Goal: Contribute content: Contribute content

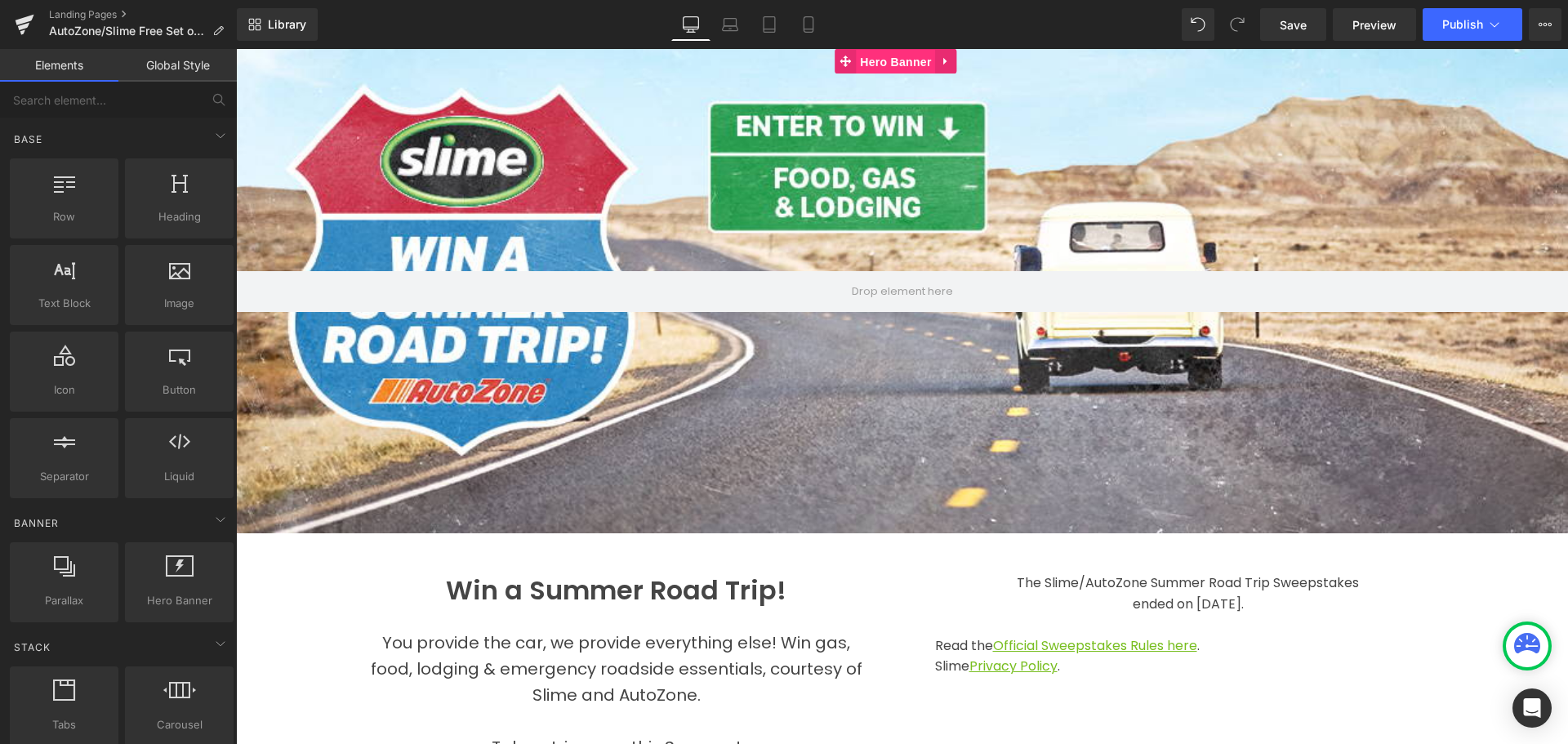
click at [889, 58] on span "Hero Banner" at bounding box center [896, 62] width 80 height 25
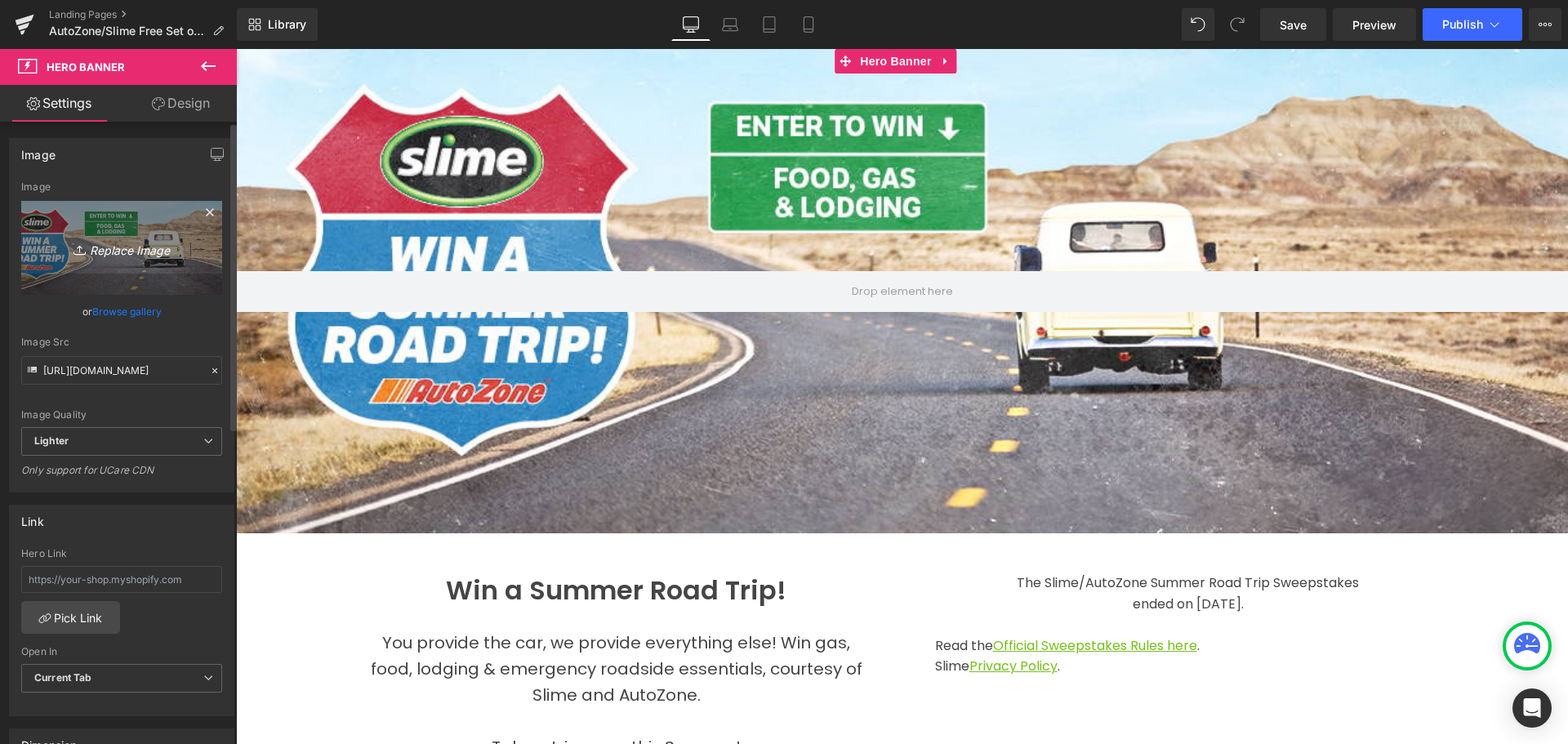
click at [112, 249] on icon "Replace Image" at bounding box center [121, 248] width 130 height 20
click at [114, 249] on icon "Replace Image" at bounding box center [121, 248] width 130 height 20
type input "C:\fakepath\Free Tires_AZ_Landing Header_1.jpg"
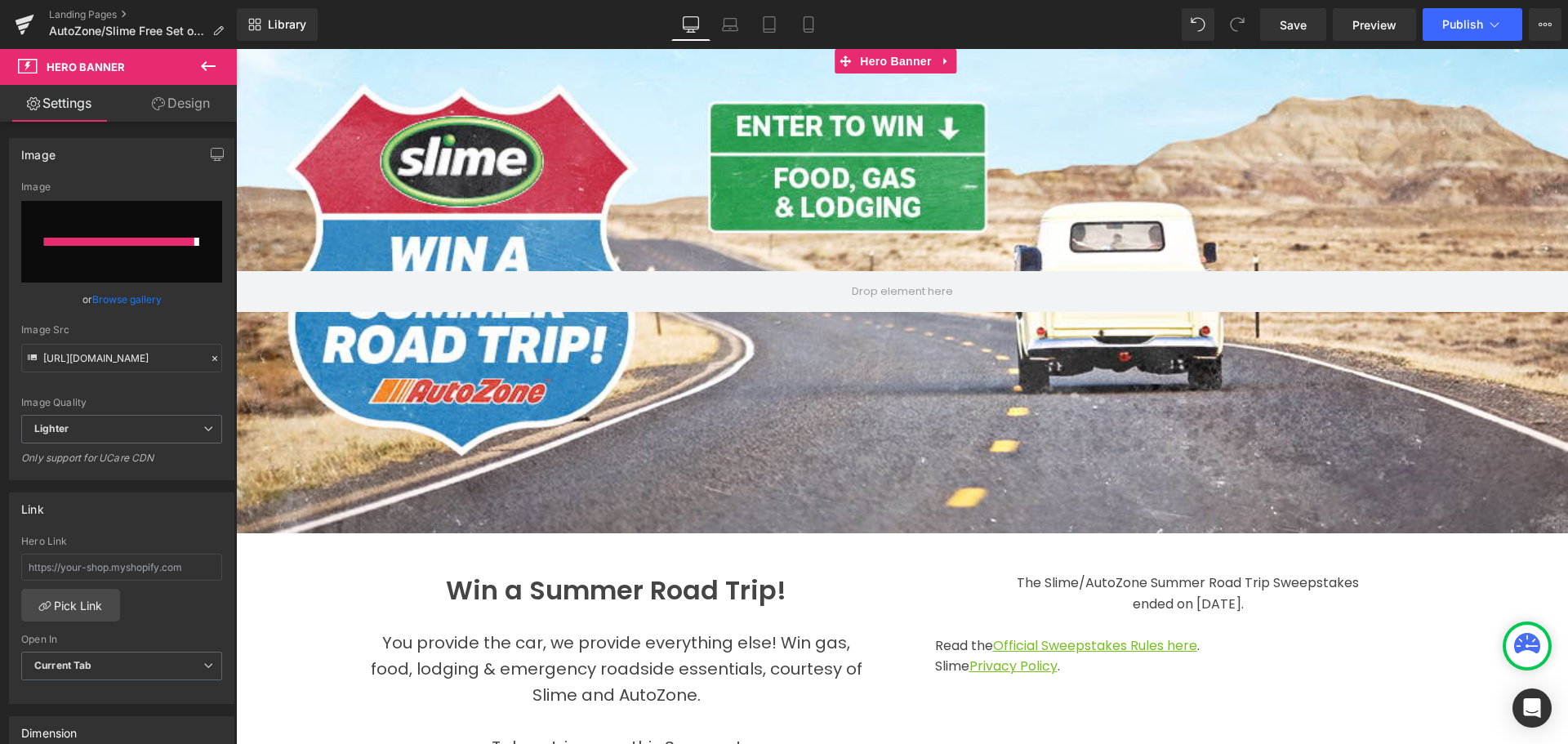
type input "[URL][DOMAIN_NAME]"
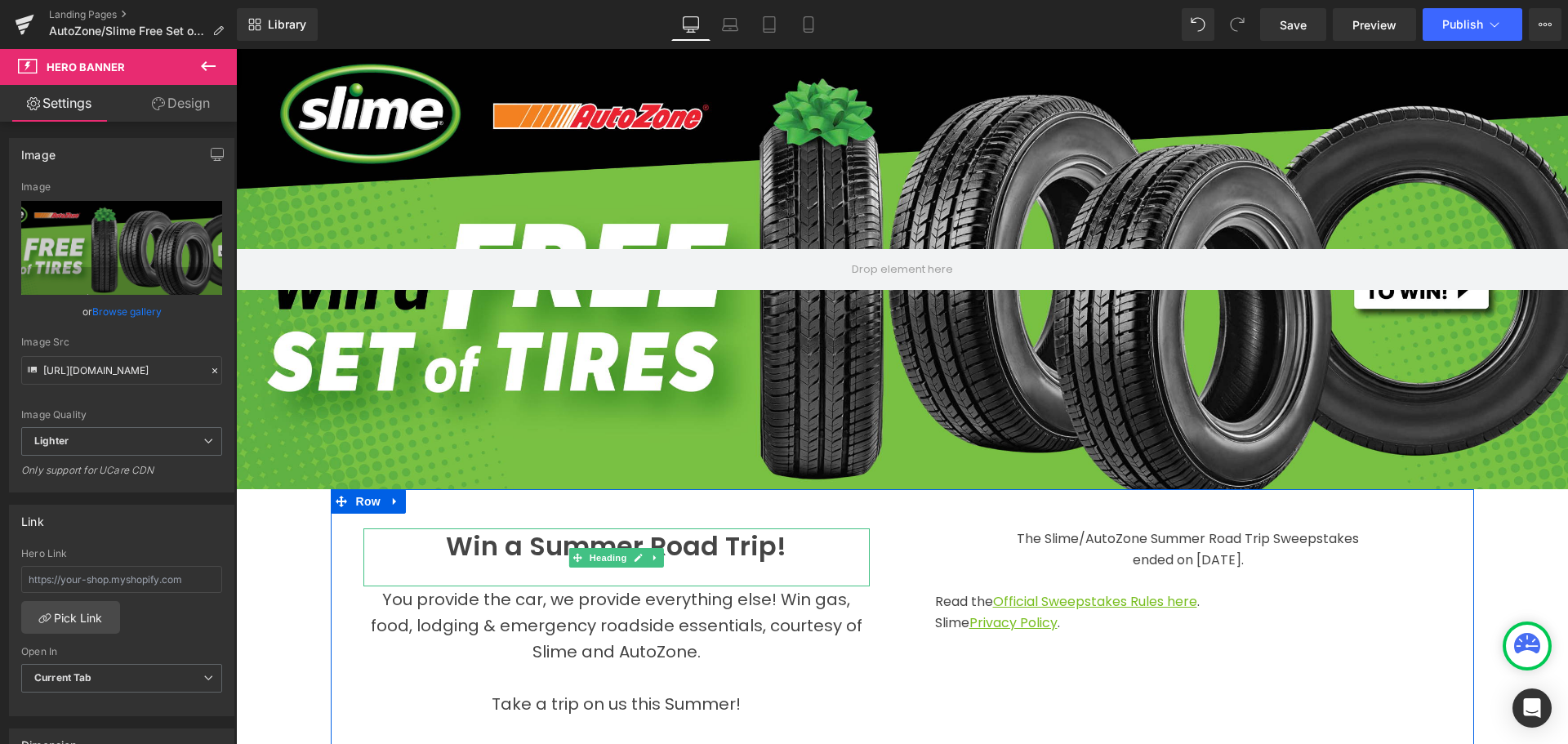
click at [680, 550] on h1 "Win a Summer Road Trip!" at bounding box center [616, 547] width 506 height 37
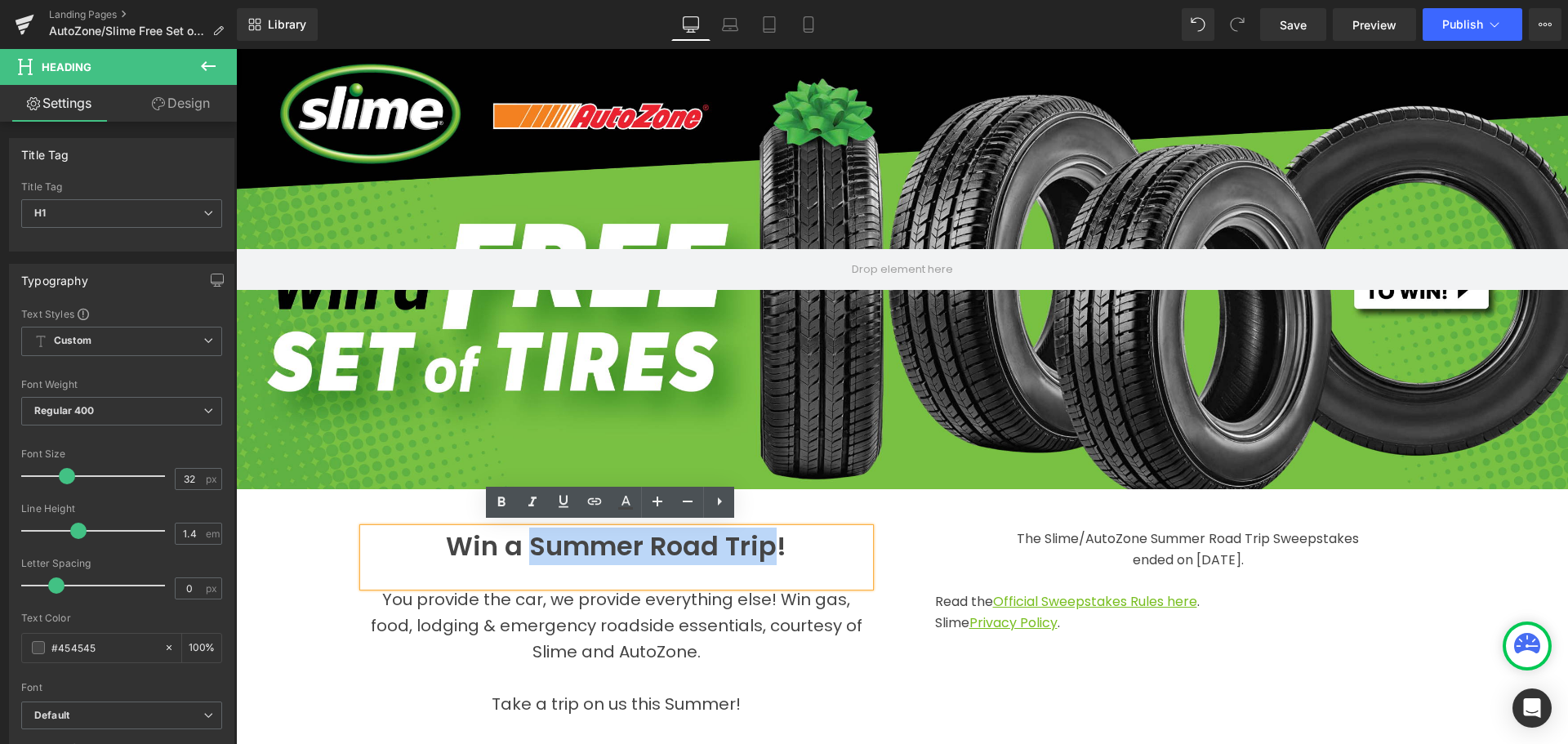
drag, startPoint x: 531, startPoint y: 546, endPoint x: 763, endPoint y: 552, distance: 232.1
click at [763, 552] on h1 "Win a Summer Road Trip!" at bounding box center [616, 547] width 506 height 37
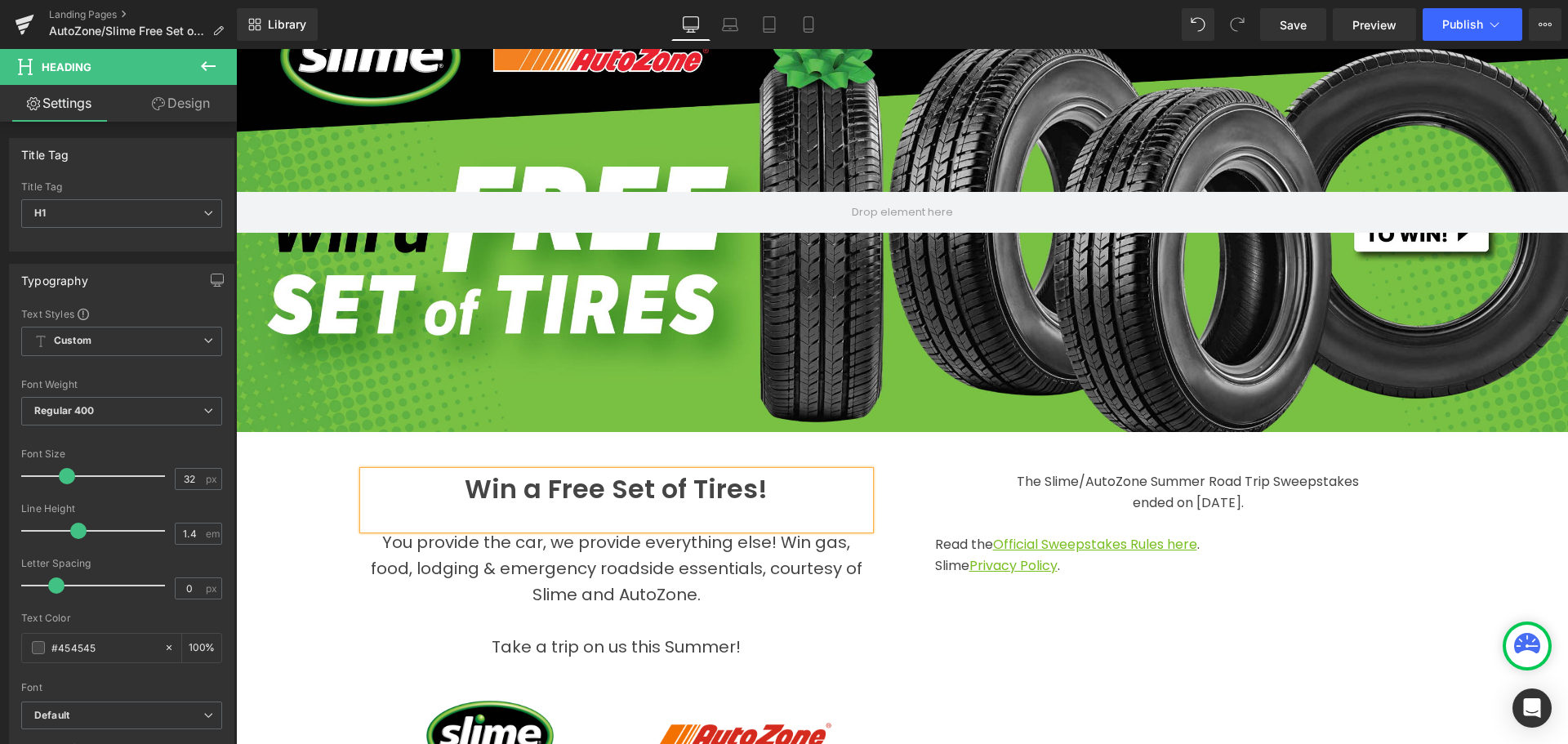
scroll to position [81, 0]
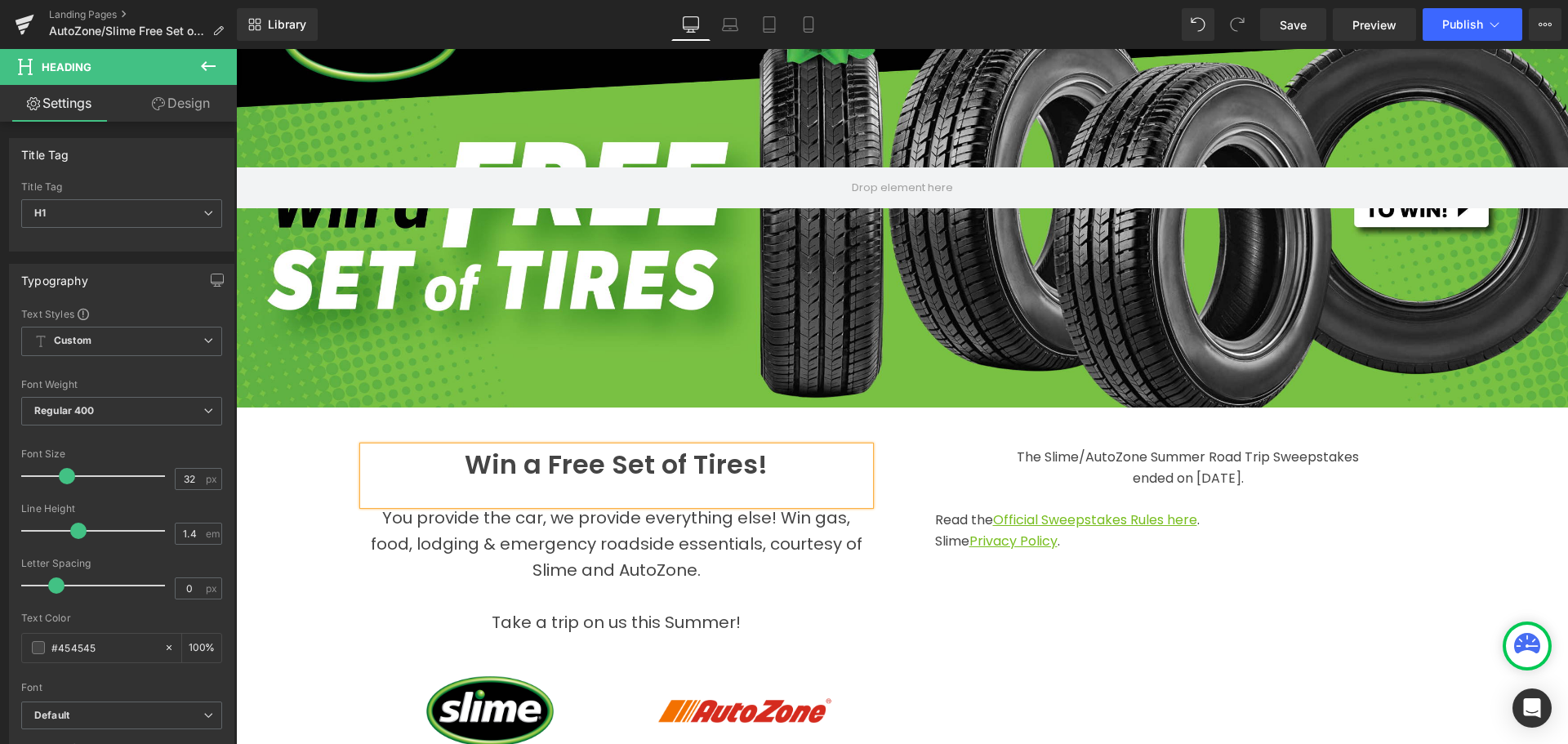
click at [674, 572] on span "You provide the car, we provide everything else! Win gas, food, lodging & emerg…" at bounding box center [617, 544] width 492 height 75
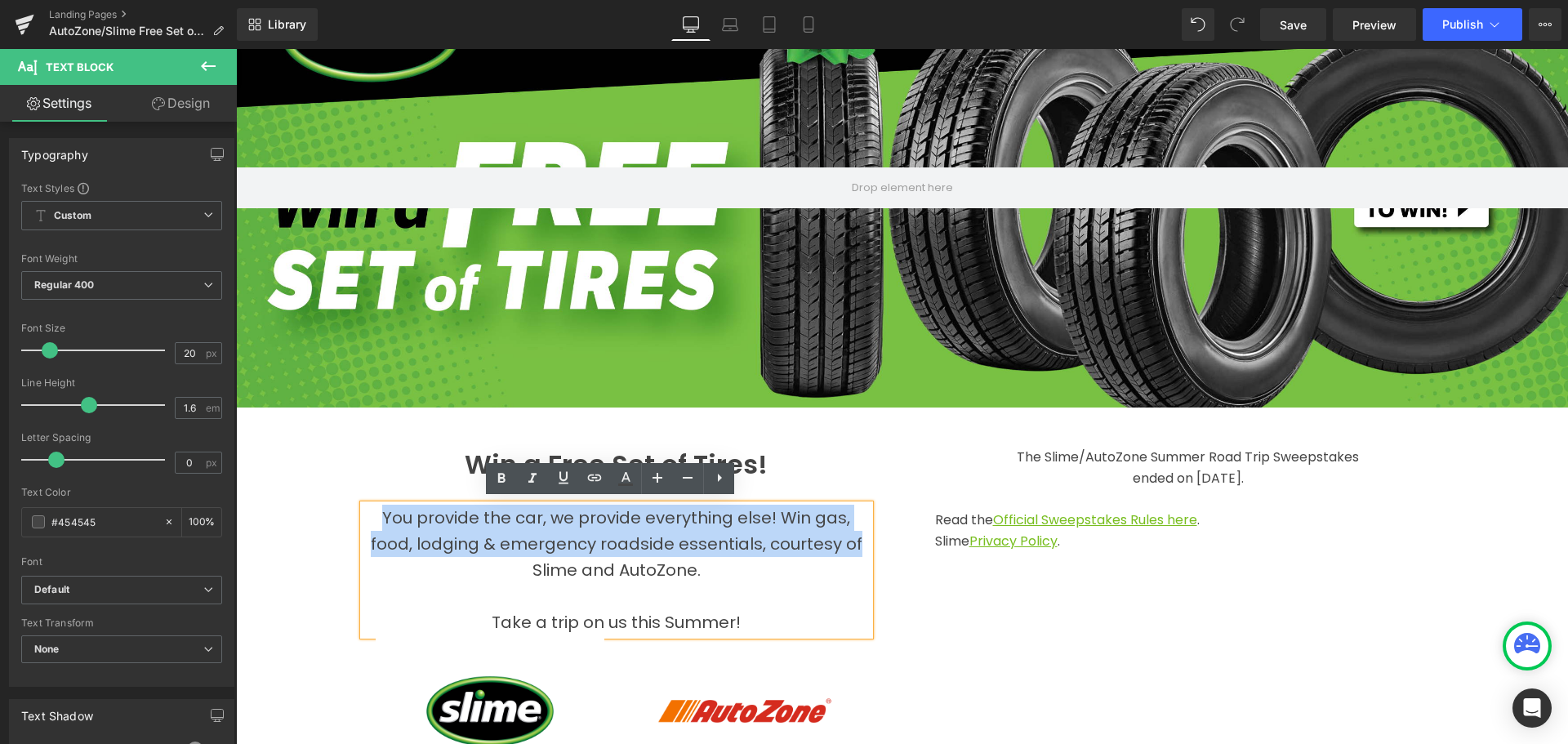
drag, startPoint x: 376, startPoint y: 509, endPoint x: 855, endPoint y: 531, distance: 479.5
click at [855, 531] on p "You provide the car, we provide everything else! Win gas, food, lodging & emerg…" at bounding box center [616, 544] width 506 height 79
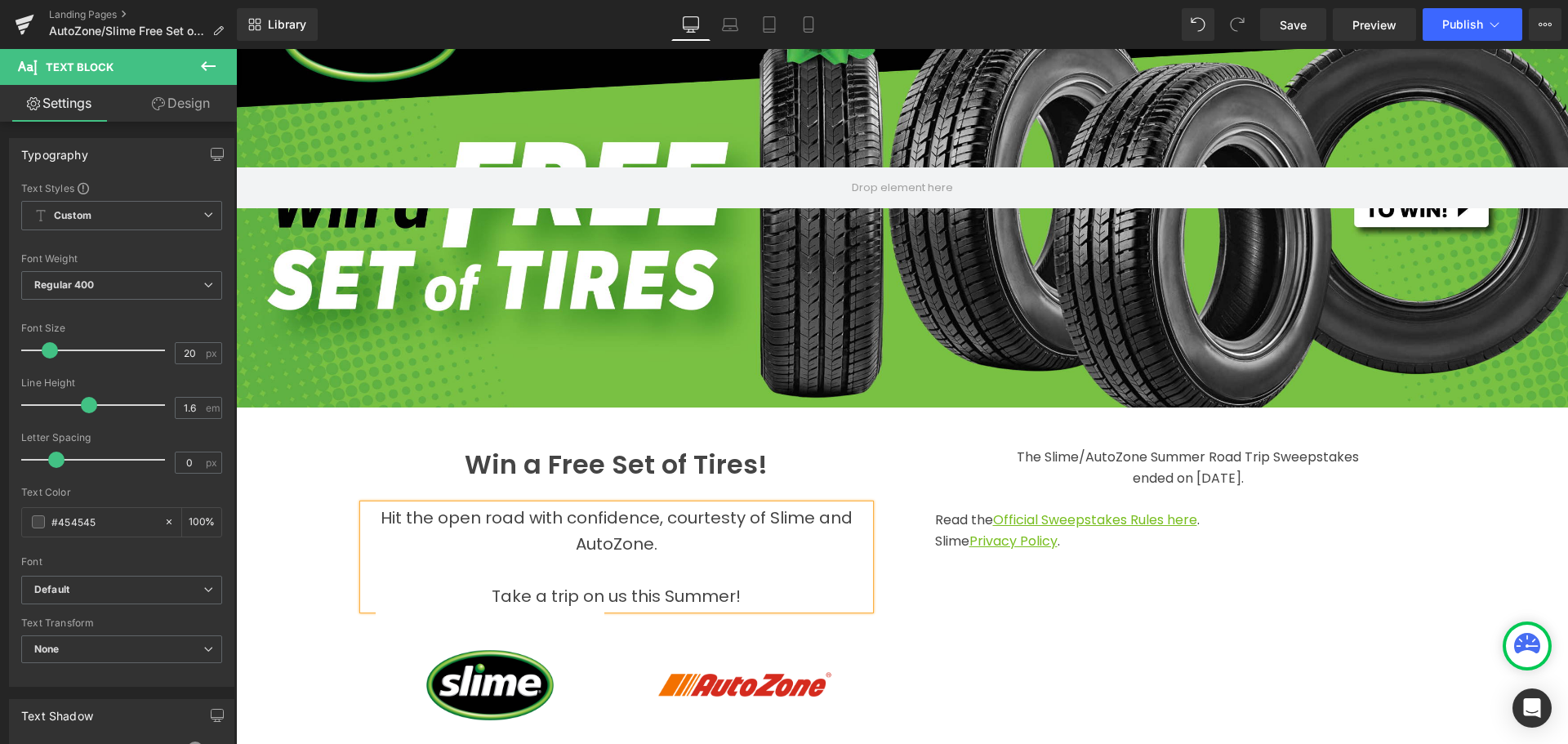
click at [711, 543] on p "Hit the open road with confidence, courtesty of Slime and AutoZone." at bounding box center [616, 531] width 506 height 53
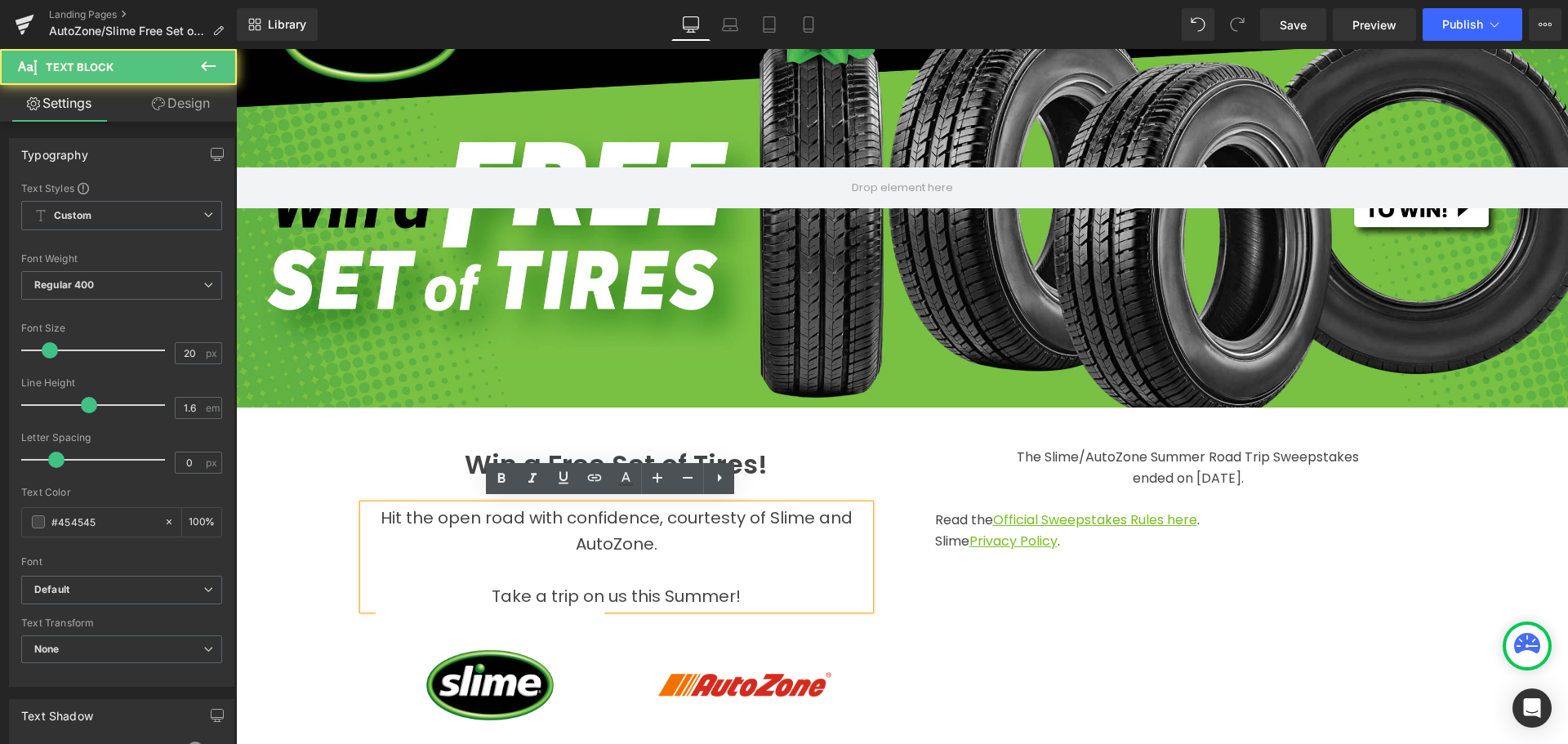
click at [715, 591] on span "Take a trip on us this Summer!" at bounding box center [616, 596] width 250 height 23
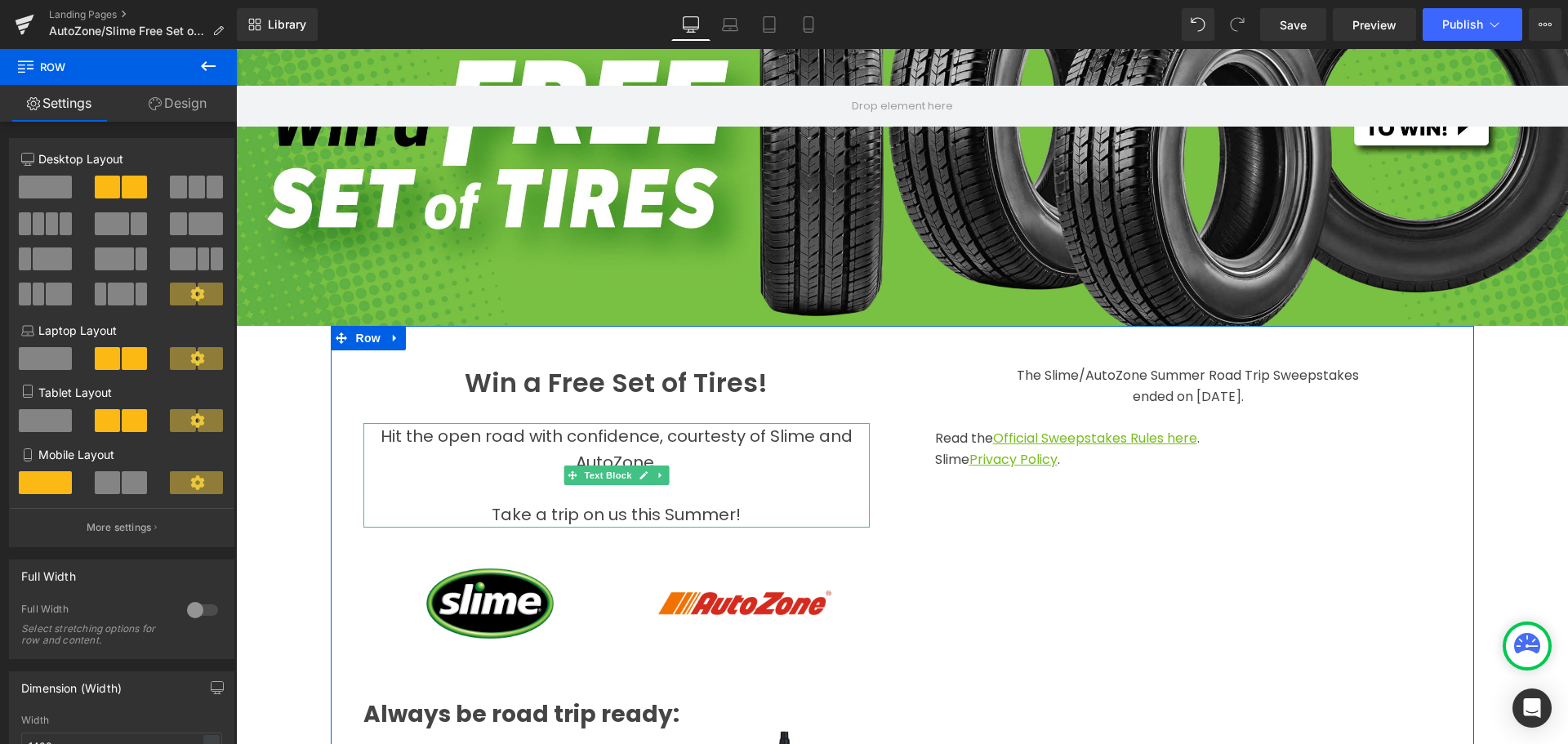
click at [727, 435] on span "Hit the open road with confidence, courtesty of Slime and AutoZone." at bounding box center [616, 449] width 472 height 49
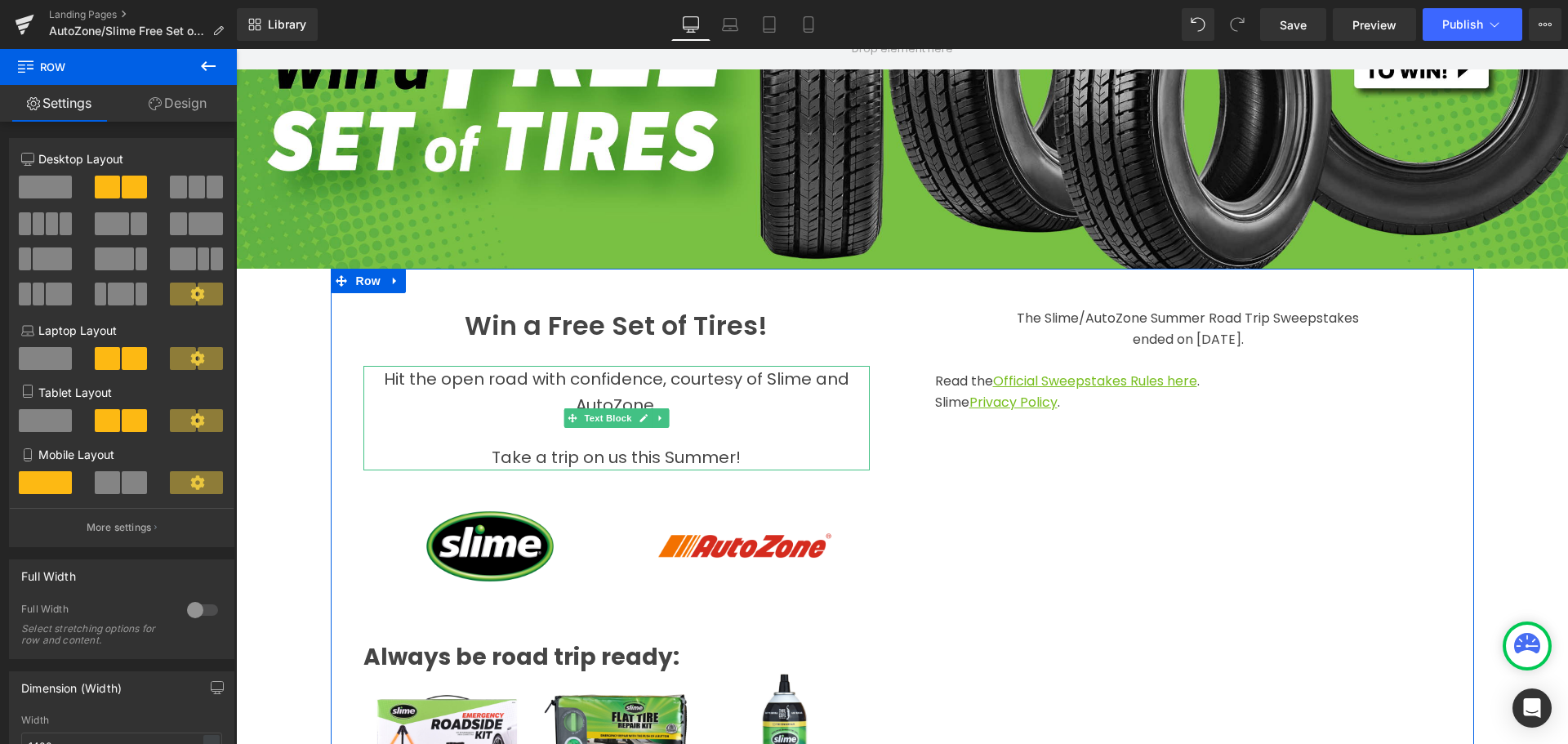
scroll to position [245, 0]
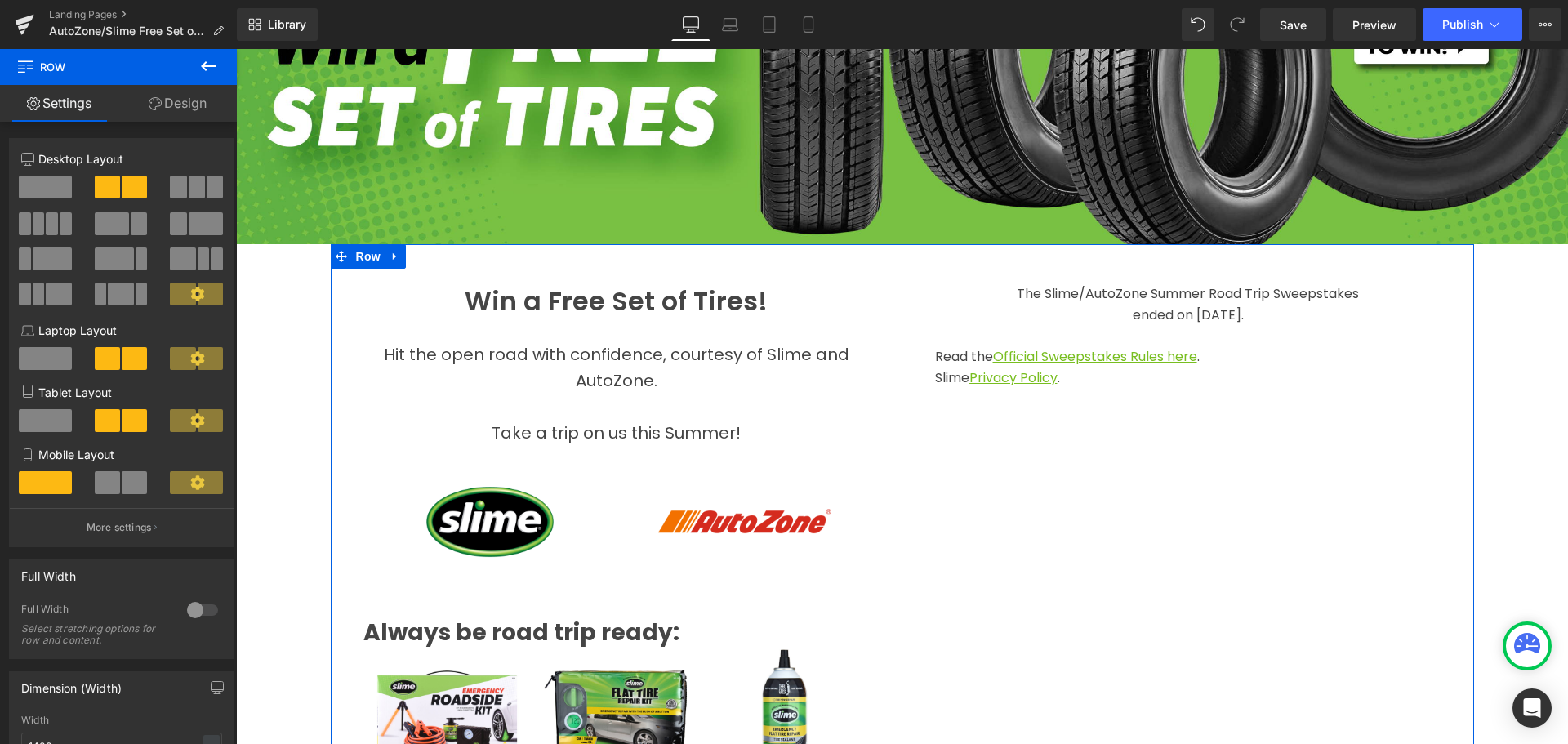
click at [556, 428] on span "Take a trip on us this Summer!" at bounding box center [616, 432] width 250 height 23
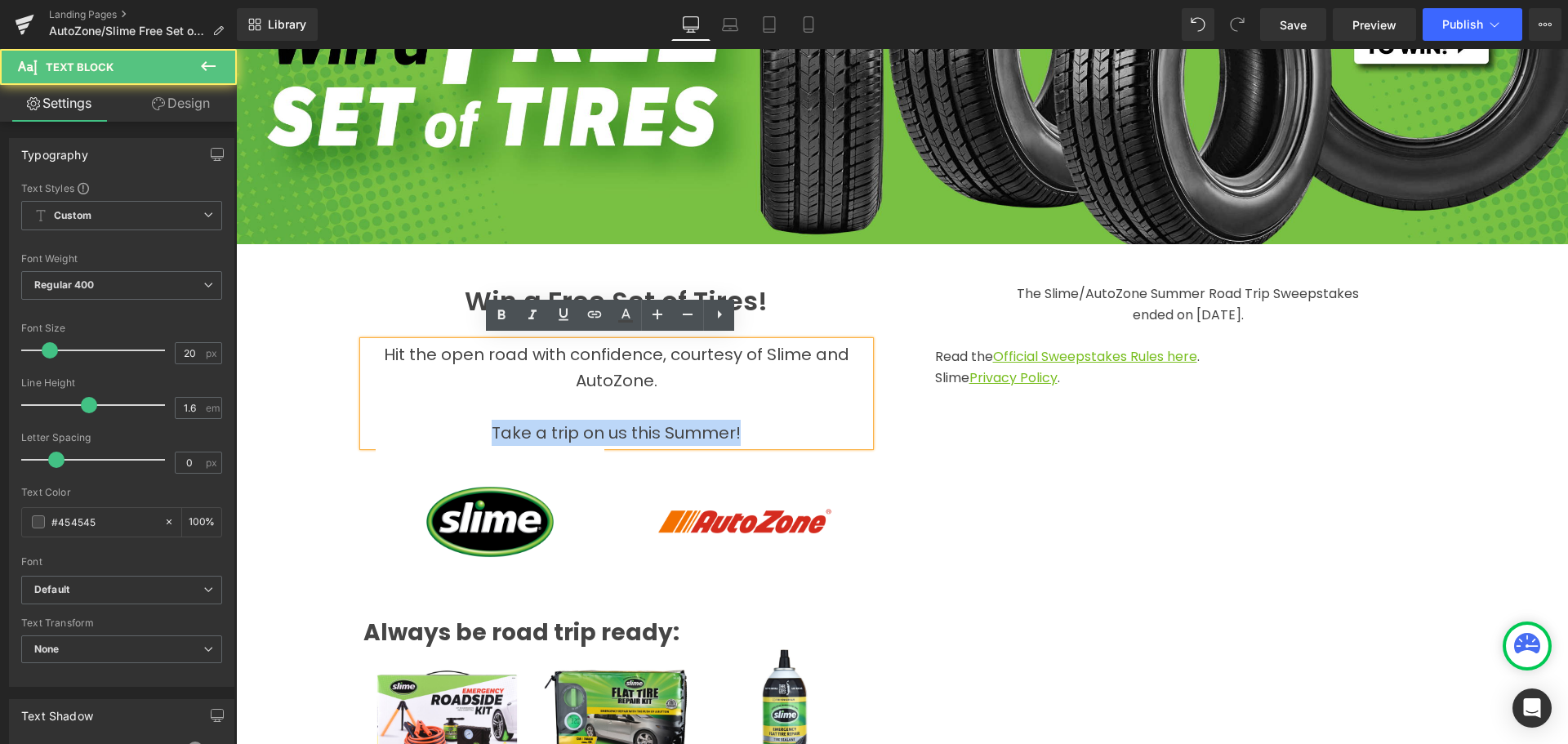
drag, startPoint x: 482, startPoint y: 421, endPoint x: 751, endPoint y: 415, distance: 269.1
click at [751, 420] on p "Take a trip on us this Summer!" at bounding box center [616, 433] width 506 height 26
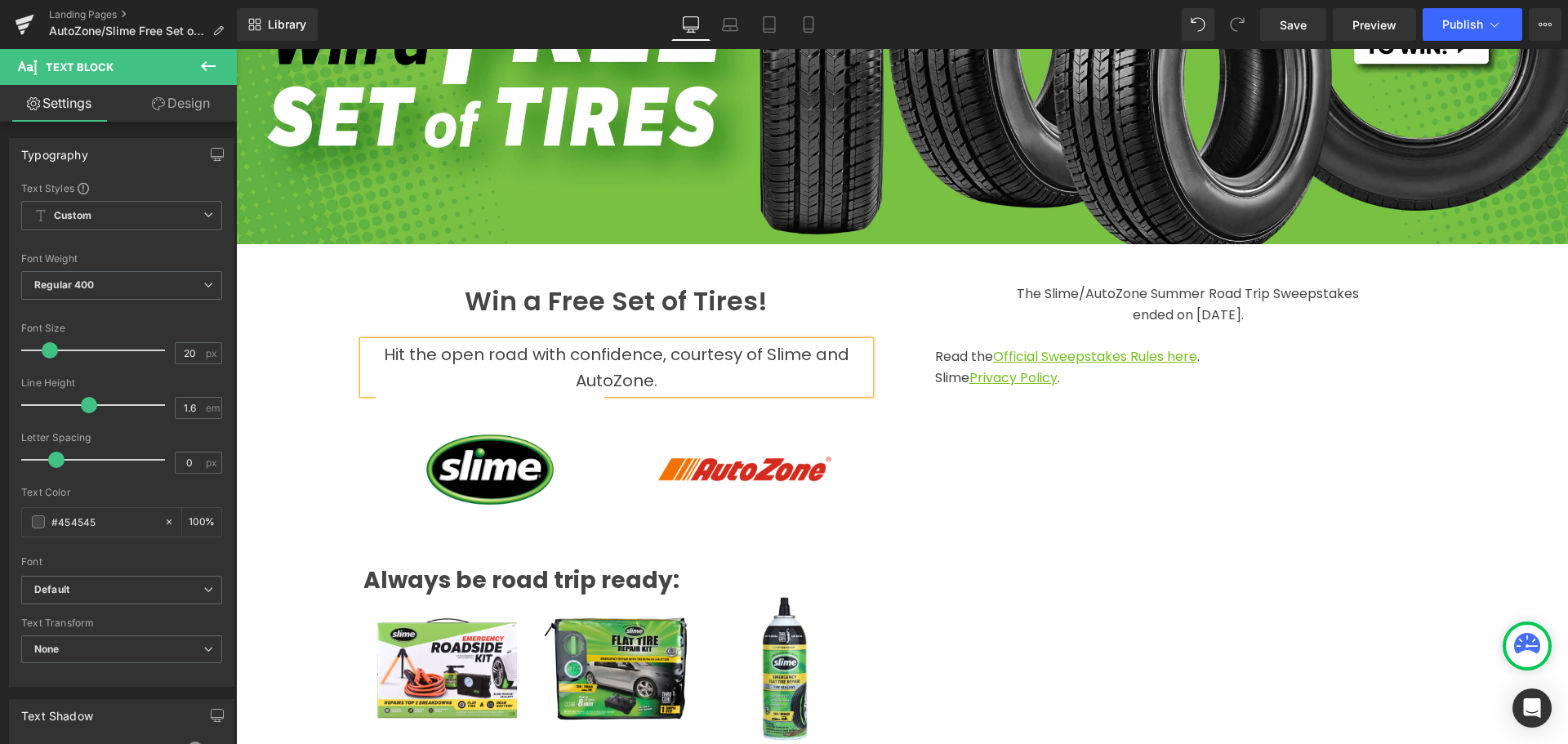
click at [626, 370] on span "Hit the open road with confidence, courtesy of Slime and AutoZone." at bounding box center [617, 368] width 466 height 49
click at [0, 0] on icon at bounding box center [0, 0] width 0 height 0
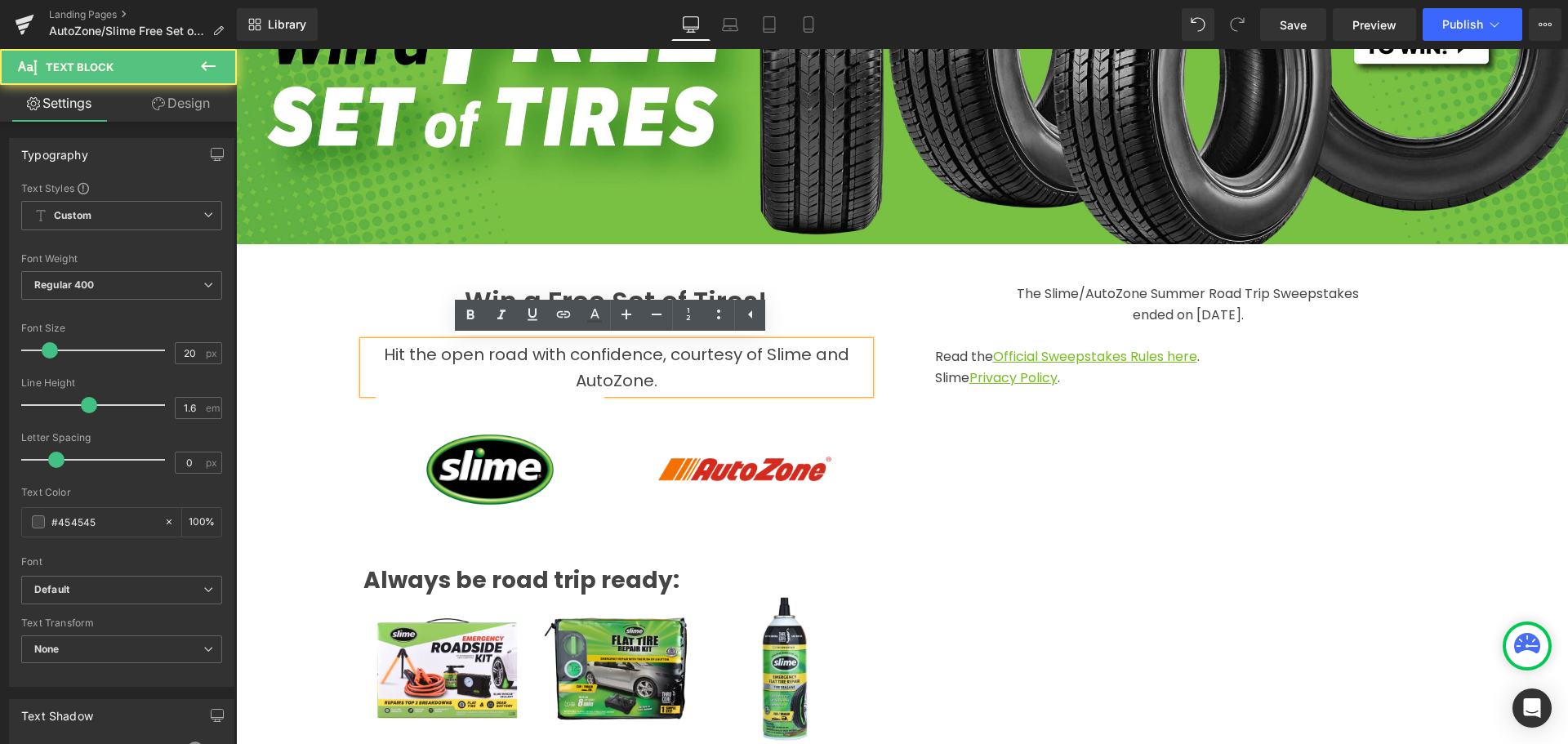
click at [432, 341] on div "Hit the open road with confidence, courtesy of Slime and AutoZone." at bounding box center [616, 368] width 506 height 53
click at [375, 352] on p "Hit the open road with confidence, courtesy of Slime and AutoZone." at bounding box center [616, 368] width 506 height 53
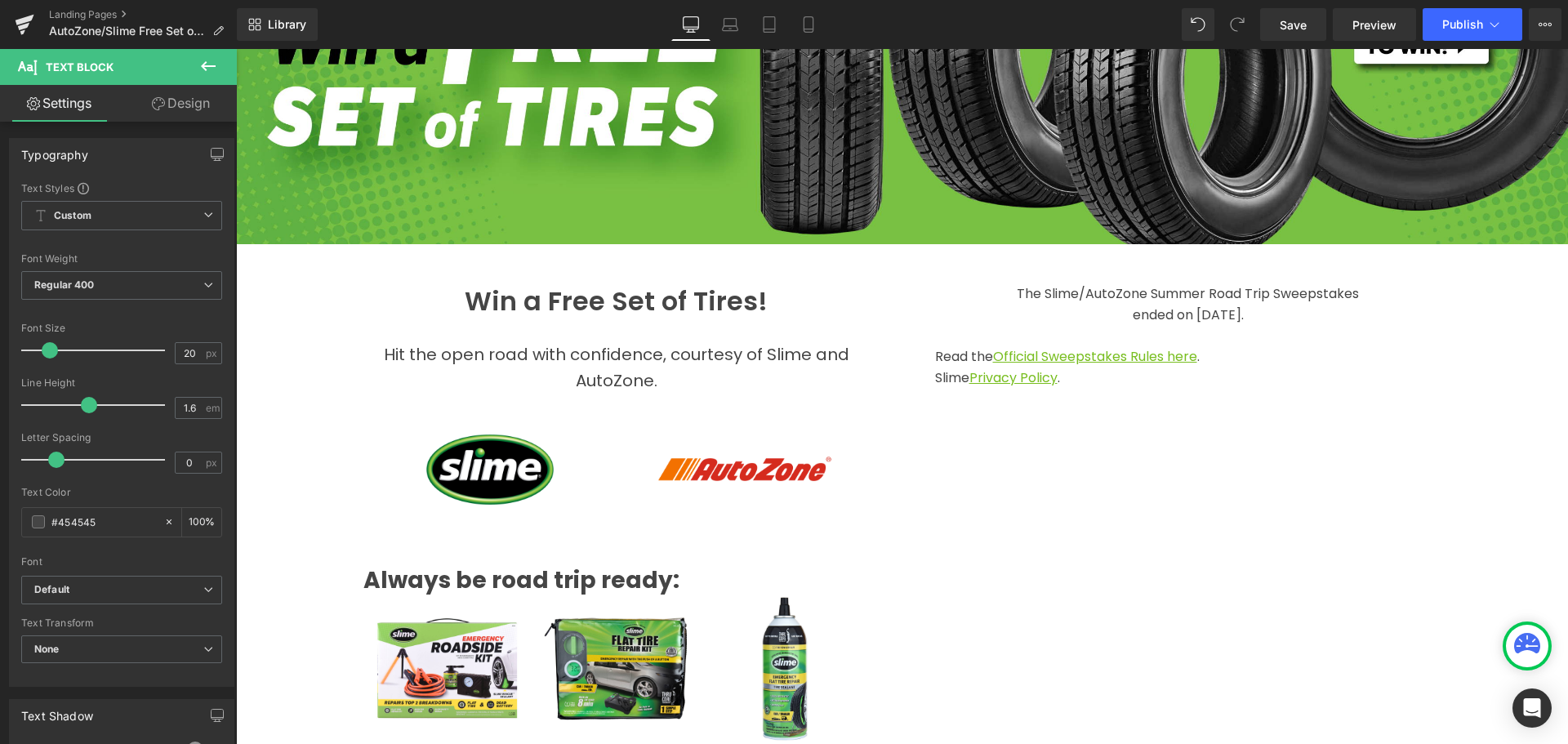
click at [204, 55] on button at bounding box center [207, 67] width 57 height 36
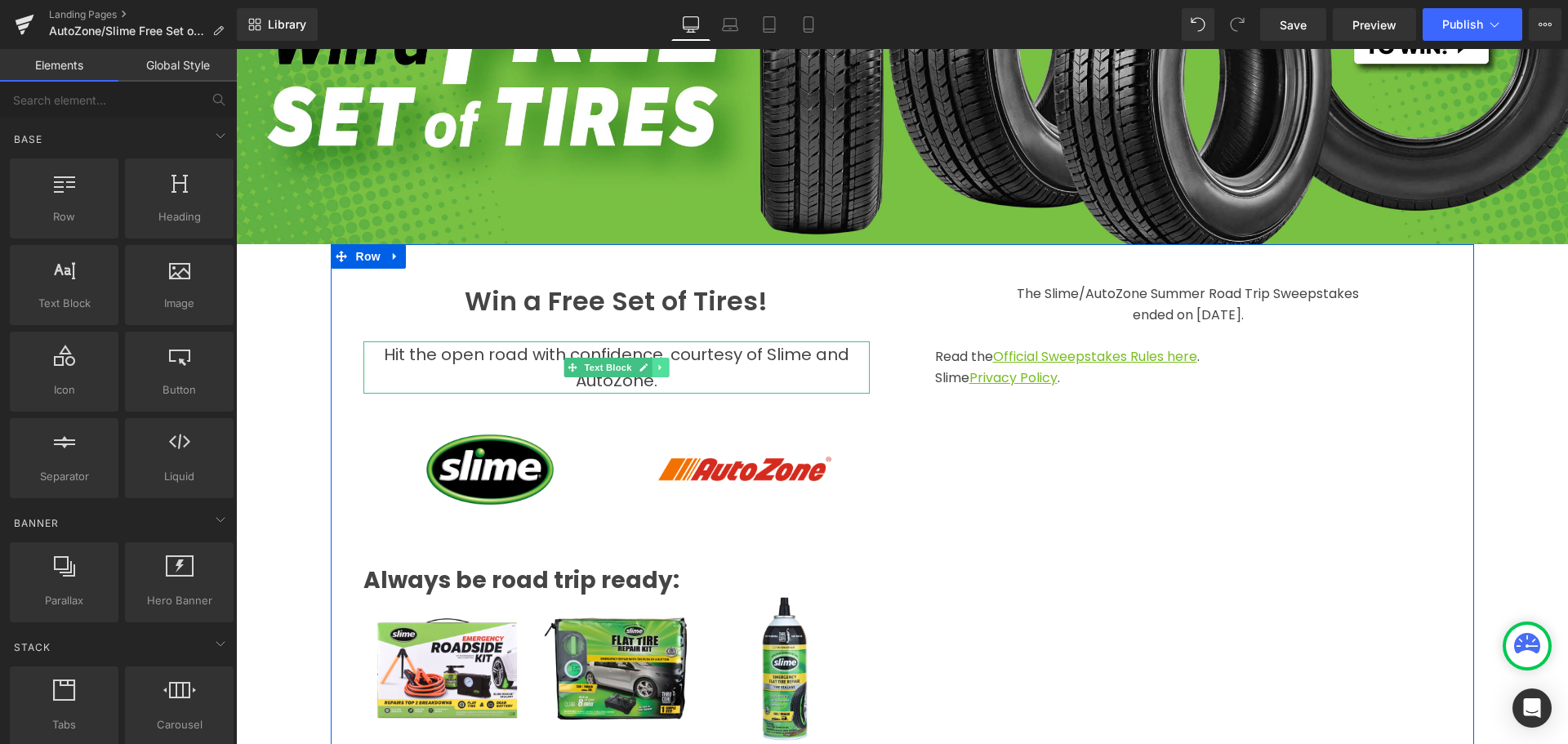
click at [656, 368] on icon at bounding box center [660, 367] width 9 height 10
click at [647, 362] on icon at bounding box center [651, 367] width 9 height 9
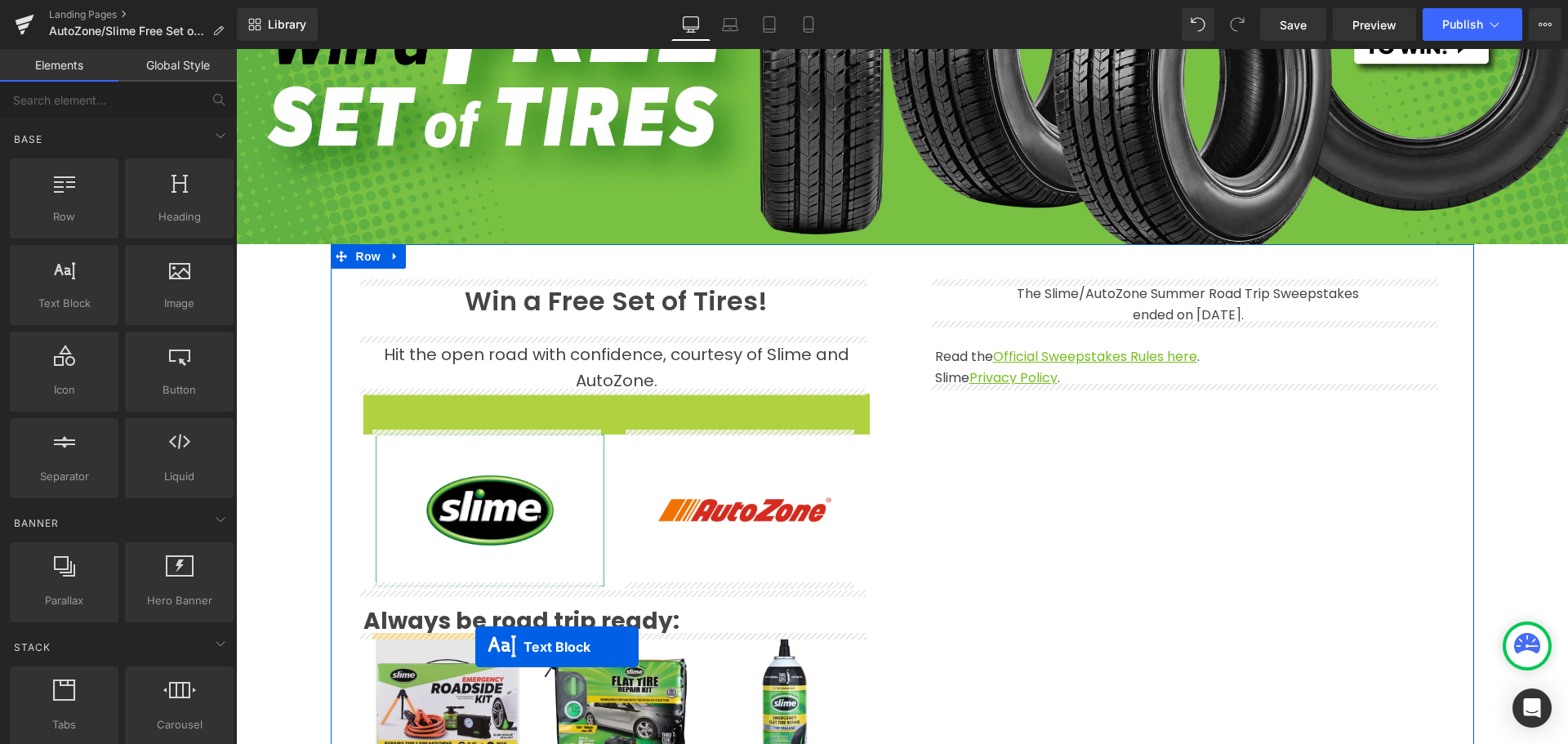
drag, startPoint x: 563, startPoint y: 418, endPoint x: 475, endPoint y: 647, distance: 245.3
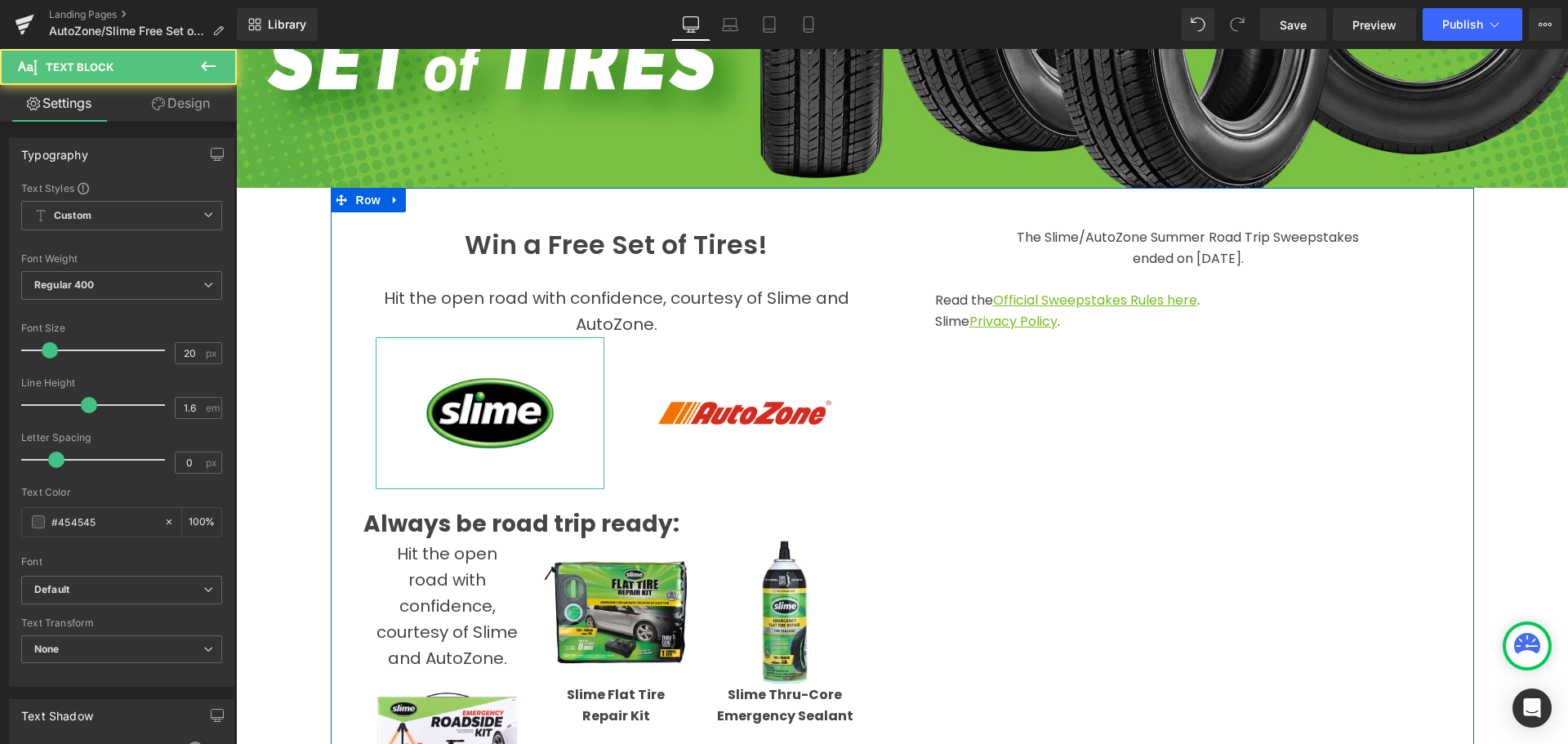
scroll to position [326, 0]
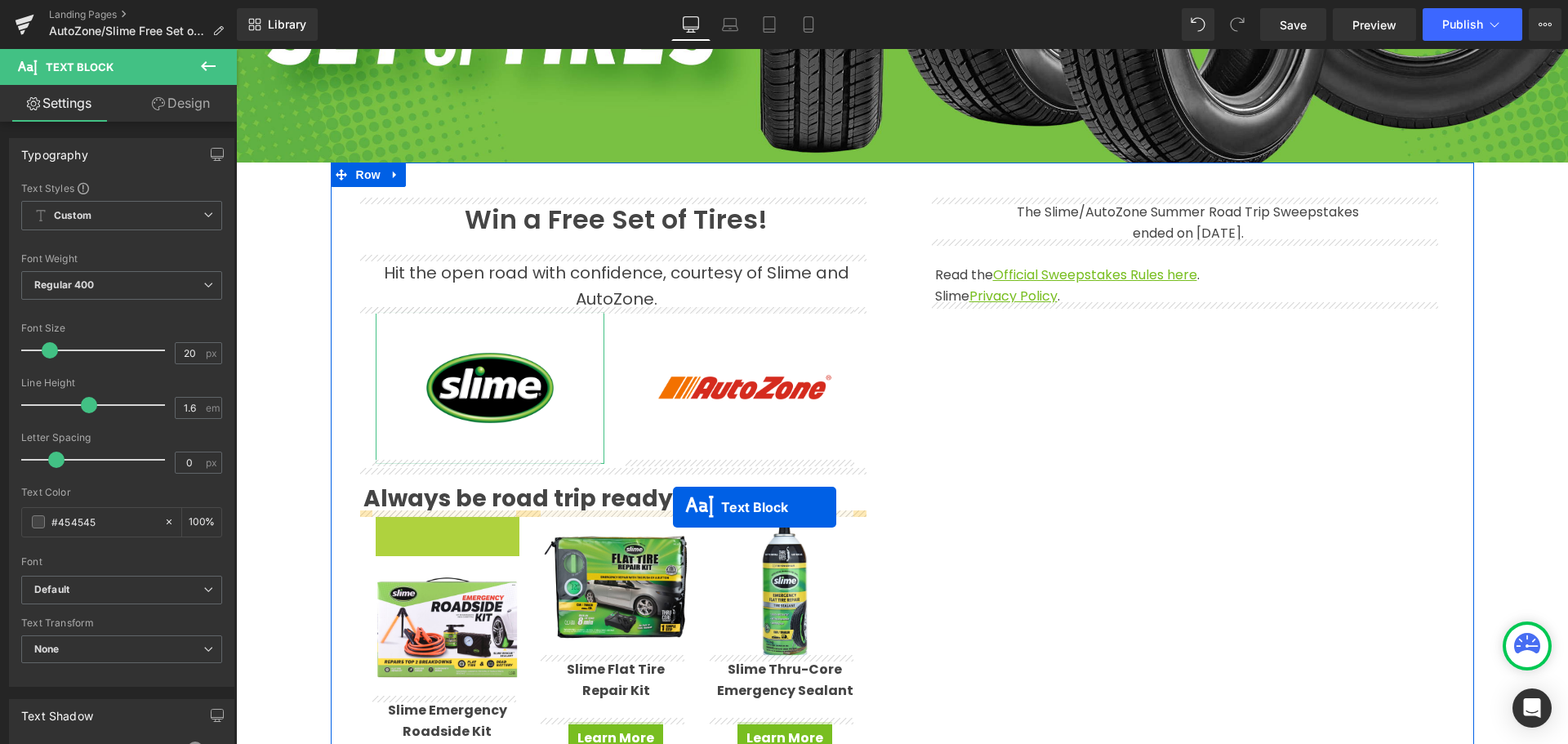
drag, startPoint x: 398, startPoint y: 564, endPoint x: 673, endPoint y: 507, distance: 280.8
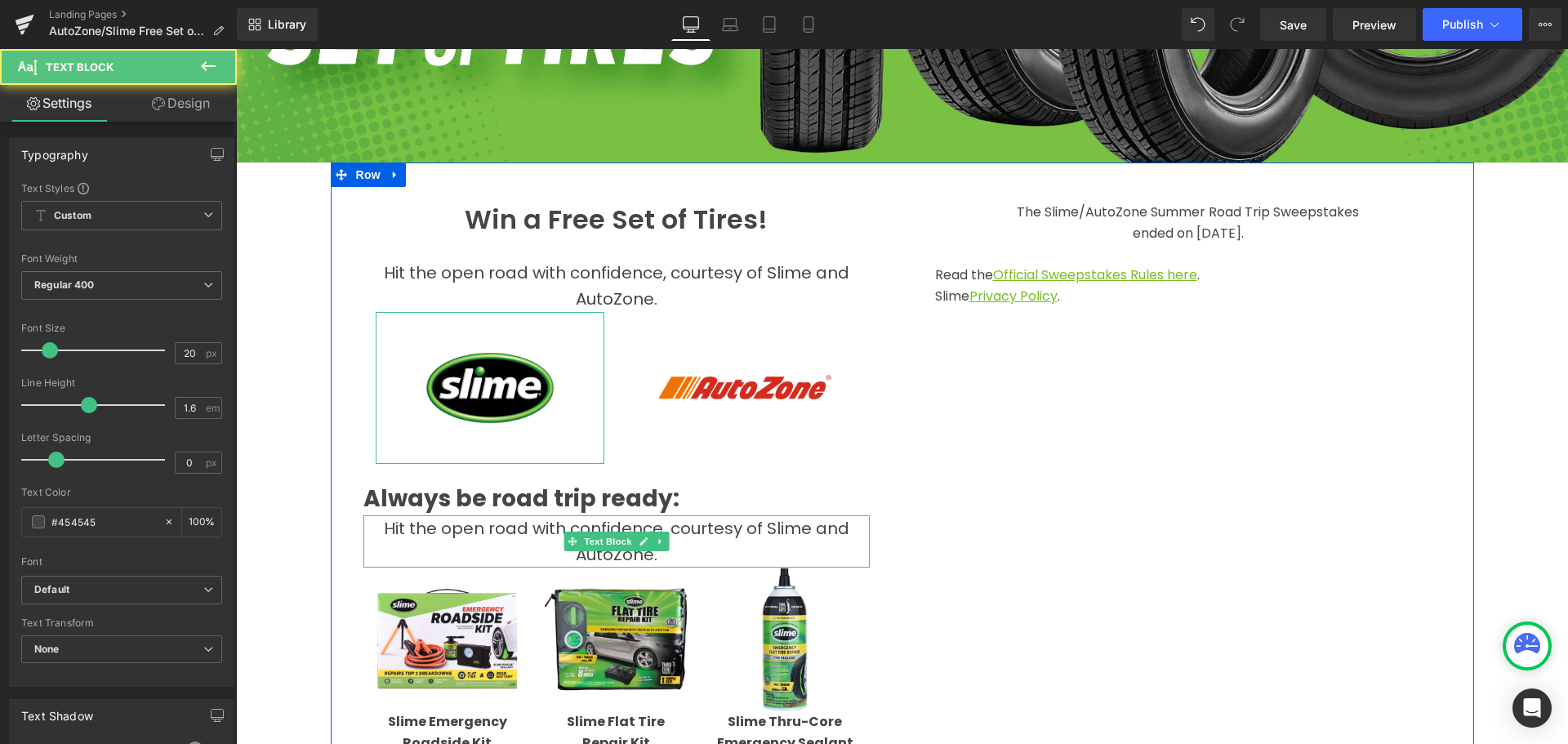
click at [623, 533] on span "Text Block" at bounding box center [608, 541] width 54 height 19
click at [671, 553] on p "Hit the open road with confidence, courtesy of Slime and AutoZone." at bounding box center [616, 542] width 506 height 53
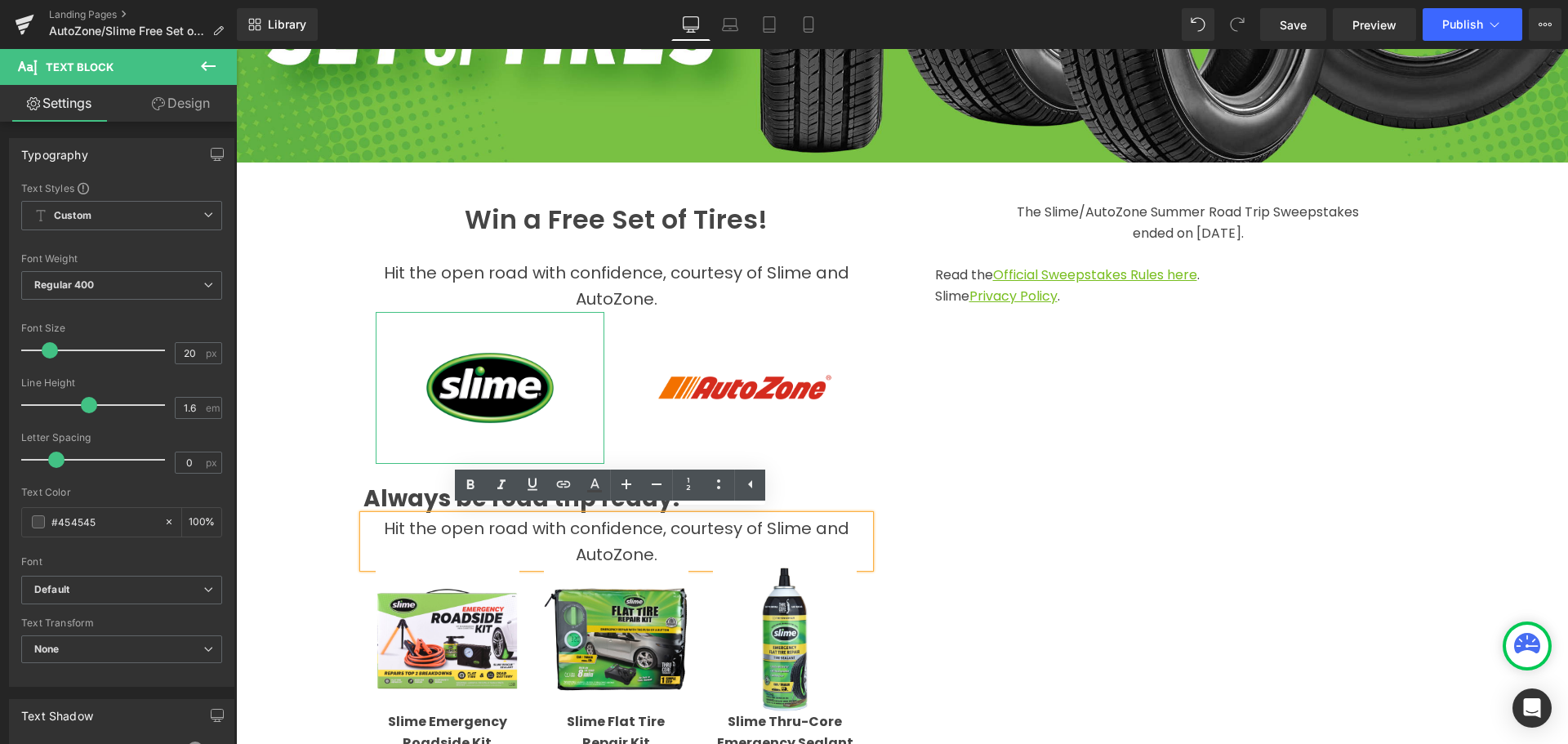
drag, startPoint x: 659, startPoint y: 551, endPoint x: 378, endPoint y: 514, distance: 283.4
click at [378, 516] on p "Hit the open road with confidence, courtesy of Slime and AutoZone." at bounding box center [616, 542] width 506 height 53
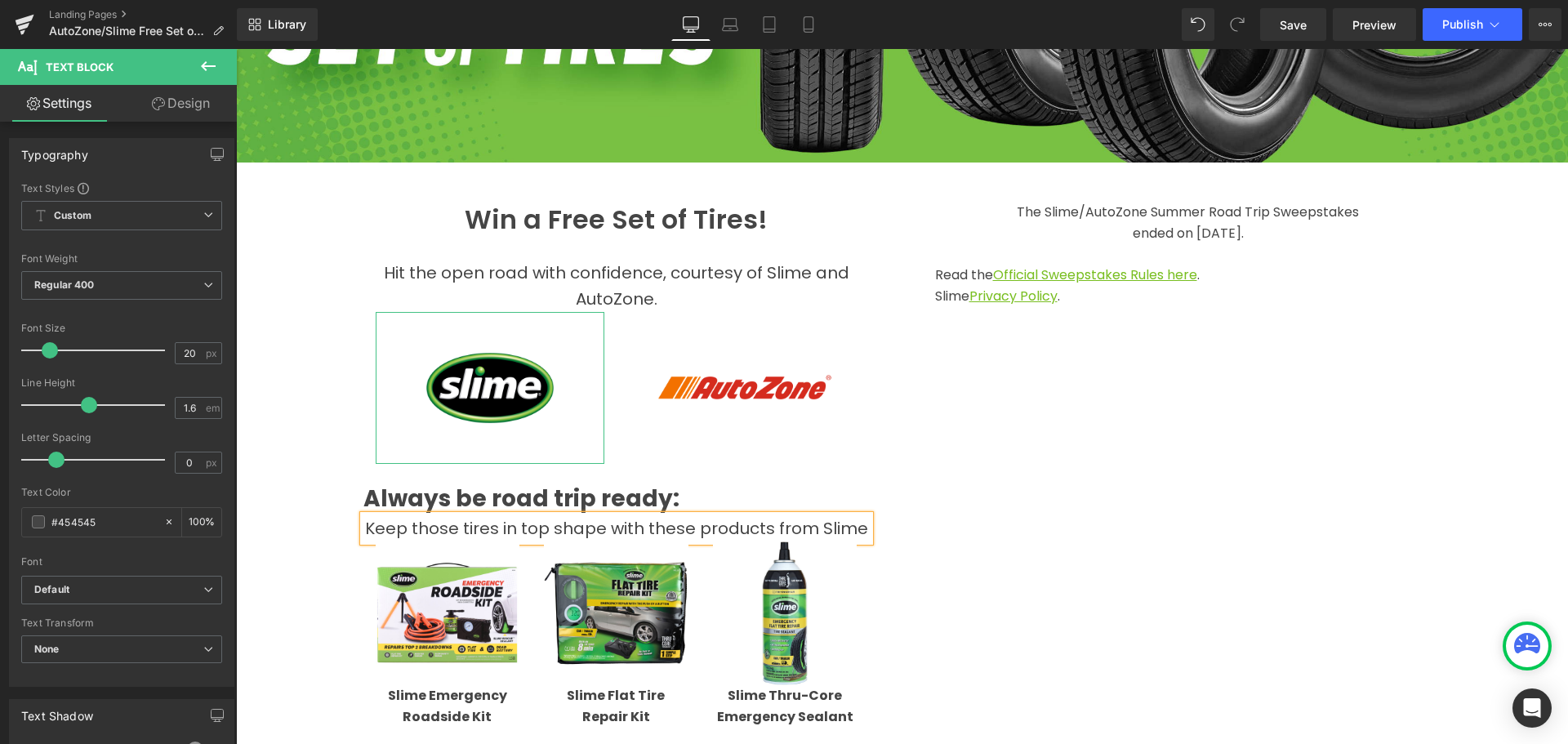
click at [842, 527] on span "Keep those tires in top shape with these products from Slime" at bounding box center [616, 529] width 503 height 23
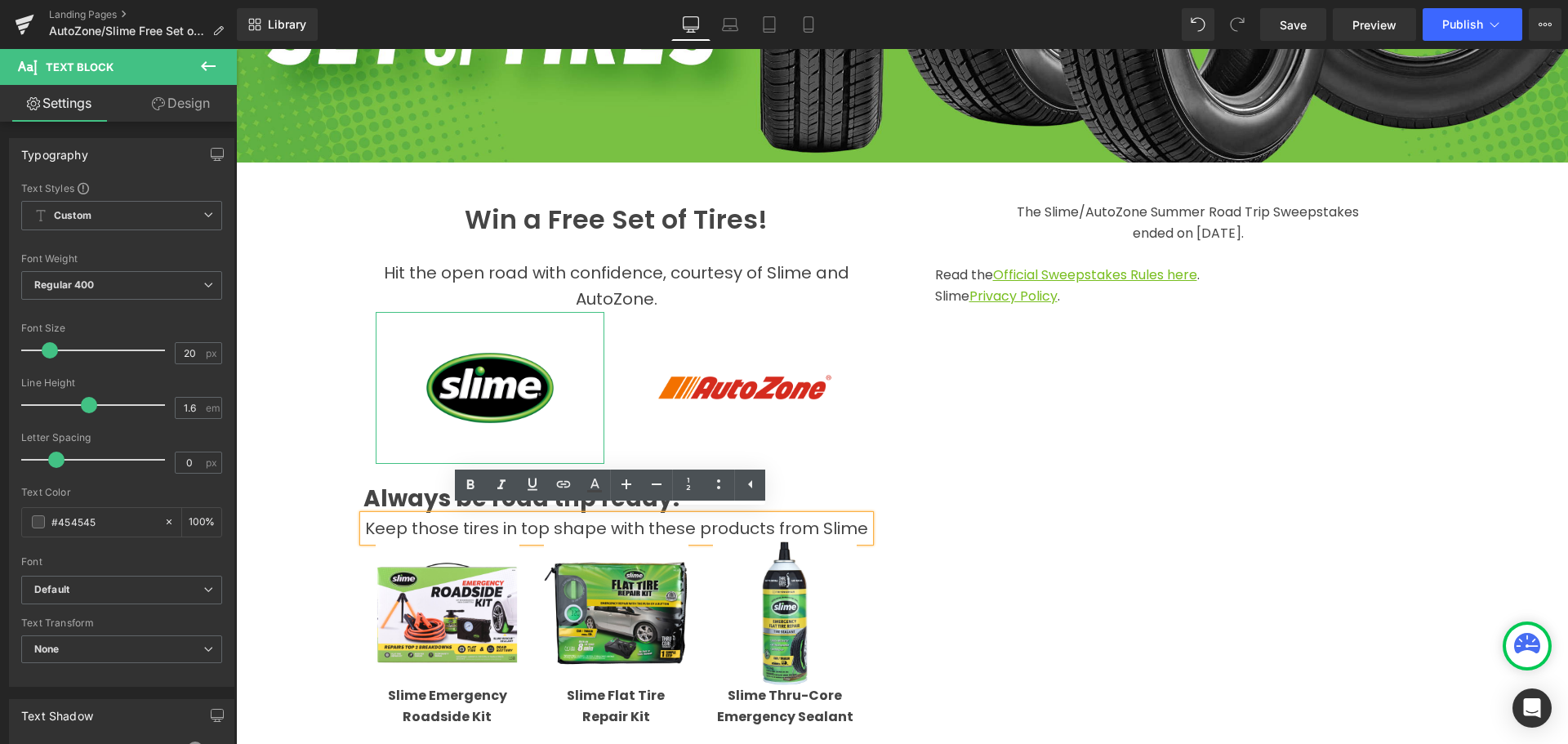
click at [457, 525] on span "Keep those tires in top shape with these products from Slime" at bounding box center [616, 529] width 503 height 23
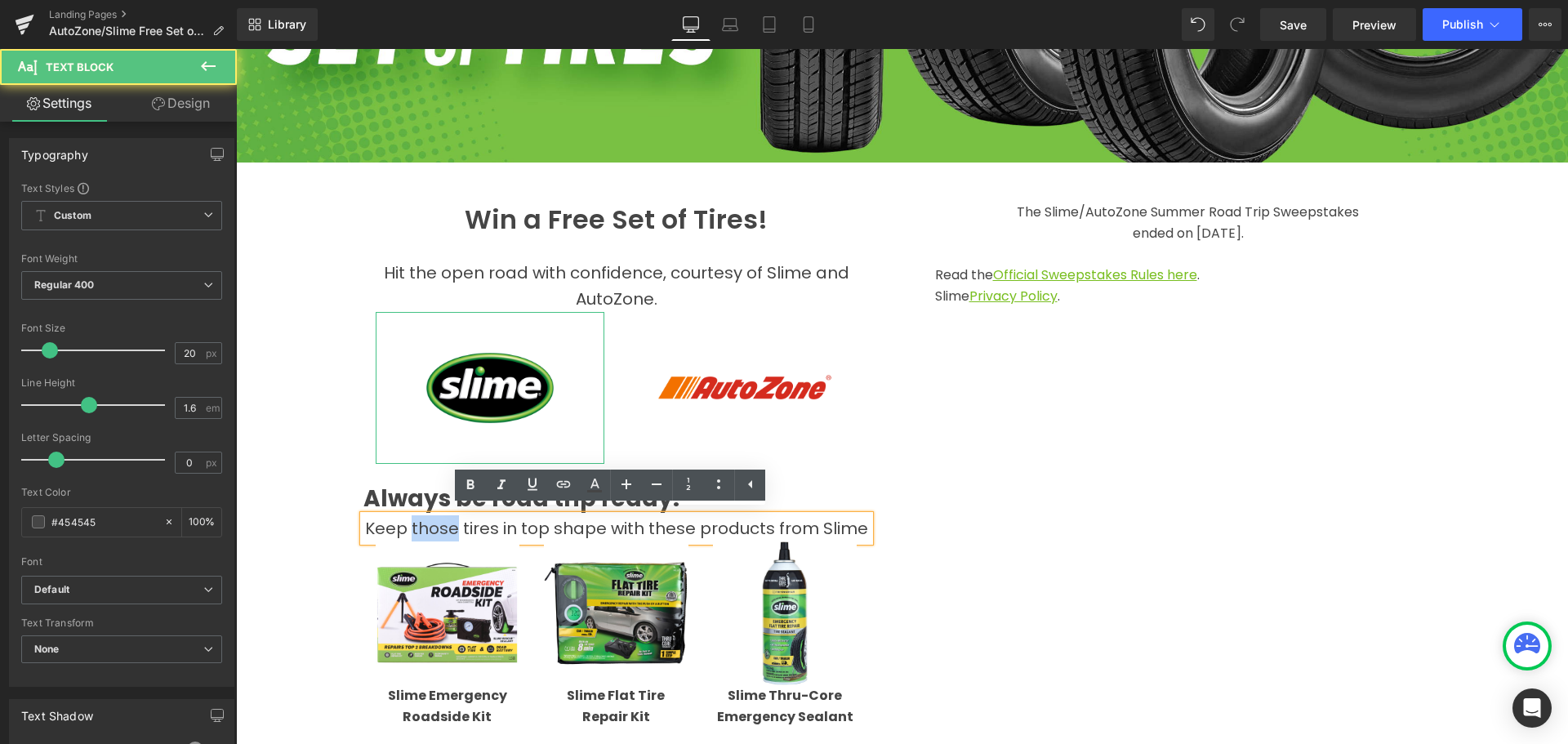
drag, startPoint x: 410, startPoint y: 519, endPoint x: 454, endPoint y: 529, distance: 45.1
click at [454, 529] on span "Keep those tires in top shape with these products from Slime" at bounding box center [616, 529] width 503 height 23
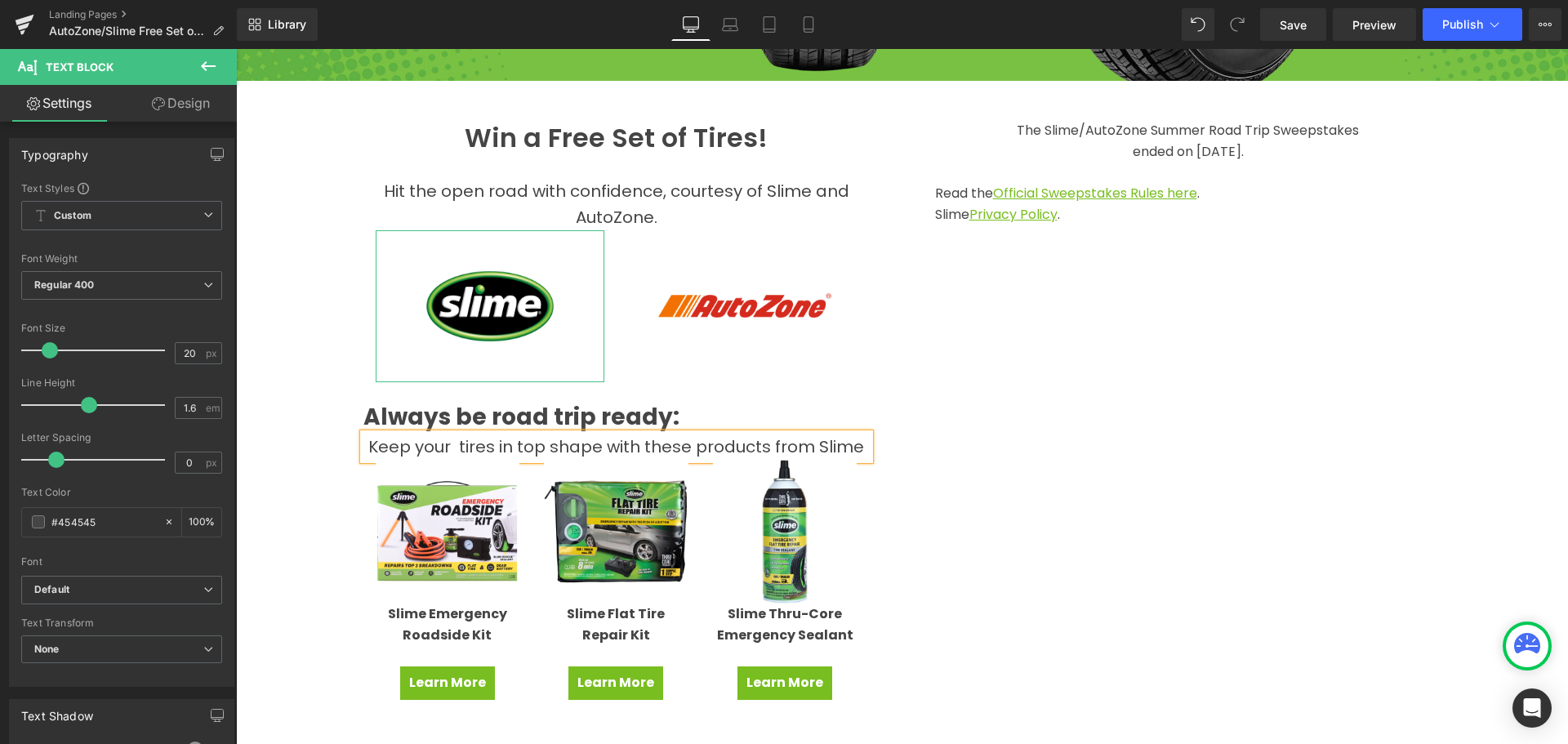
scroll to position [245, 0]
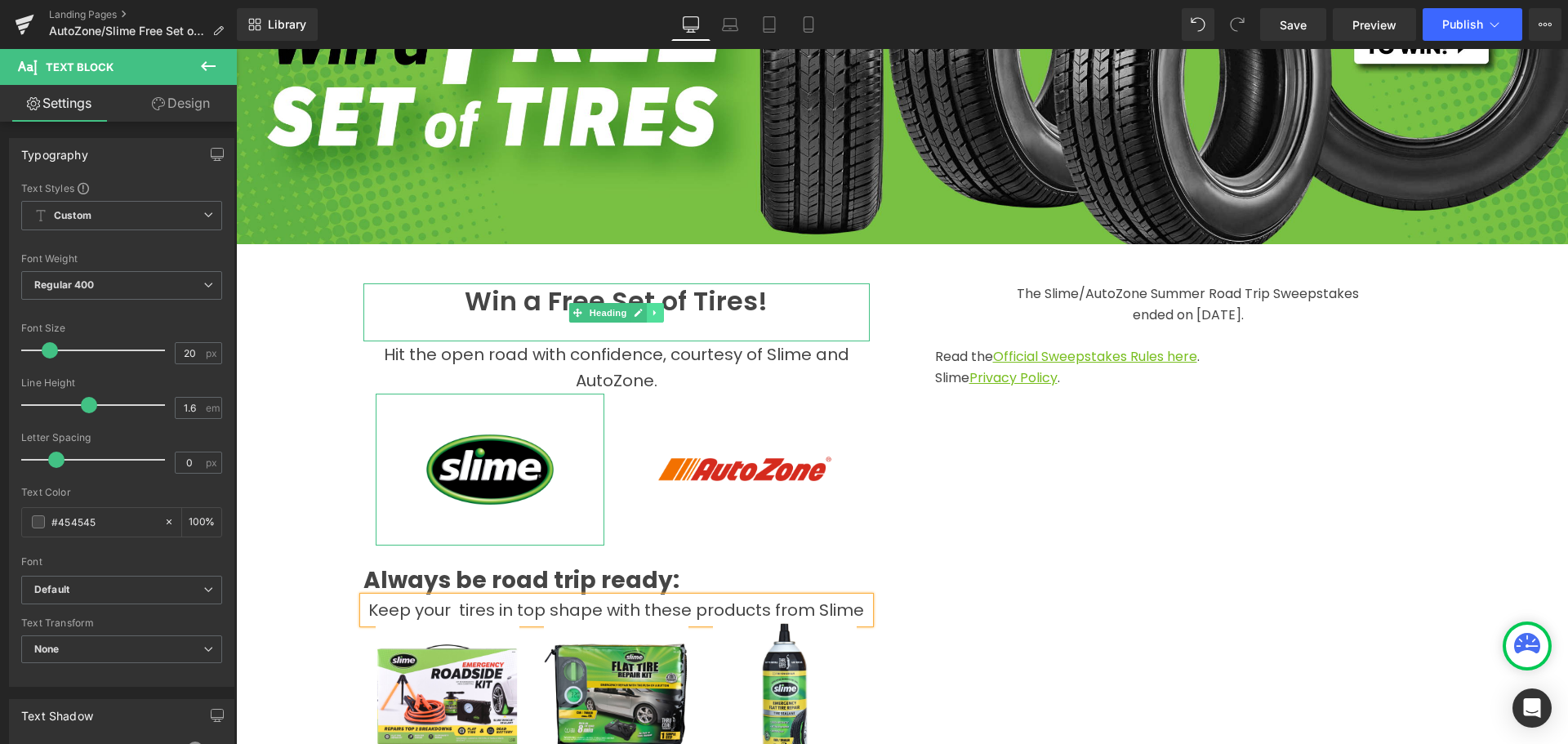
click at [653, 310] on icon at bounding box center [654, 312] width 3 height 6
click at [644, 311] on icon at bounding box center [646, 312] width 9 height 9
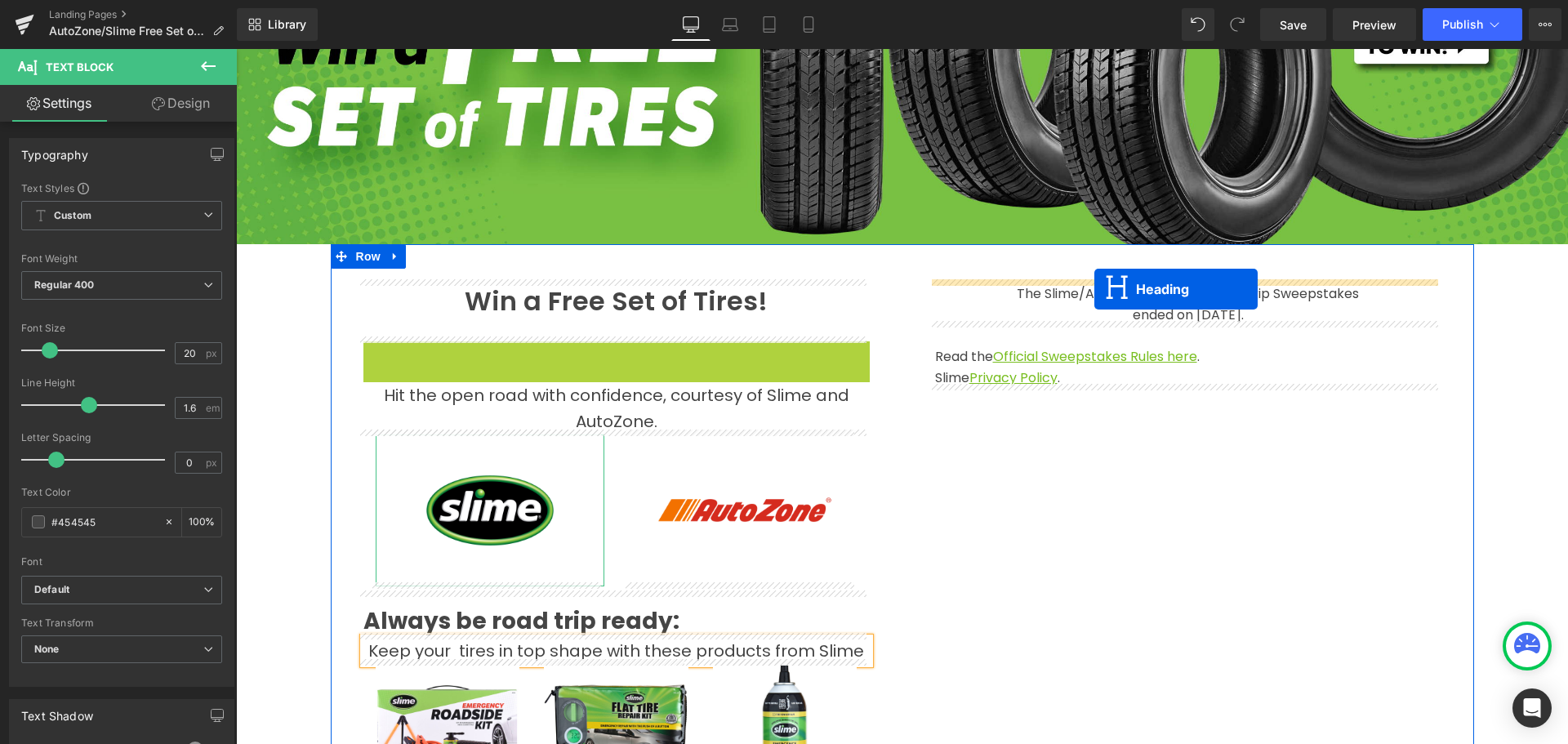
drag, startPoint x: 571, startPoint y: 372, endPoint x: 1094, endPoint y: 289, distance: 529.5
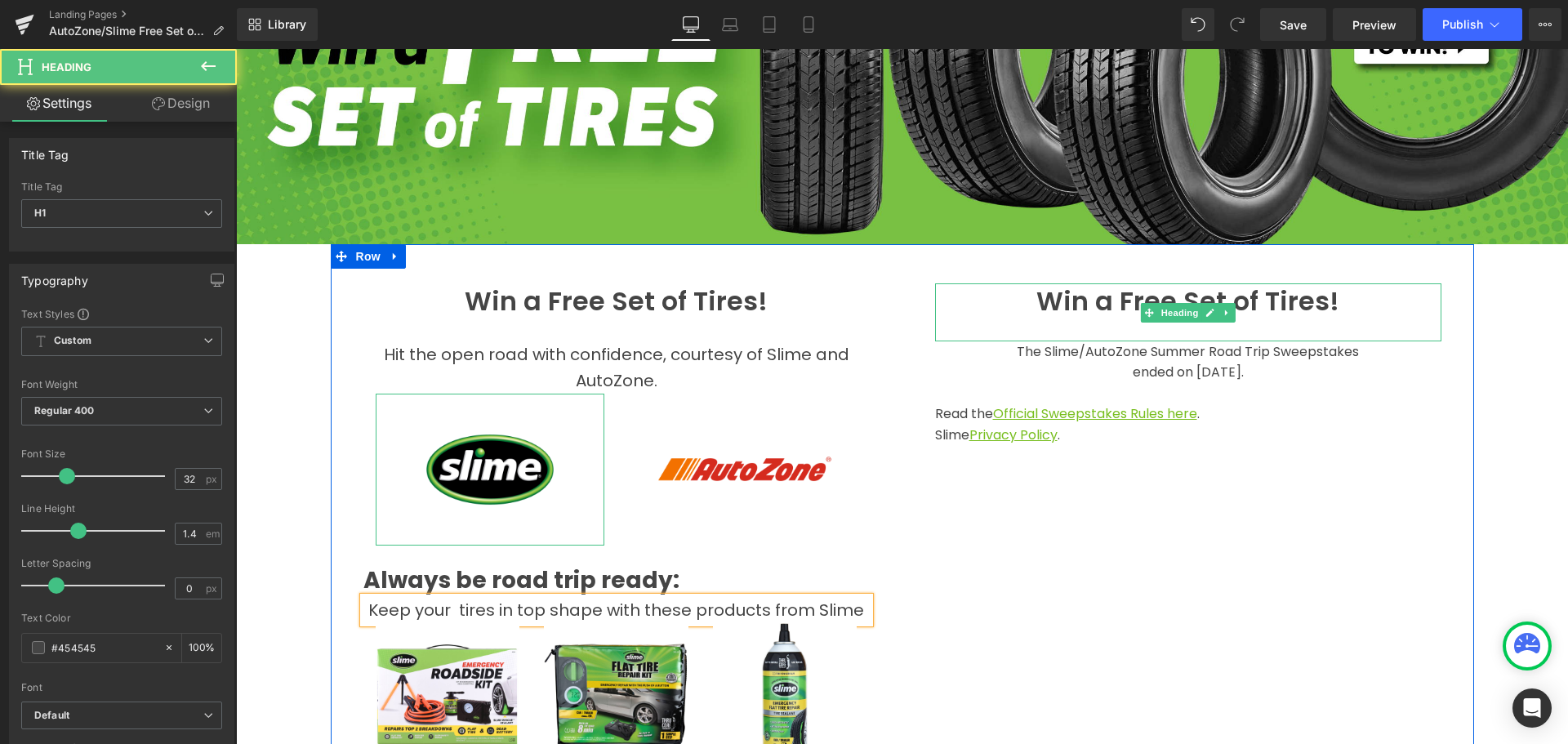
click at [1098, 299] on h1 "Win a Free Set of Tires!" at bounding box center [1188, 302] width 506 height 37
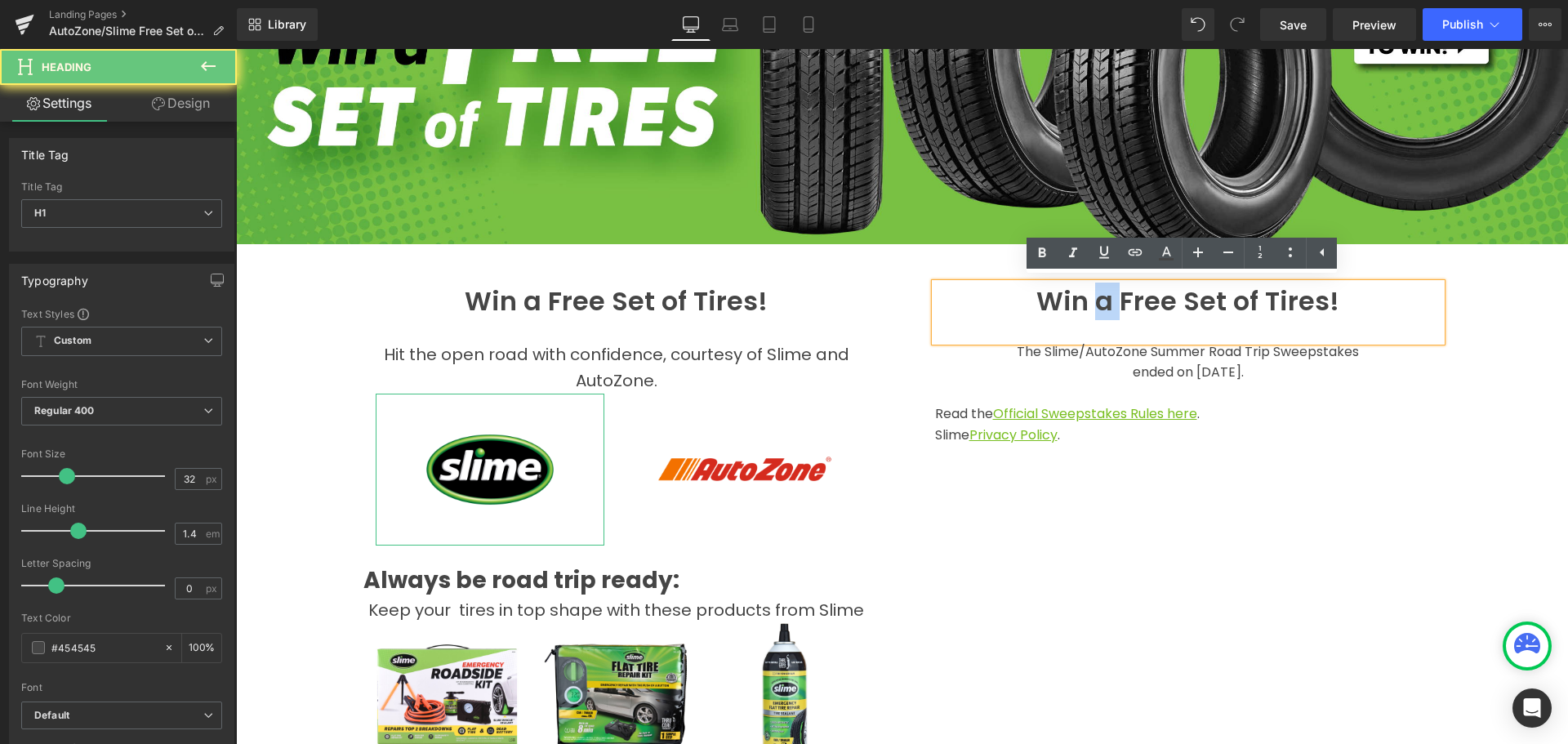
click at [1098, 299] on h1 "Win a Free Set of Tires!" at bounding box center [1188, 302] width 506 height 37
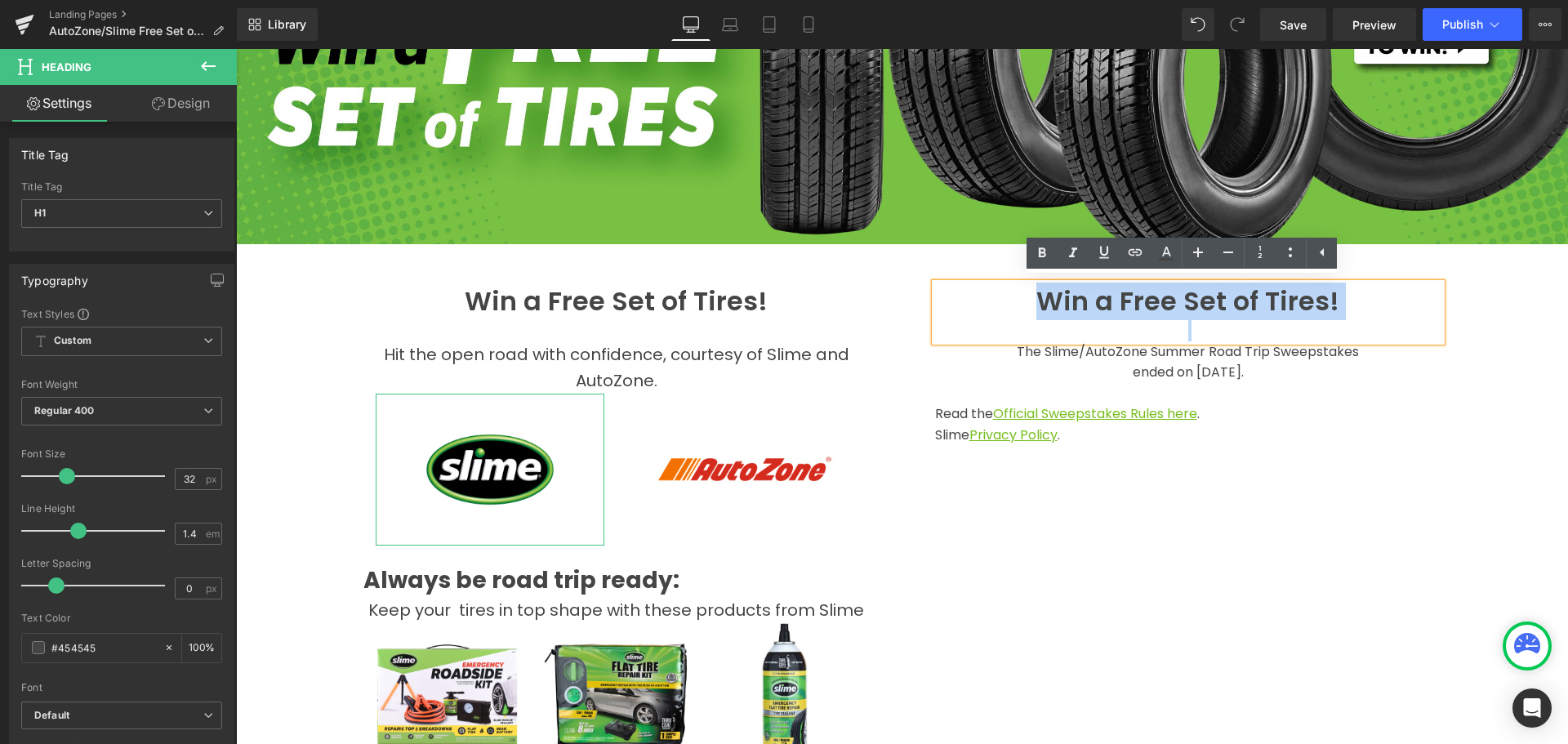
click at [1098, 299] on h1 "Win a Free Set of Tires!" at bounding box center [1188, 302] width 506 height 37
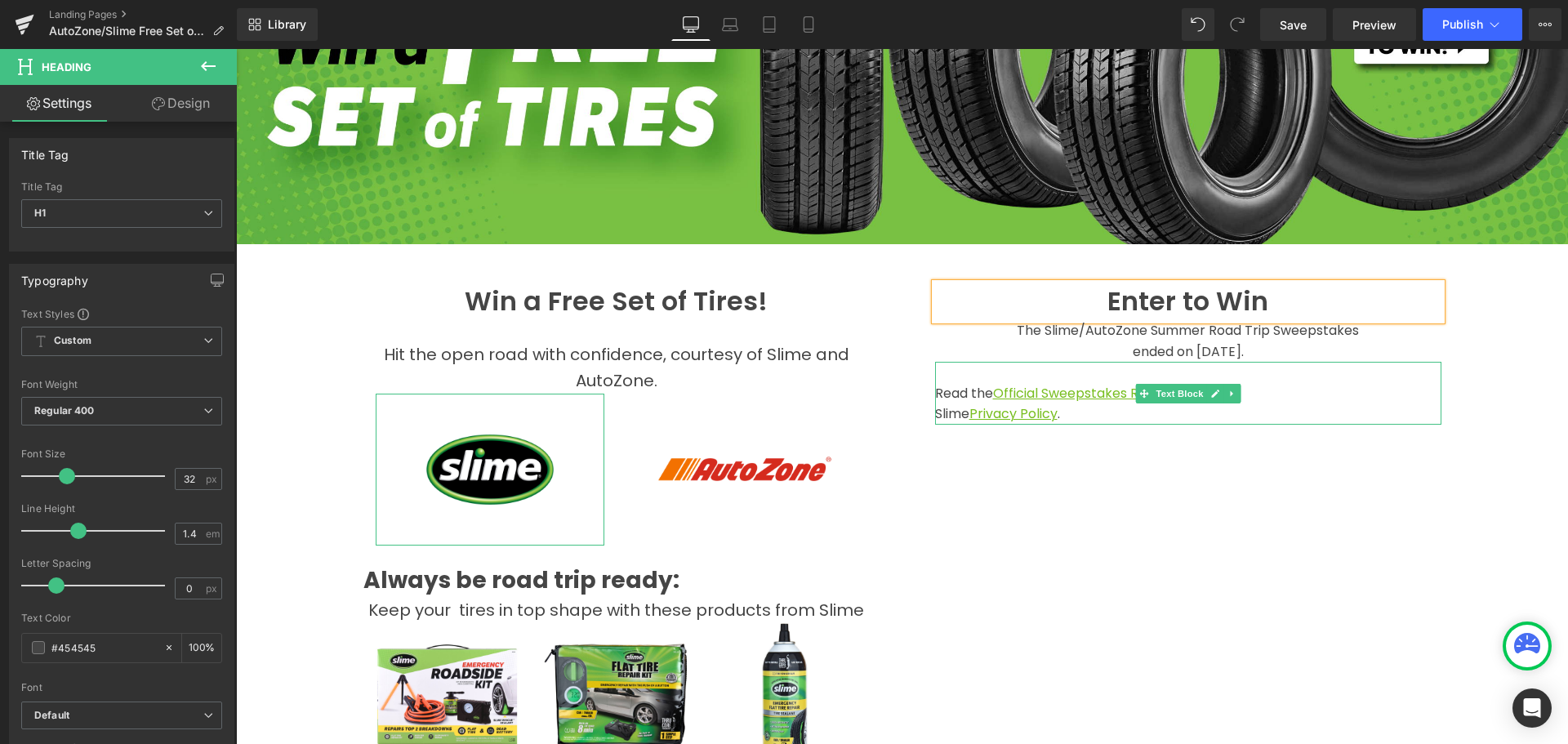
click at [965, 390] on p "Read the Official Sweepstakes Rules here ." at bounding box center [1188, 394] width 506 height 21
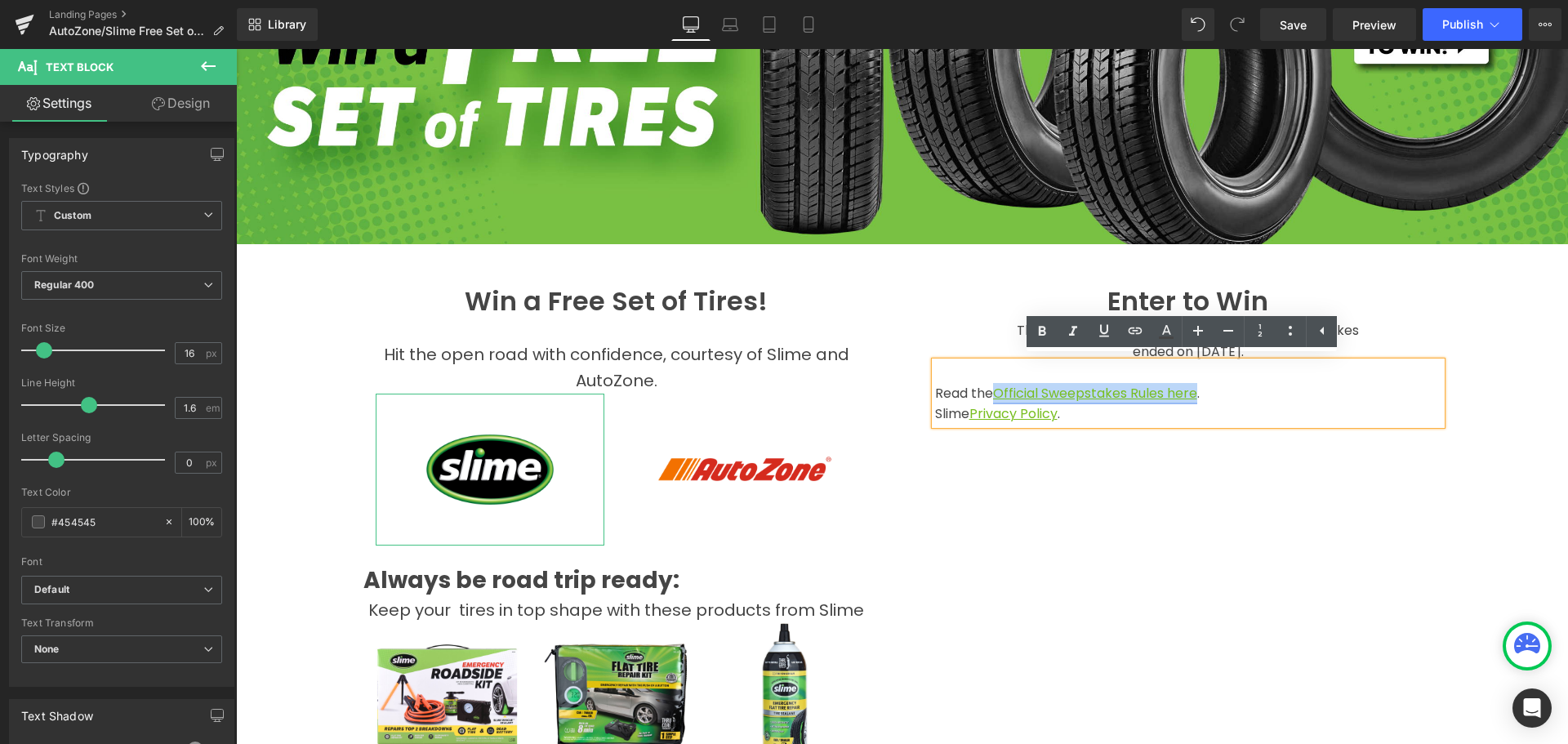
drag, startPoint x: 991, startPoint y: 390, endPoint x: 1194, endPoint y: 392, distance: 203.0
click at [1194, 392] on u "Official Sweepstakes Rules here" at bounding box center [1095, 393] width 204 height 18
click at [1118, 392] on u "Official Sweepstakes Rules here" at bounding box center [1095, 393] width 204 height 18
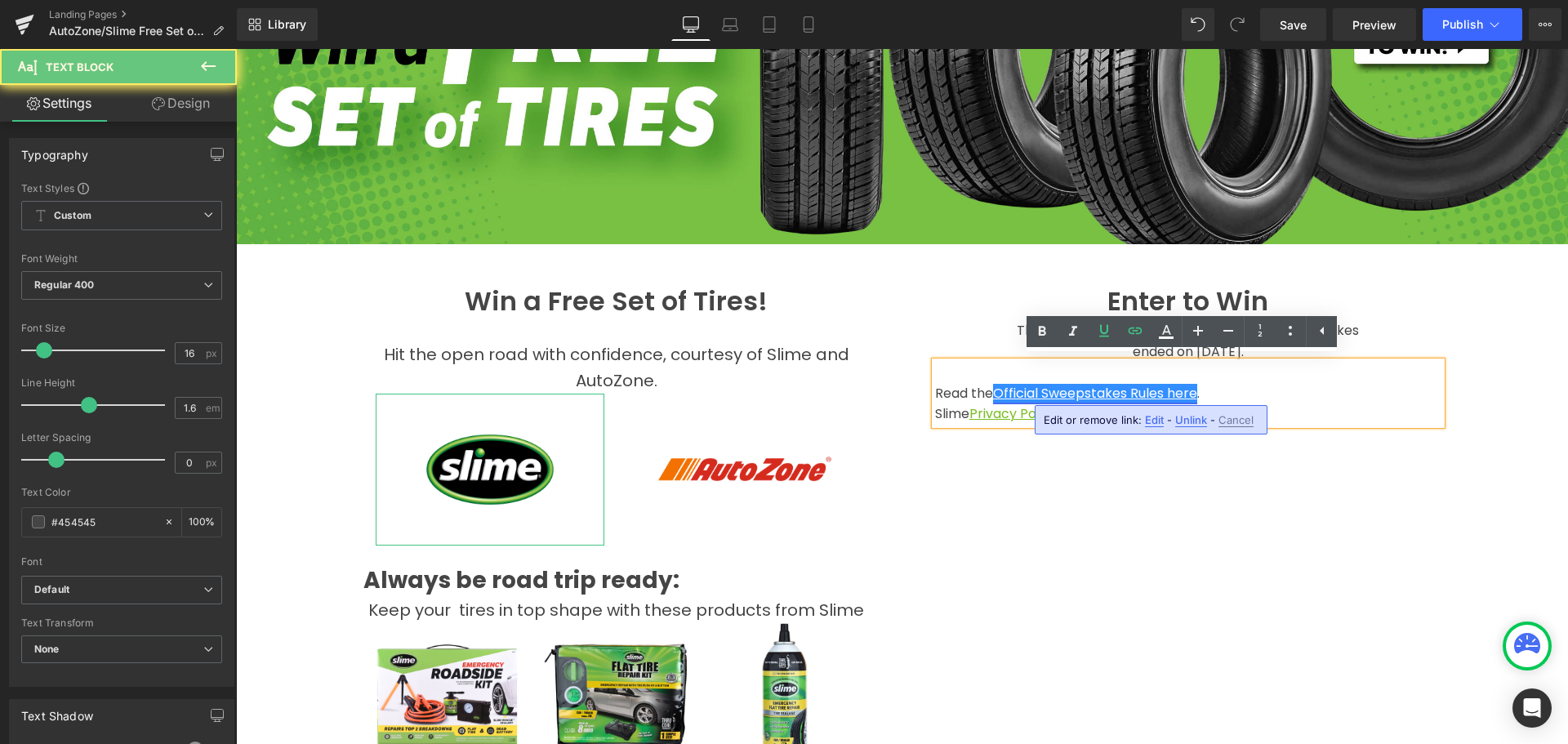
click at [1084, 388] on u "Official Sweepstakes Rules here" at bounding box center [1095, 393] width 204 height 18
click at [981, 481] on div "Win a Free Set of Tires! Heading Hit the open road with confidence, courtesy of…" at bounding box center [903, 725] width 1143 height 961
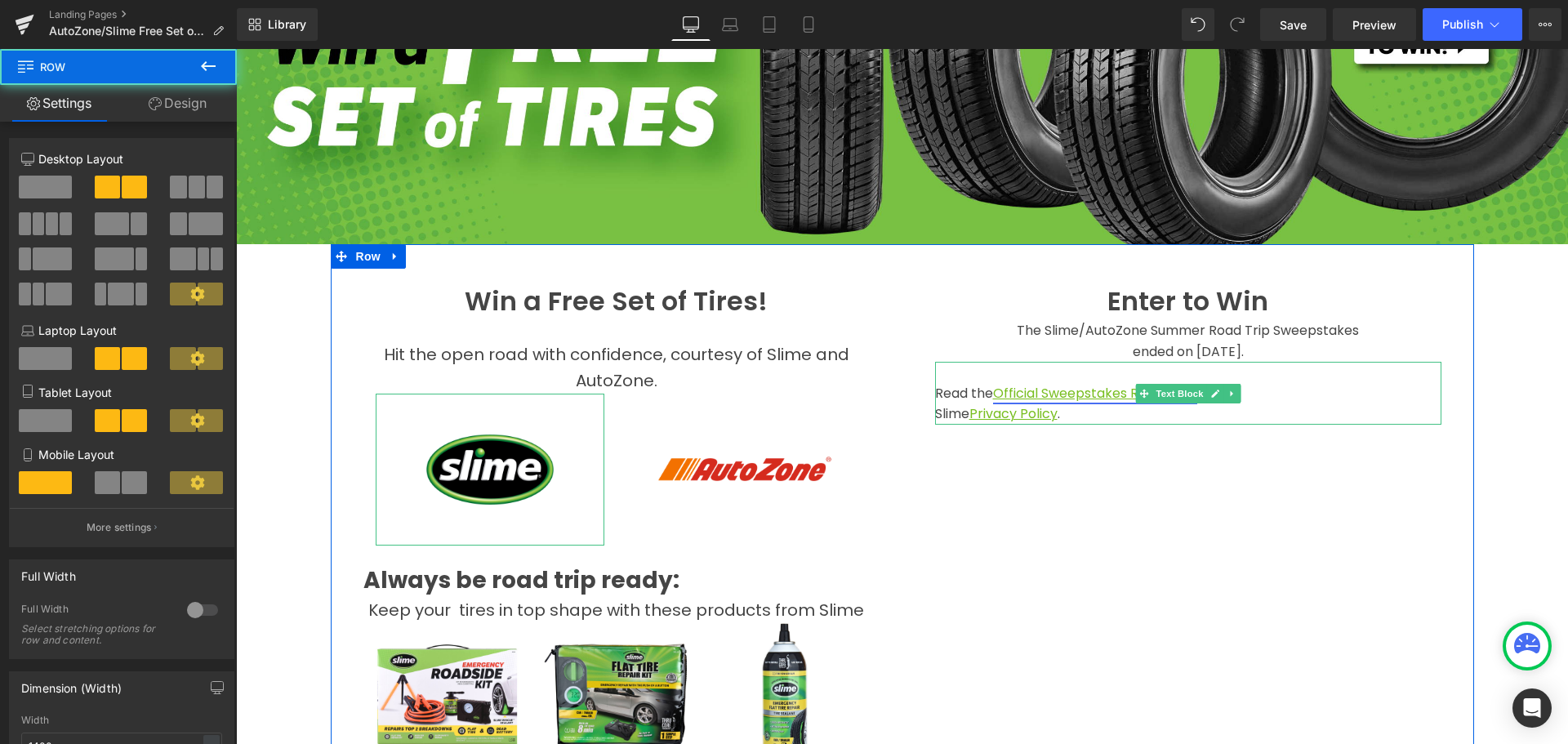
click at [1034, 390] on u "Official Sweepstakes Rules here" at bounding box center [1095, 393] width 204 height 18
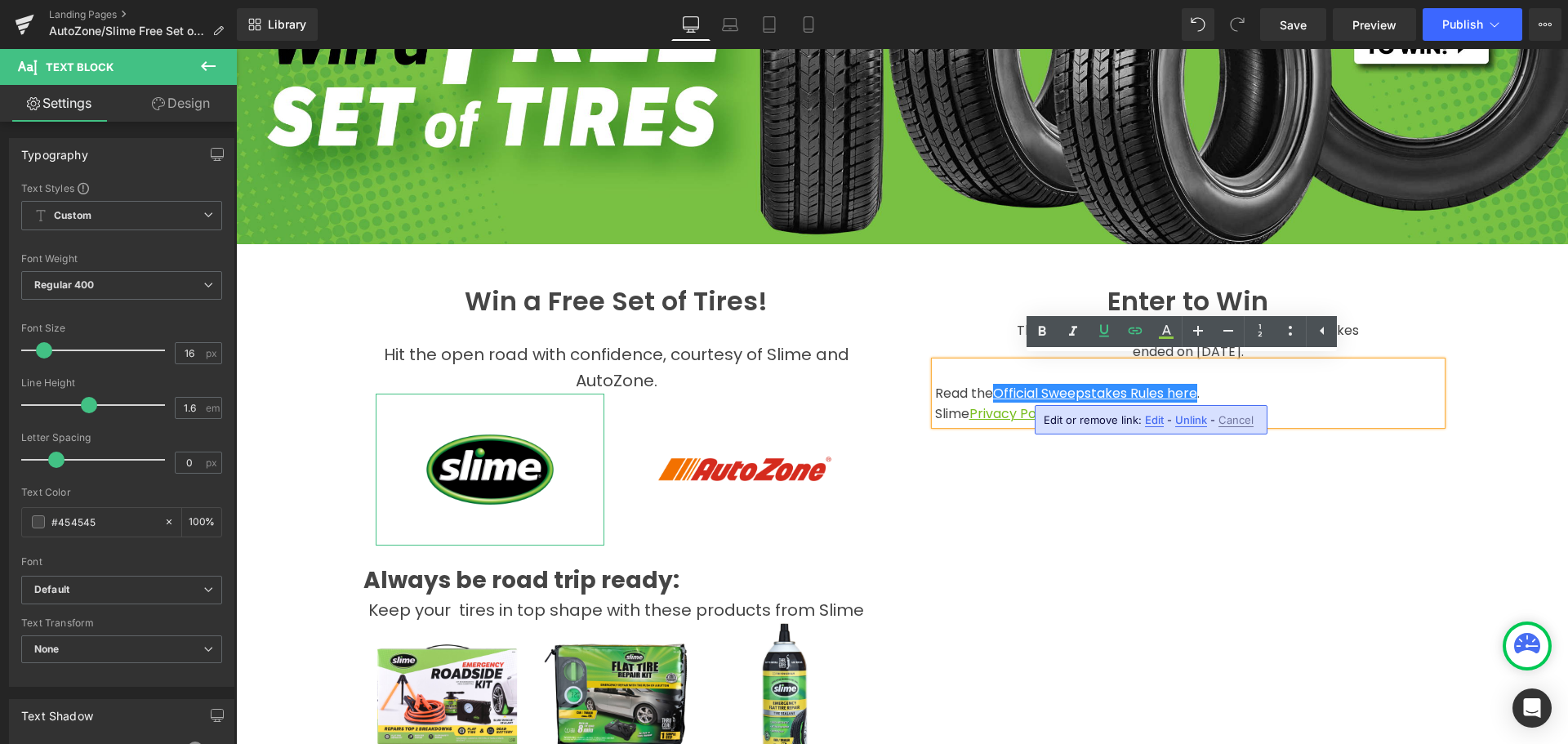
click at [1156, 425] on span "Edit" at bounding box center [1154, 420] width 18 height 14
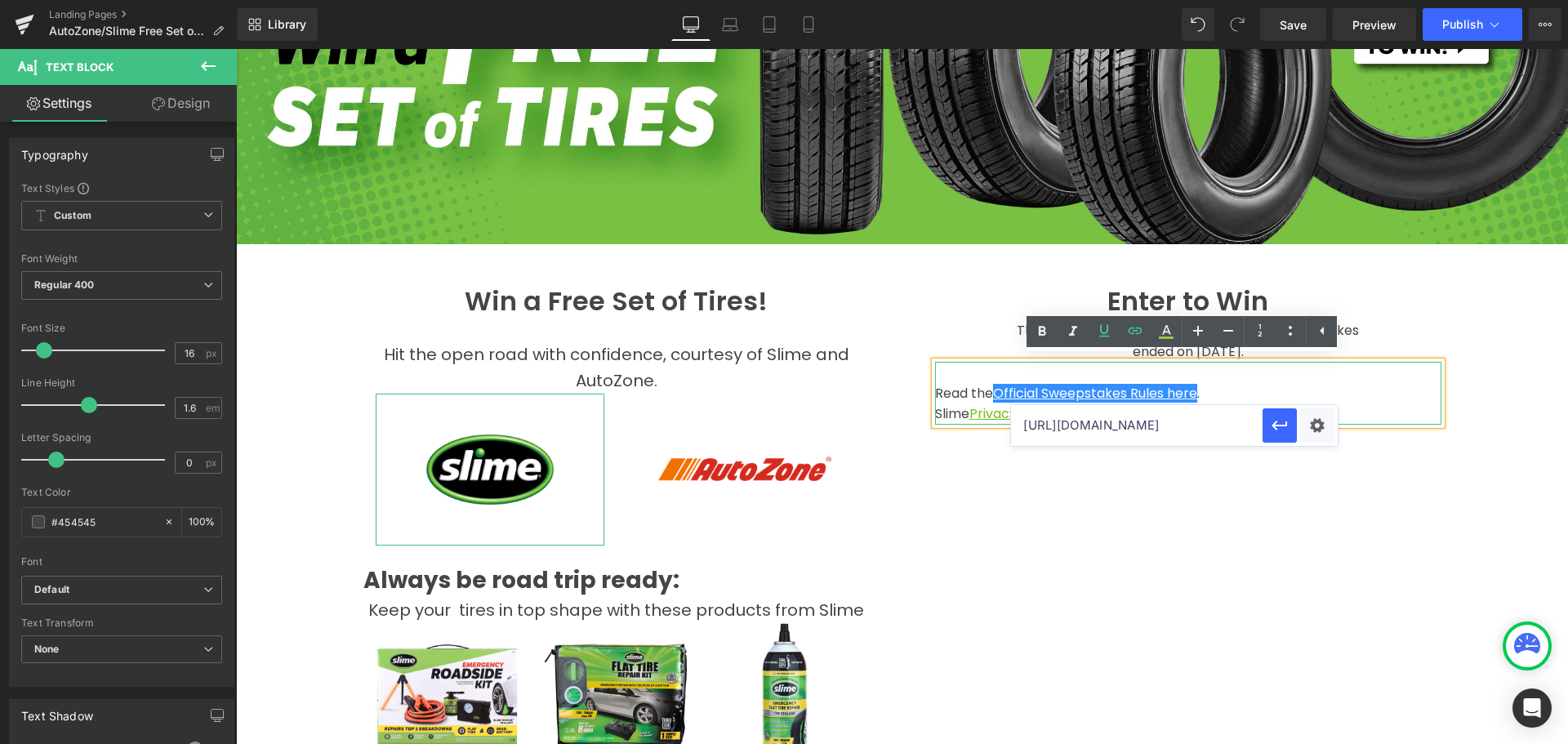
click at [951, 390] on p "Read the Official Sweepstakes Rules here ." at bounding box center [1188, 394] width 506 height 21
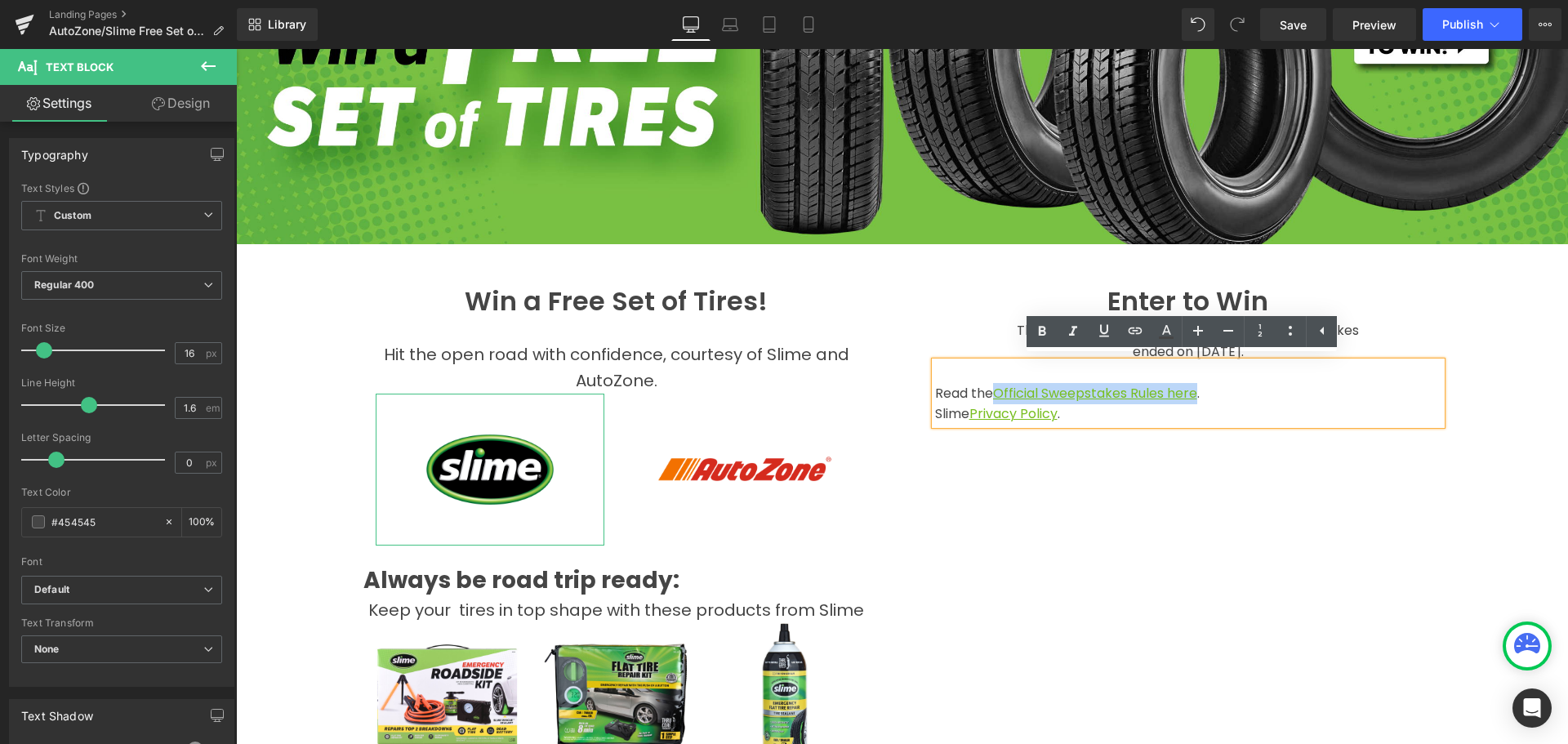
drag, startPoint x: 991, startPoint y: 391, endPoint x: 1197, endPoint y: 397, distance: 206.1
click at [1197, 397] on p "Read the Official Sweepstakes Rules here ." at bounding box center [1188, 394] width 506 height 21
click at [0, 0] on icon at bounding box center [0, 0] width 0 height 0
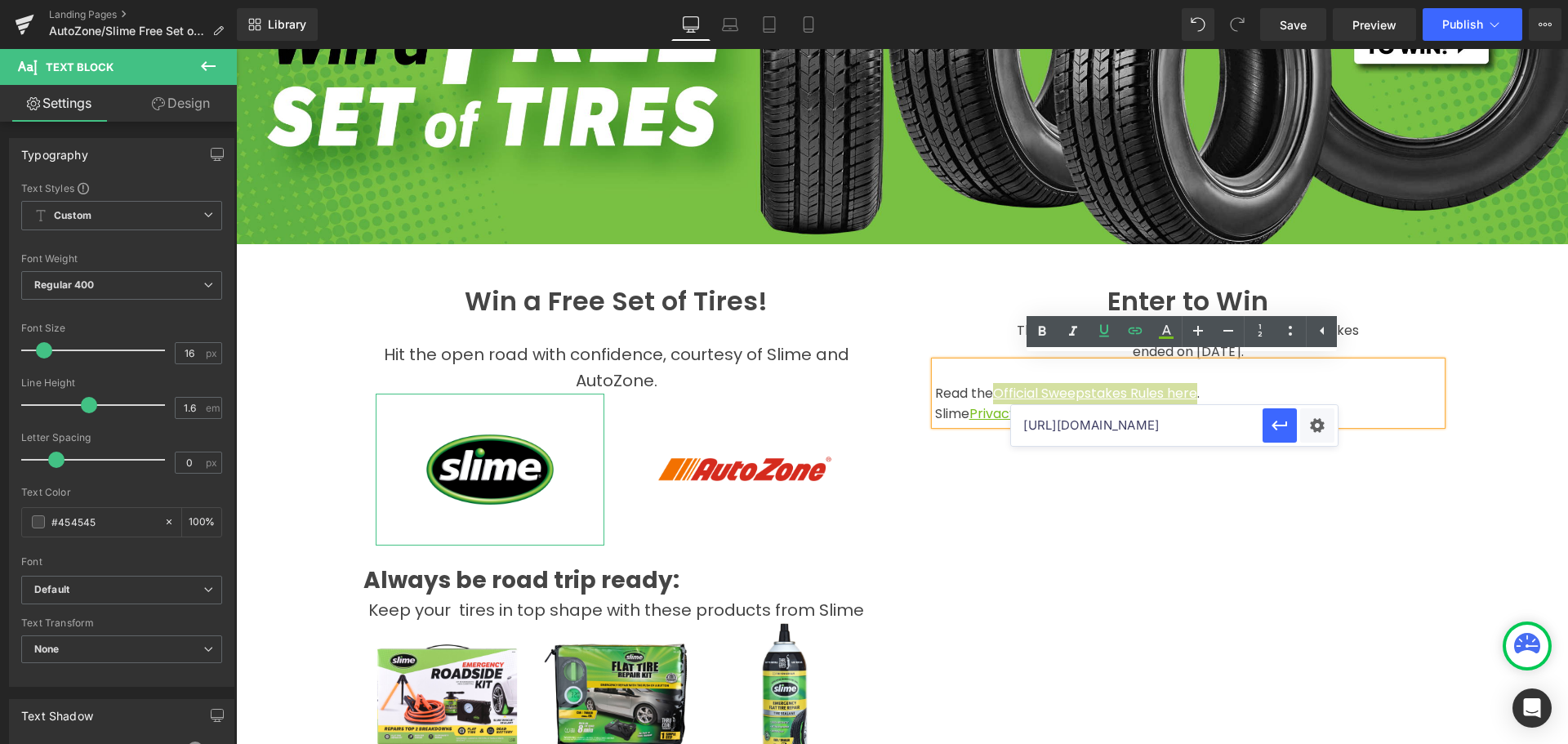
click at [1103, 425] on input "[URL][DOMAIN_NAME]" at bounding box center [1136, 425] width 251 height 41
paste input "FREE_SET_OF_TIRES_SWEEPSTAKES_OFFICIAL_RULES_2025_Final.pdf?v=1756246758"
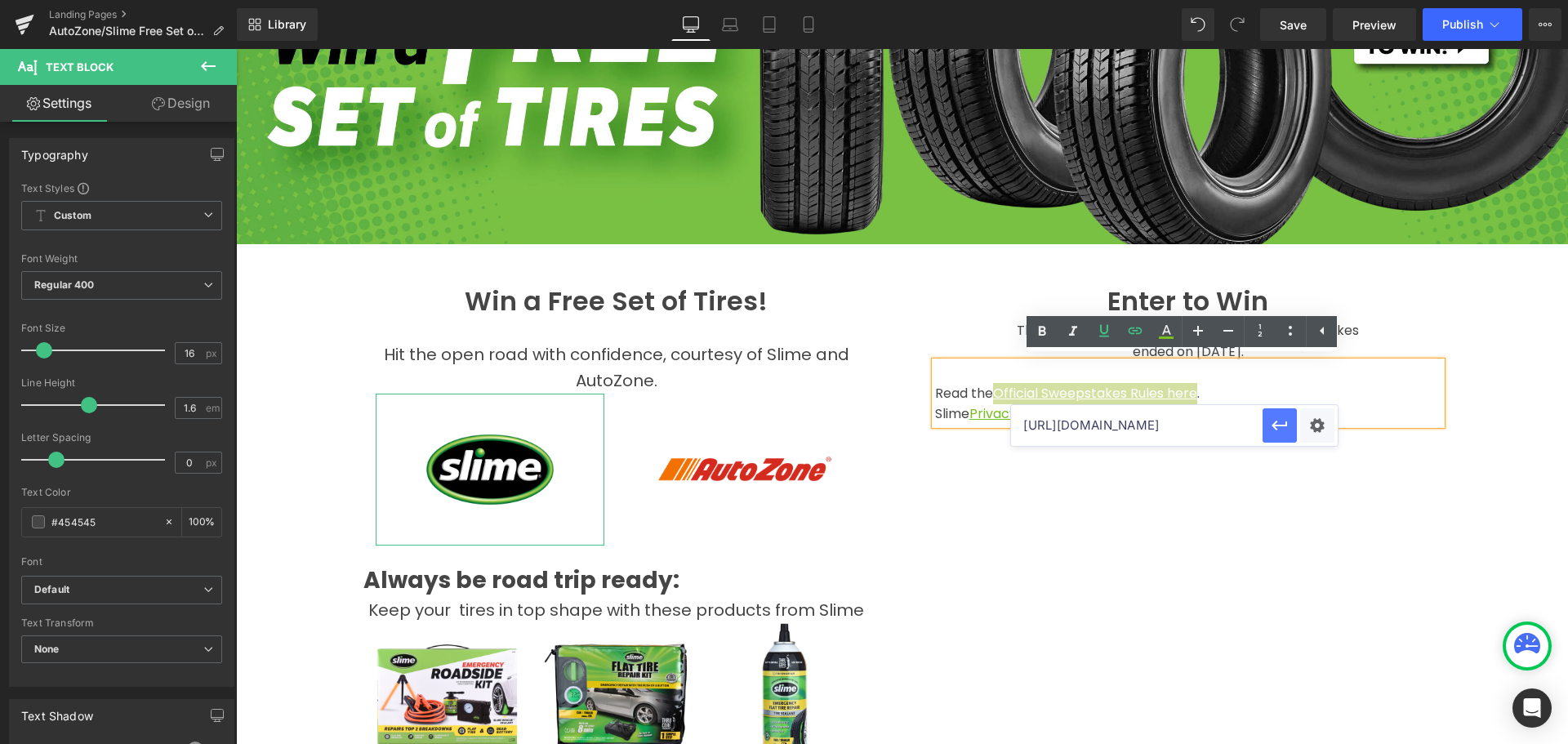
click at [1276, 425] on icon "button" at bounding box center [1280, 425] width 16 height 10
click at [1222, 449] on div "Win a Free Set of Tires! Heading Hit the open road with confidence, courtesy of…" at bounding box center [903, 725] width 1143 height 961
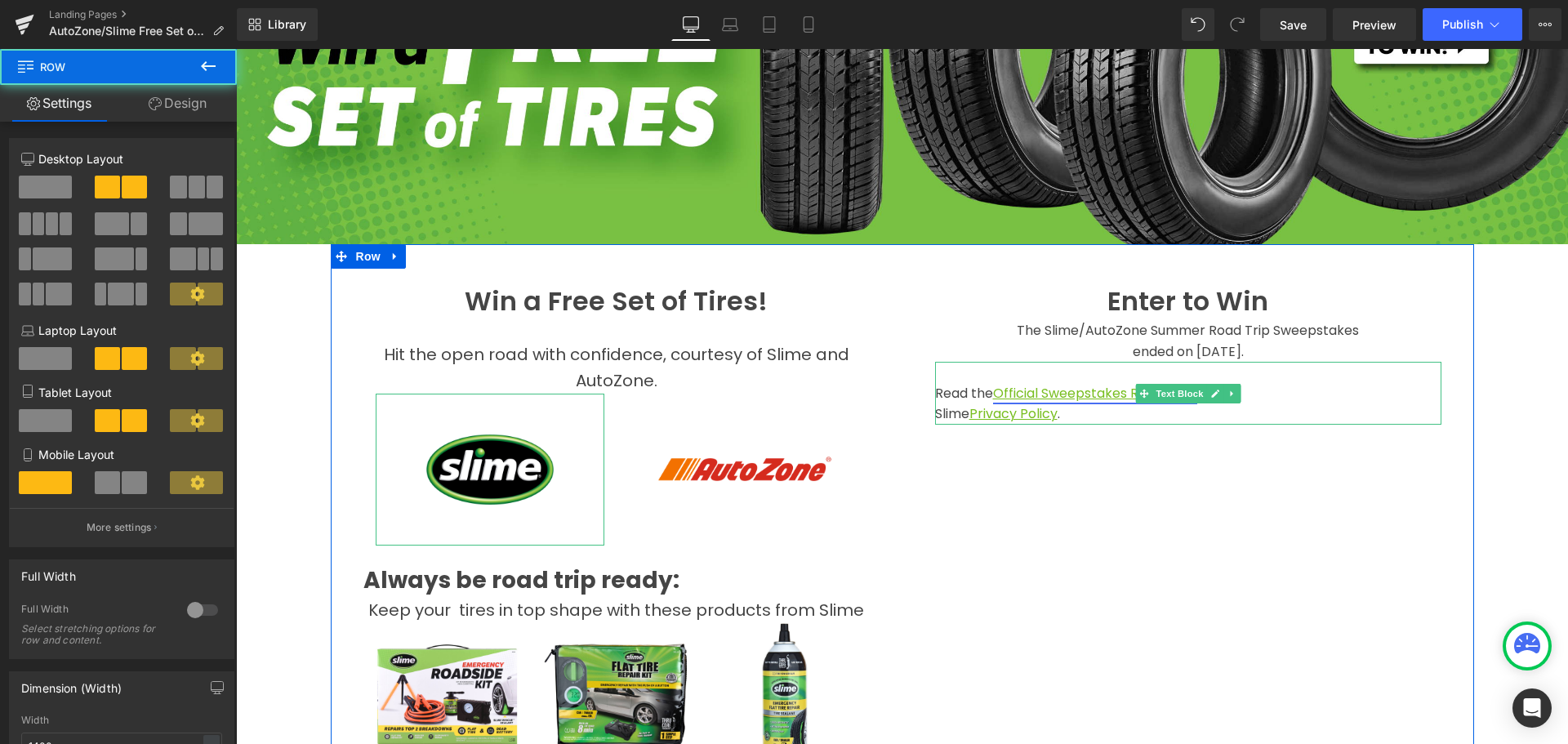
click at [1108, 390] on u "Official Sweepstakes Rules here" at bounding box center [1095, 393] width 204 height 18
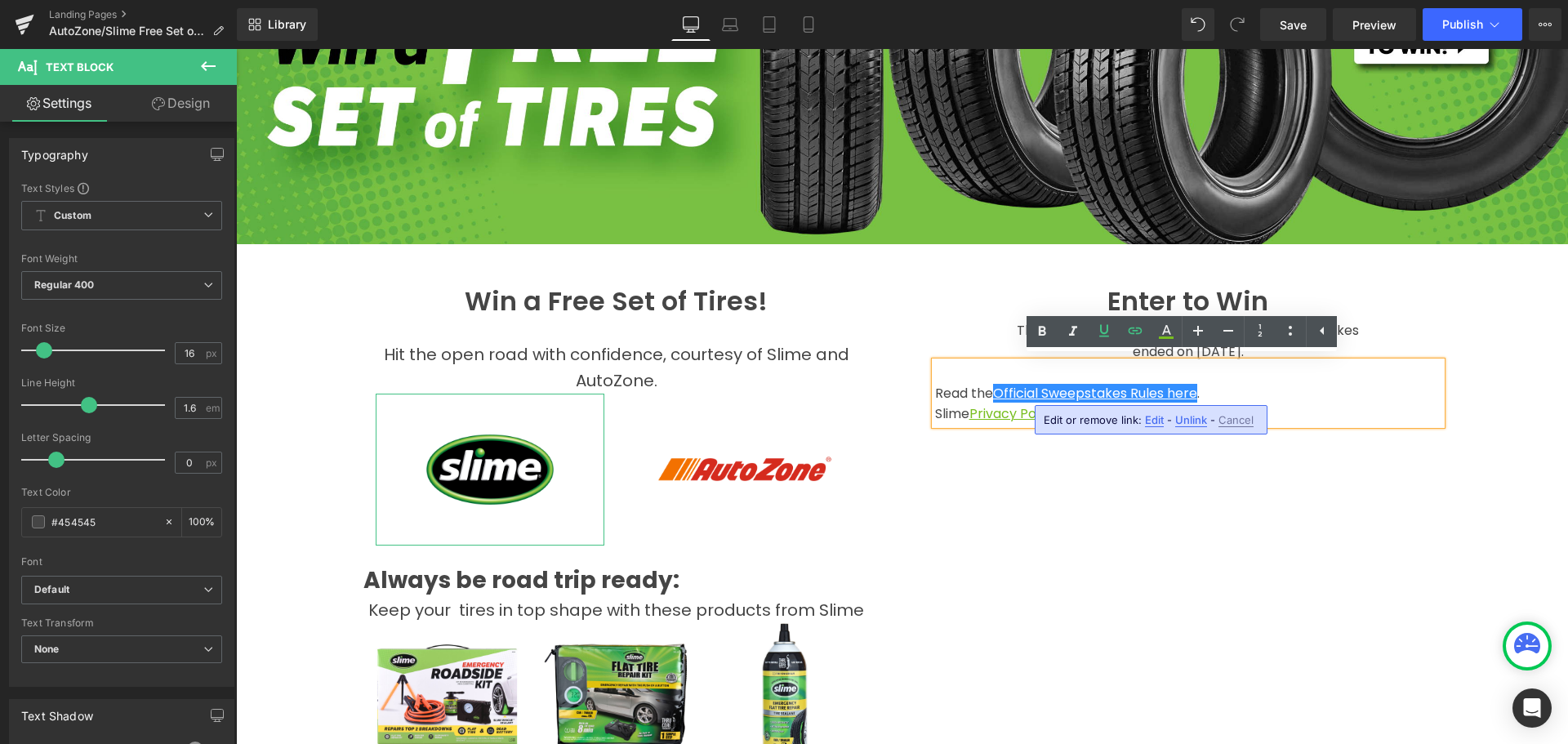
click at [1148, 418] on span "Edit" at bounding box center [1154, 420] width 18 height 14
type input "[URL][DOMAIN_NAME]"
click at [1149, 425] on input "[URL][DOMAIN_NAME]" at bounding box center [1136, 425] width 251 height 41
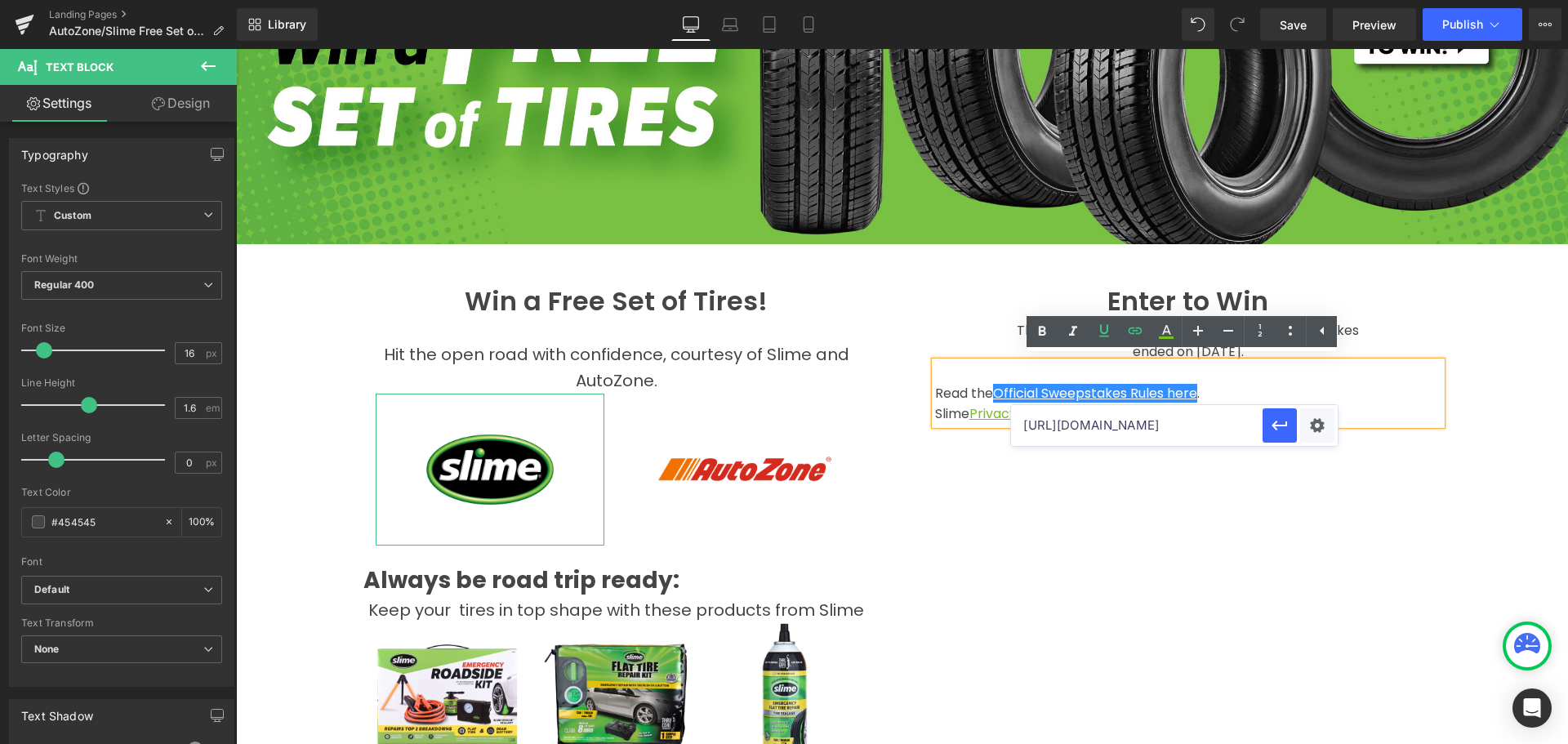
drag, startPoint x: 1080, startPoint y: 513, endPoint x: 911, endPoint y: 396, distance: 205.5
click at [1080, 513] on div "Win a Free Set of Tires! Heading Hit the open road with confidence, courtesy of…" at bounding box center [903, 725] width 1143 height 961
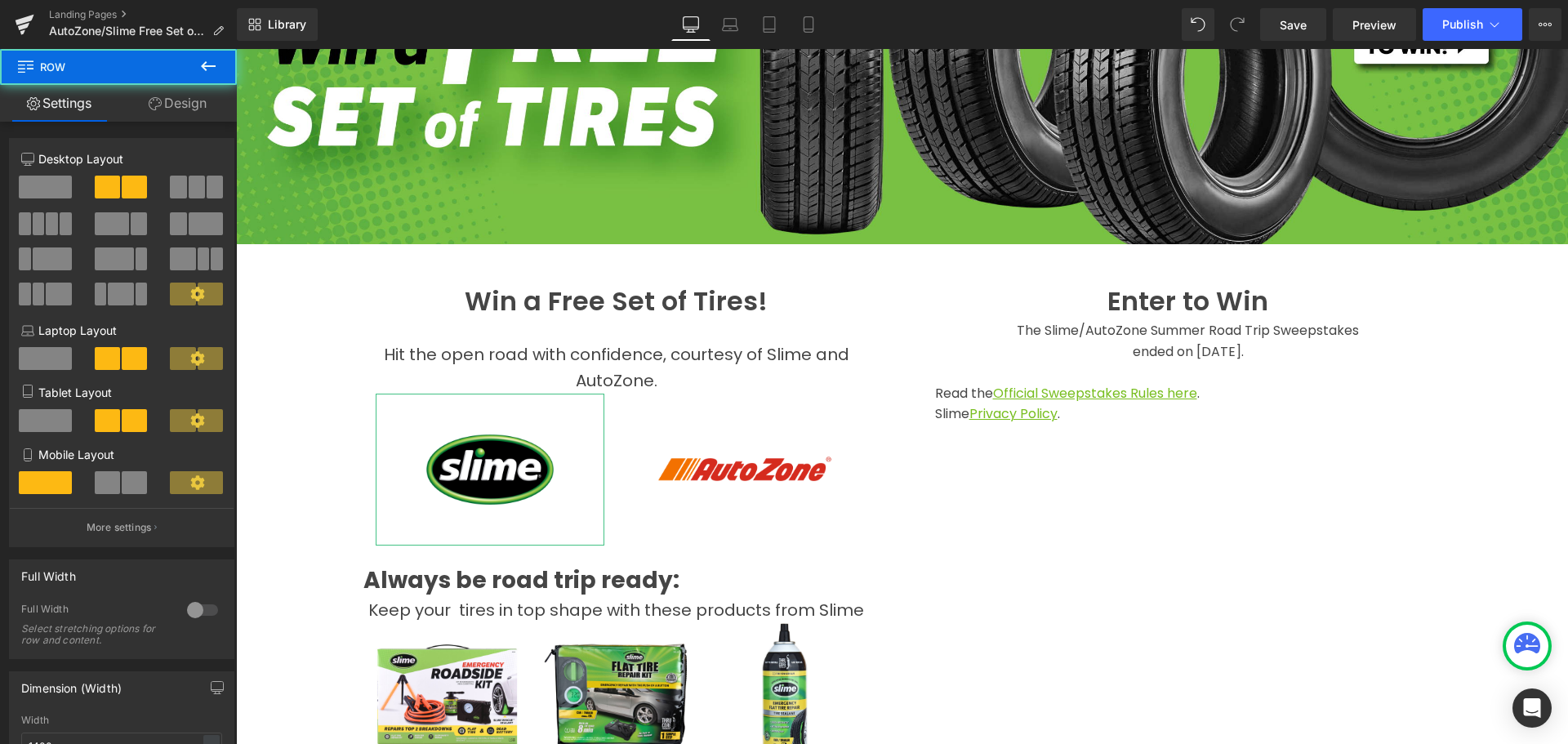
click at [908, 385] on div "Enter to Win Heading The Slime/AutoZone Summer Road Trip Sweepstakes ended on […" at bounding box center [1188, 354] width 572 height 141
click at [274, 436] on div "Hero Banner Win a Free Set of Tires! Heading Hit the open road with confidence,…" at bounding box center [903, 613] width 1332 height 1618
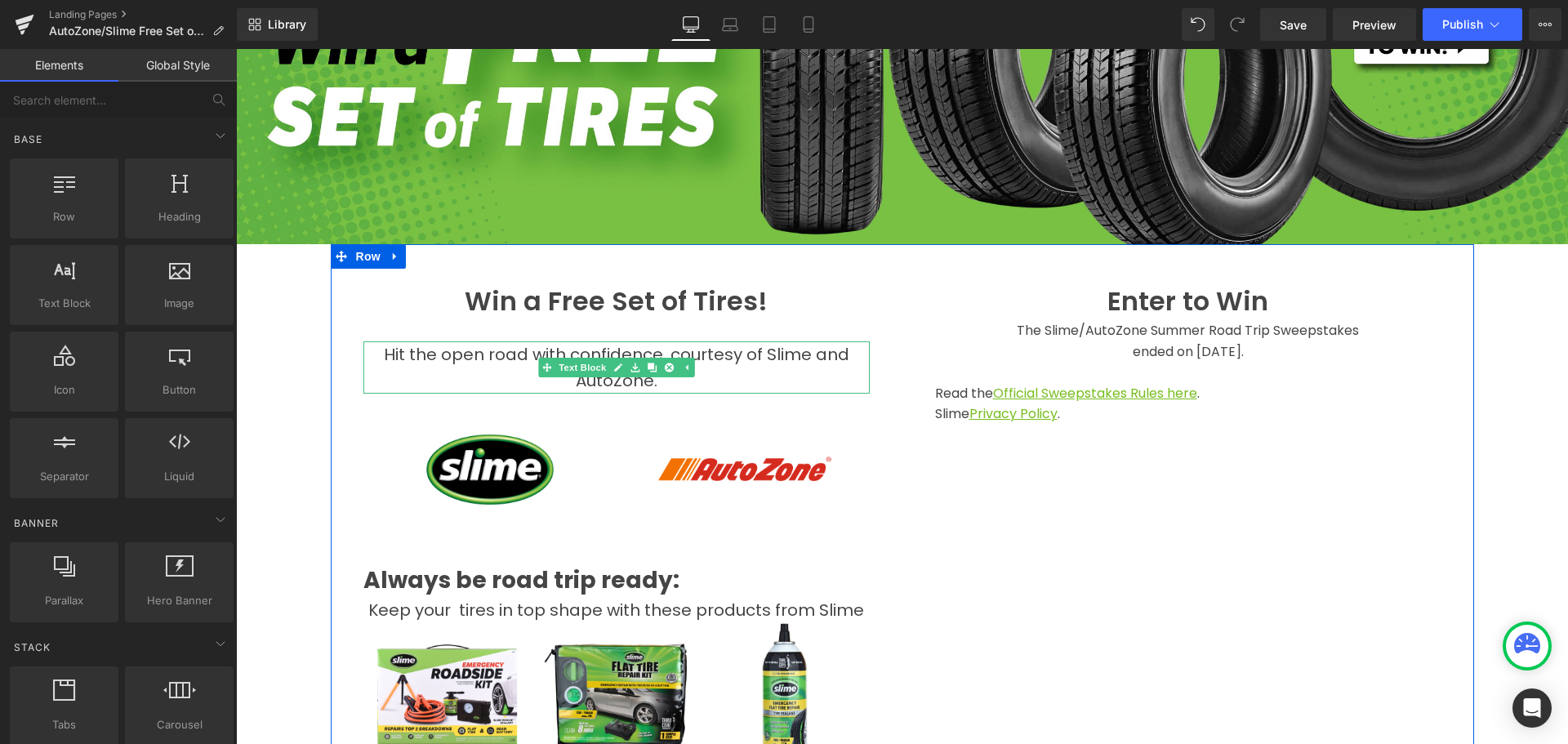
click at [655, 346] on span "Hit the open road with confidence, courtesy of Slime and AutoZone." at bounding box center [617, 368] width 466 height 49
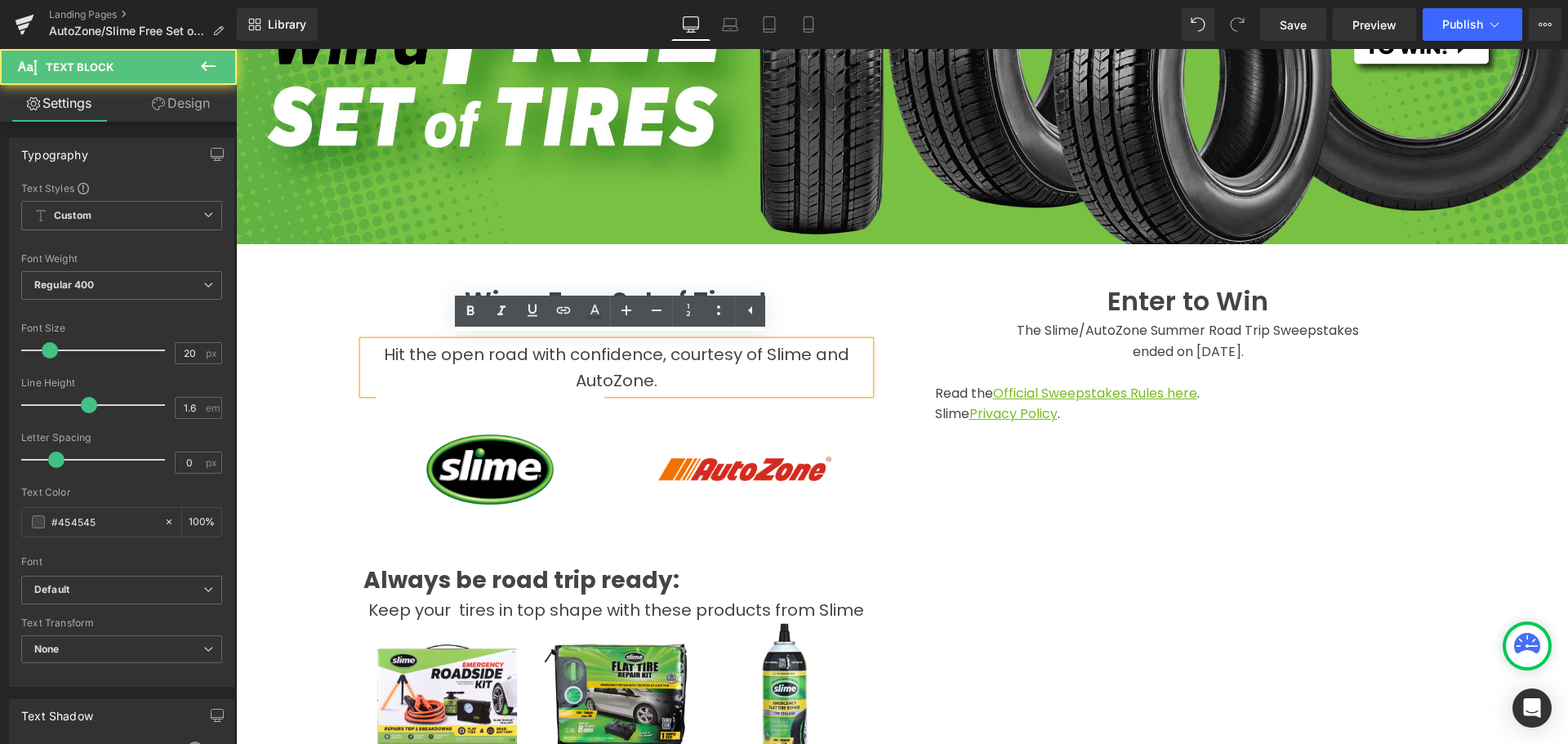
click at [379, 352] on p "Hit the open road with confidence, courtesy of Slime and AutoZone." at bounding box center [616, 368] width 506 height 53
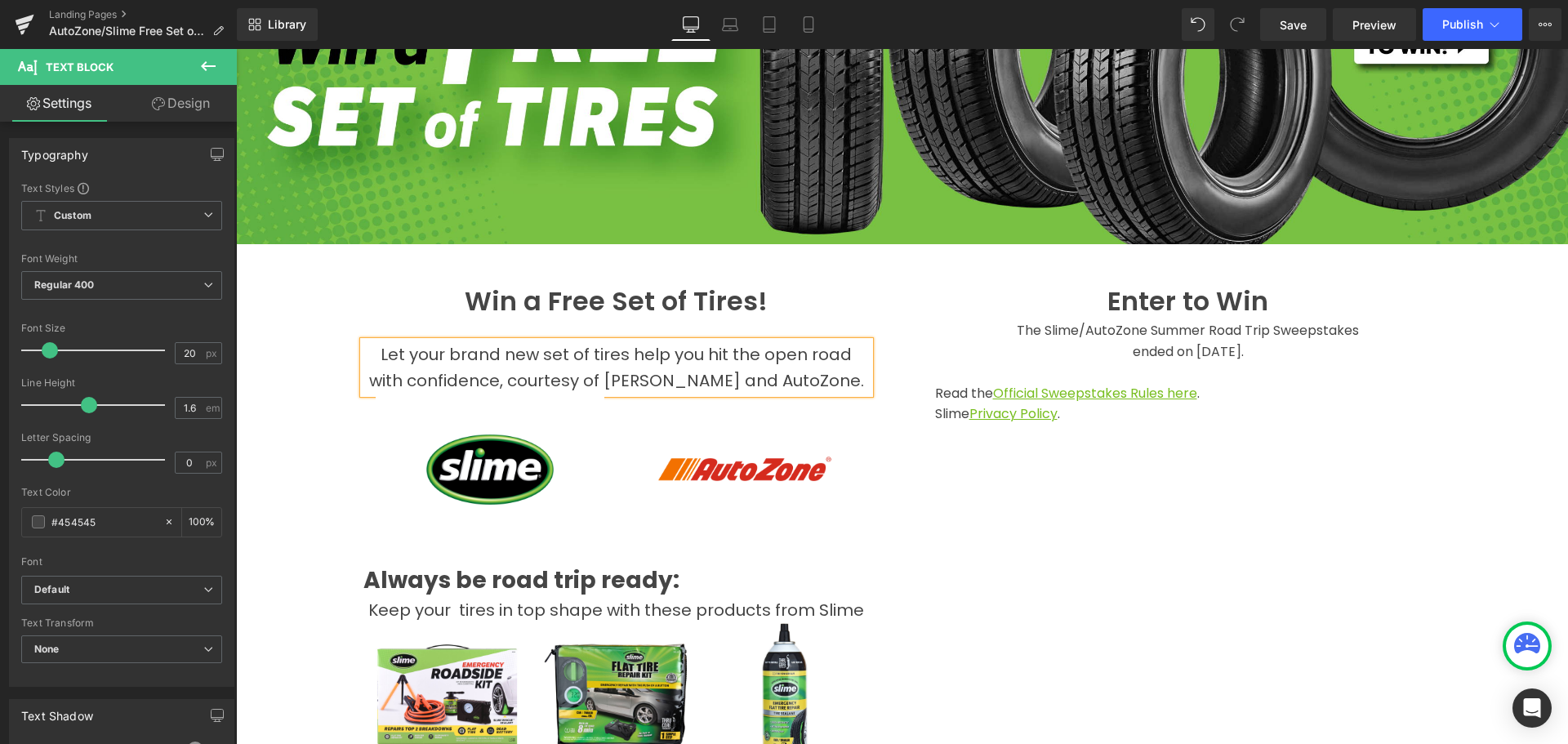
click at [1041, 505] on div "Win a Free Set of Tires! Heading Let your brand new set of tires help you hit t…" at bounding box center [903, 725] width 1143 height 961
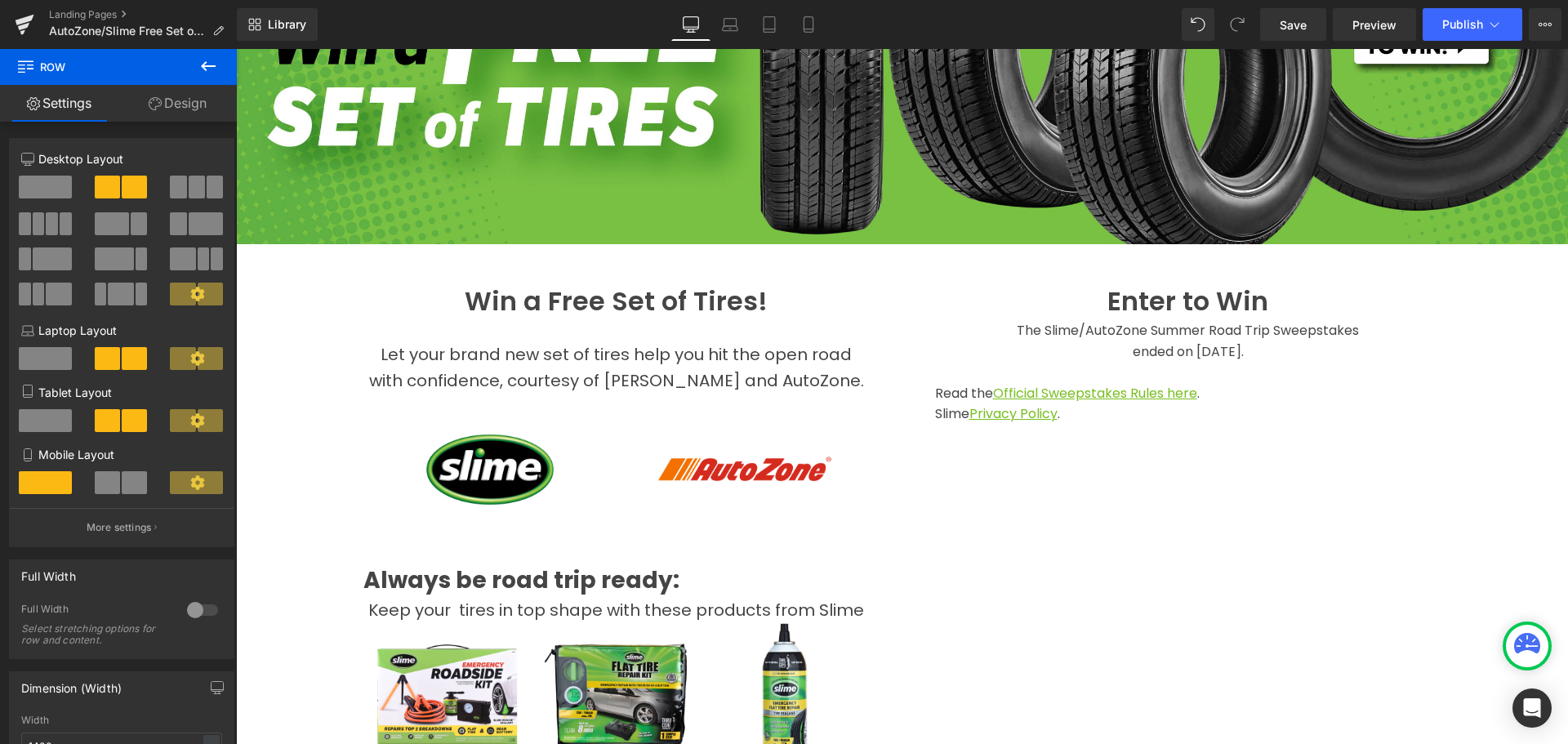
scroll to position [326, 0]
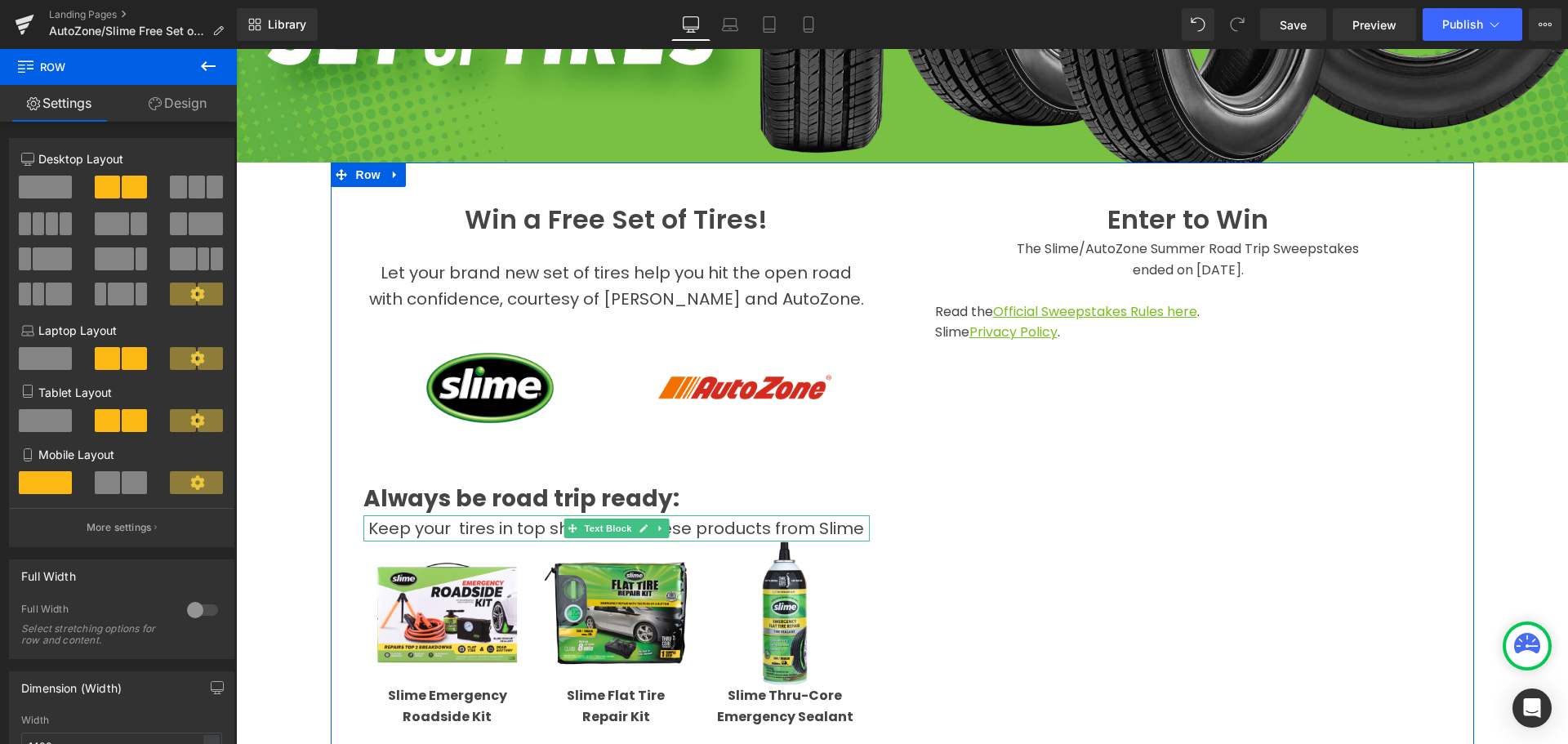
click at [369, 525] on span "Keep your tires in top shape with these products from Slime" at bounding box center [616, 529] width 496 height 23
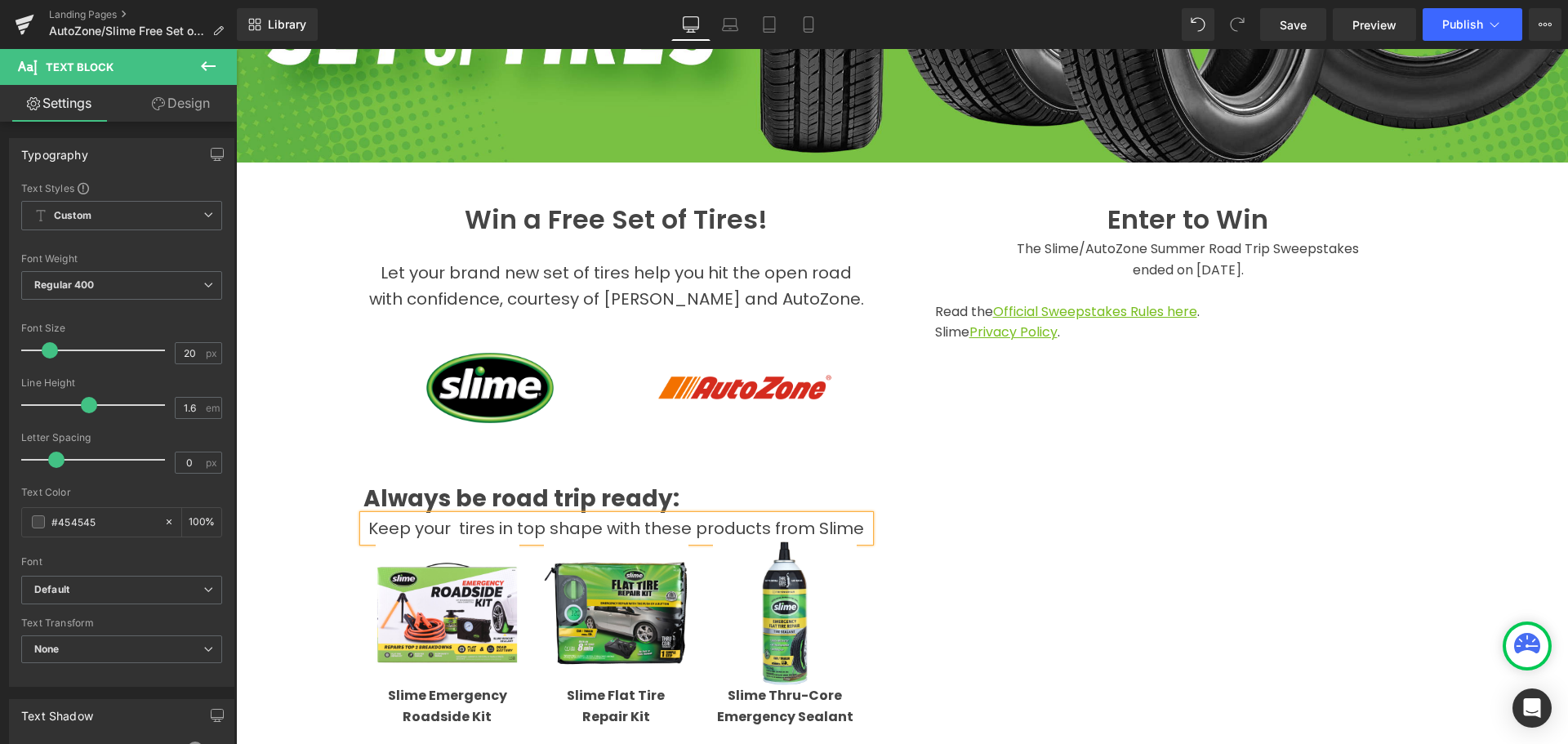
click at [404, 502] on strong "Always be road trip ready:" at bounding box center [521, 498] width 316 height 32
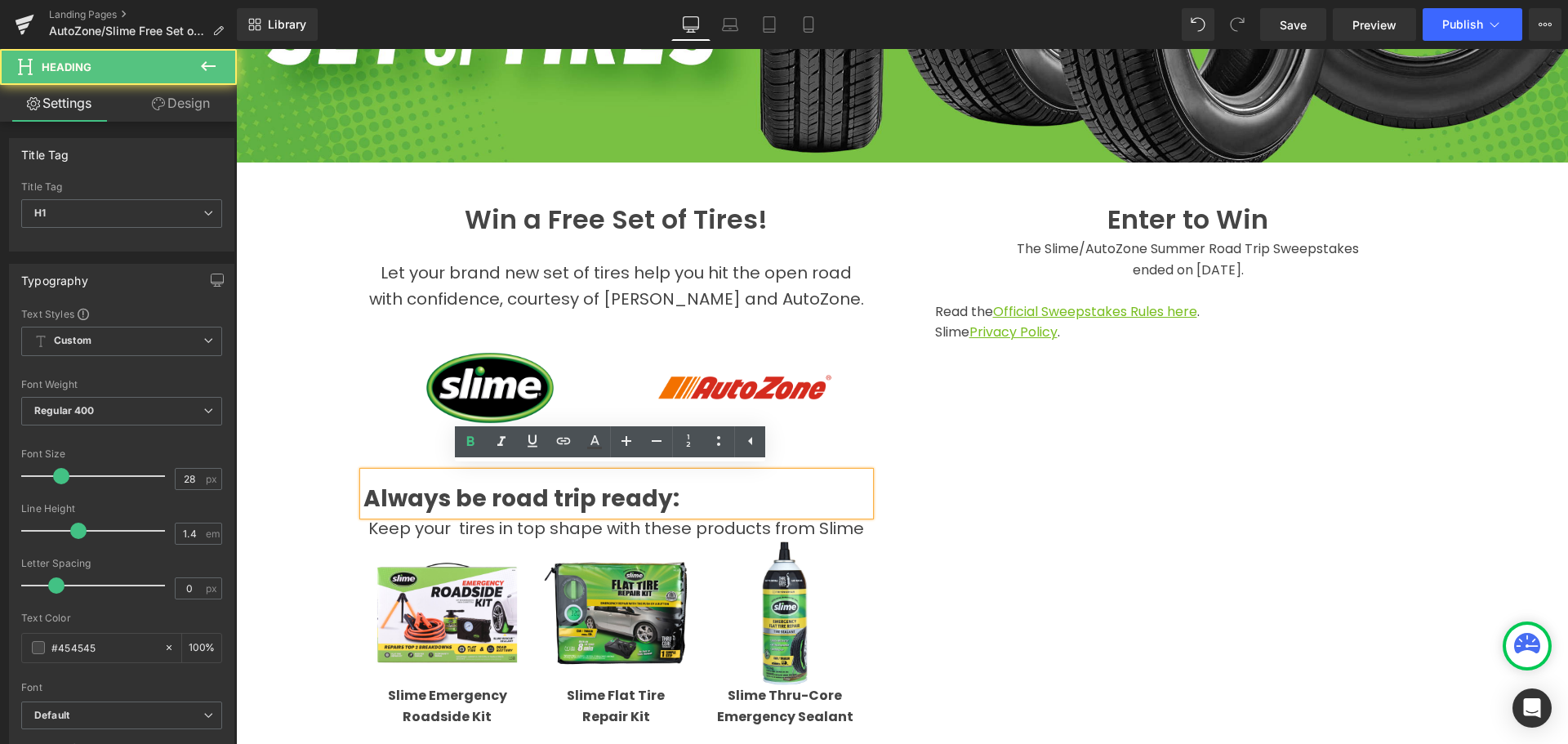
drag, startPoint x: 306, startPoint y: 488, endPoint x: 249, endPoint y: 533, distance: 72.6
click at [306, 488] on div "Hero Banner Win a Free Set of Tires! Heading Let your brand new set of tires he…" at bounding box center [903, 531] width 1332 height 1618
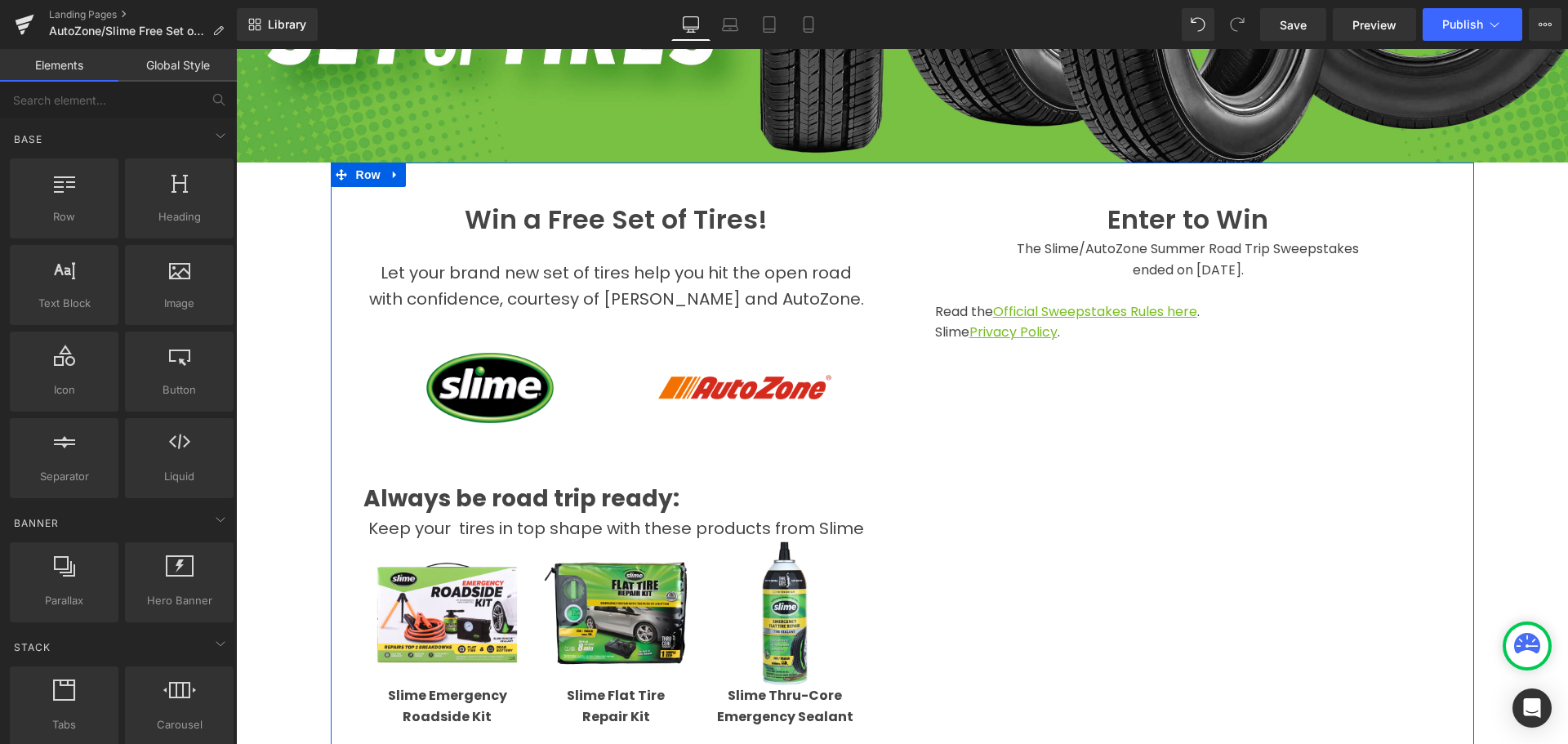
scroll to position [408, 0]
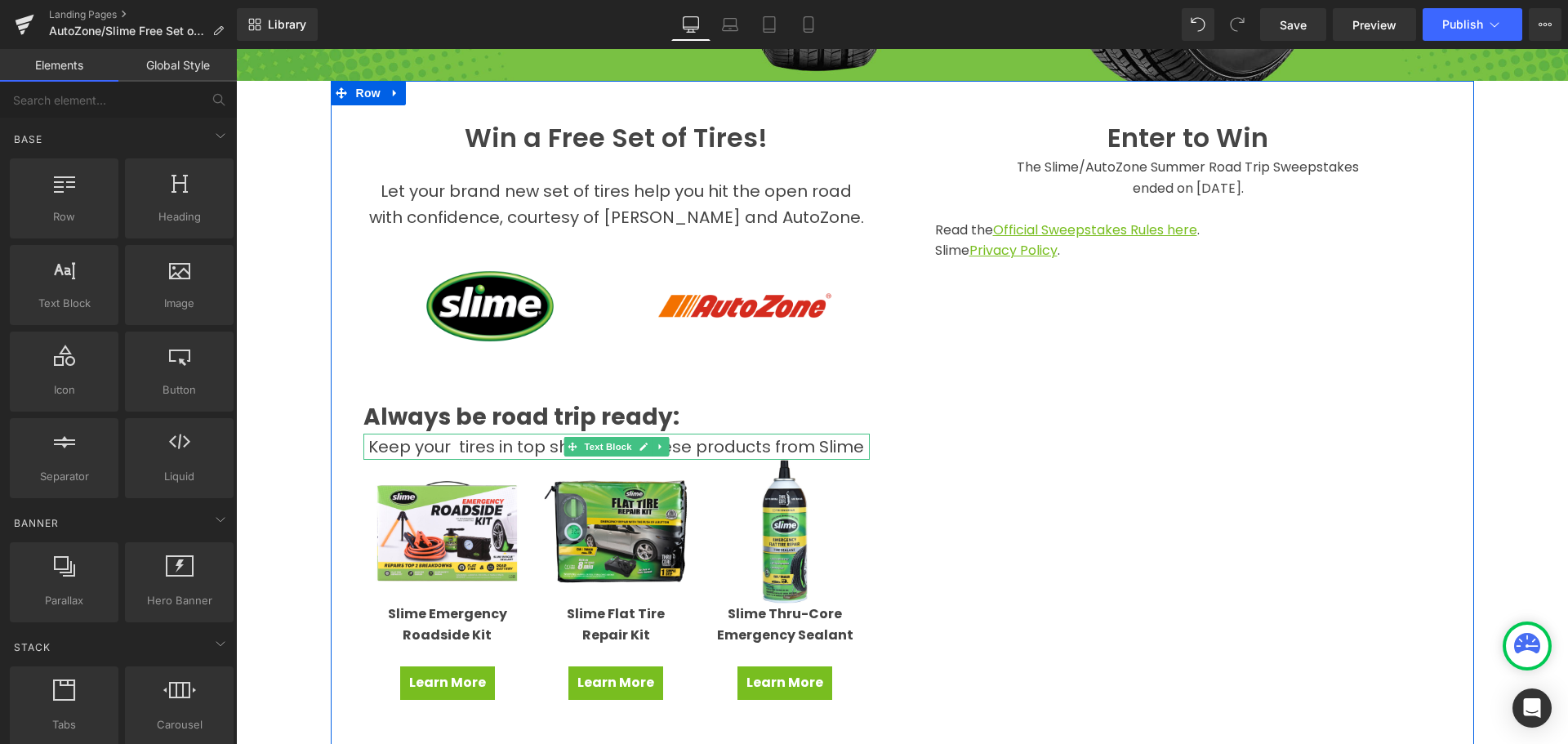
click at [850, 445] on span "Keep your tires in top shape with these products from Slime" at bounding box center [616, 446] width 496 height 23
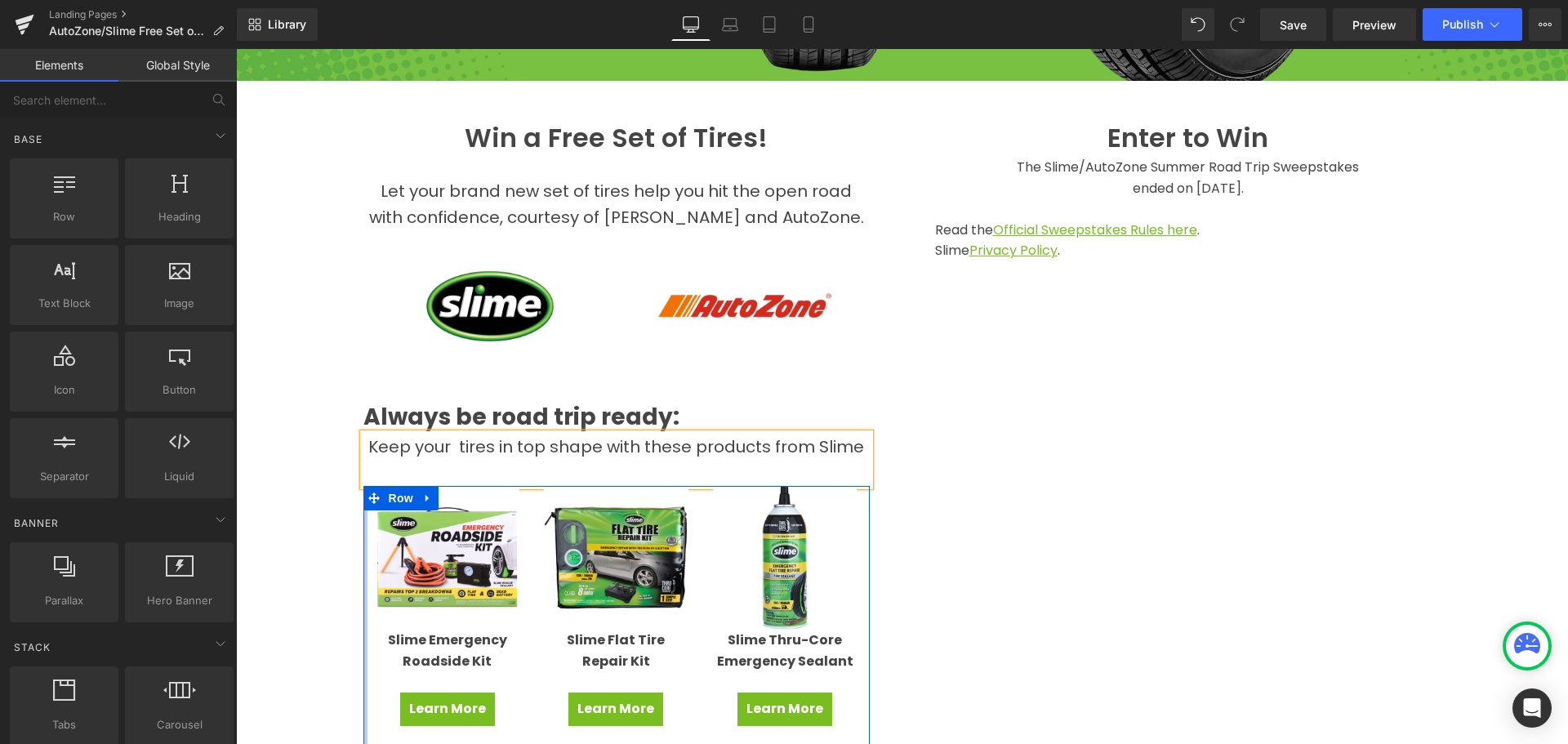
click at [292, 516] on div "Hero Banner Win a Free Set of Tires! Heading Let your brand new set of tires he…" at bounding box center [903, 462] width 1332 height 1644
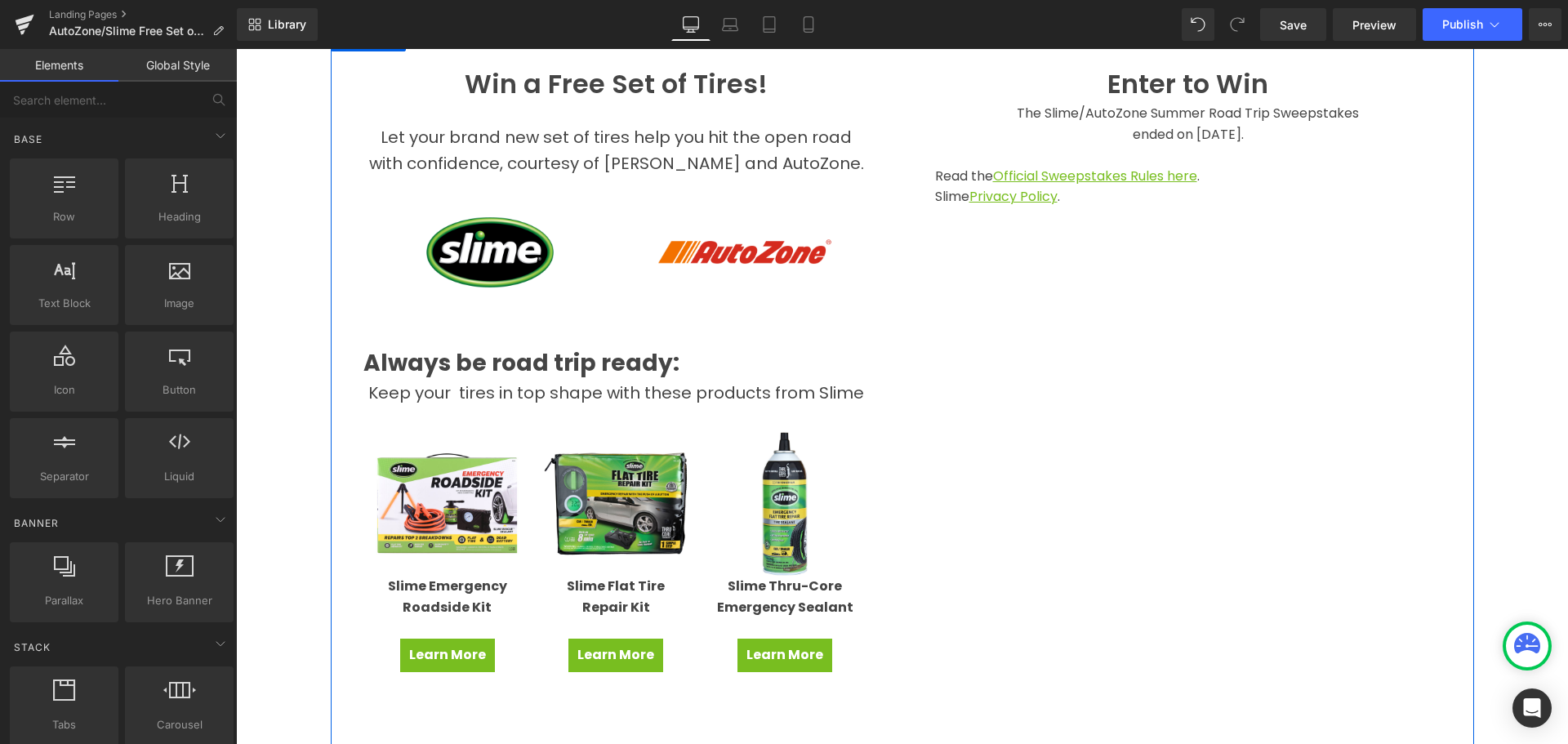
scroll to position [490, 0]
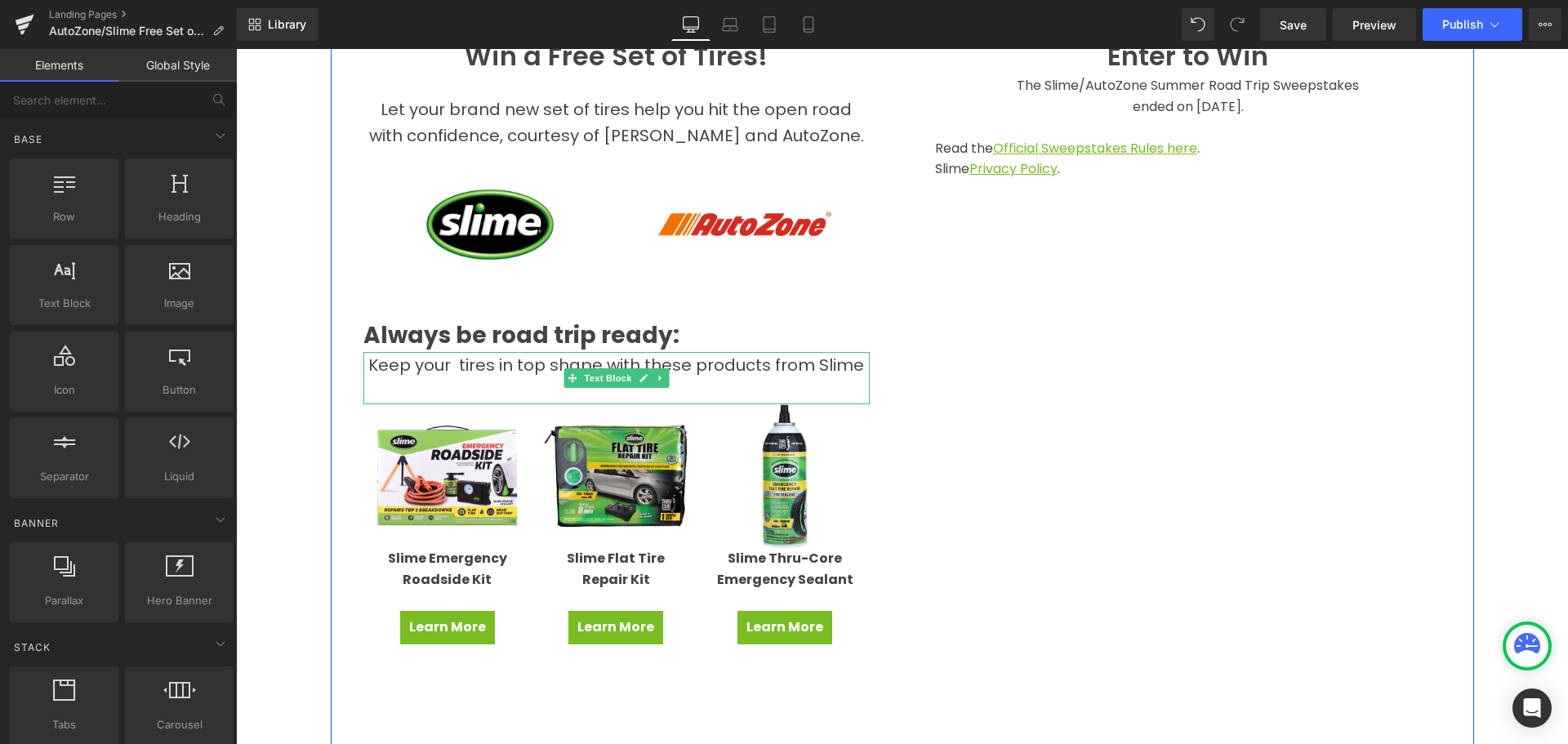
click at [365, 360] on p "Keep your tires in top shape with these products from Slime" at bounding box center [616, 365] width 506 height 26
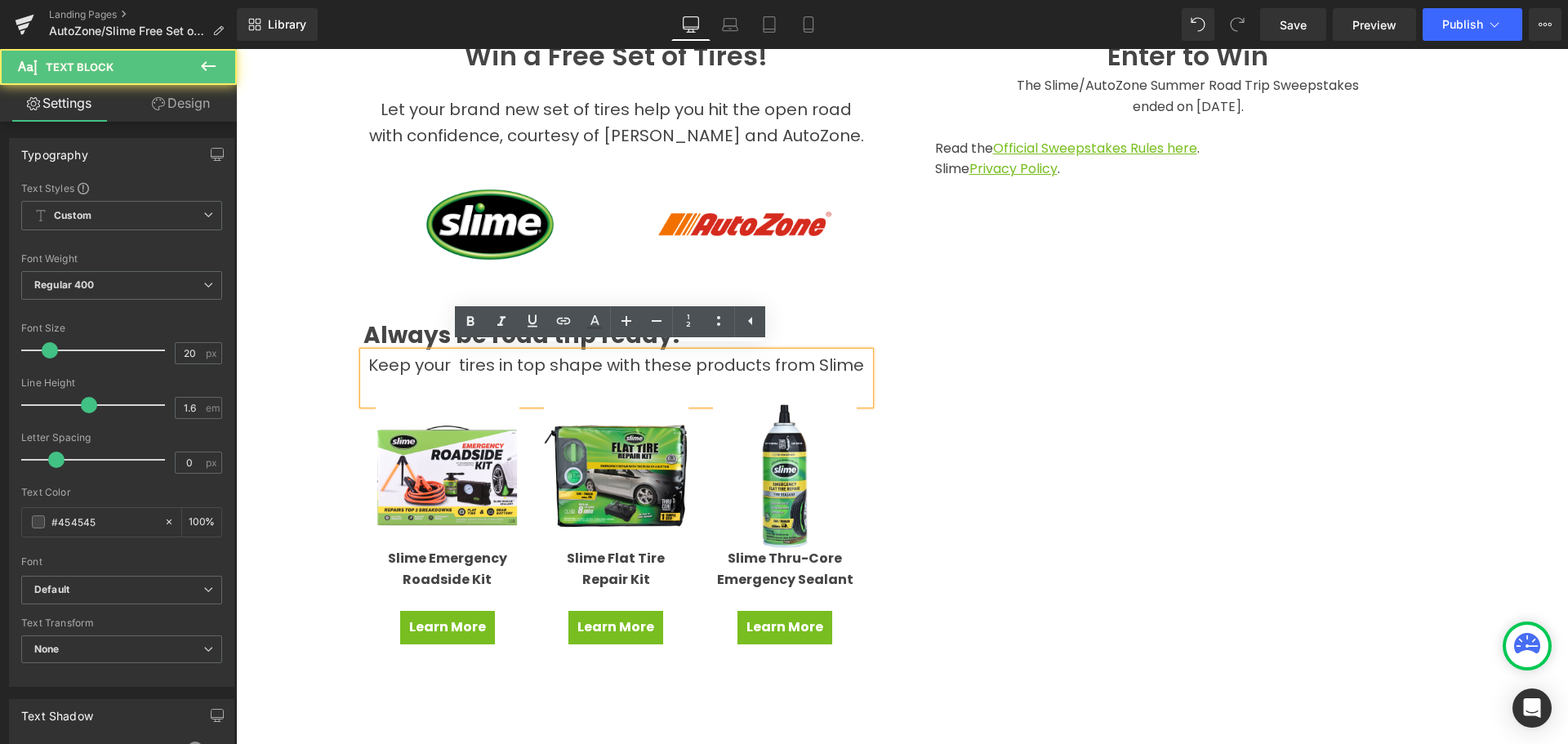
click at [420, 363] on span "Keep your tires in top shape with these products from Slime" at bounding box center [616, 365] width 496 height 23
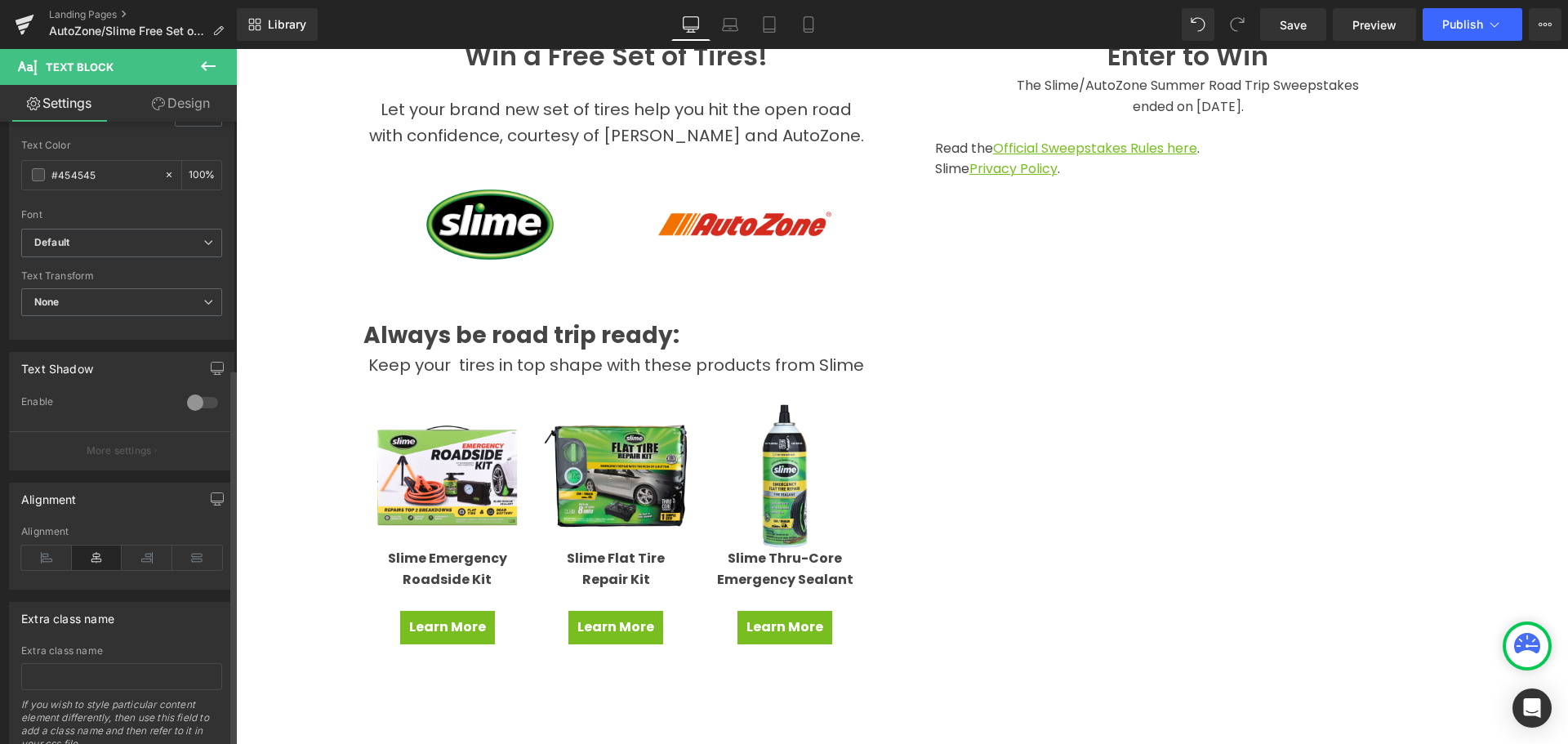
scroll to position [411, 0]
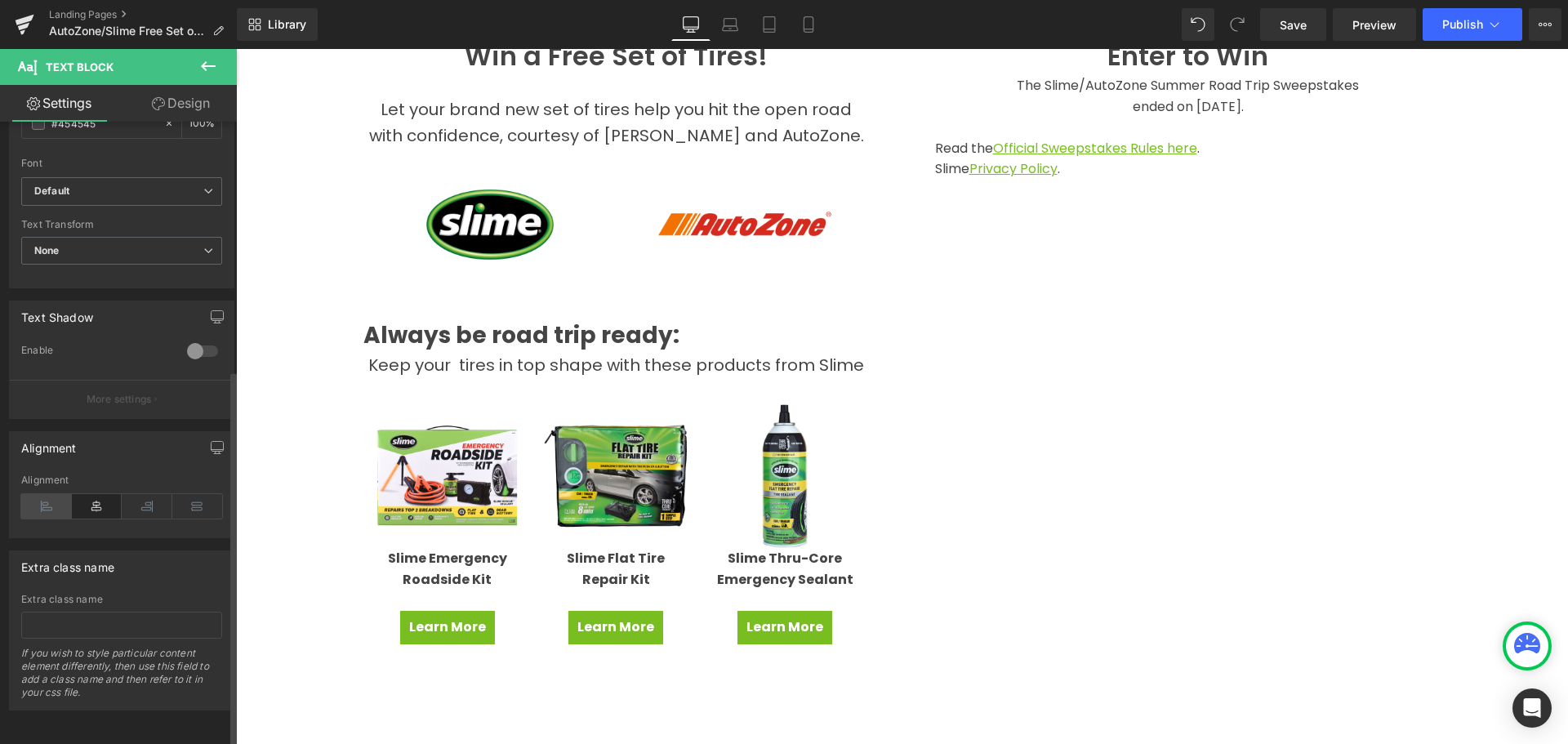
click at [51, 494] on icon at bounding box center [46, 506] width 51 height 25
click at [274, 453] on div "Hero Banner Win a Free Set of Tires! Heading Let your brand new set of tires he…" at bounding box center [903, 381] width 1332 height 1644
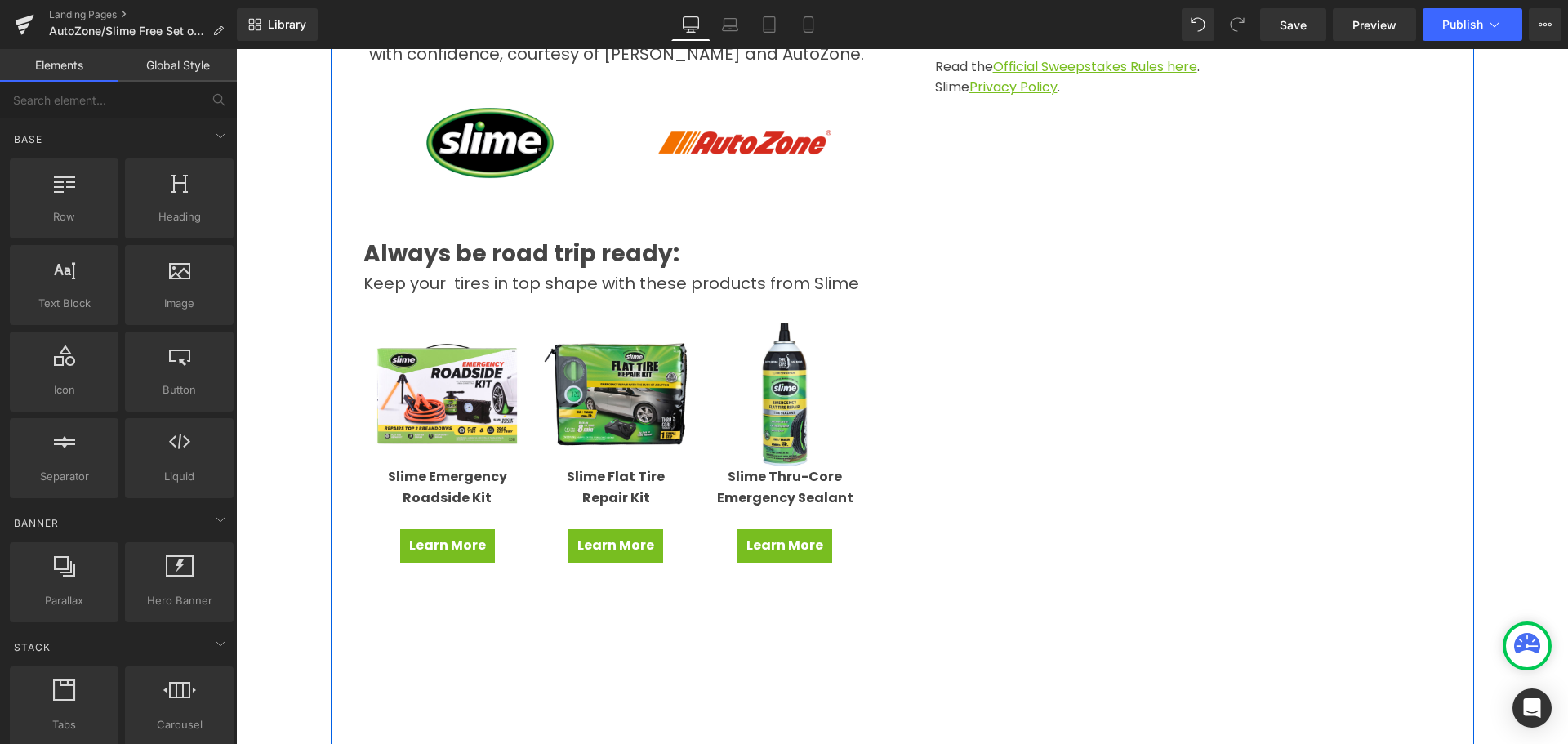
scroll to position [490, 0]
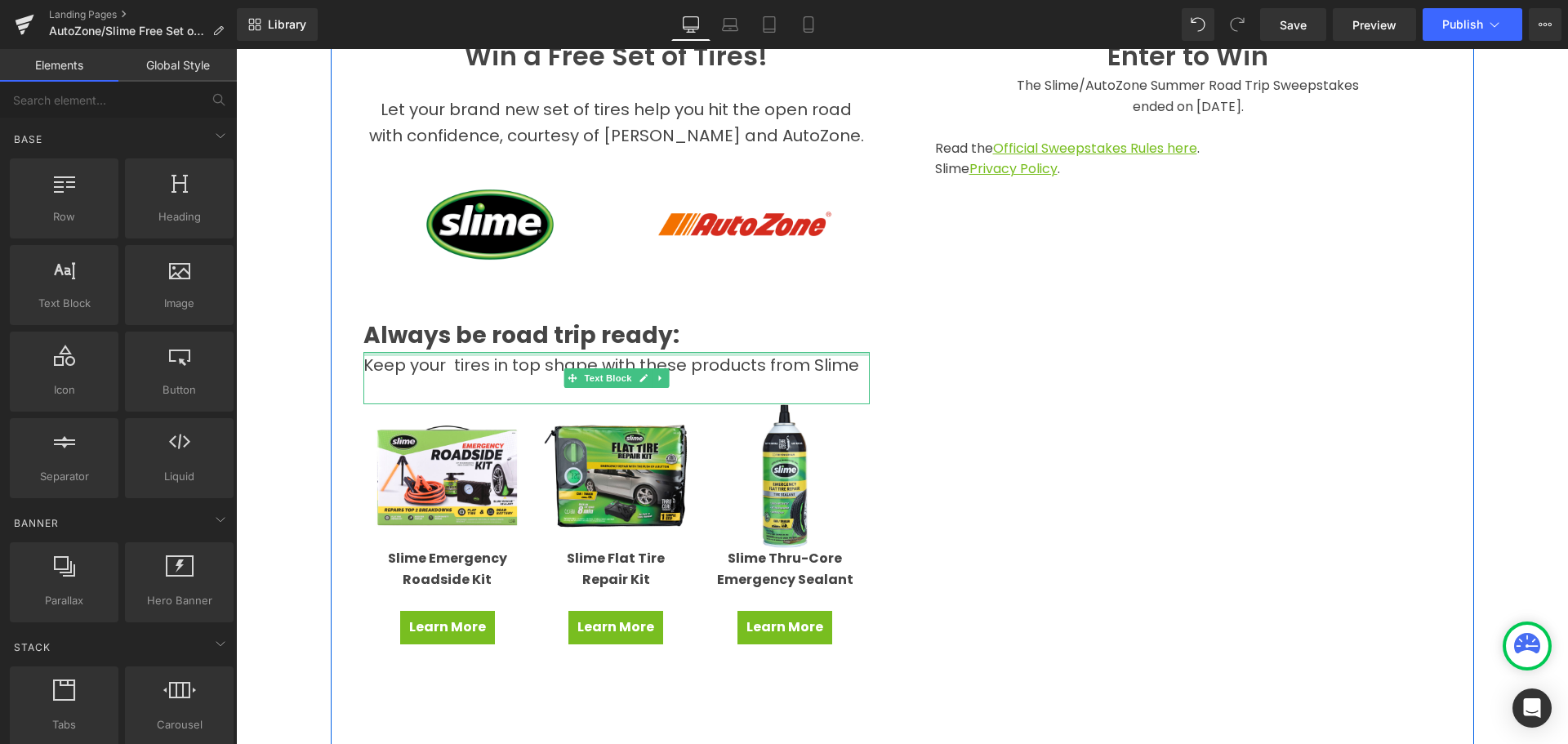
click at [555, 336] on strong "Always be road trip ready:" at bounding box center [521, 335] width 316 height 32
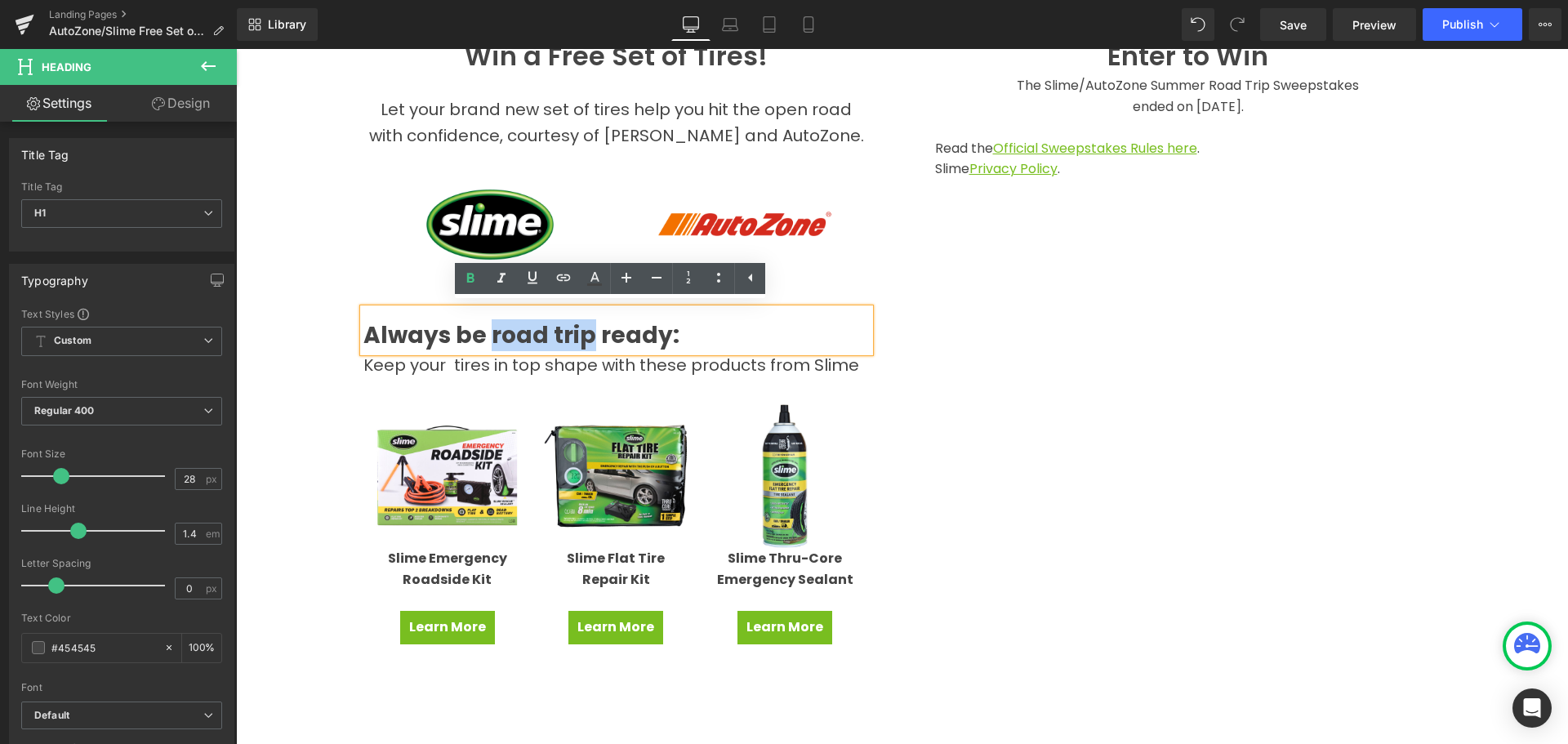
drag, startPoint x: 485, startPoint y: 328, endPoint x: 584, endPoint y: 347, distance: 100.8
click at [584, 347] on strong "Always be road trip ready:" at bounding box center [521, 335] width 316 height 32
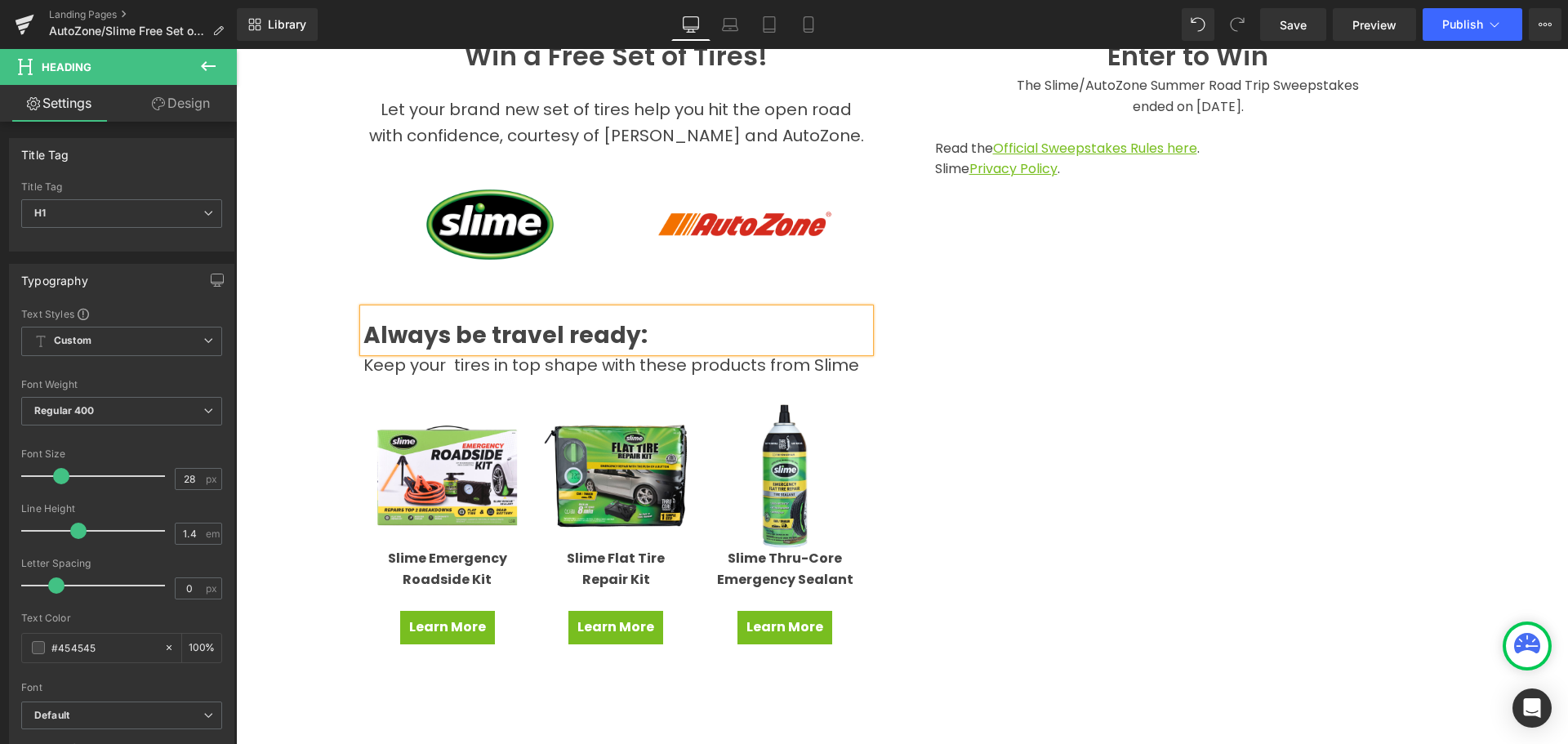
click at [302, 215] on div "Hero Banner Win a Free Set of Tires! Heading Let your brand new set of tires he…" at bounding box center [903, 381] width 1332 height 1644
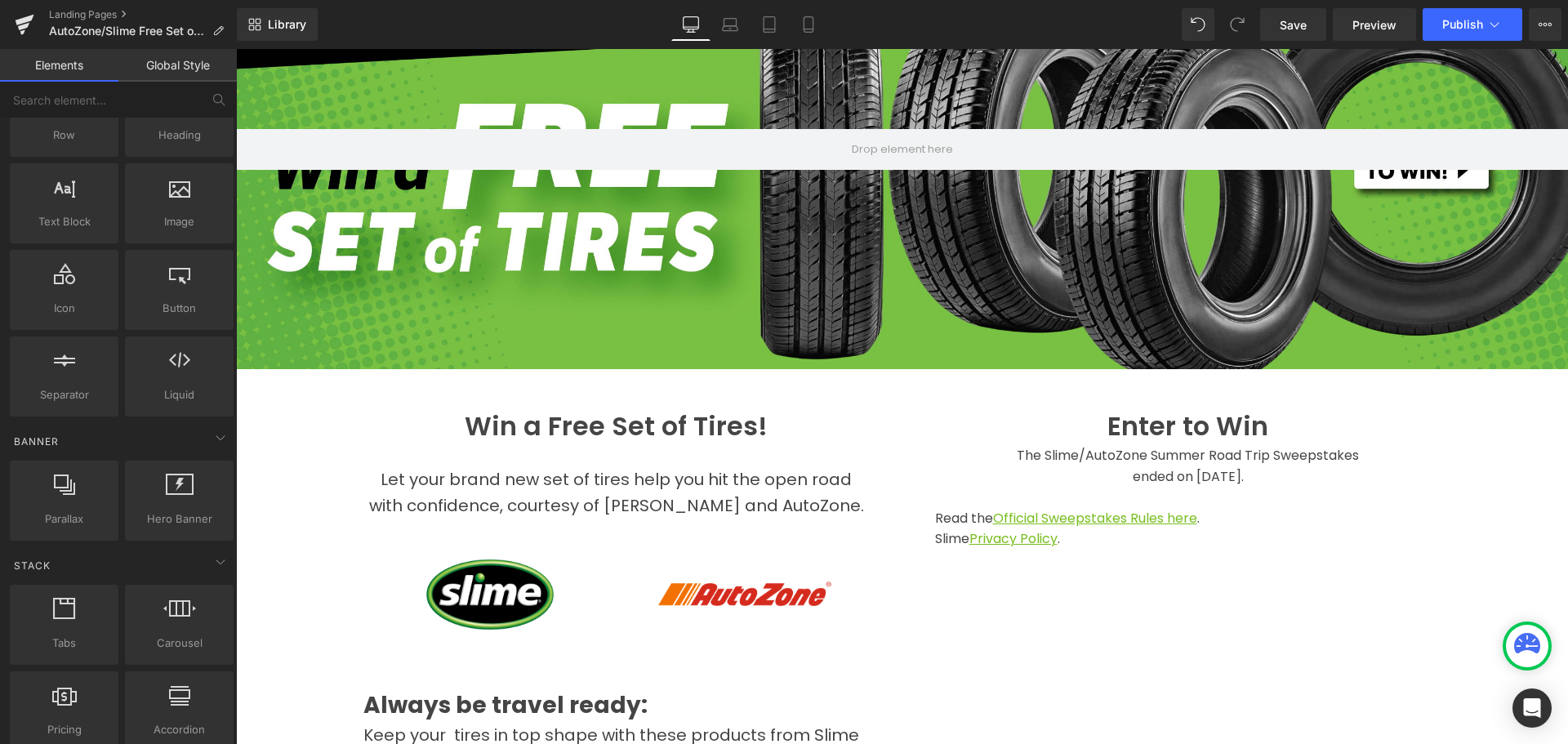
scroll to position [71, 0]
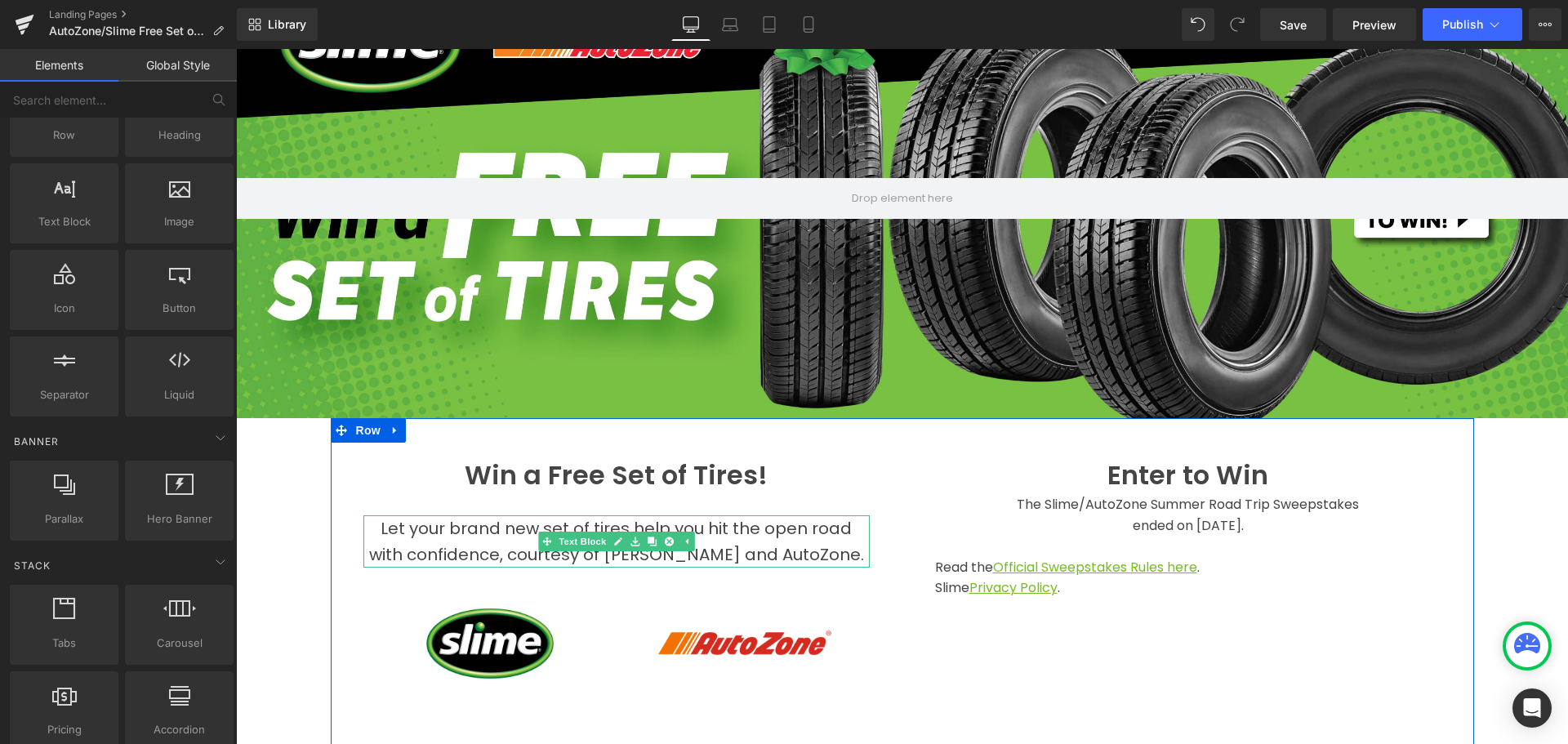
drag, startPoint x: 435, startPoint y: 525, endPoint x: 363, endPoint y: 519, distance: 72.2
click at [435, 525] on span "Let your brand new set of tires help you hit the open road with confidence, cou…" at bounding box center [616, 542] width 495 height 49
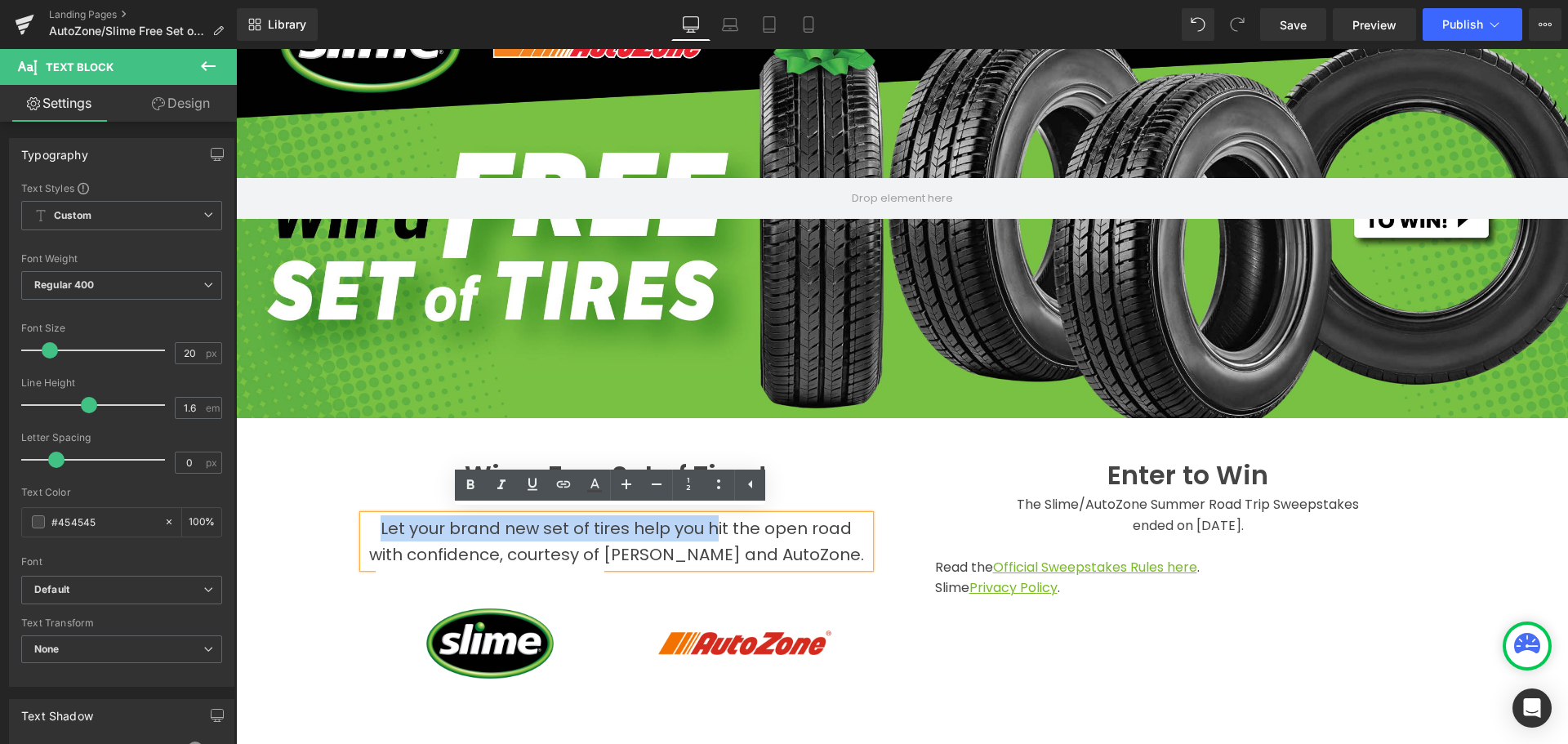
drag, startPoint x: 365, startPoint y: 530, endPoint x: 693, endPoint y: 526, distance: 328.0
click at [693, 526] on span "Let your brand new set of tires help you hit the open road with confidence, cou…" at bounding box center [616, 542] width 495 height 49
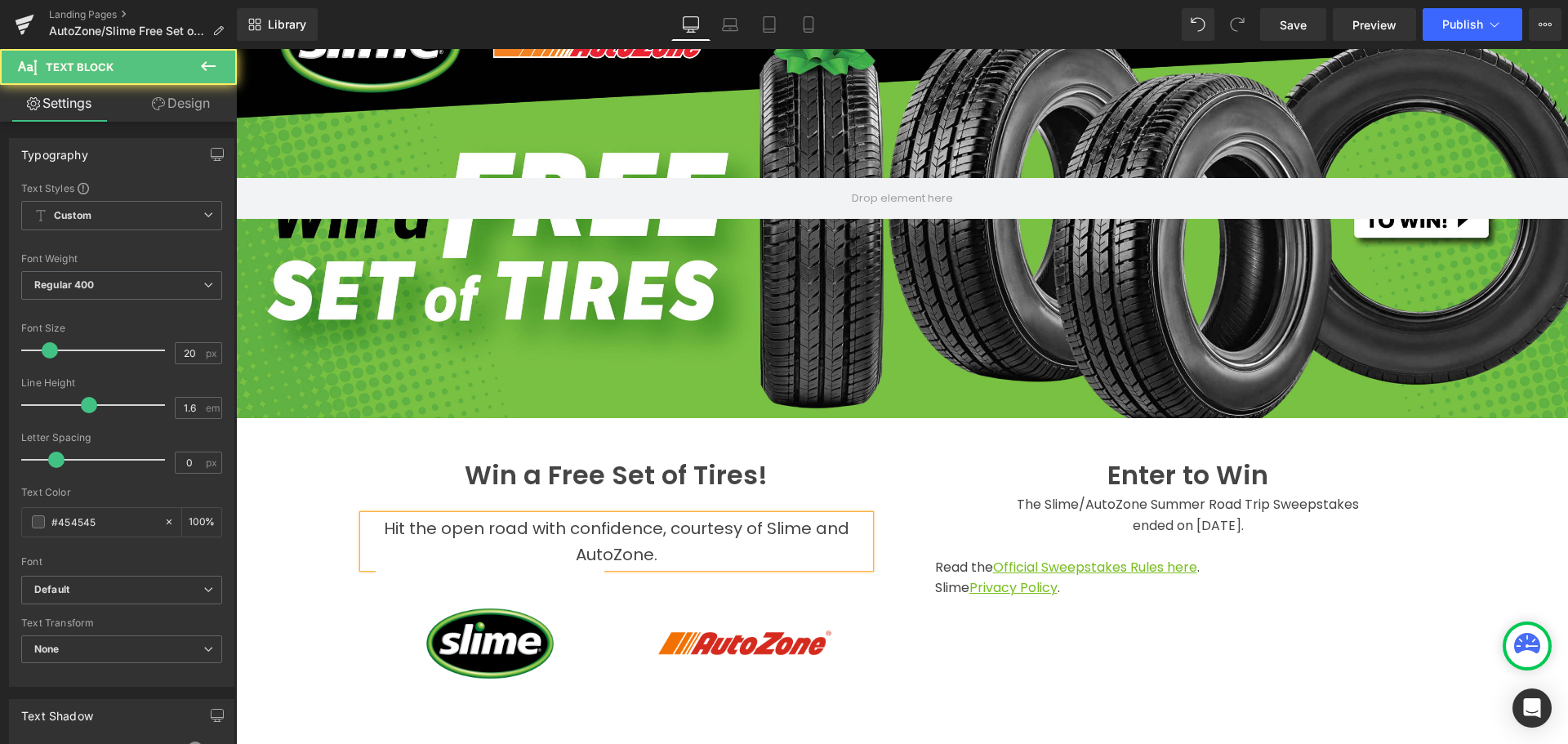
click at [384, 526] on span "Hit the open road with confidence, courtesy of Slime and AutoZone." at bounding box center [617, 542] width 466 height 49
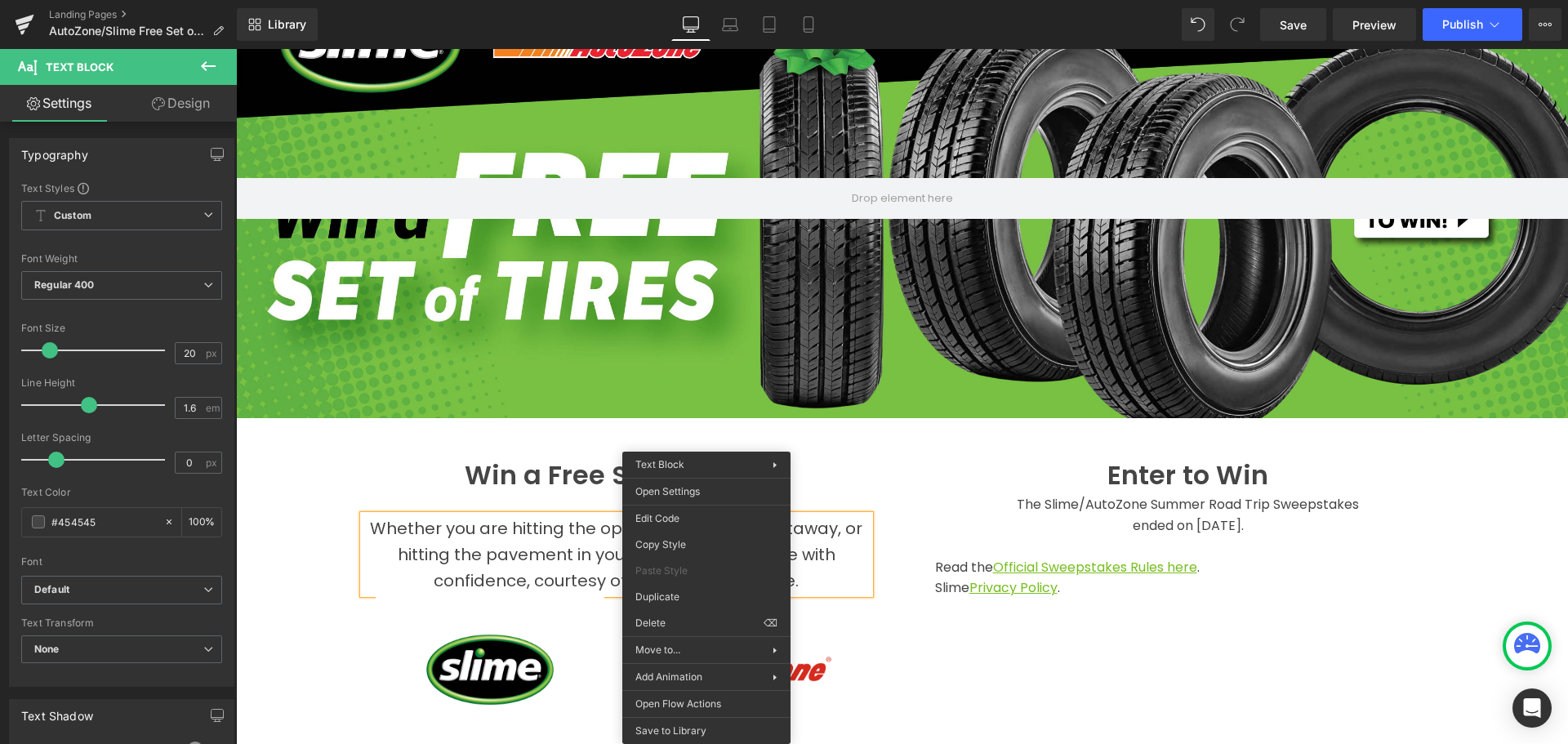
click at [513, 524] on span "Whether you are hitting the open road for a fun getaway, or hitting the pavemen…" at bounding box center [616, 555] width 493 height 75
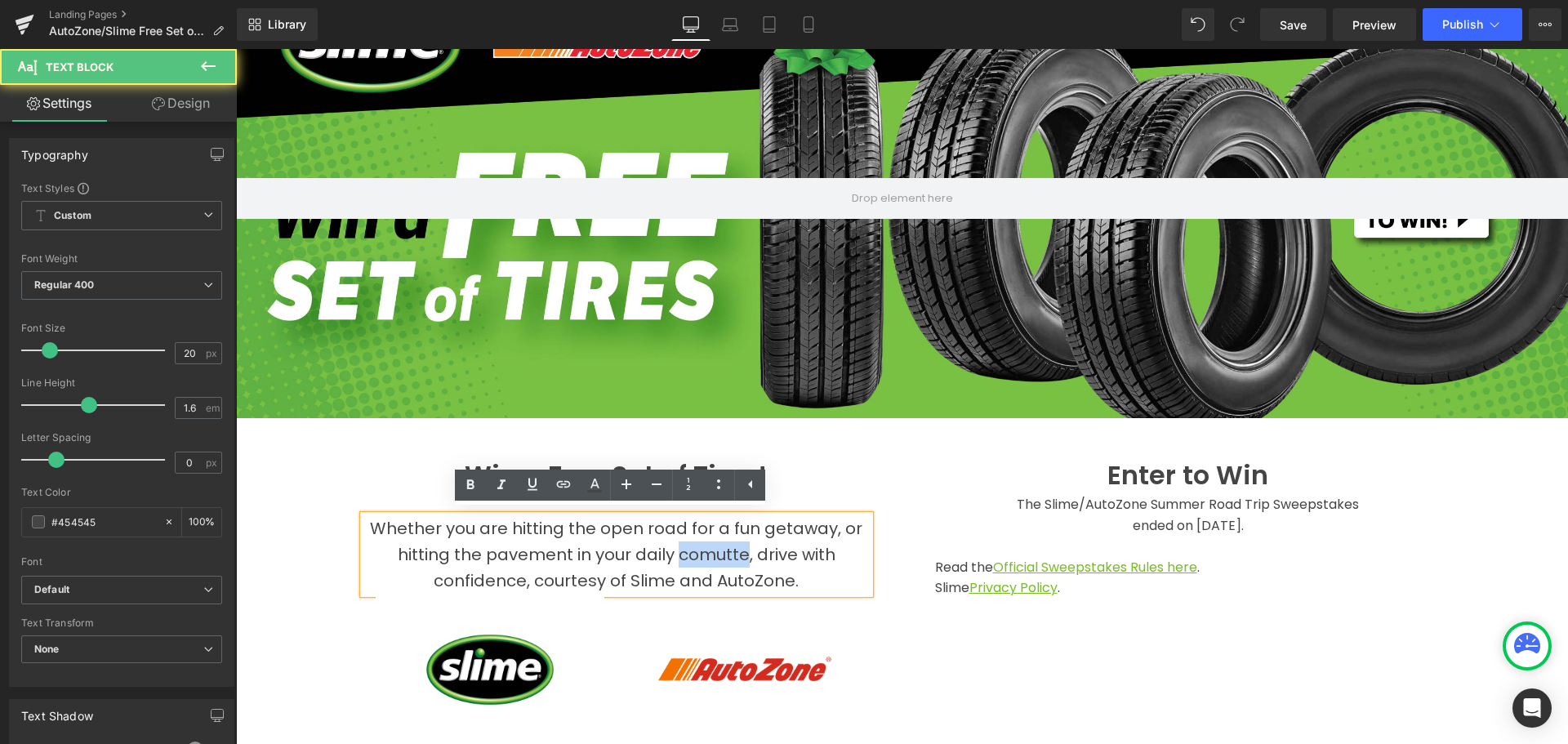
drag, startPoint x: 671, startPoint y: 552, endPoint x: 739, endPoint y: 551, distance: 68.0
click at [739, 551] on span "Whether you are hitting the open road for a fun getaway, or hitting the pavemen…" at bounding box center [616, 555] width 493 height 75
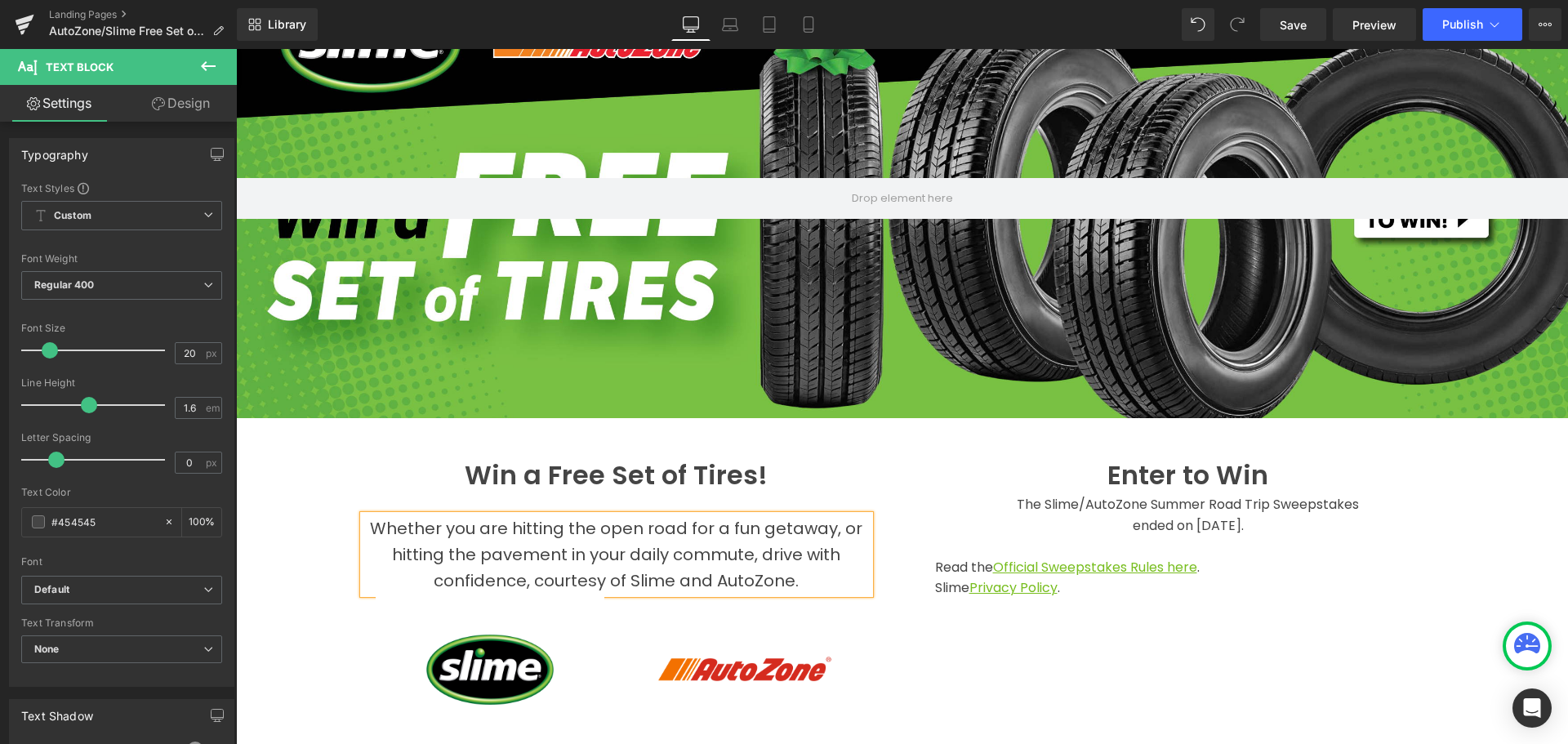
click at [599, 544] on span "Whether you are hitting the open road for a fun getaway, or hitting the pavemen…" at bounding box center [616, 555] width 493 height 75
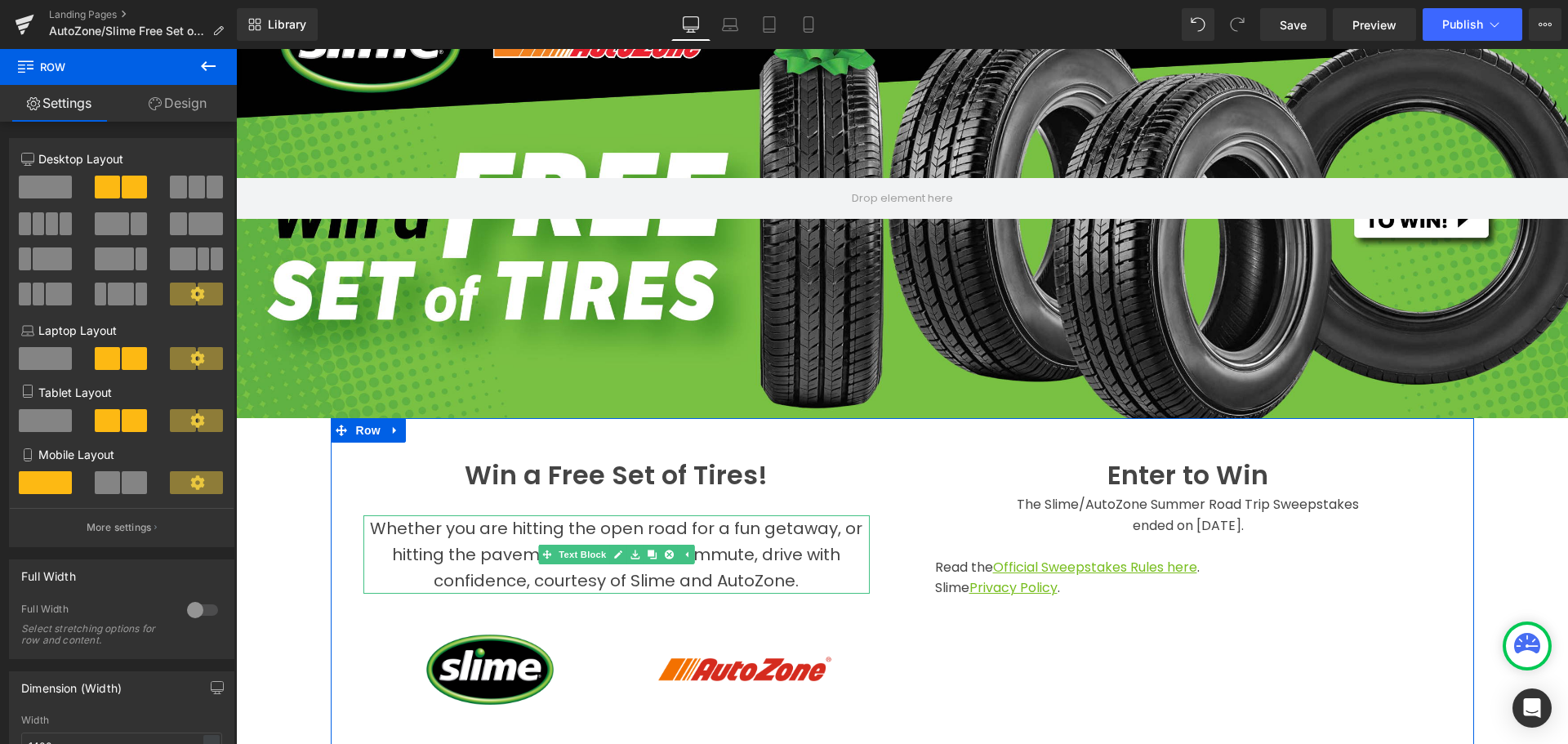
drag, startPoint x: 425, startPoint y: 553, endPoint x: 392, endPoint y: 553, distance: 33.0
click at [426, 553] on span "Whether you are hitting the open road for a fun getaway, or hitting the pavemen…" at bounding box center [616, 555] width 493 height 75
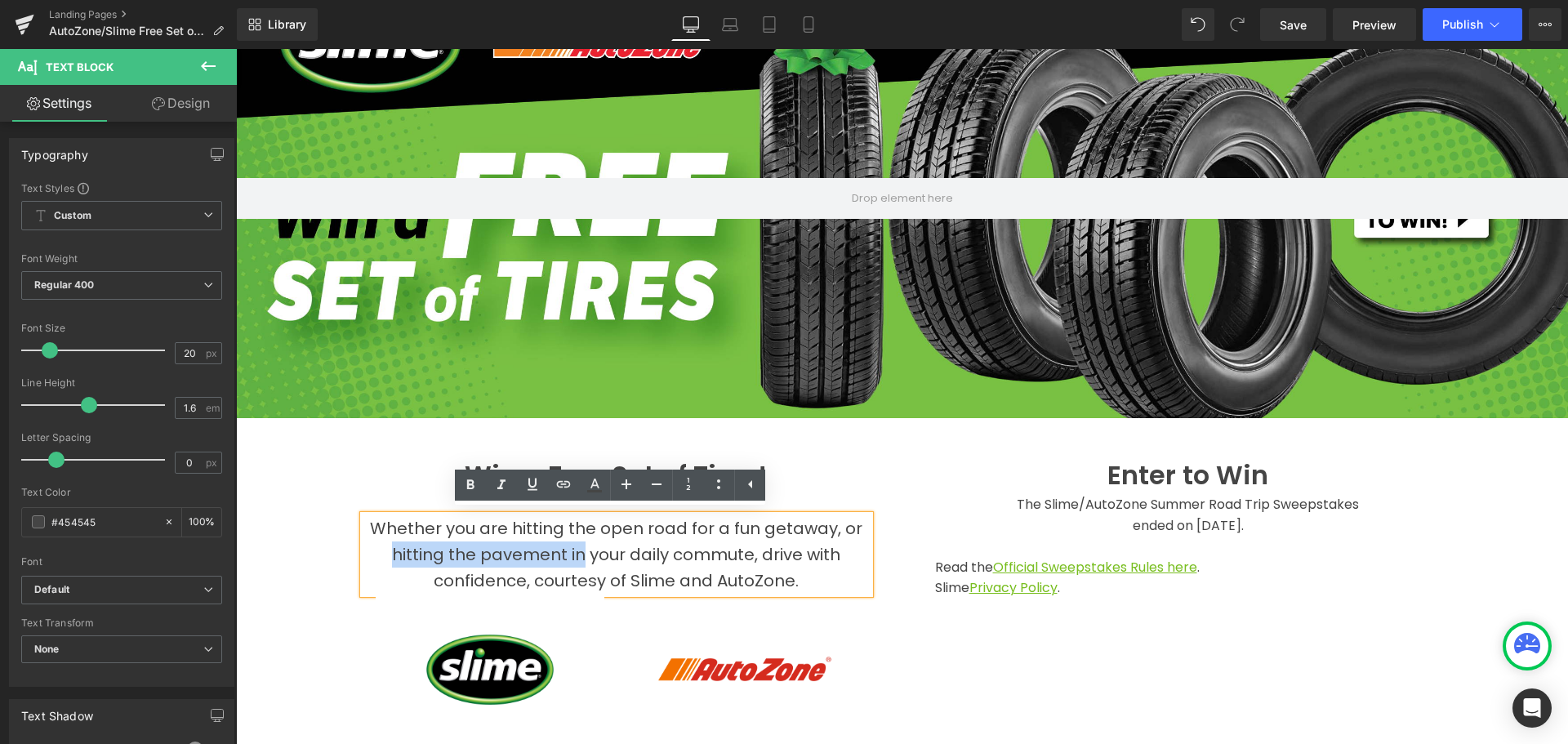
drag, startPoint x: 387, startPoint y: 550, endPoint x: 578, endPoint y: 556, distance: 191.1
click at [578, 556] on span "Whether you are hitting the open road for a fun getaway, or hitting the pavemen…" at bounding box center [616, 555] width 493 height 75
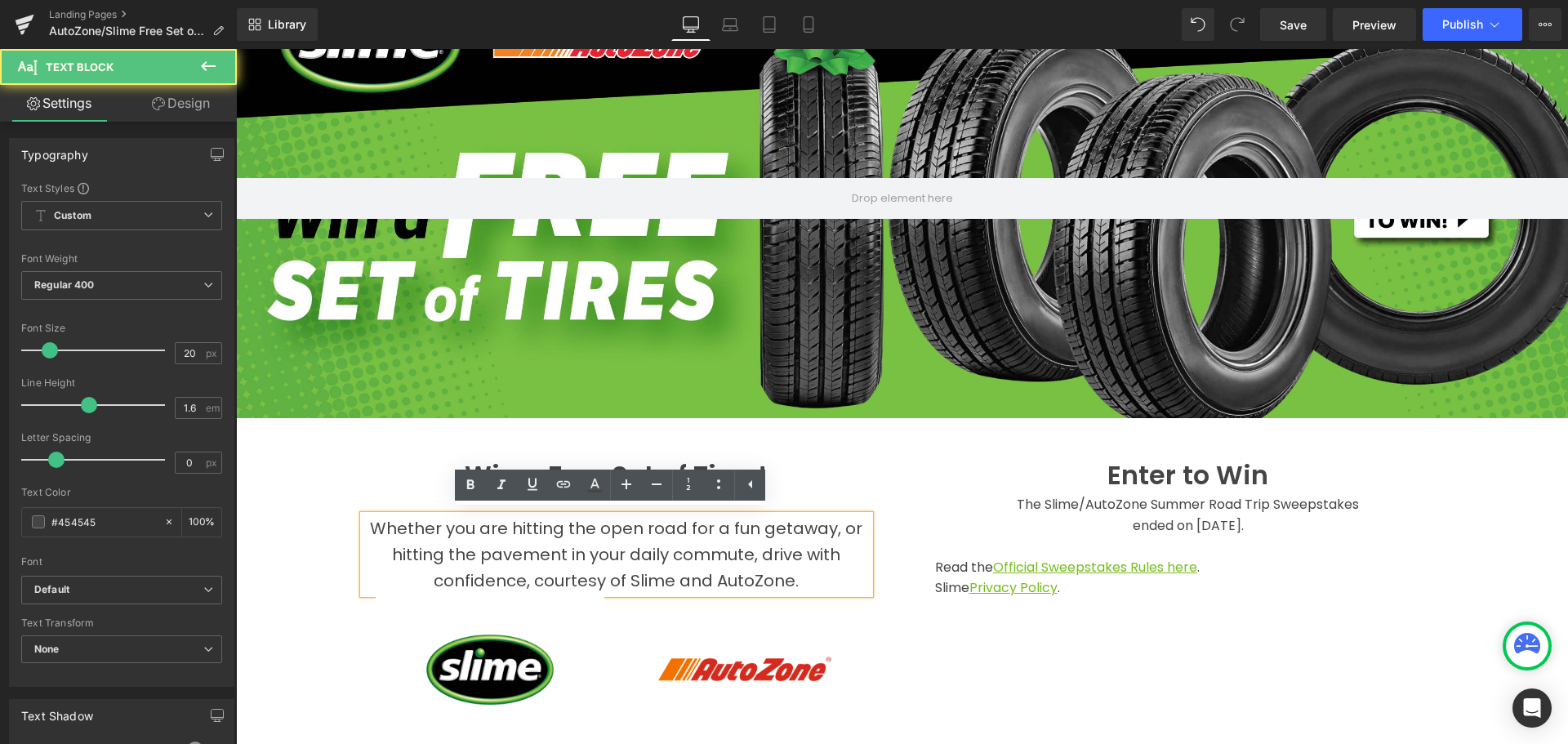
click at [676, 558] on span "Whether you are hitting the open road for a fun getaway, or hitting the pavemen…" at bounding box center [616, 555] width 493 height 75
drag, startPoint x: 365, startPoint y: 523, endPoint x: 413, endPoint y: 539, distance: 50.6
click at [366, 523] on p "Whether you are hitting the open road for a fun getaway, or hitting the pavemen…" at bounding box center [616, 555] width 506 height 79
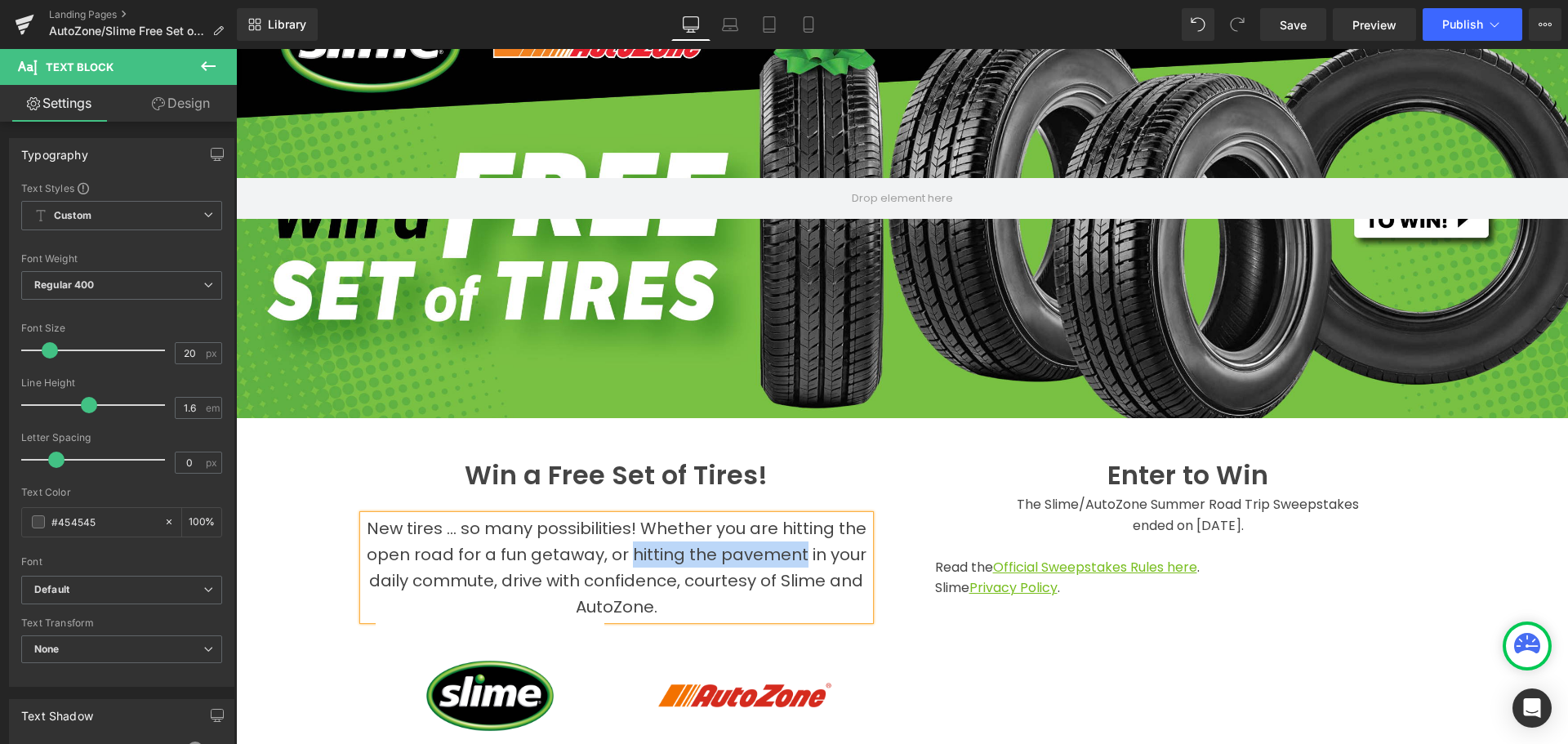
drag, startPoint x: 627, startPoint y: 549, endPoint x: 798, endPoint y: 562, distance: 171.5
click at [798, 562] on p "New tires ... so many possibilities! Whether you are hitting the open road for …" at bounding box center [616, 567] width 506 height 104
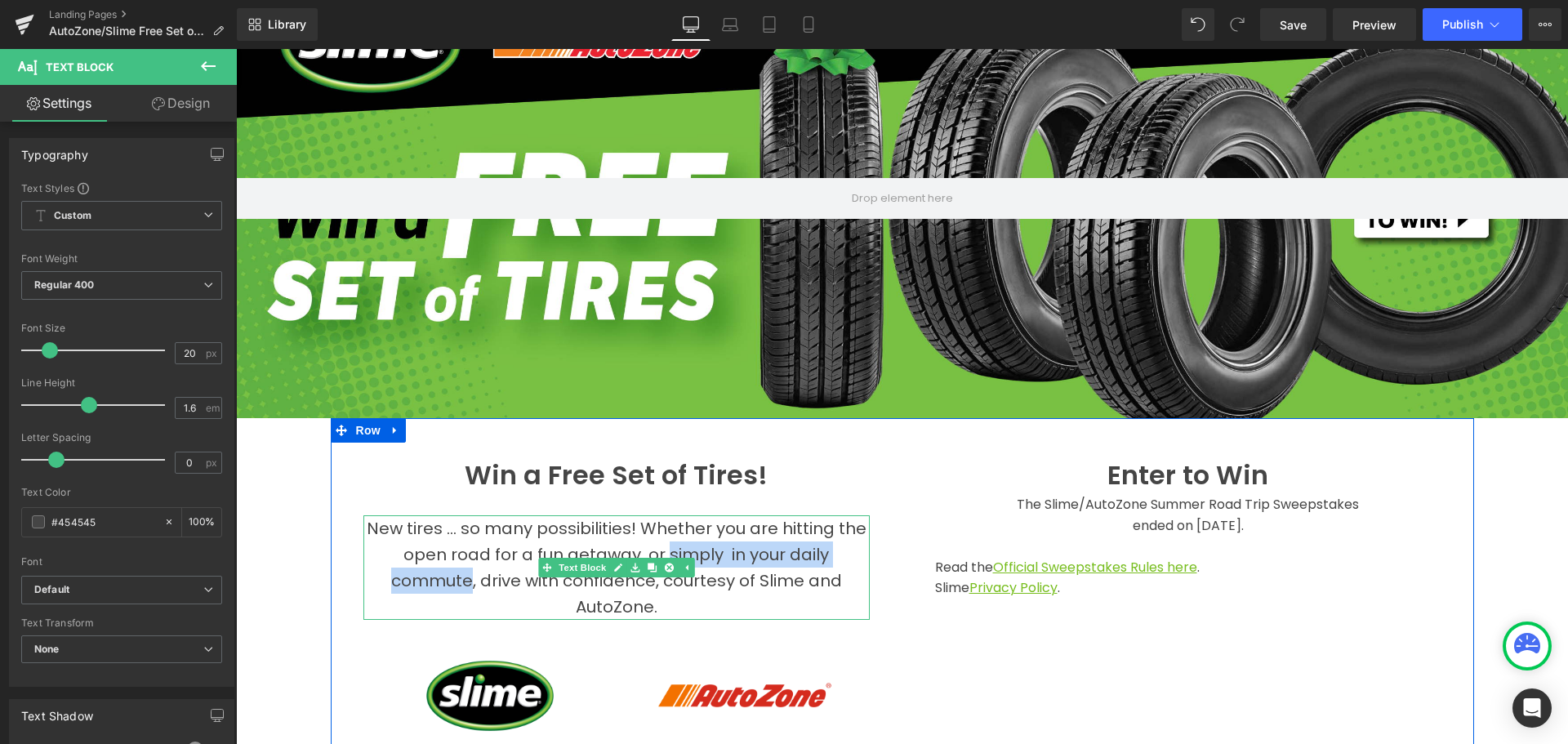
drag, startPoint x: 664, startPoint y: 545, endPoint x: 467, endPoint y: 578, distance: 199.7
click at [467, 578] on span "New tires ... so many possibilities! Whether you are hitting the open road for …" at bounding box center [616, 568] width 500 height 102
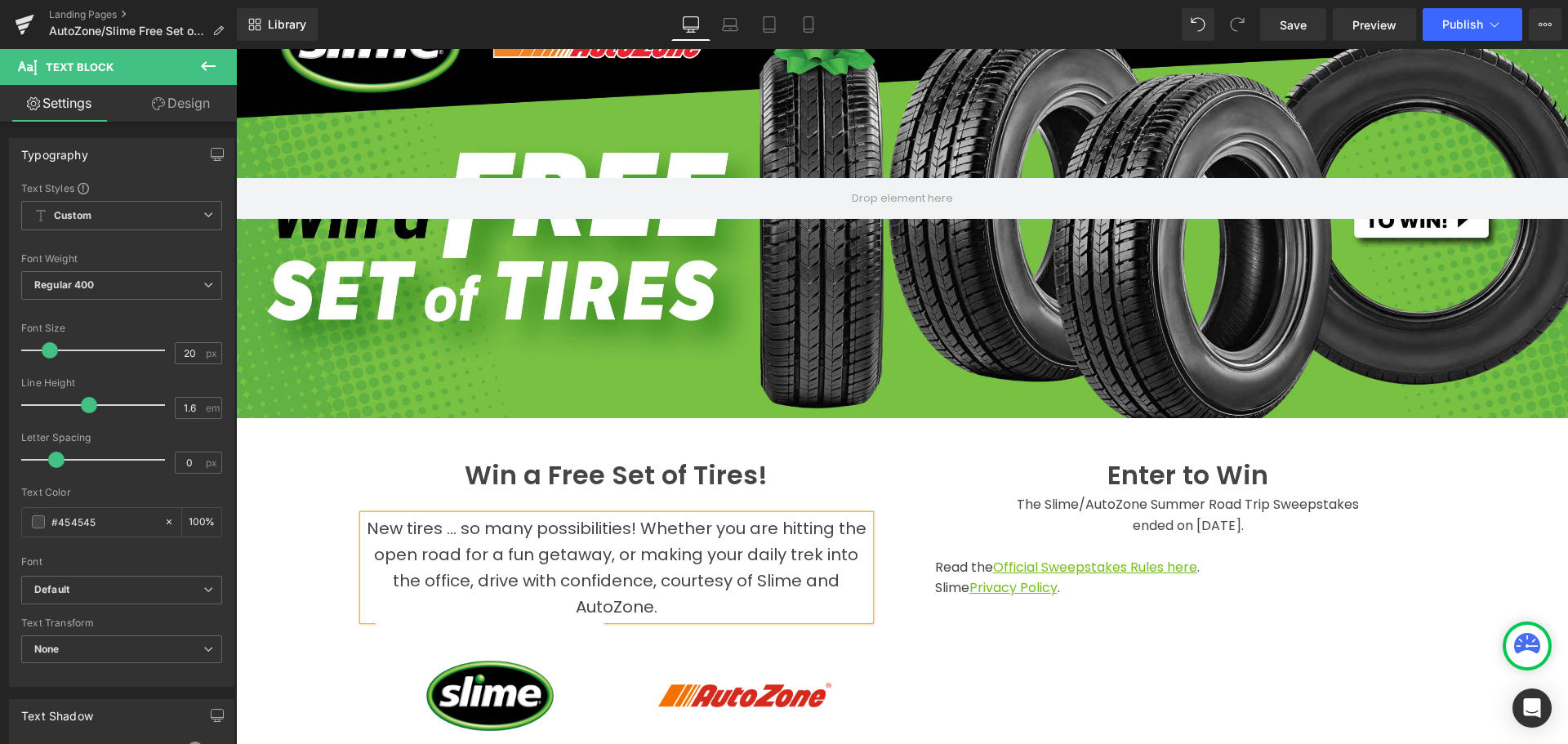
click at [645, 577] on span "New tires ... so many possibilities! Whether you are hitting the open road for …" at bounding box center [616, 568] width 500 height 102
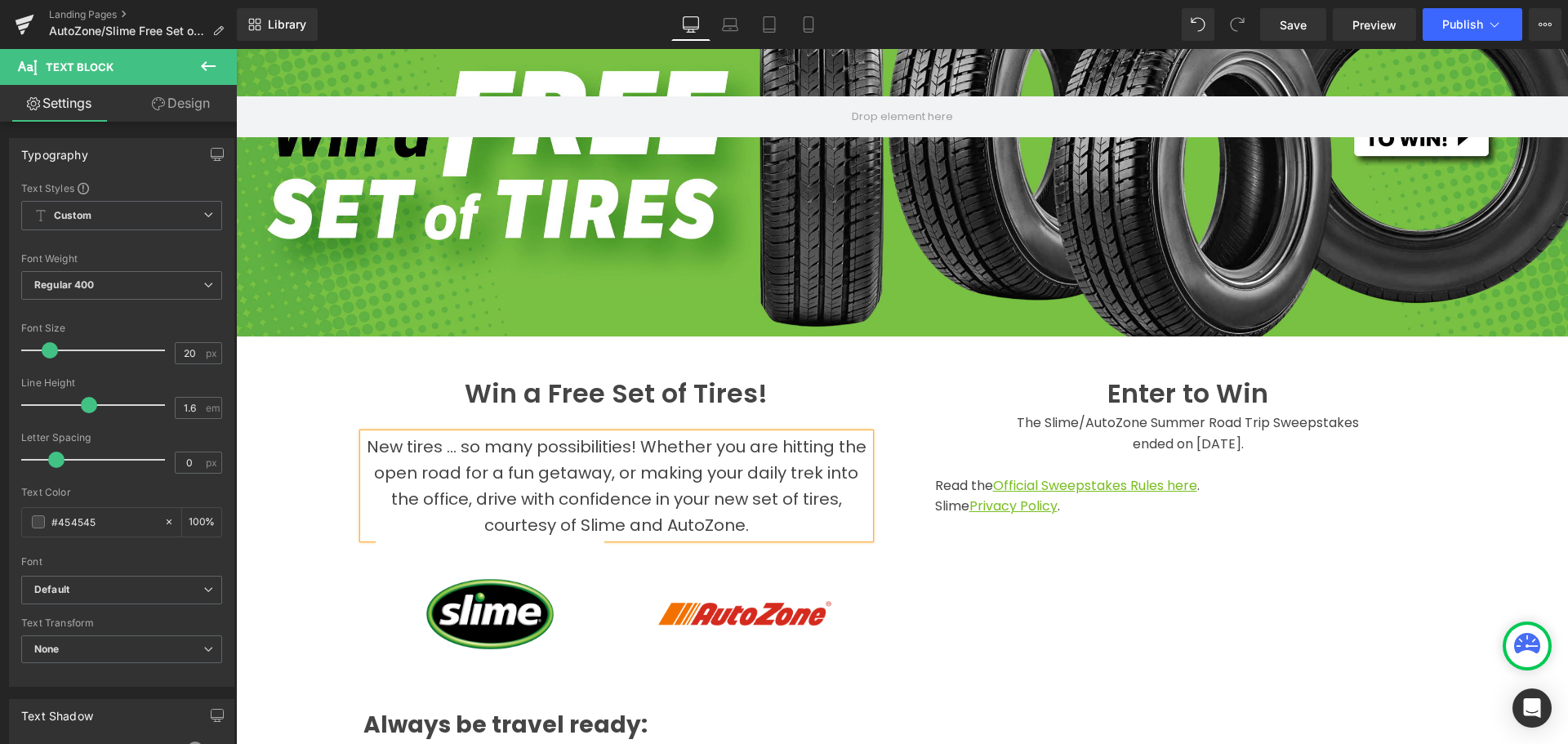
scroll to position [235, 0]
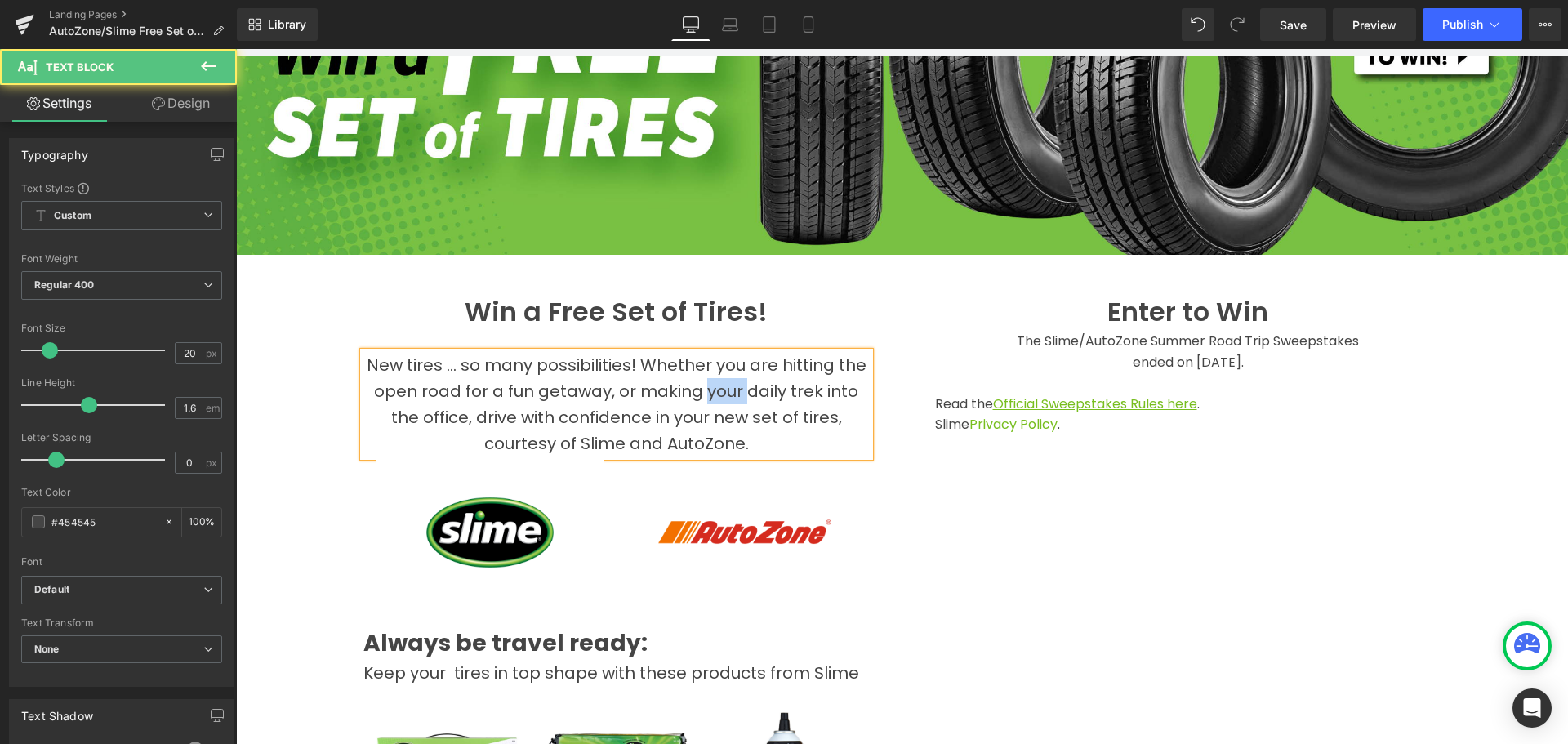
drag, startPoint x: 701, startPoint y: 389, endPoint x: 738, endPoint y: 392, distance: 37.1
click at [738, 392] on span "New tires ... so many possibilities! Whether you are hitting the open road for …" at bounding box center [616, 404] width 500 height 102
click at [472, 414] on span "New tires ... so many possibilities! Whether you are hitting the open road for …" at bounding box center [616, 404] width 500 height 102
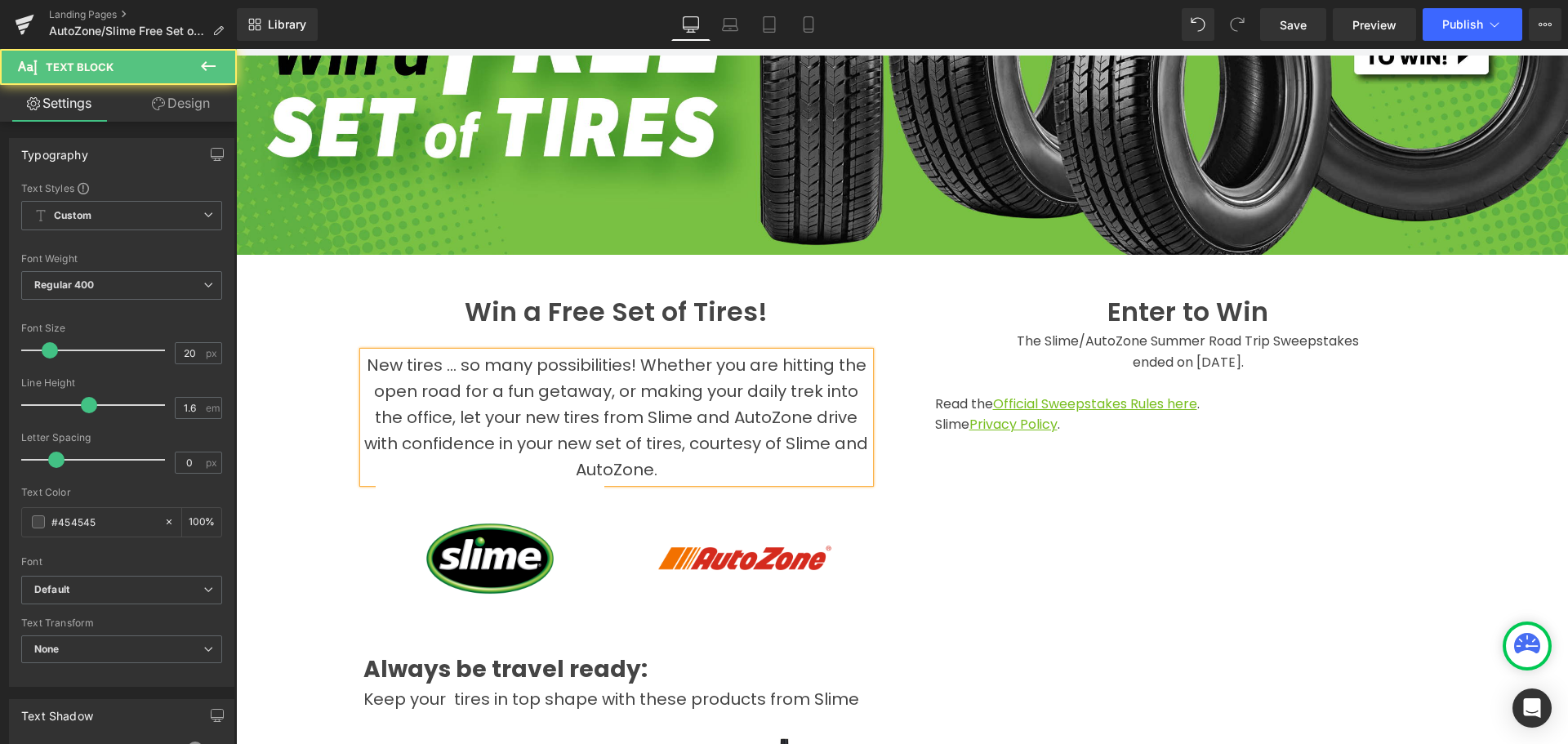
drag, startPoint x: 495, startPoint y: 437, endPoint x: 653, endPoint y: 474, distance: 162.3
click at [653, 474] on p "New tires ... so many possibilities! Whether you are hitting the open road for …" at bounding box center [616, 417] width 506 height 130
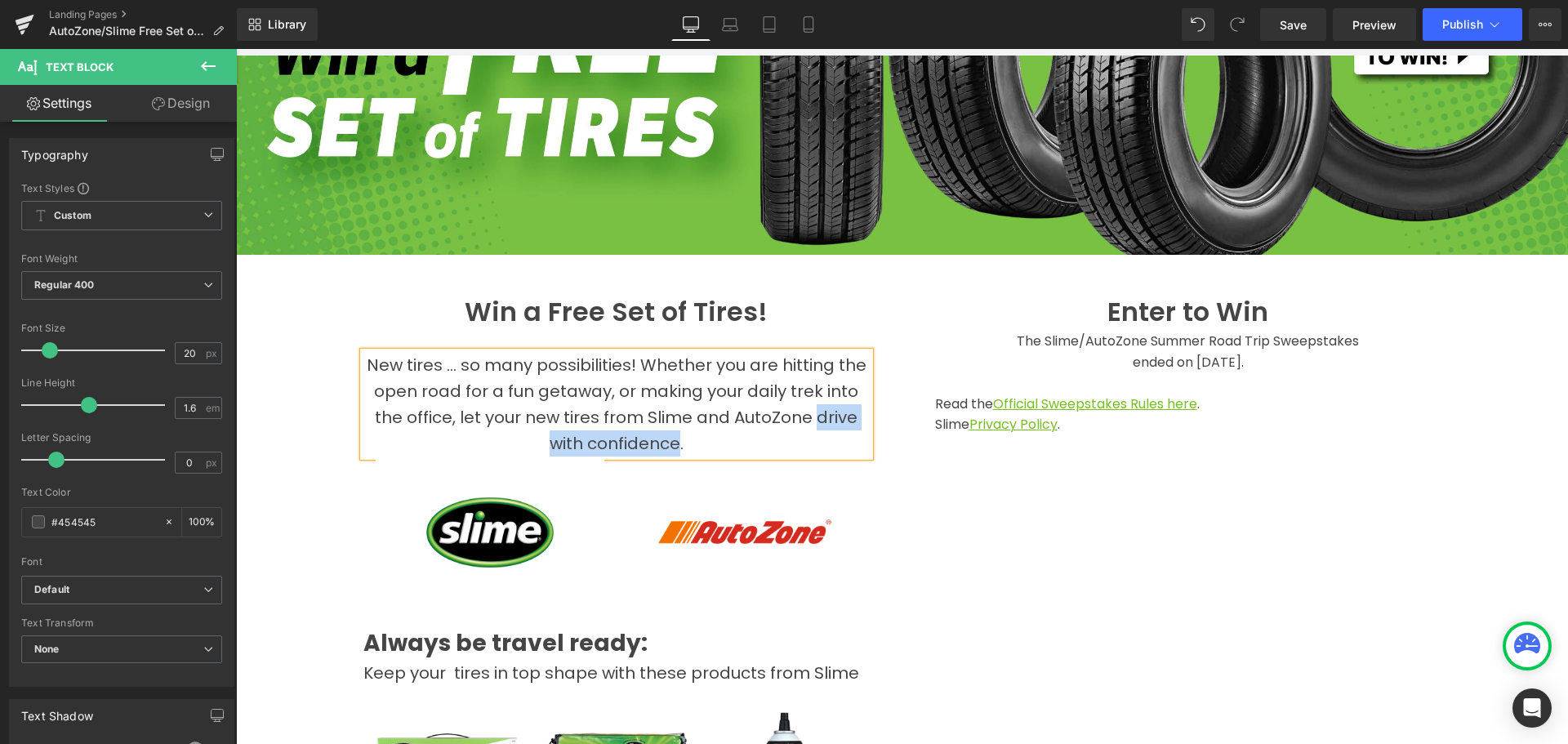
drag, startPoint x: 823, startPoint y: 419, endPoint x: 673, endPoint y: 442, distance: 151.8
click at [673, 442] on span "New tires ... so many possibilities! Whether you are hitting the open road for …" at bounding box center [616, 404] width 500 height 102
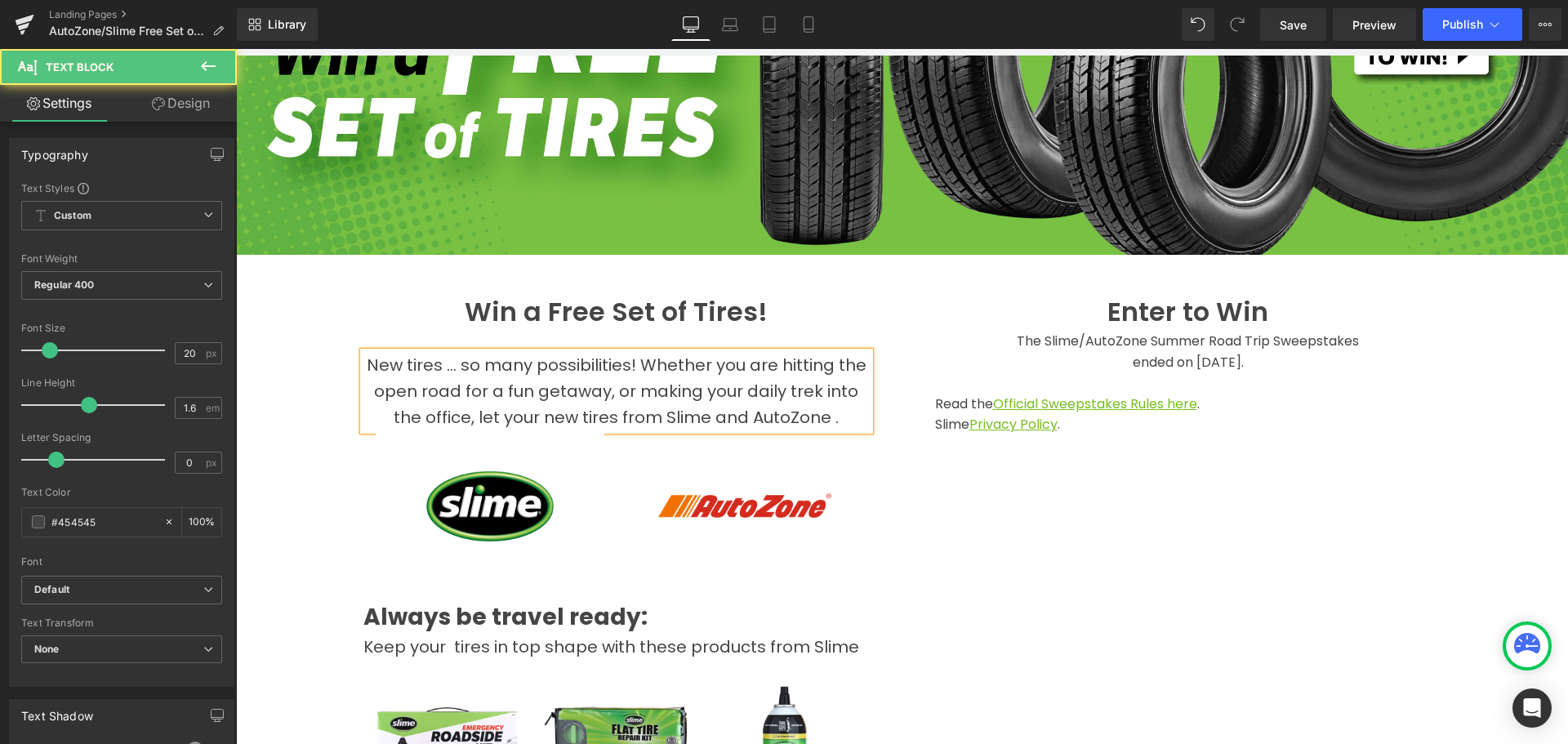
click at [475, 417] on span "New tires ... so many possibilities! Whether you are hitting the open road for …" at bounding box center [616, 391] width 500 height 75
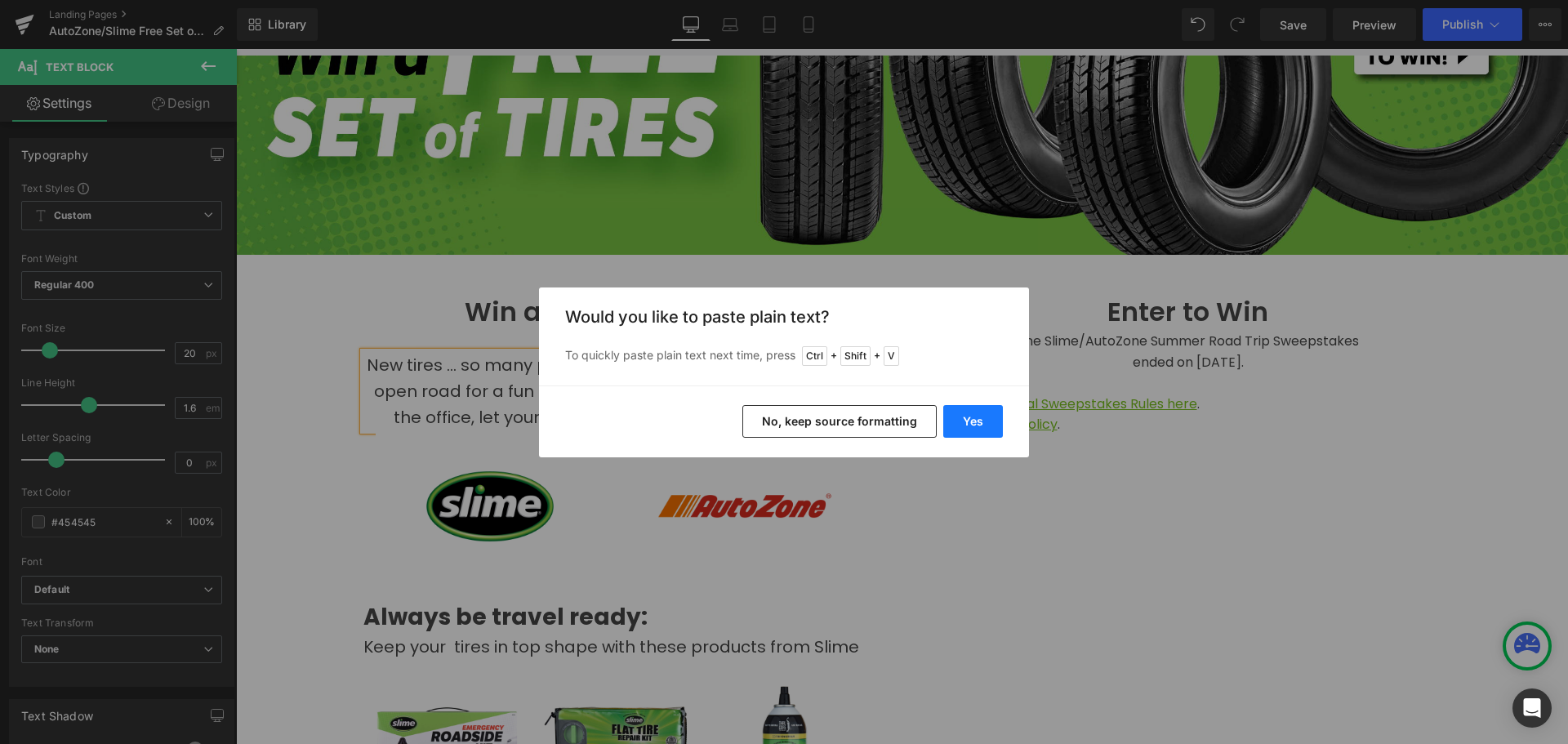
drag, startPoint x: 975, startPoint y: 418, endPoint x: 469, endPoint y: 400, distance: 506.3
click at [975, 418] on button "Yes" at bounding box center [974, 421] width 60 height 32
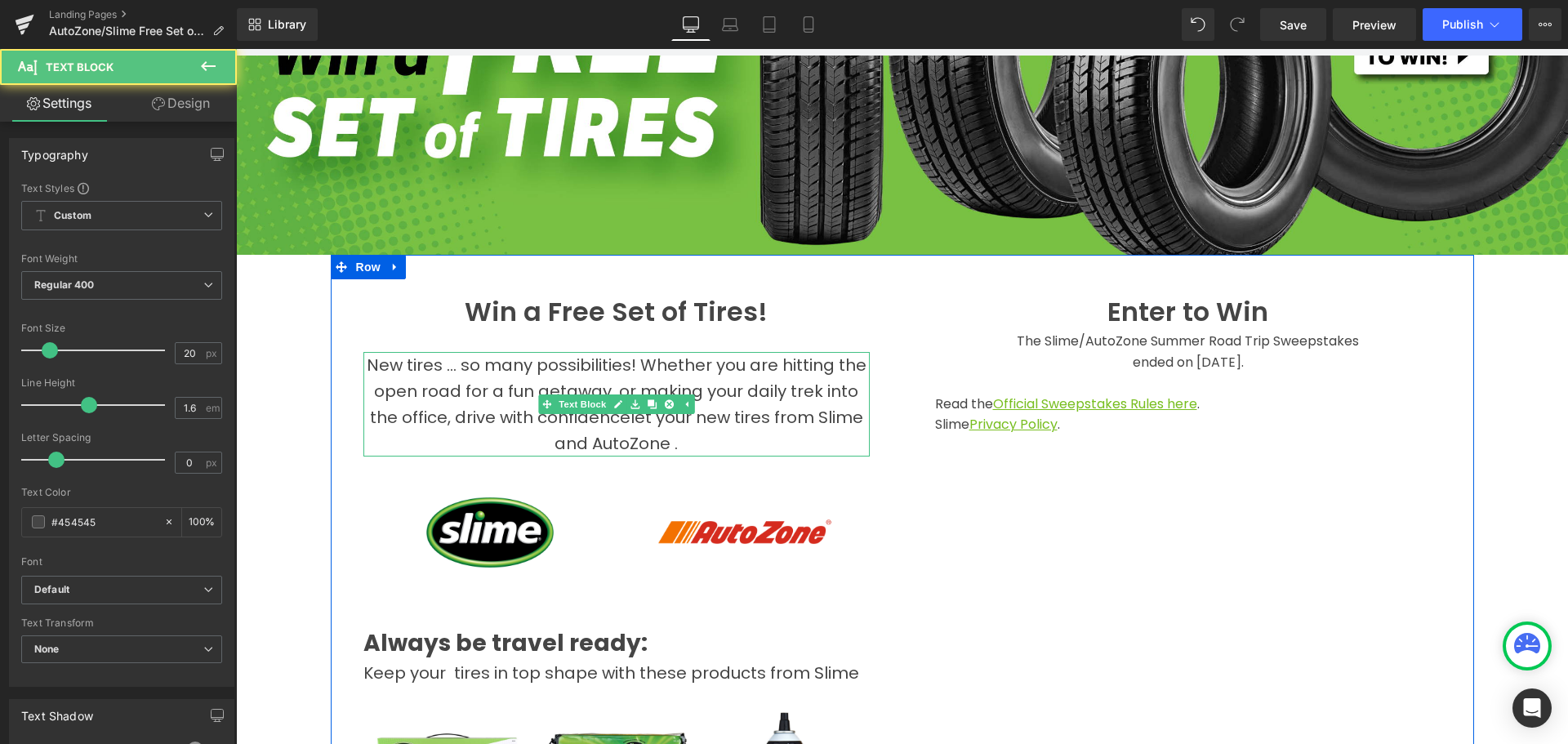
click at [624, 412] on span "New tires ... so many possibilities! Whether you are hitting the open road for …" at bounding box center [616, 404] width 500 height 102
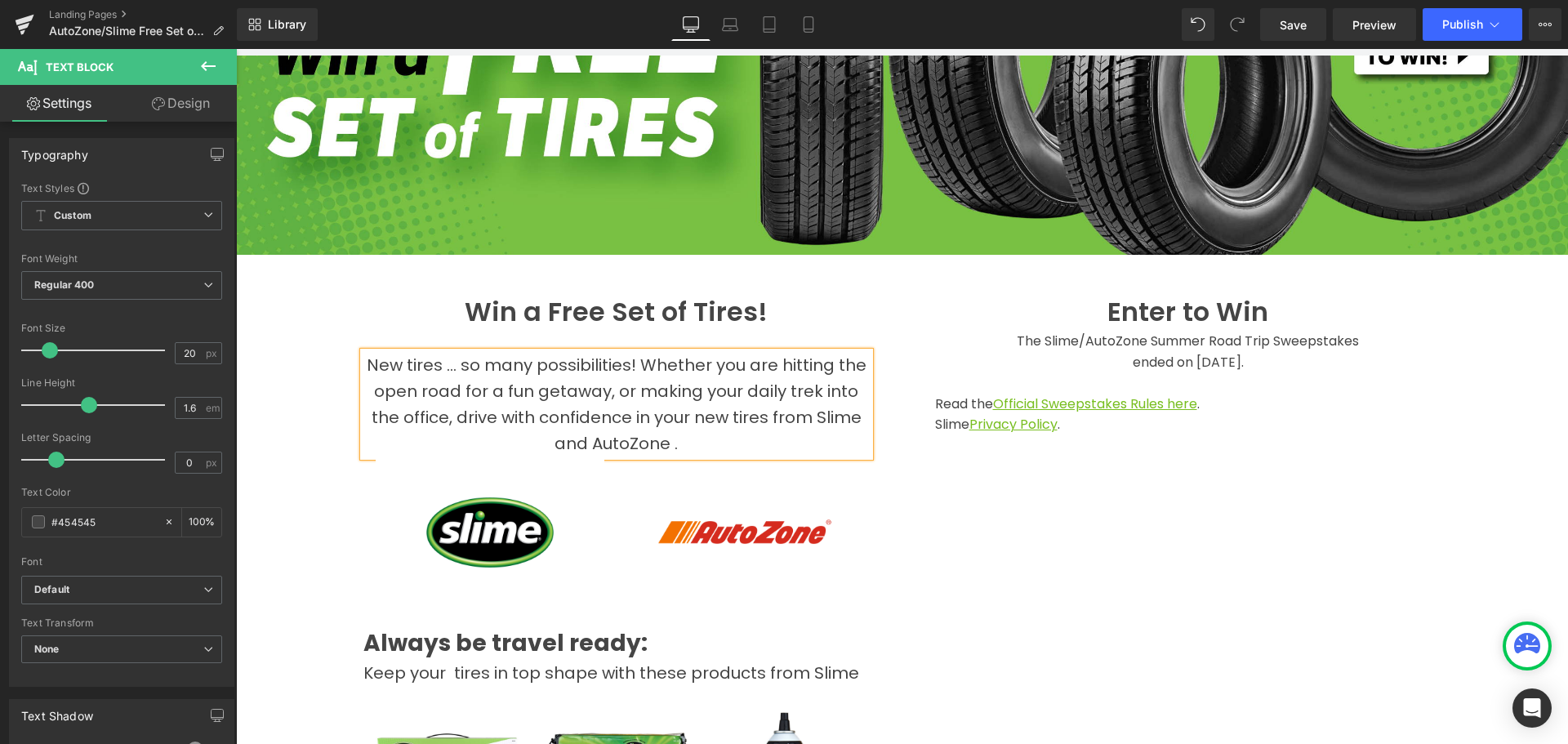
click at [690, 433] on p "New tires ... so many possibilities! Whether you are hitting the open road for …" at bounding box center [616, 404] width 506 height 104
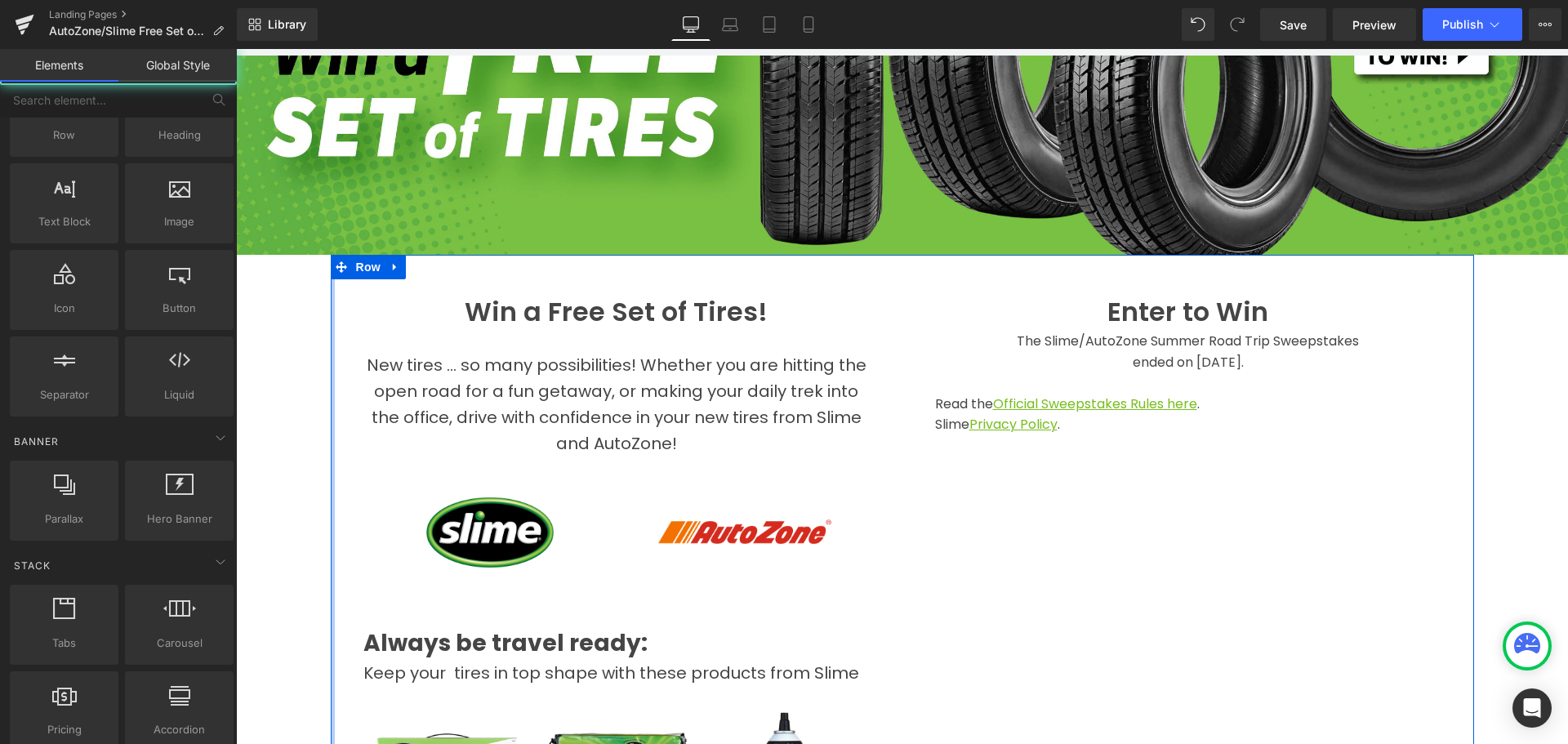
click at [272, 339] on div "Hero Banner Win a Free Set of Tires! Heading New tires ... so many possibilitie…" at bounding box center [903, 663] width 1332 height 1696
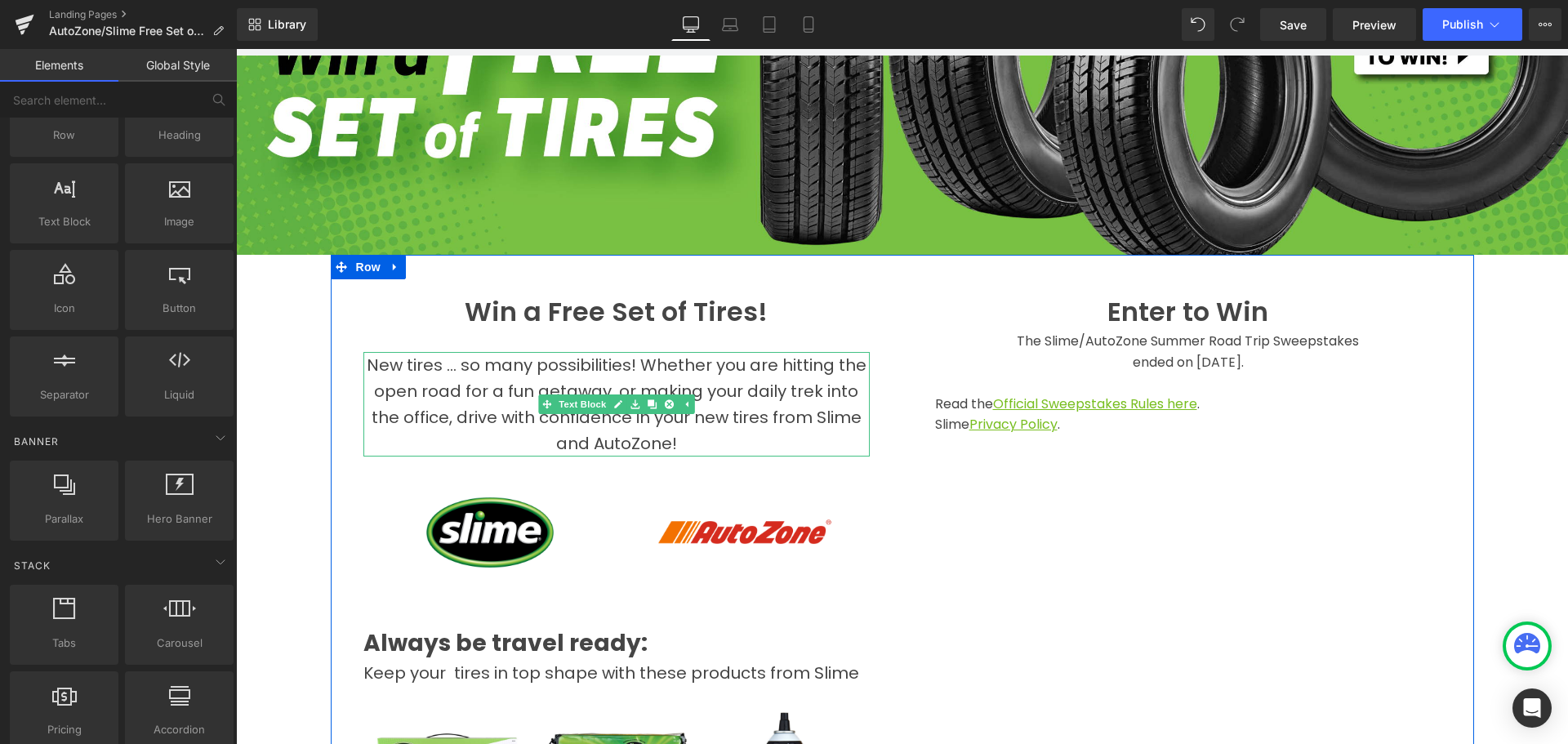
click at [367, 356] on span "New tires ... so many possibilities! Whether you are hitting the open road for …" at bounding box center [616, 404] width 500 height 102
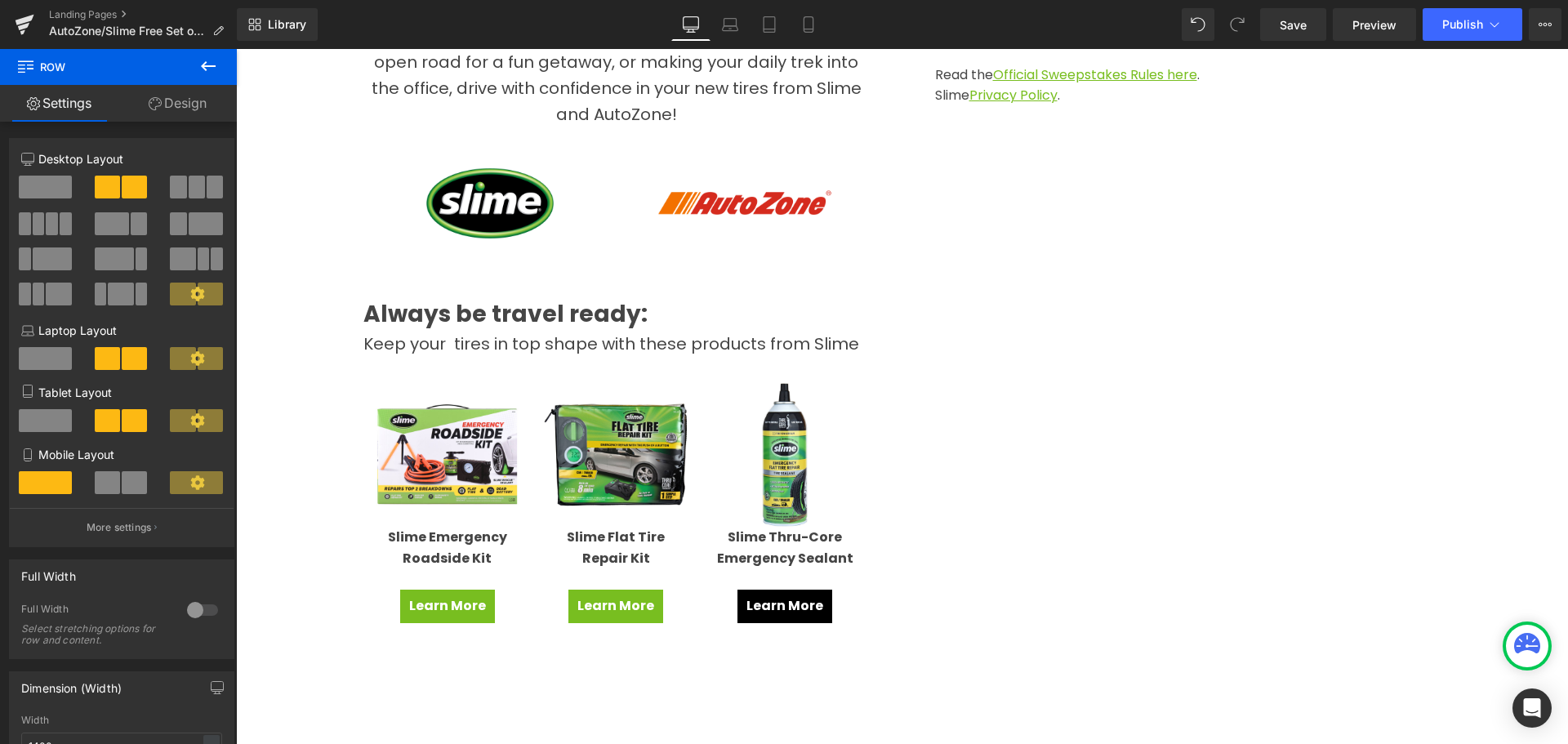
scroll to position [653, 0]
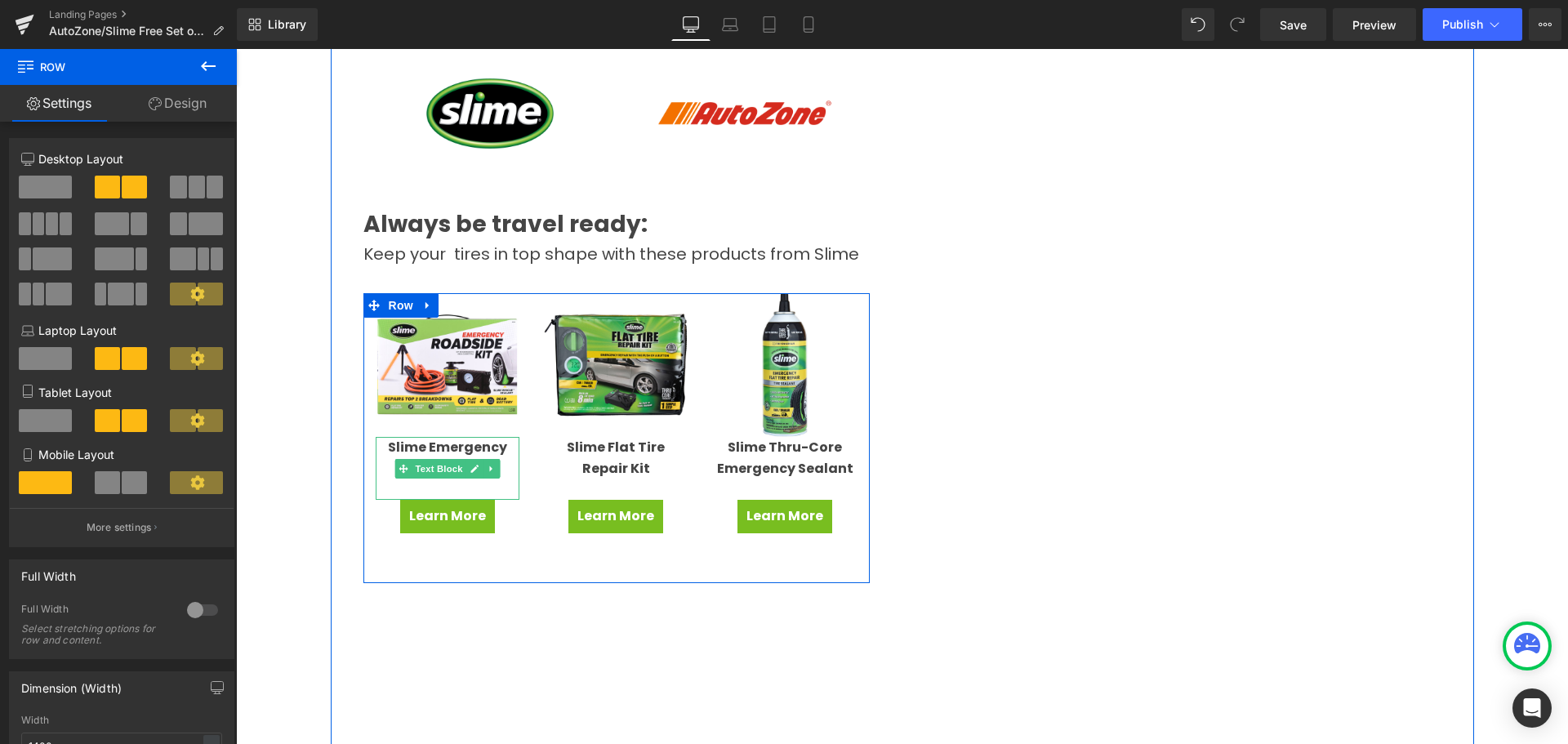
click at [445, 448] on strong "Slime Emergency Roadside Kit" at bounding box center [447, 458] width 119 height 40
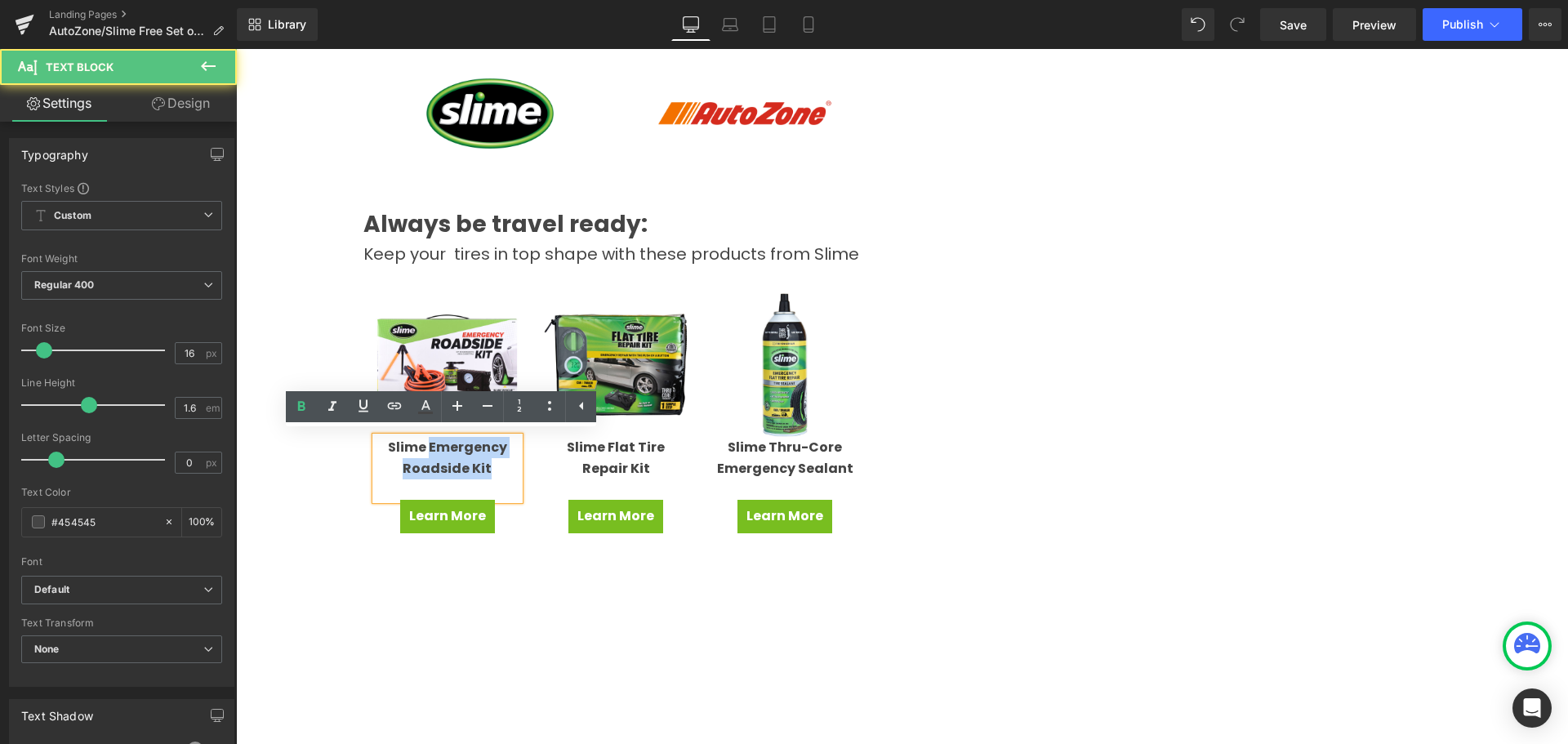
drag, startPoint x: 486, startPoint y: 467, endPoint x: 425, endPoint y: 440, distance: 66.7
click at [425, 440] on p "Slime Emergency Roadside Kit" at bounding box center [447, 458] width 144 height 42
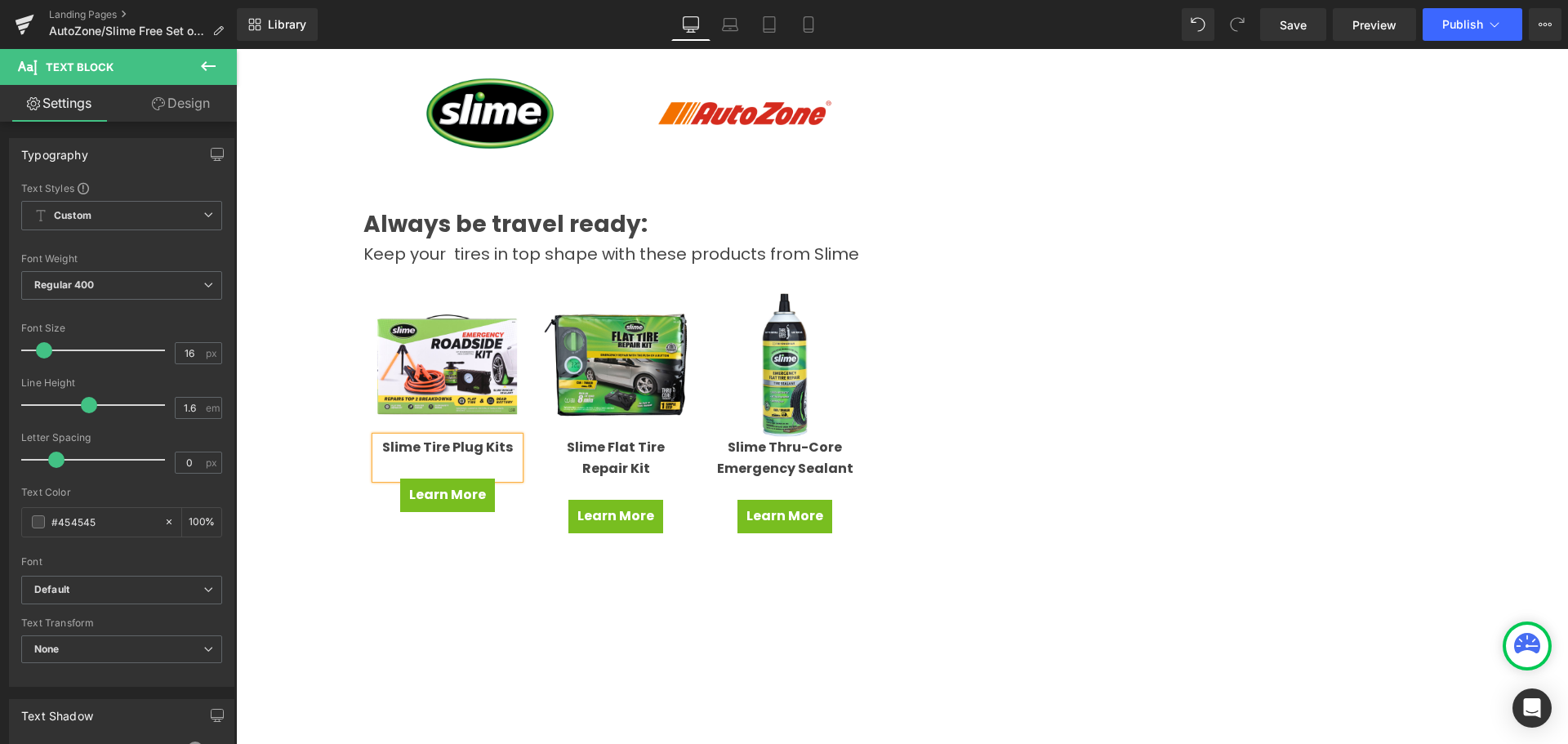
click at [582, 442] on strong "Slime Flat Tire Repair Kit" at bounding box center [616, 458] width 98 height 40
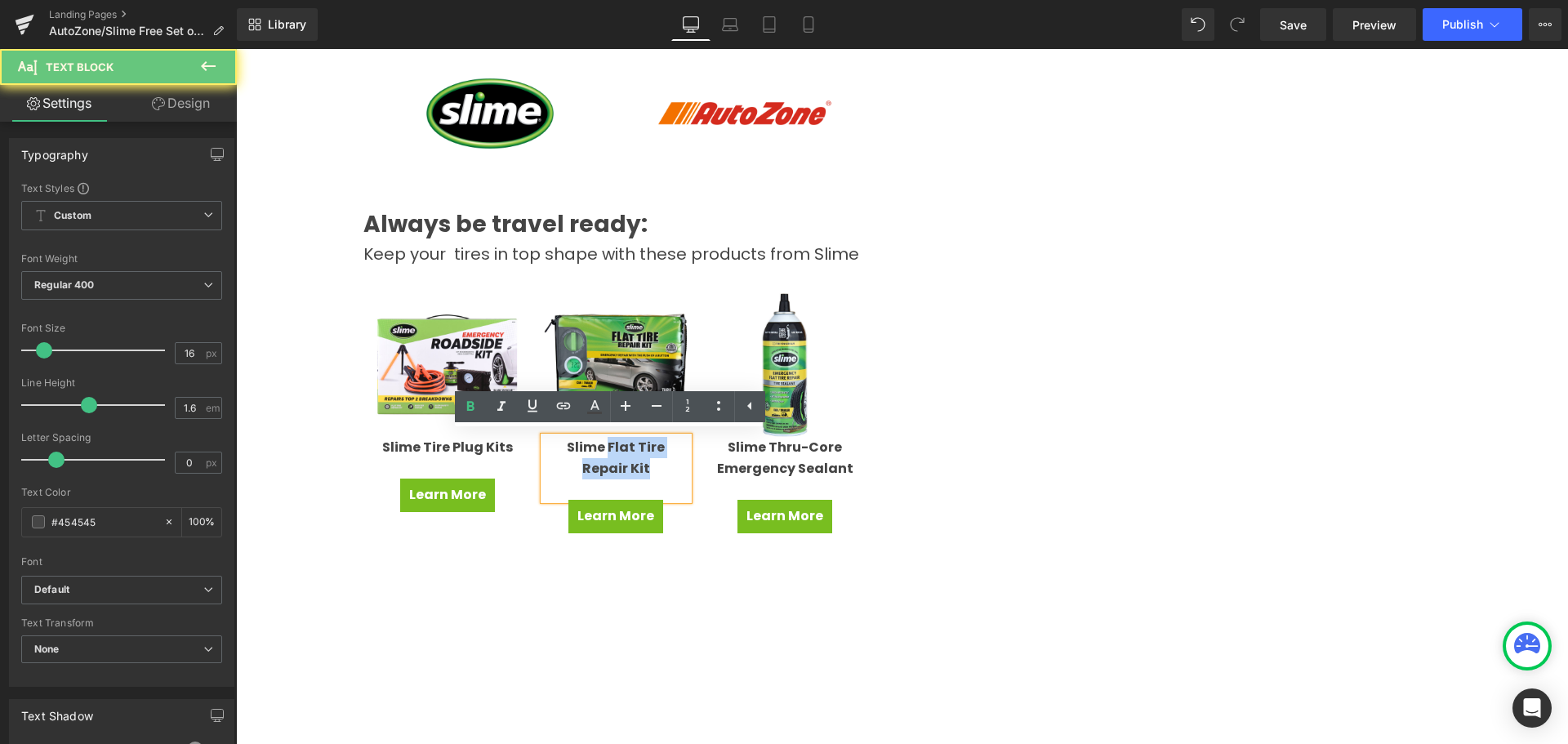
drag, startPoint x: 580, startPoint y: 440, endPoint x: 642, endPoint y: 464, distance: 66.5
click at [642, 464] on p "Slime Flat Tire Repair Kit" at bounding box center [615, 458] width 144 height 42
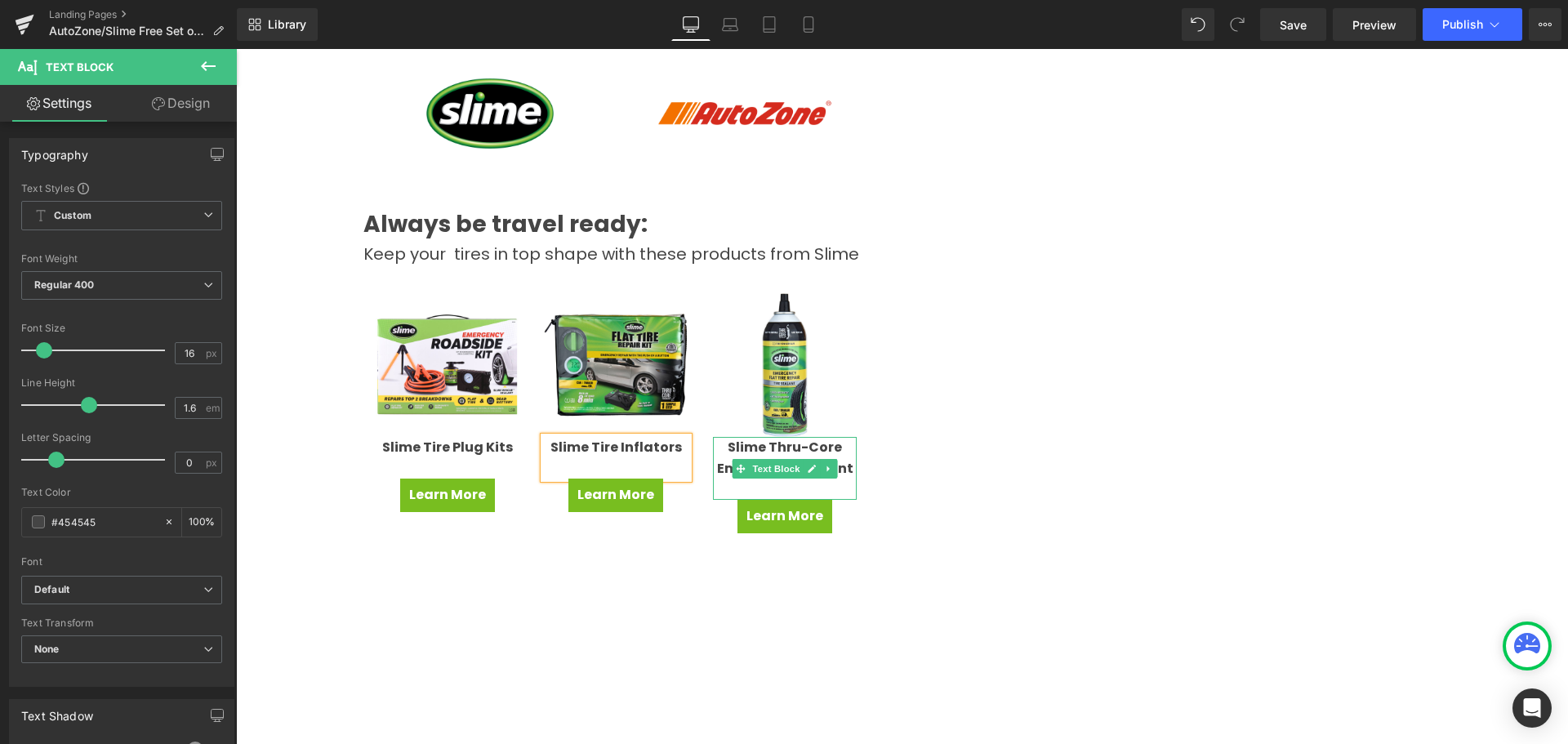
drag, startPoint x: 777, startPoint y: 447, endPoint x: 770, endPoint y: 442, distance: 8.6
click at [777, 447] on strong "Slime Thru-Core Emergency Sealant" at bounding box center [785, 458] width 137 height 40
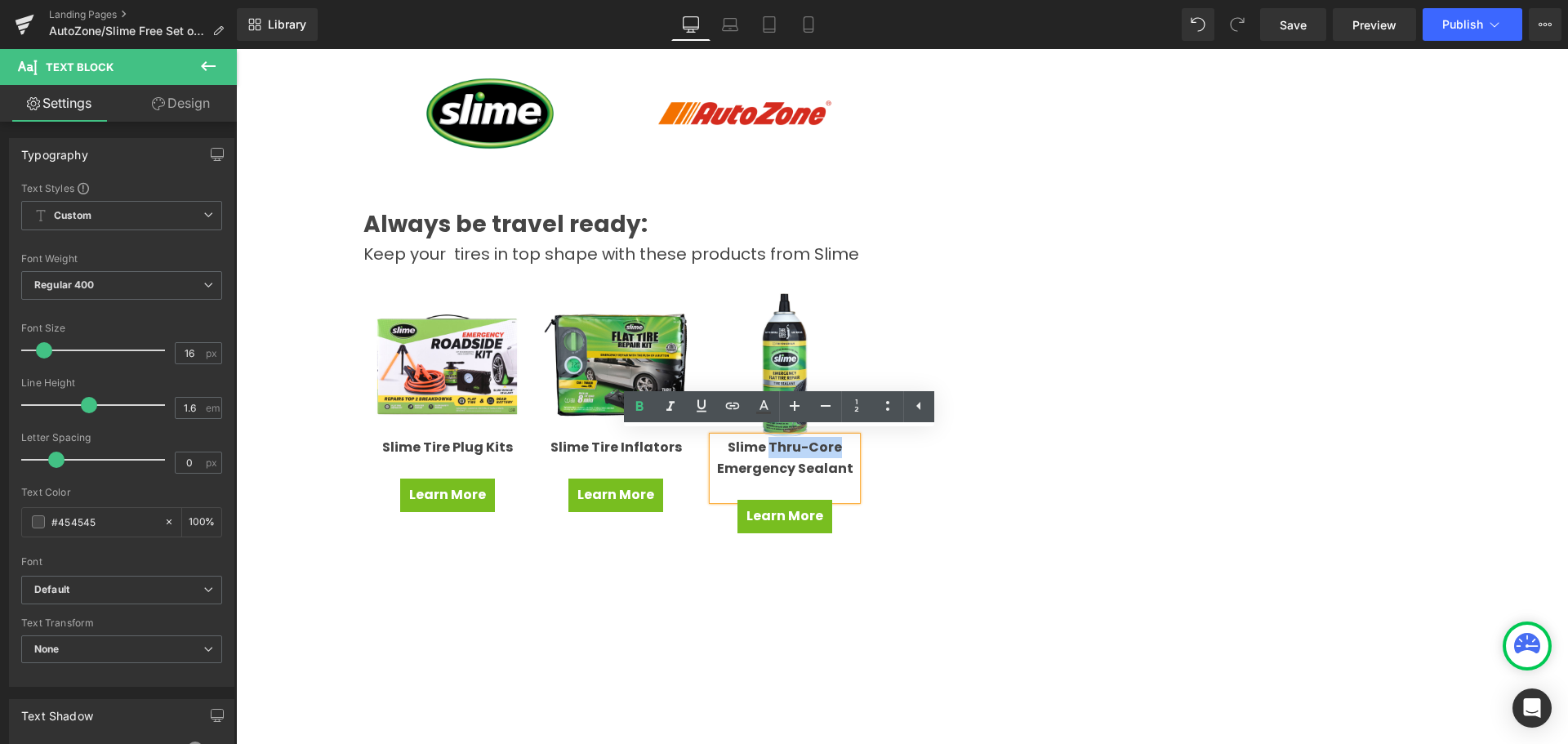
drag, startPoint x: 766, startPoint y: 439, endPoint x: 833, endPoint y: 446, distance: 67.4
click at [833, 446] on strong "Slime Thru-Core Emergency Sealant" at bounding box center [785, 458] width 137 height 40
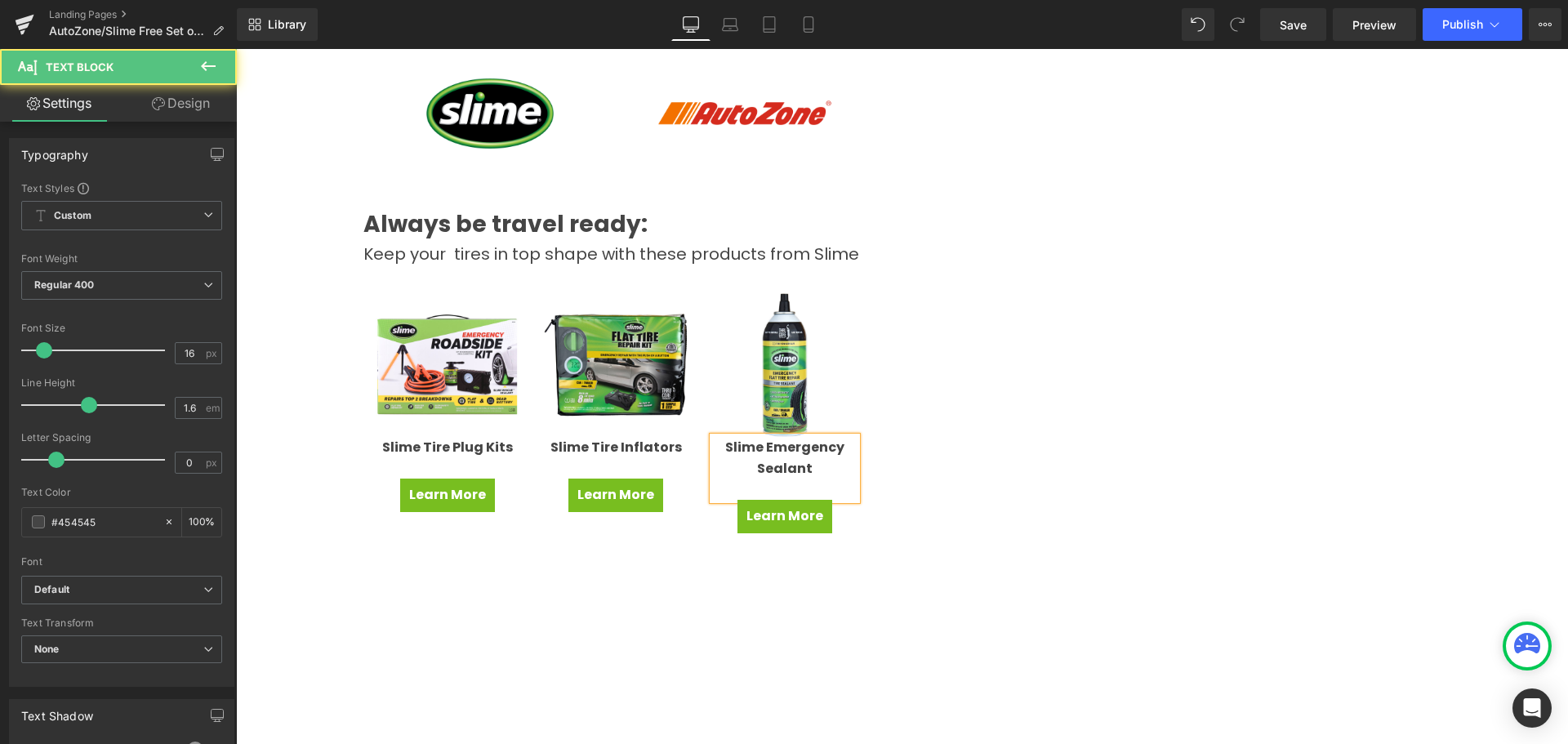
drag, startPoint x: 753, startPoint y: 467, endPoint x: 834, endPoint y: 474, distance: 81.3
click at [755, 468] on strong "Slime Emergency Sealant" at bounding box center [785, 458] width 119 height 40
click at [830, 464] on p "Slime Emergency Repair Sealant" at bounding box center [785, 458] width 144 height 42
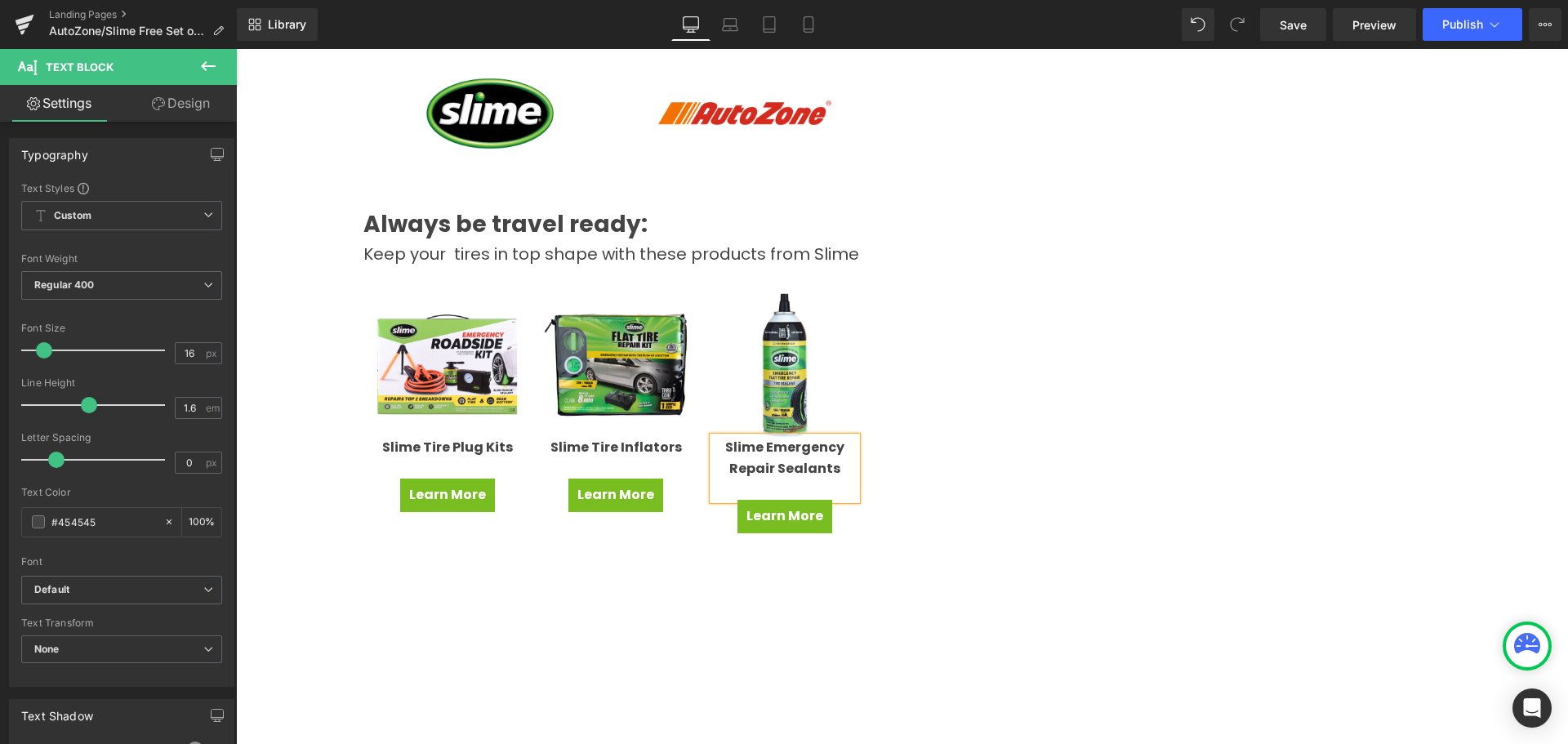
click at [338, 457] on div "Win a Free Set of Tires! Heading New tires ... so many possibilities! Whether y…" at bounding box center [616, 361] width 572 height 972
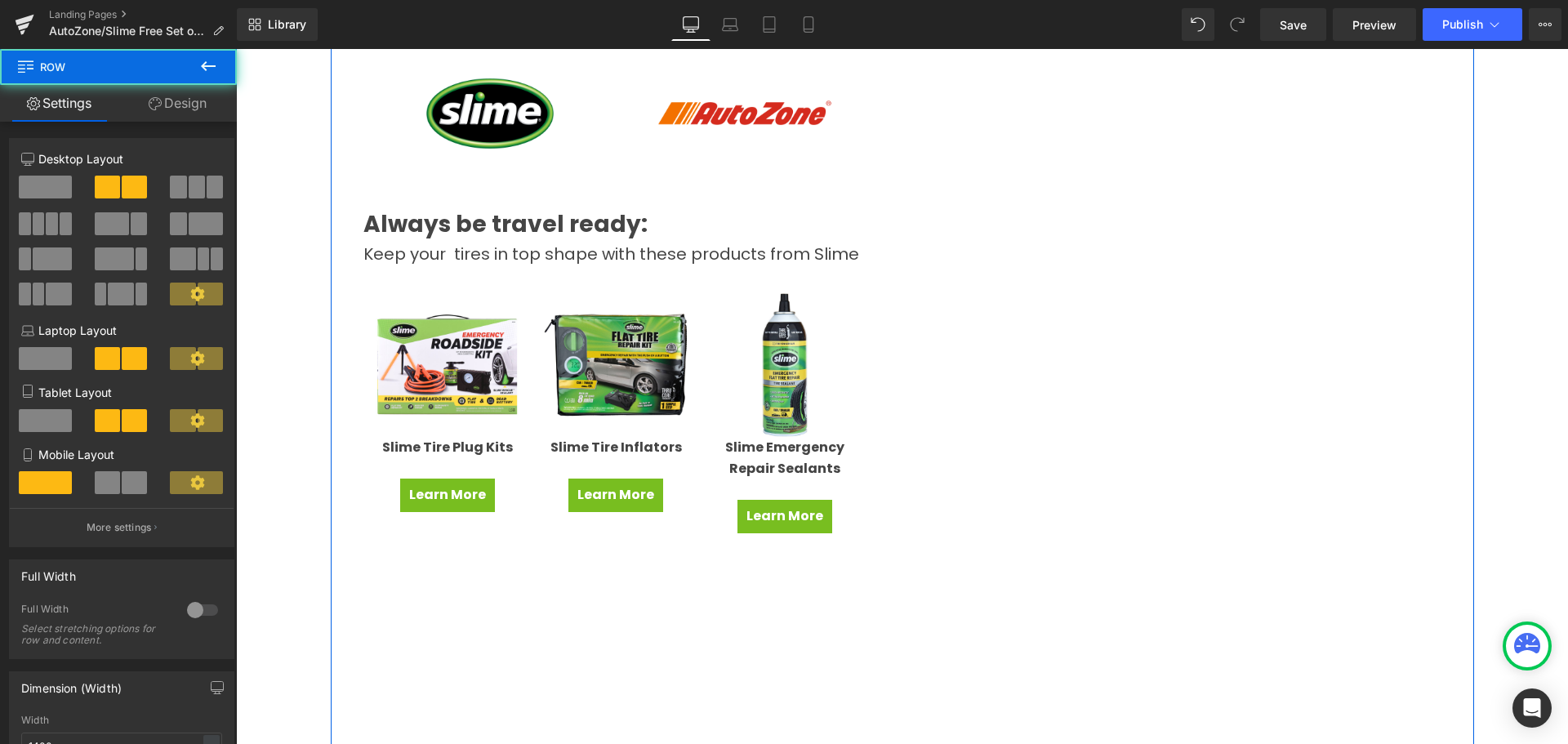
click at [1069, 447] on div "Win a Free Set of Tires! Heading New tires ... so many possibilities! Whether y…" at bounding box center [903, 345] width 1143 height 1019
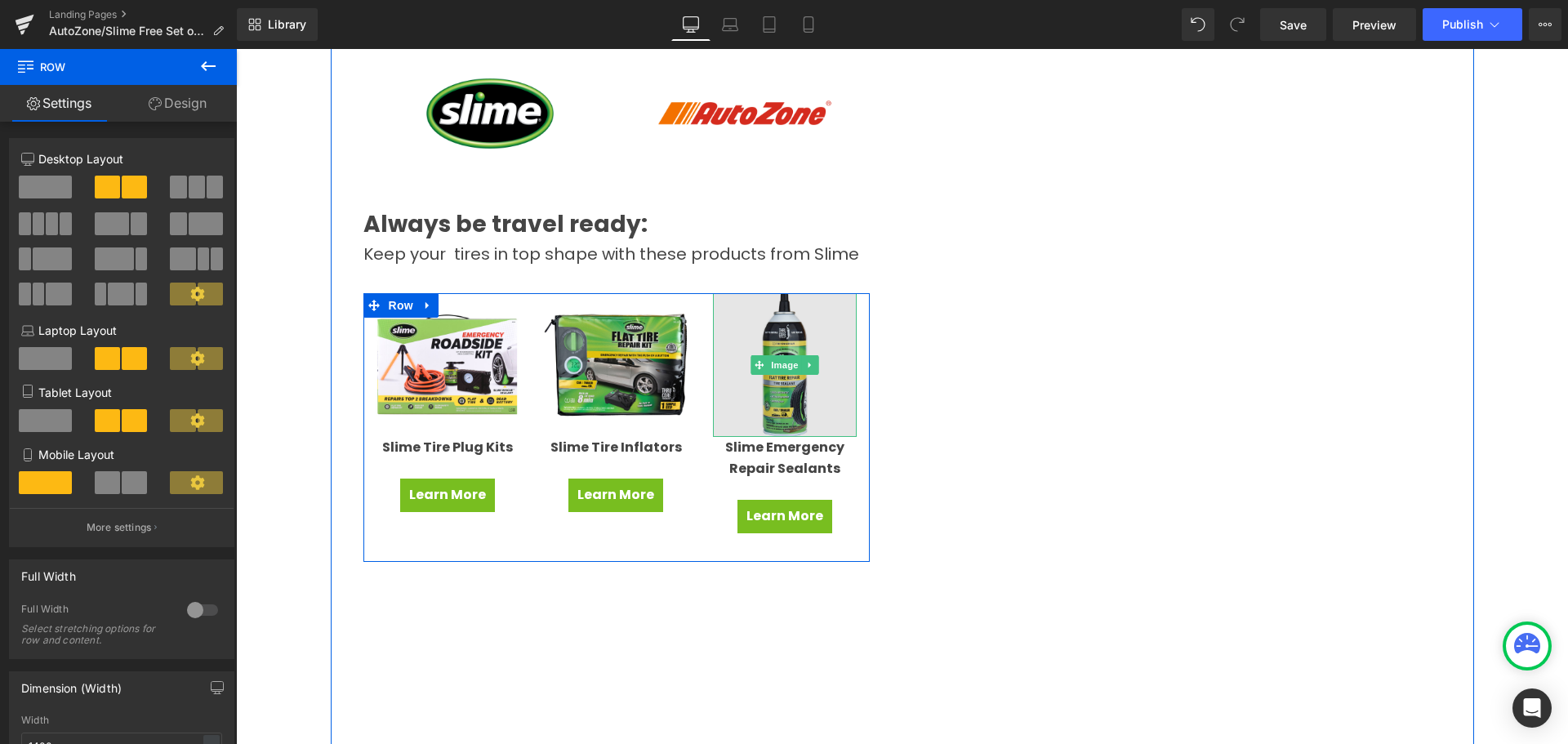
click at [745, 428] on img at bounding box center [785, 365] width 144 height 144
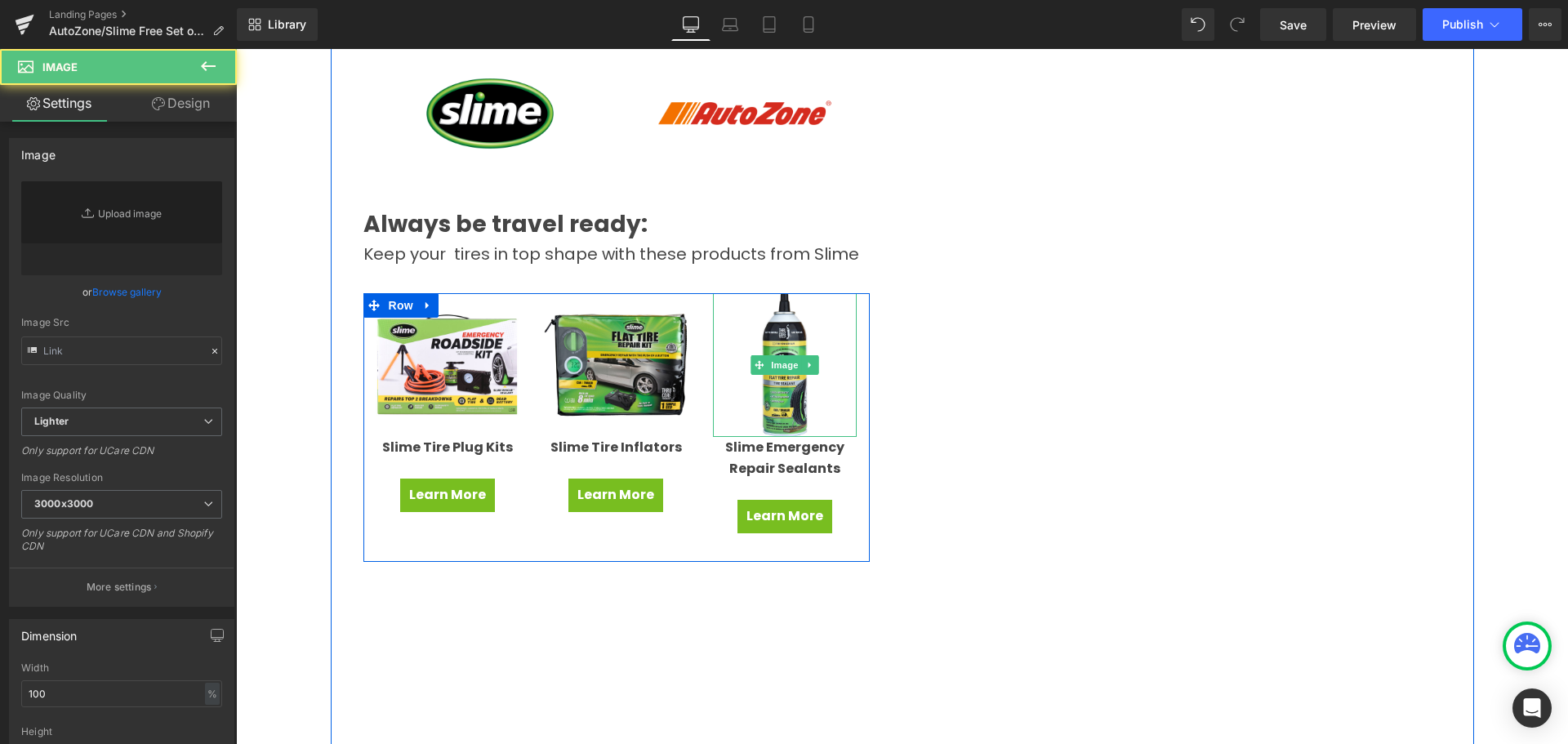
type input "[URL][DOMAIN_NAME]"
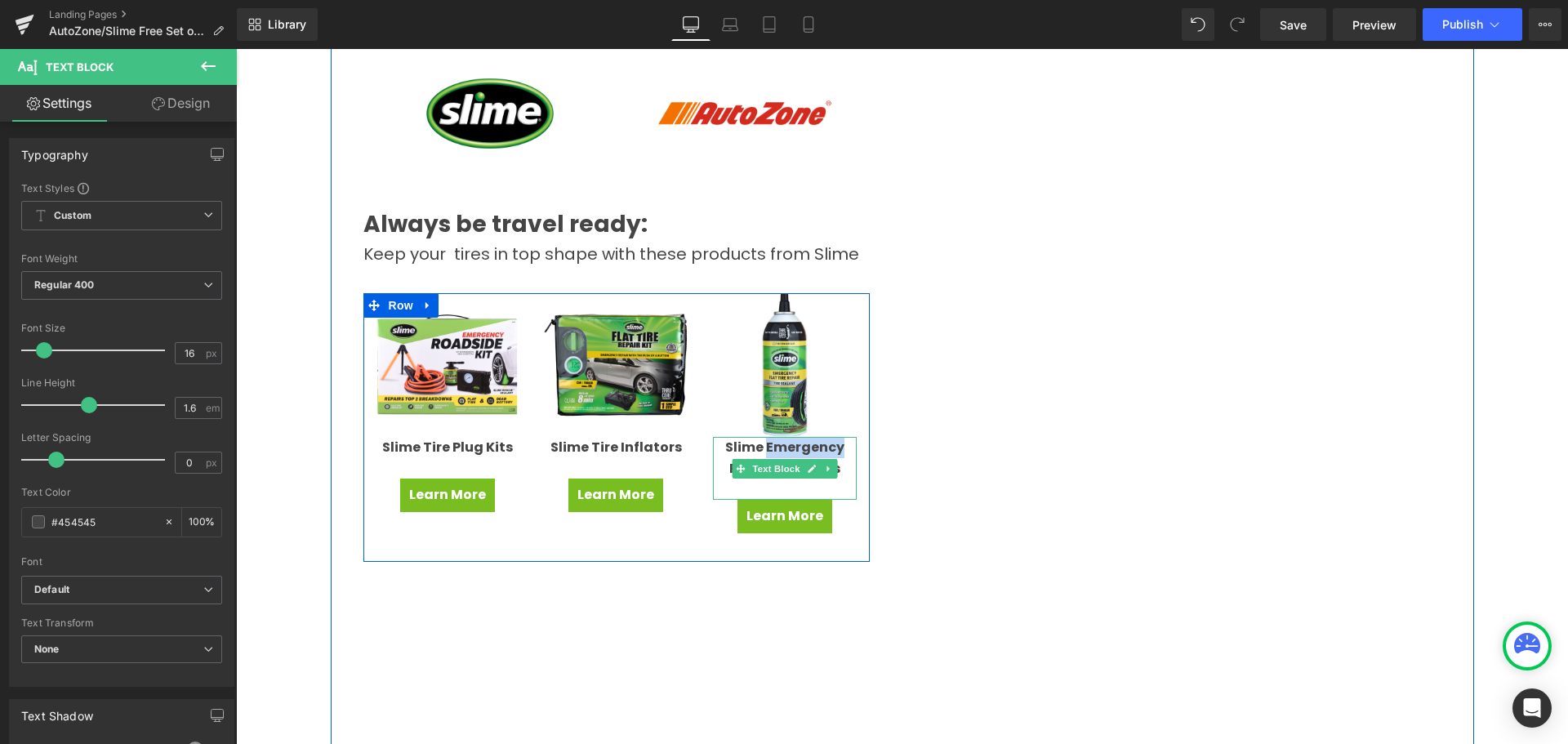
drag, startPoint x: 763, startPoint y: 441, endPoint x: 835, endPoint y: 446, distance: 72.2
click at [835, 446] on strong "Slime Emergency Repair Sealants" at bounding box center [785, 458] width 119 height 40
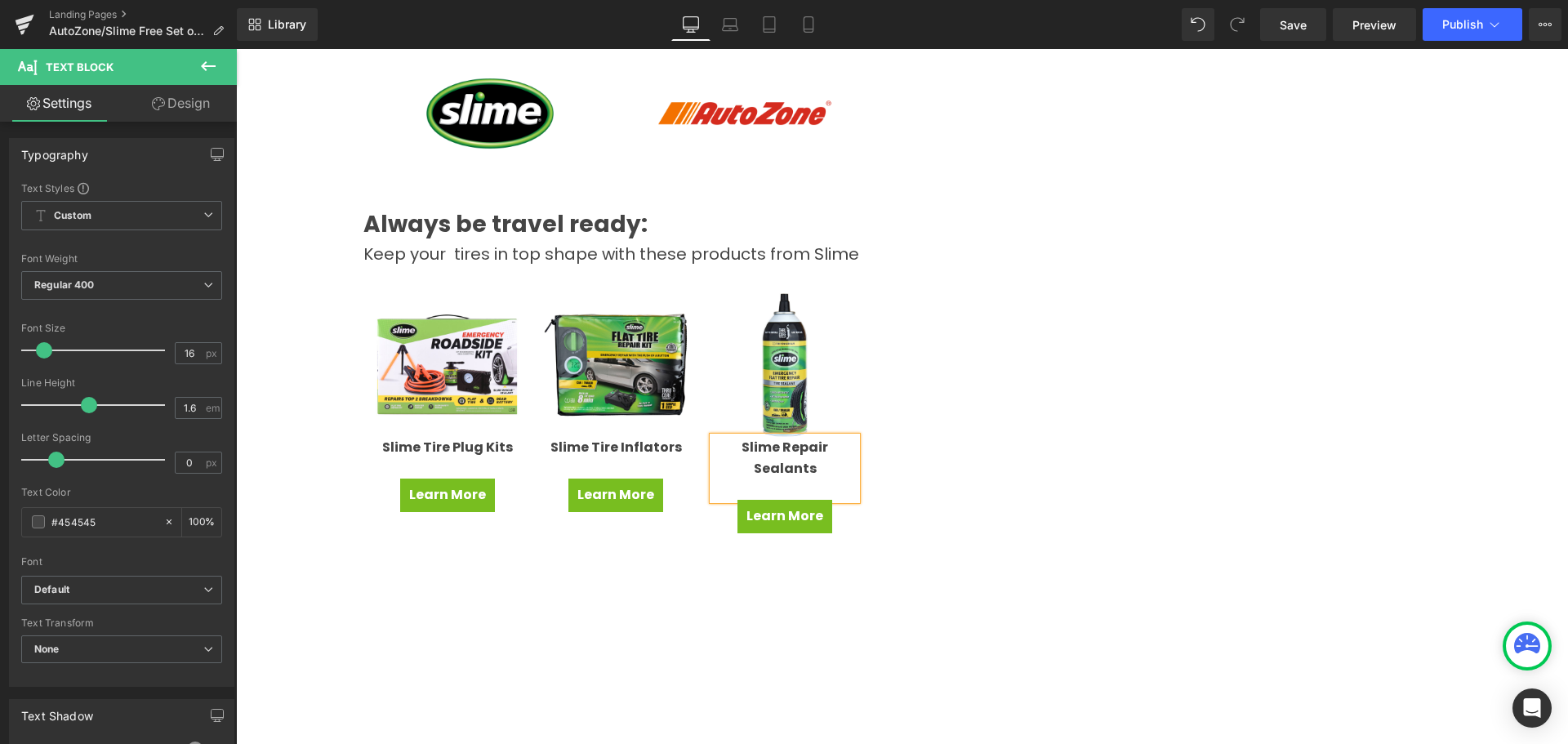
click at [1005, 472] on div "Win a Free Set of Tires! Heading New tires ... so many possibilities! Whether y…" at bounding box center [903, 345] width 1143 height 1019
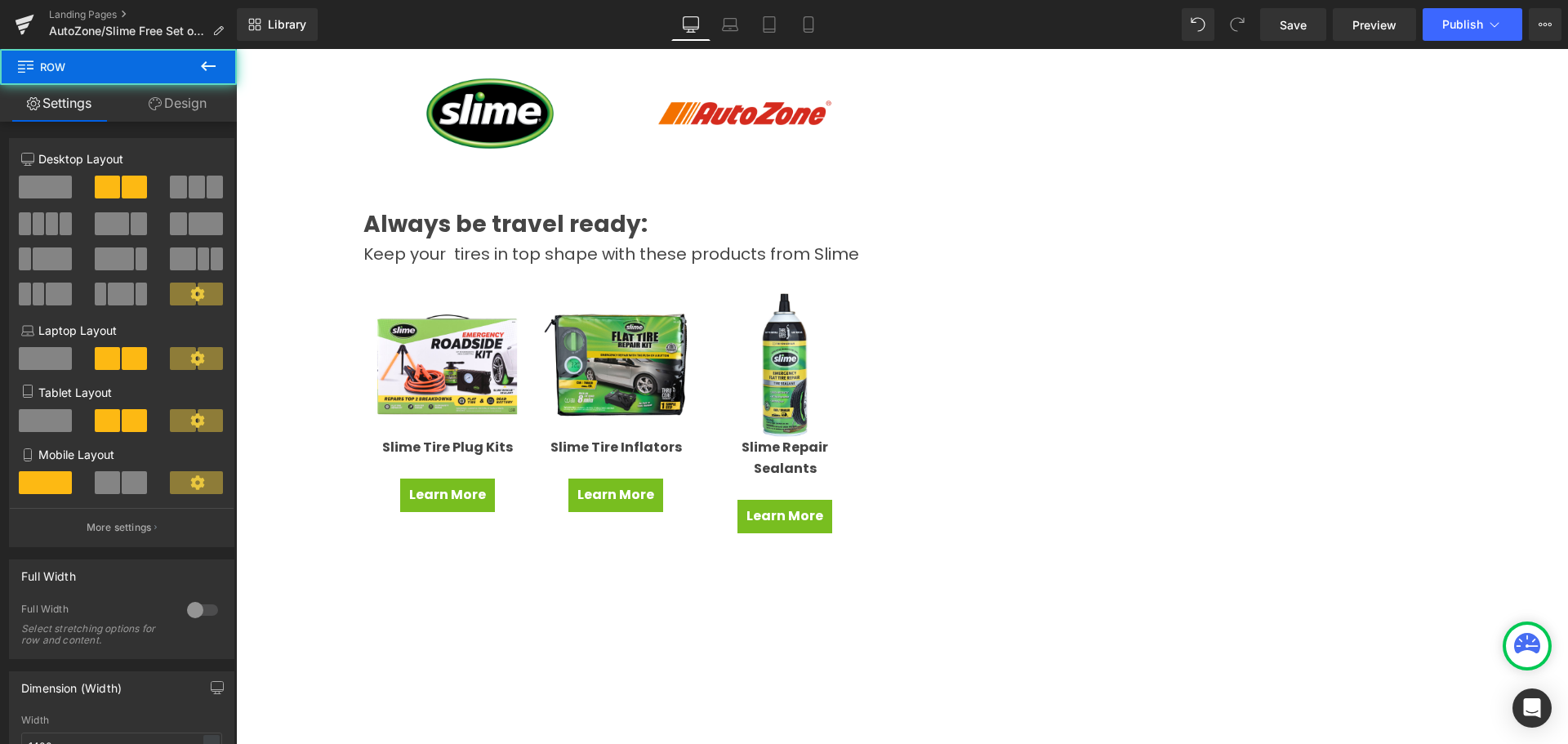
click at [820, 452] on p "Slime Repair Sealants" at bounding box center [785, 458] width 144 height 42
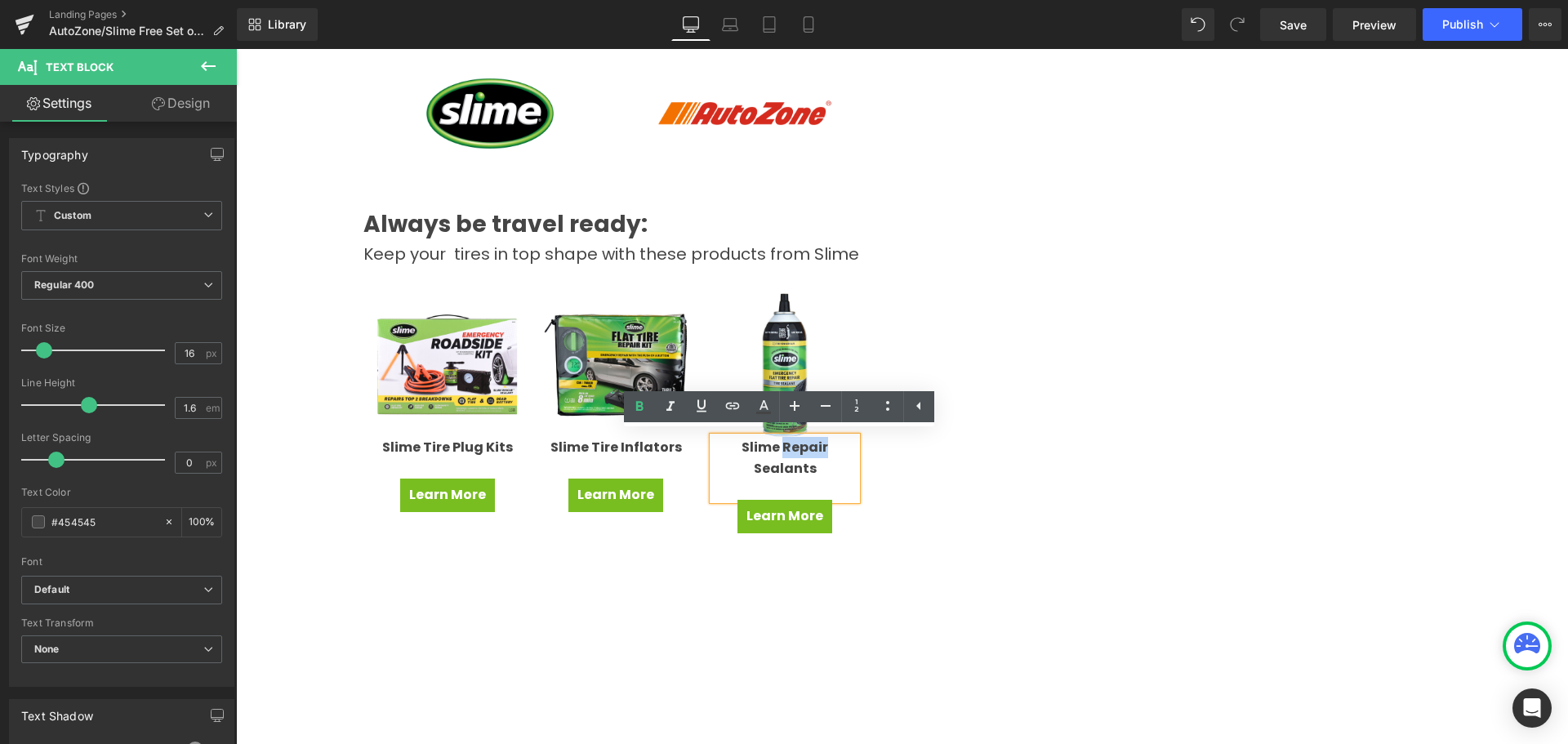
drag, startPoint x: 776, startPoint y: 447, endPoint x: 843, endPoint y: 447, distance: 67.0
click at [843, 447] on p "Slime Repair Sealants" at bounding box center [785, 458] width 144 height 42
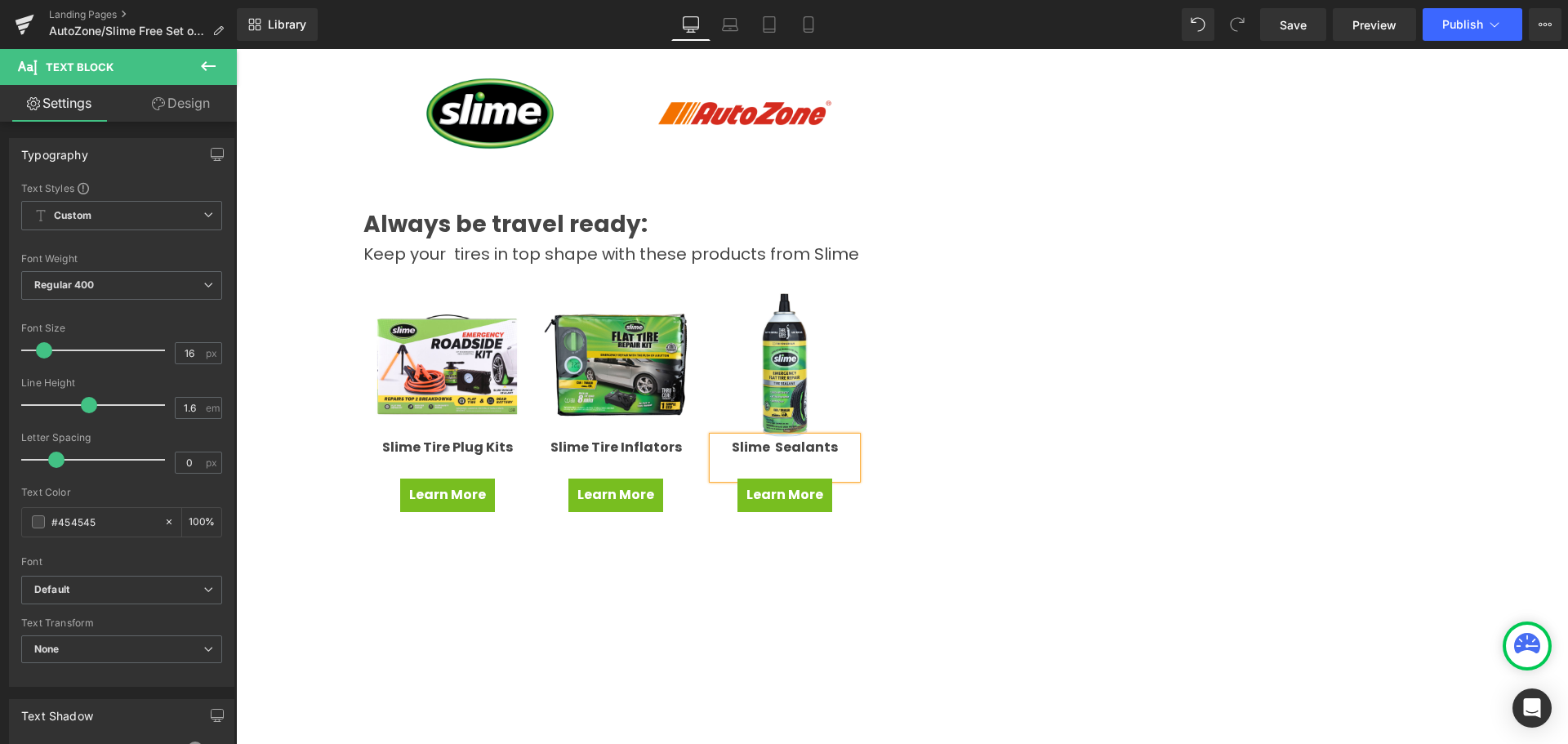
click at [980, 471] on div "Win a Free Set of Tires! Heading New tires ... so many possibilities! Whether y…" at bounding box center [903, 345] width 1143 height 1019
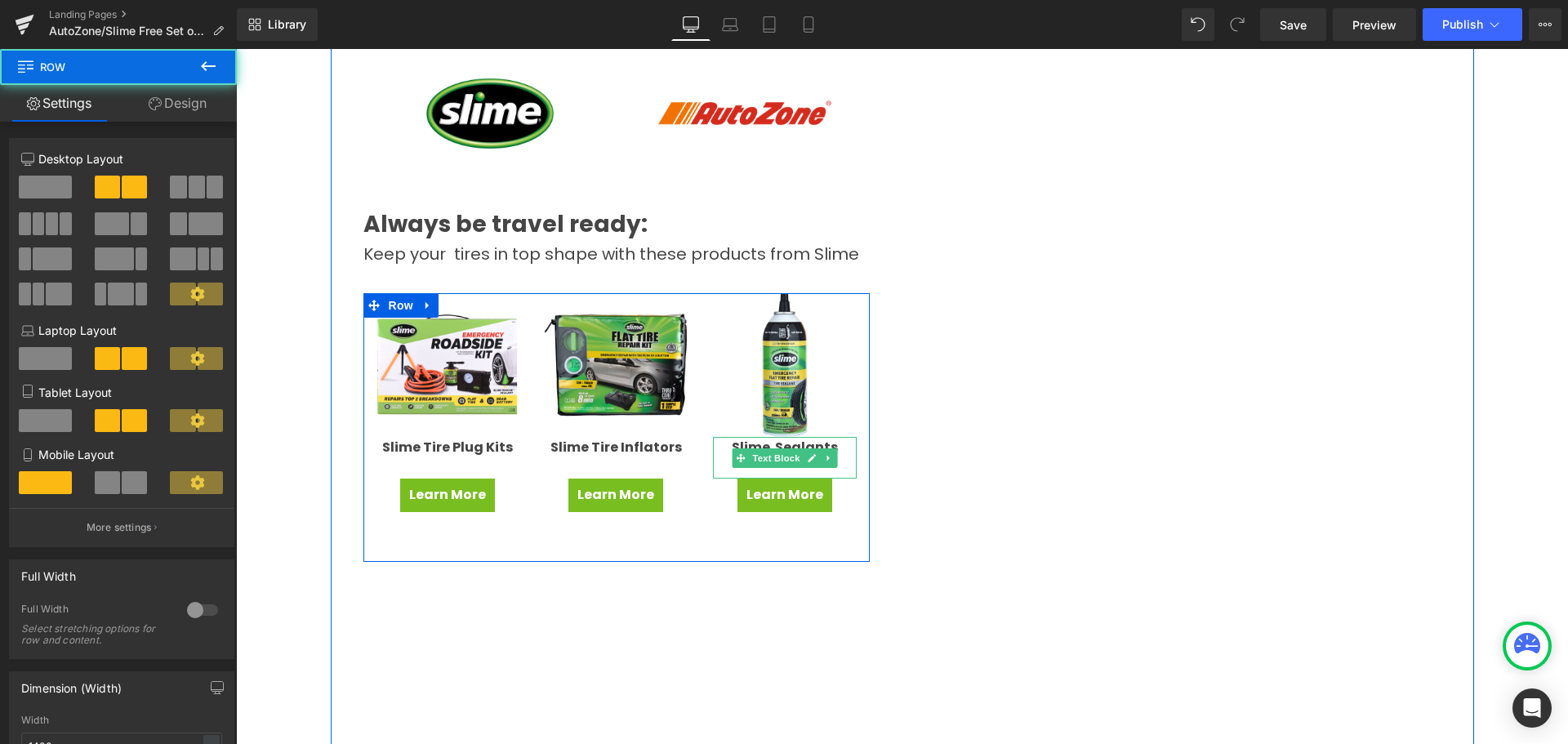
click at [771, 440] on strong "Slime Sealants" at bounding box center [784, 446] width 106 height 18
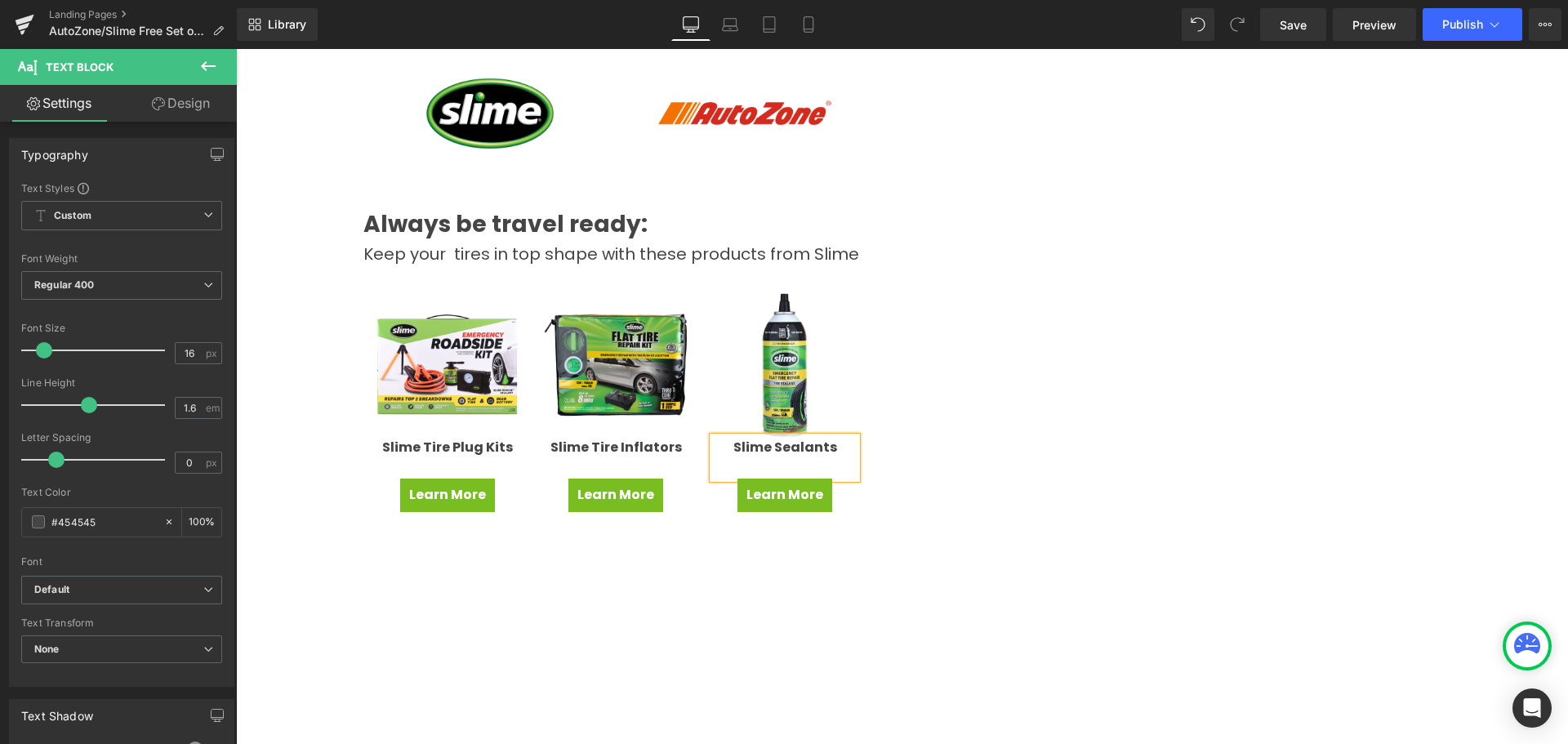
click at [954, 446] on div "Win a Free Set of Tires! Heading New tires ... so many possibilities! Whether y…" at bounding box center [903, 345] width 1143 height 1019
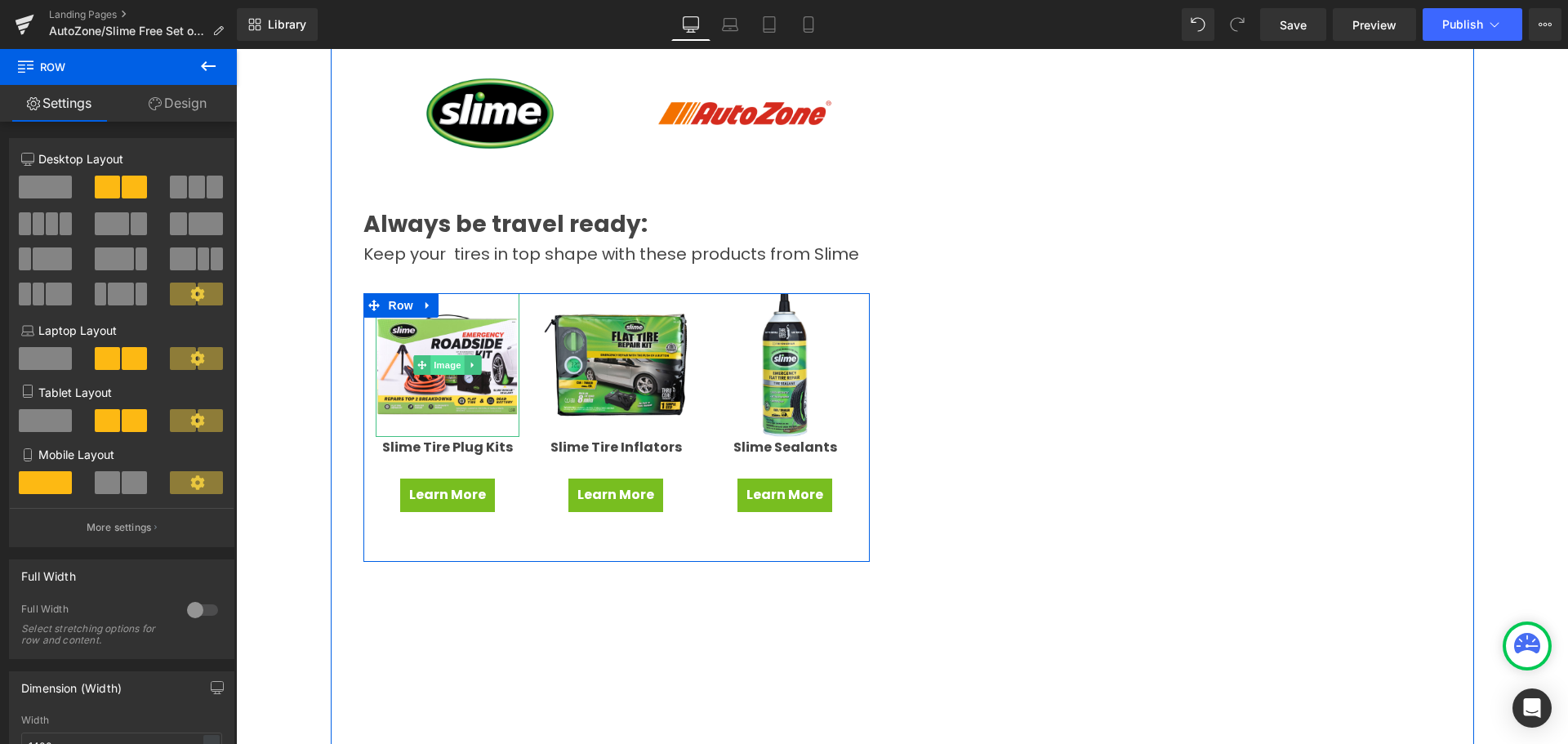
click at [437, 359] on span "Image" at bounding box center [447, 365] width 34 height 19
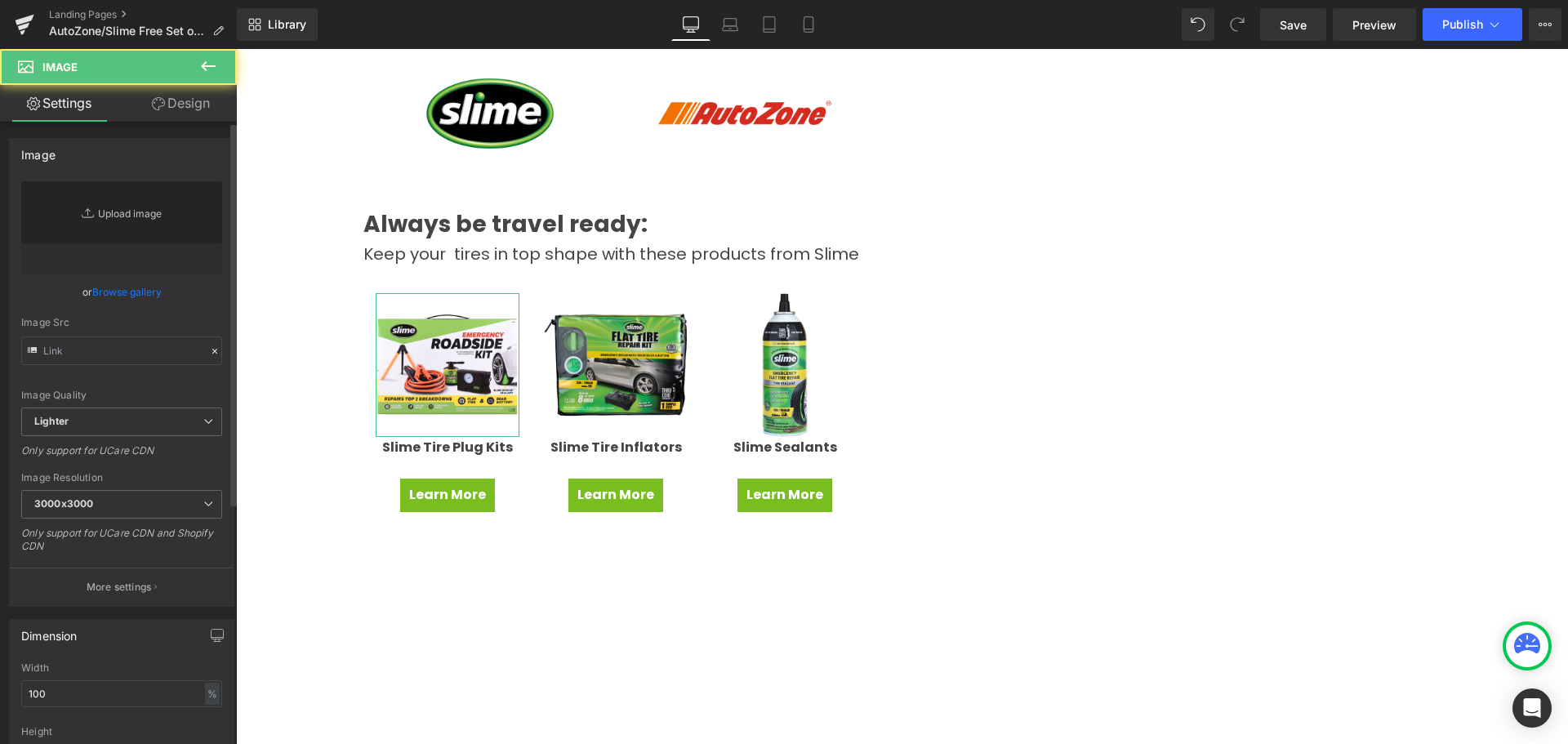
type input "[URL][DOMAIN_NAME]"
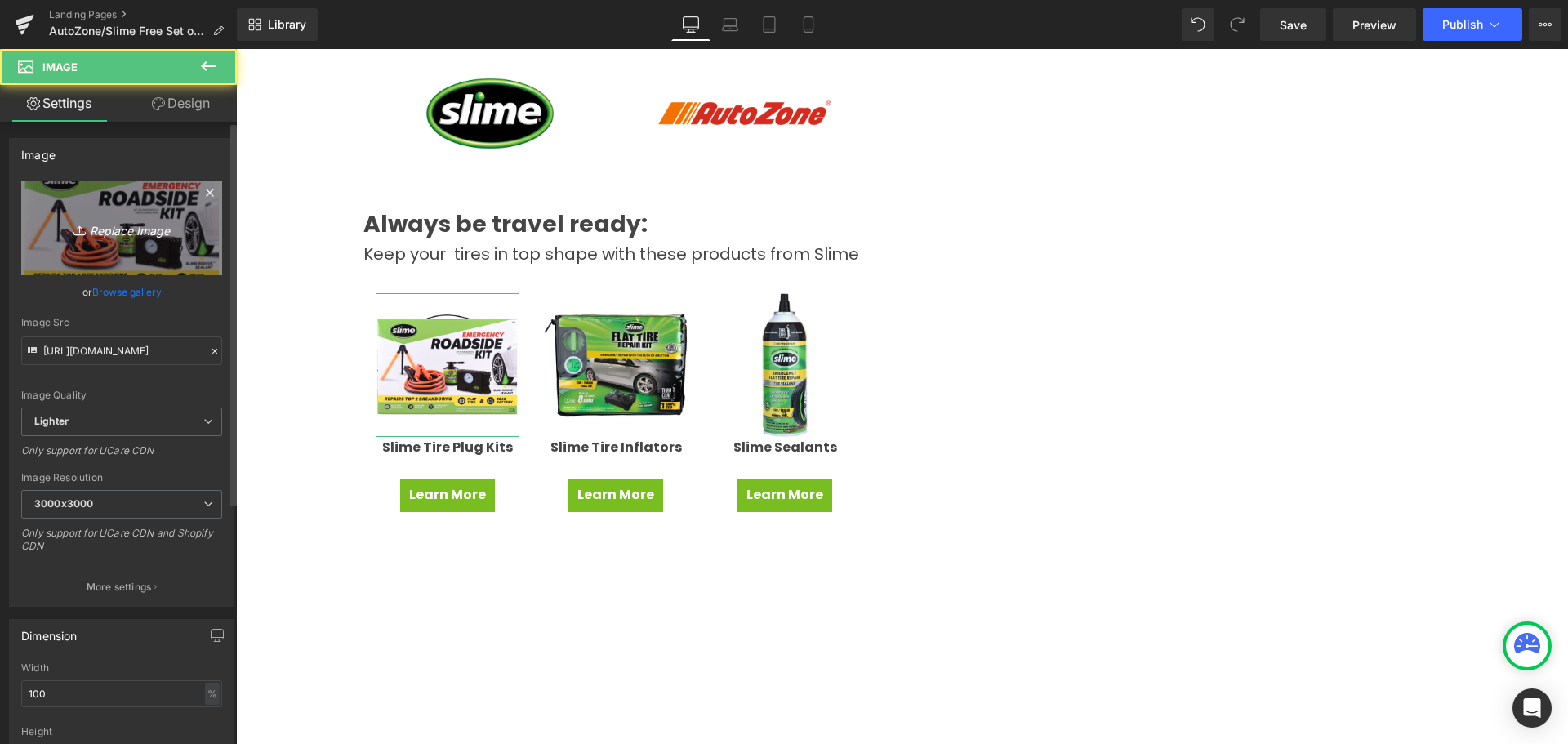
click at [116, 225] on icon "Replace Image" at bounding box center [121, 228] width 130 height 20
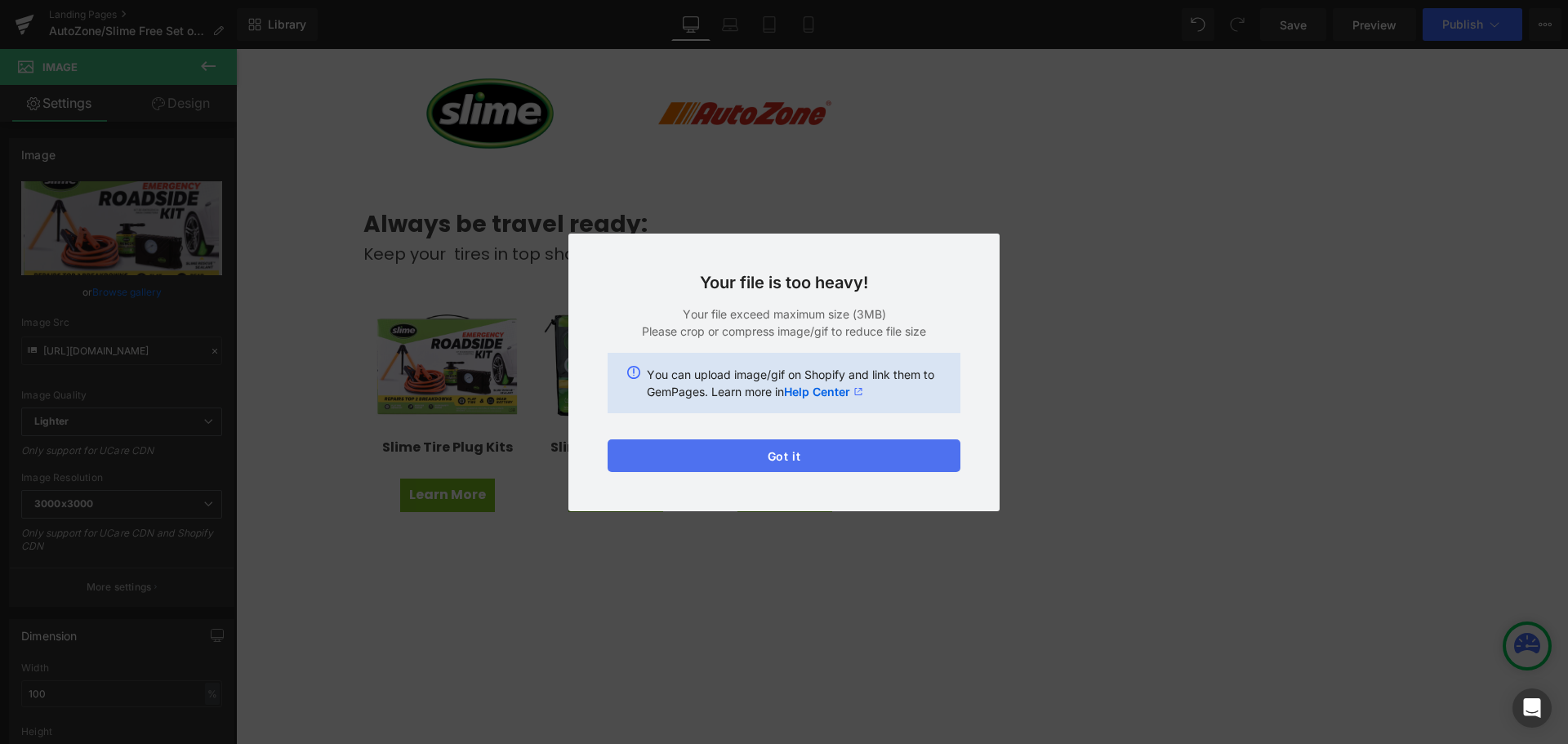
click at [750, 459] on button "Got it" at bounding box center [784, 455] width 353 height 32
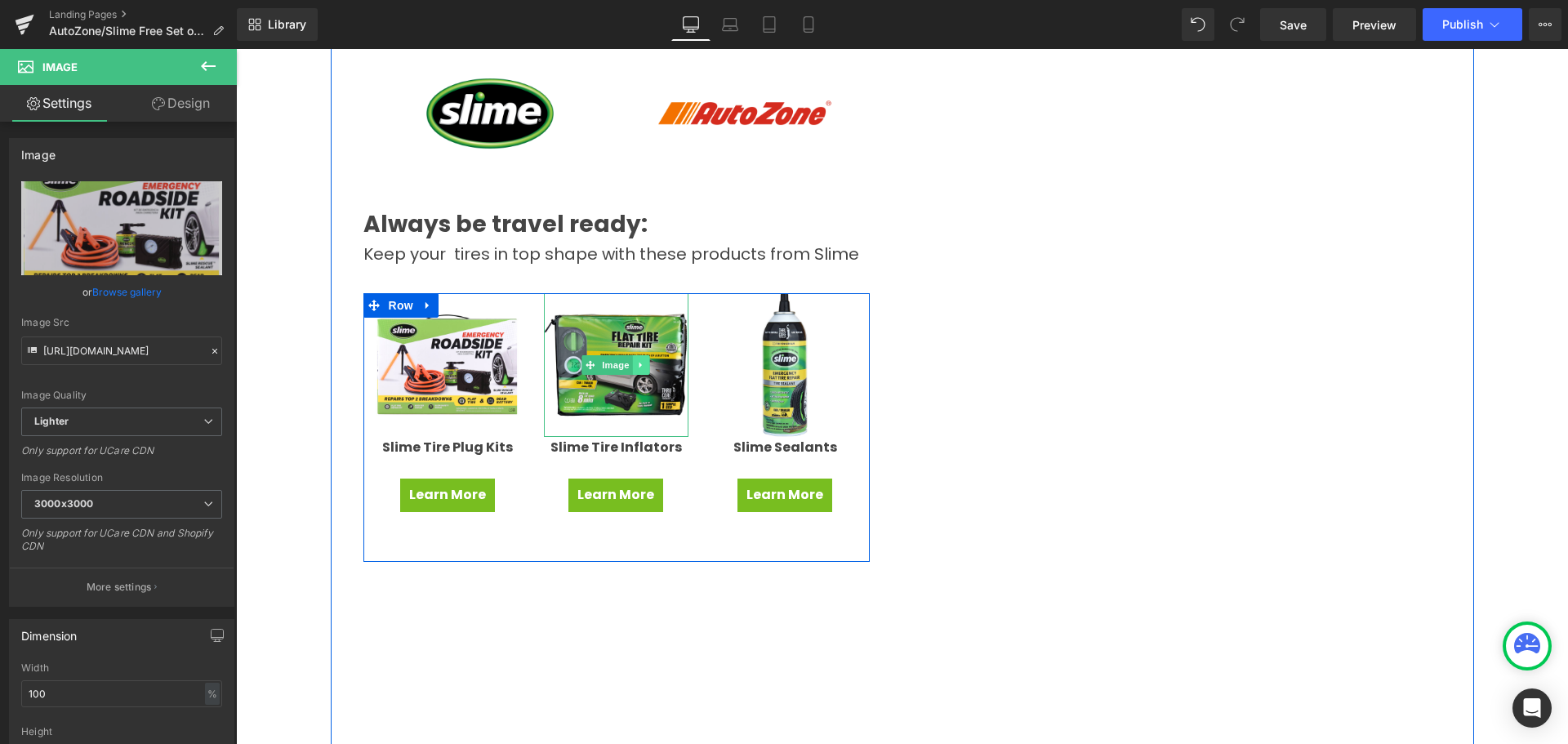
click at [643, 355] on link at bounding box center [642, 365] width 18 height 19
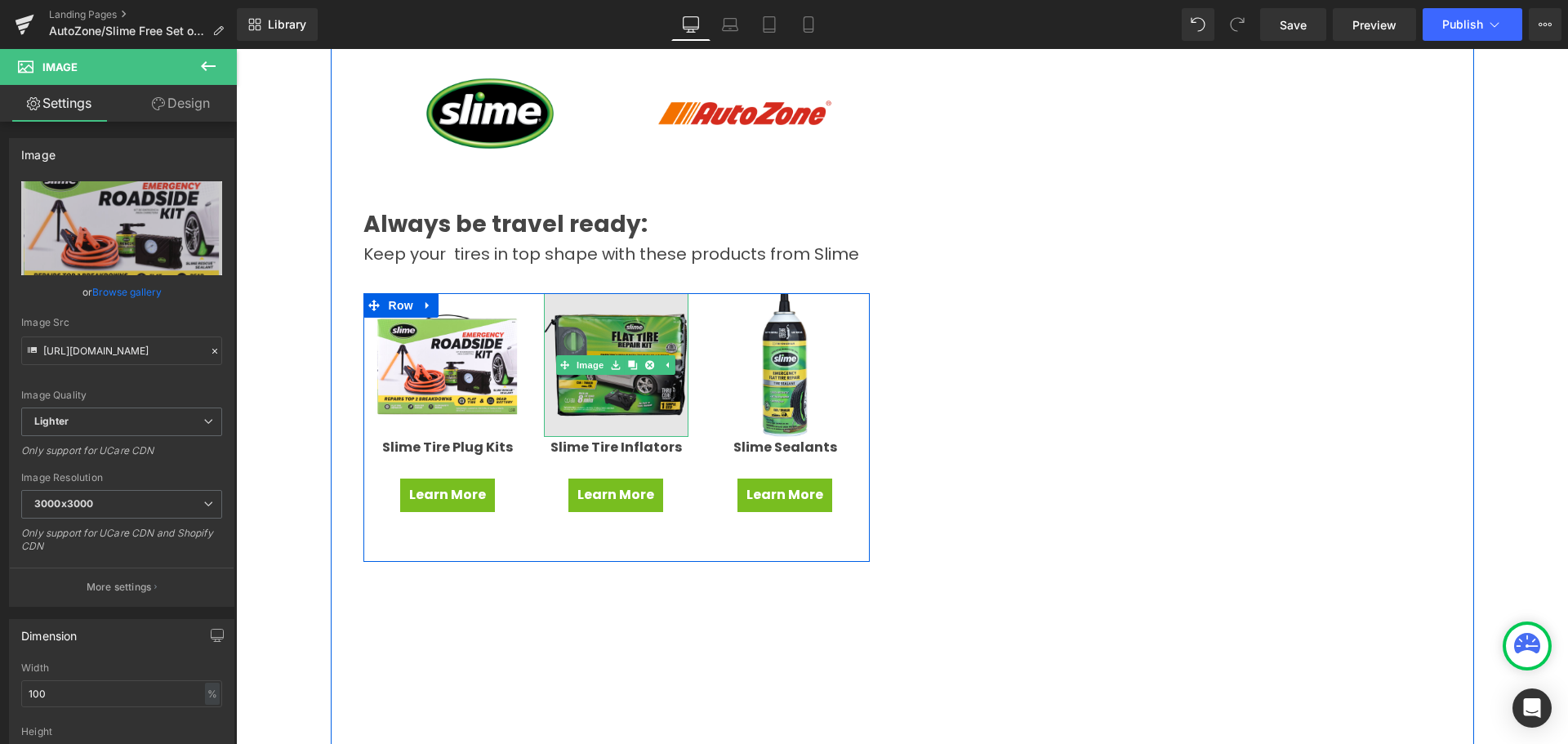
click at [599, 412] on img at bounding box center [615, 365] width 144 height 144
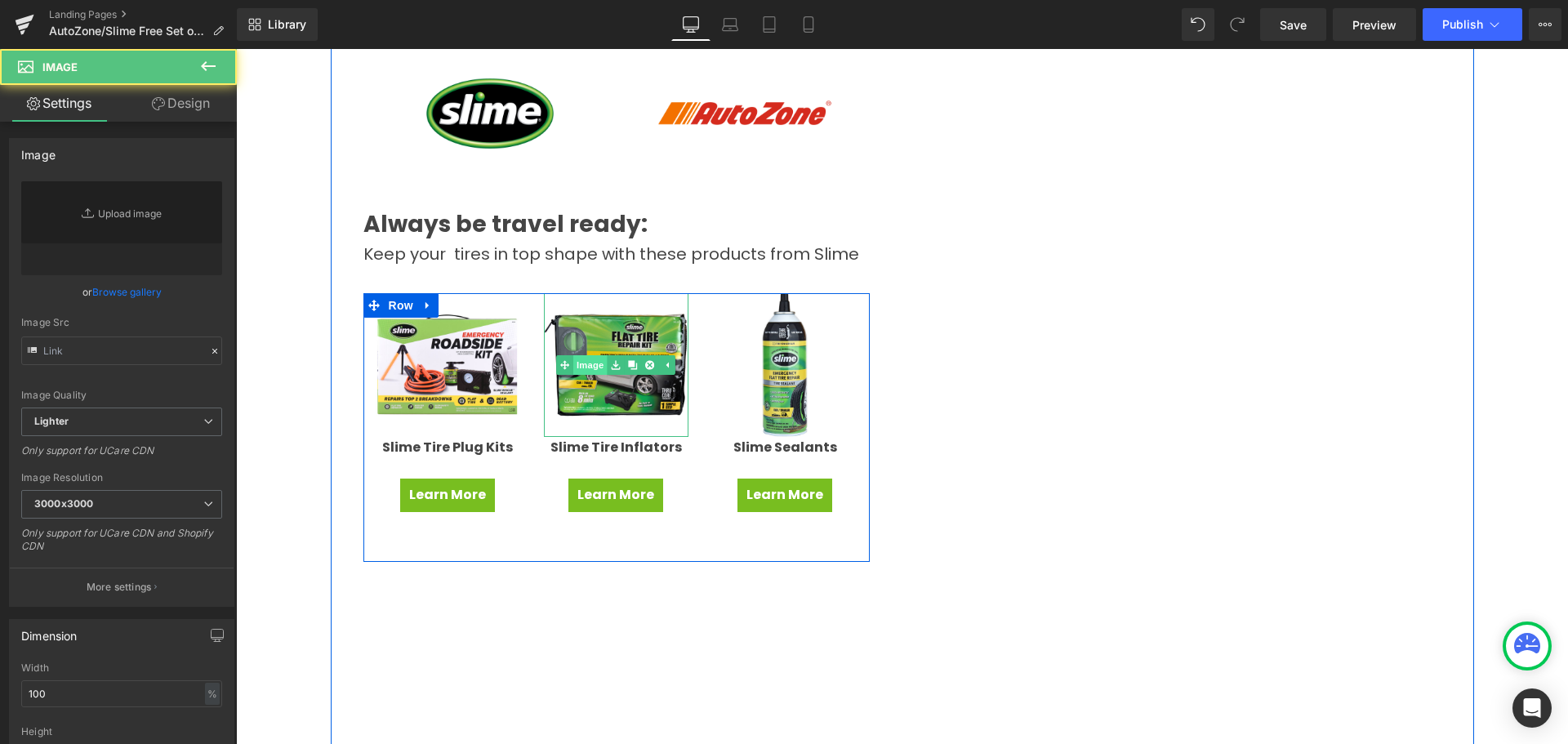
type input "[URL][DOMAIN_NAME]"
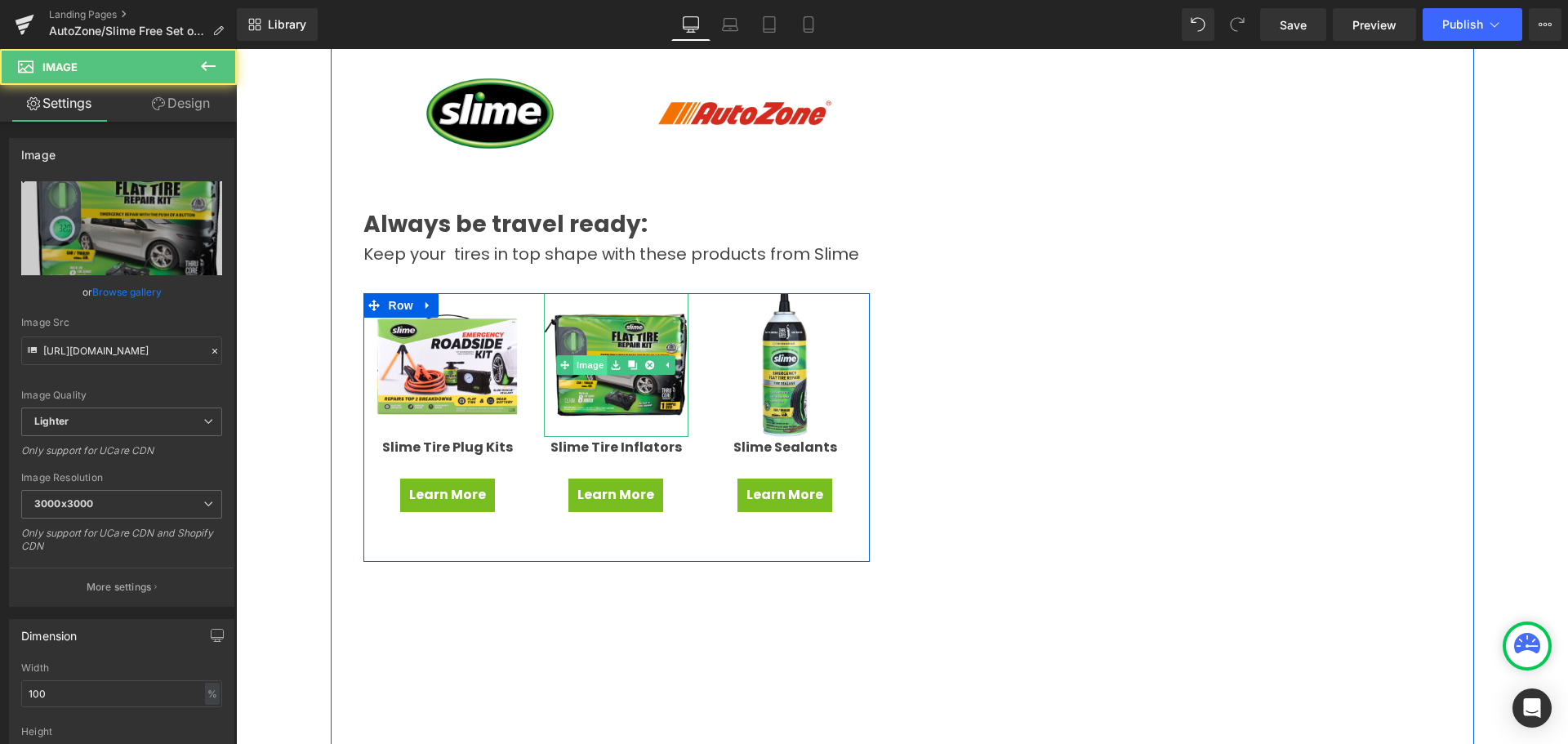
click at [584, 367] on link "Image" at bounding box center [582, 365] width 51 height 19
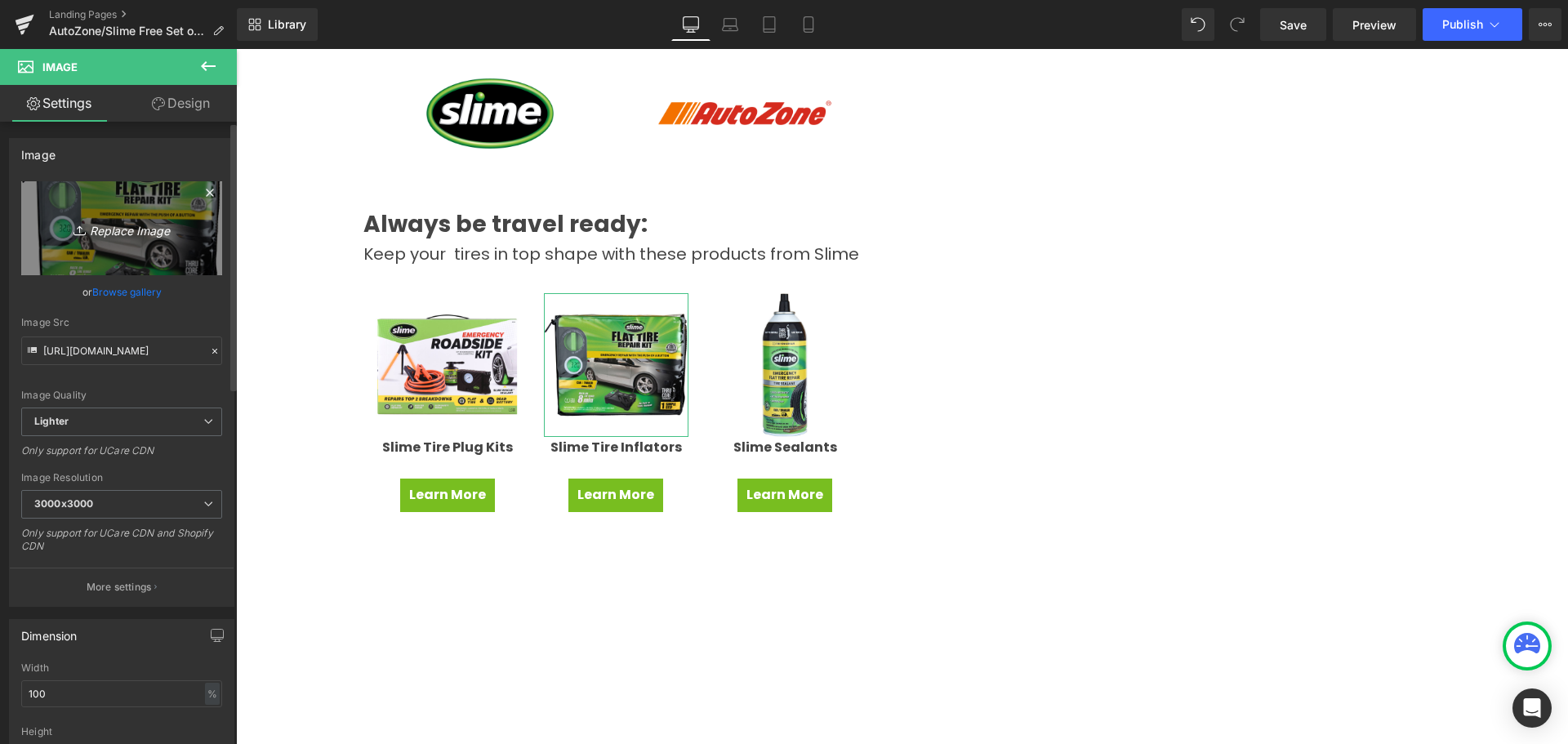
click at [123, 231] on icon "Replace Image" at bounding box center [121, 228] width 130 height 20
type input "C:\fakepath\40089_001_Cordless 3in1 Inflator_OP_Front of Package_large.jpg"
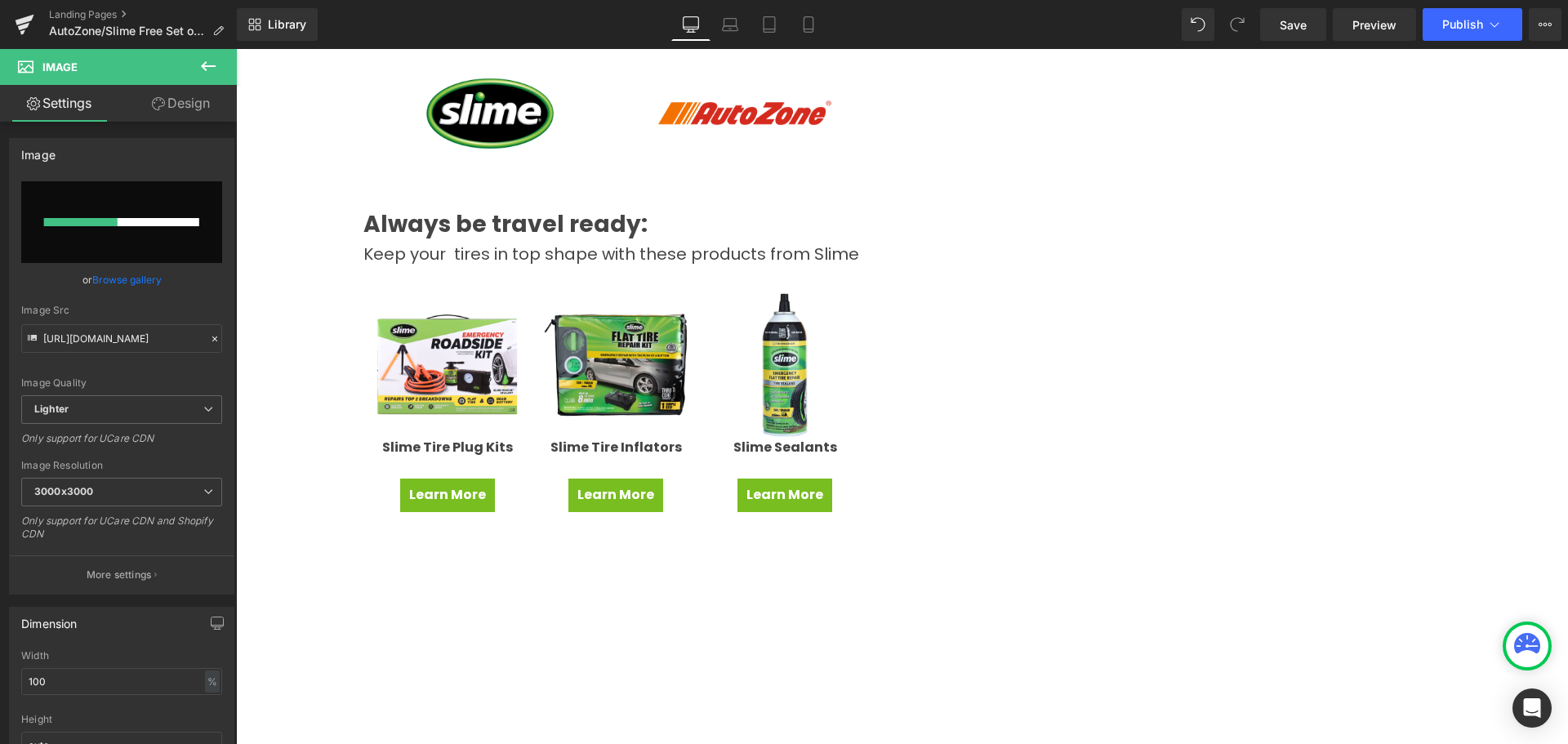
type input "[URL][DOMAIN_NAME]"
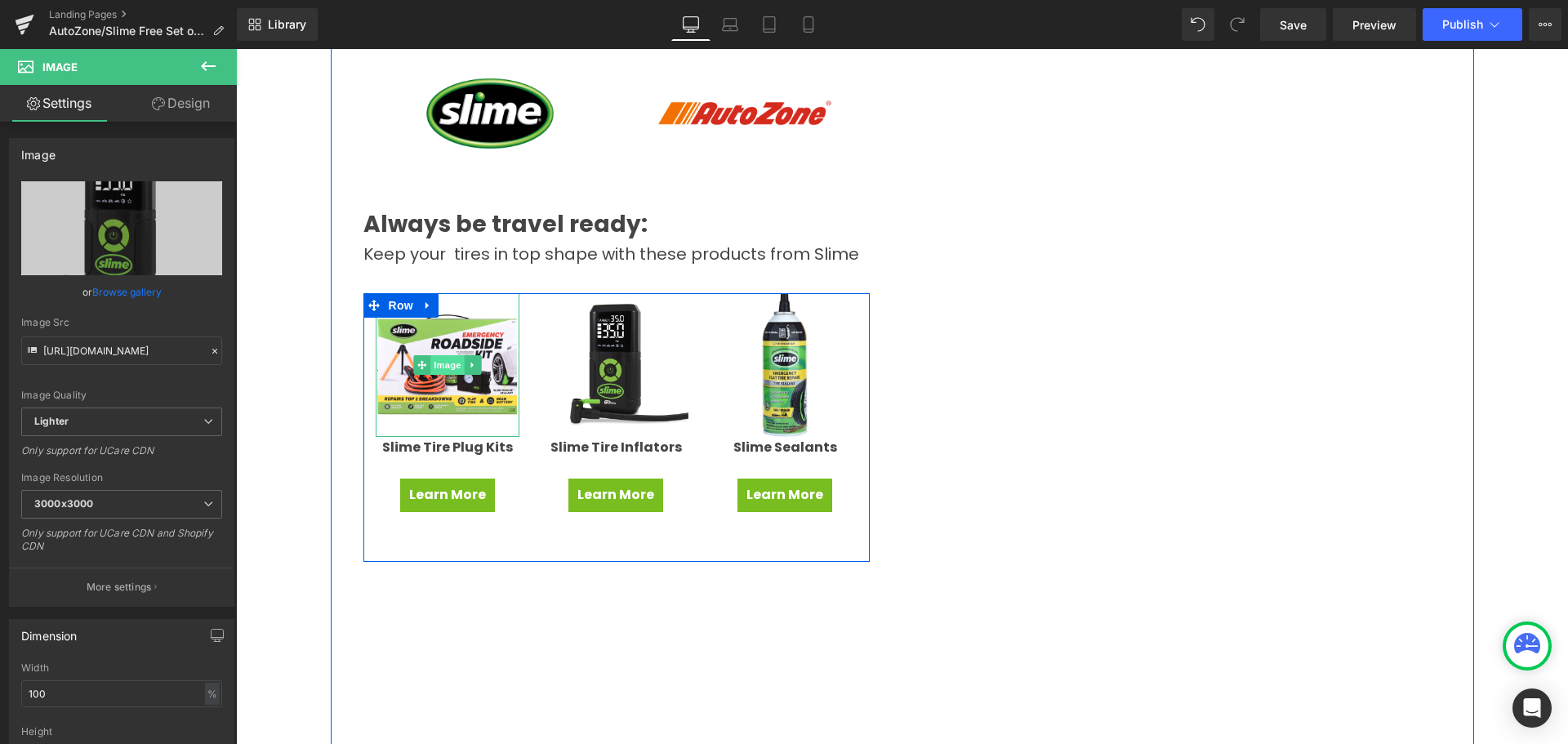
click at [438, 365] on span "Image" at bounding box center [447, 365] width 34 height 19
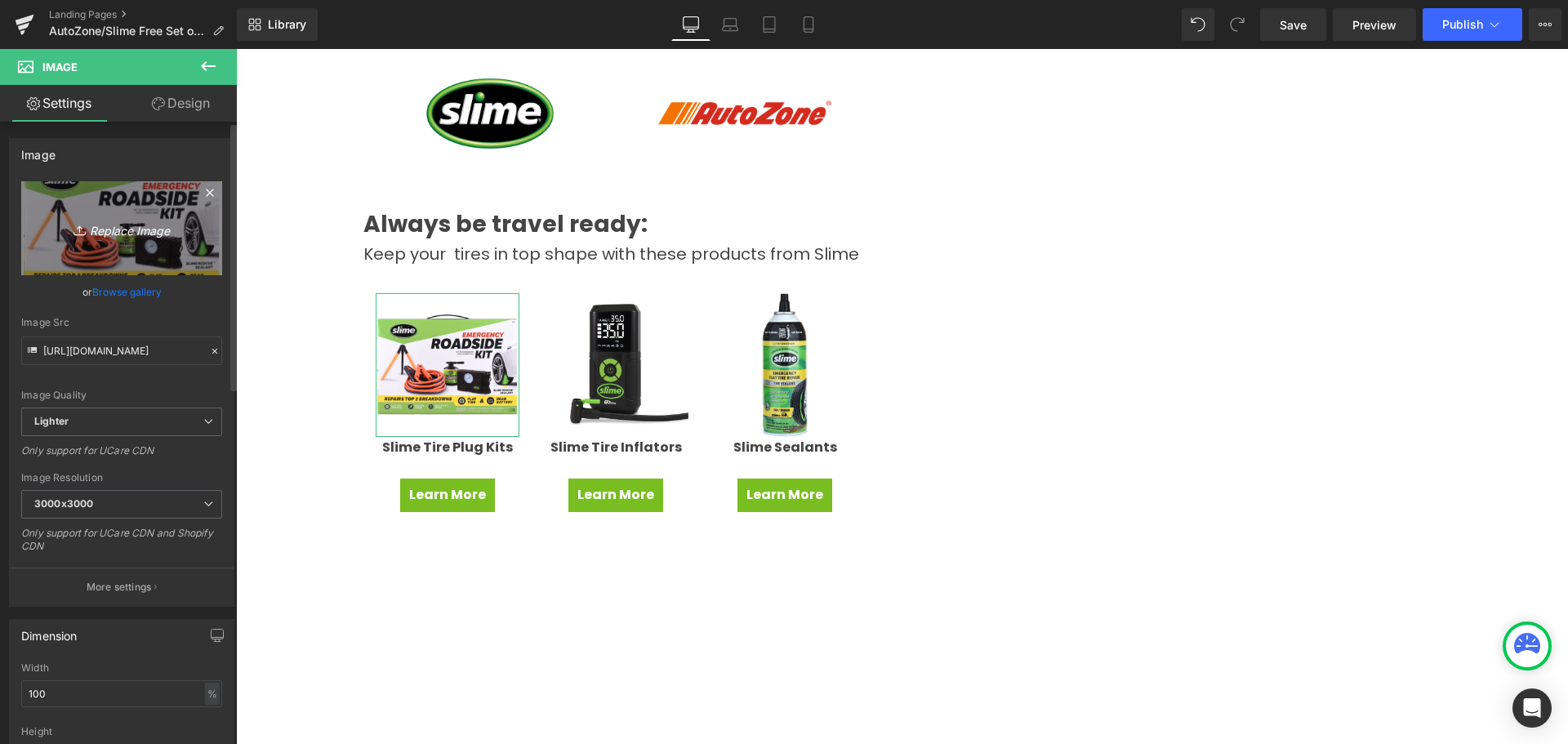
click at [119, 228] on icon "Replace Image" at bounding box center [121, 228] width 130 height 20
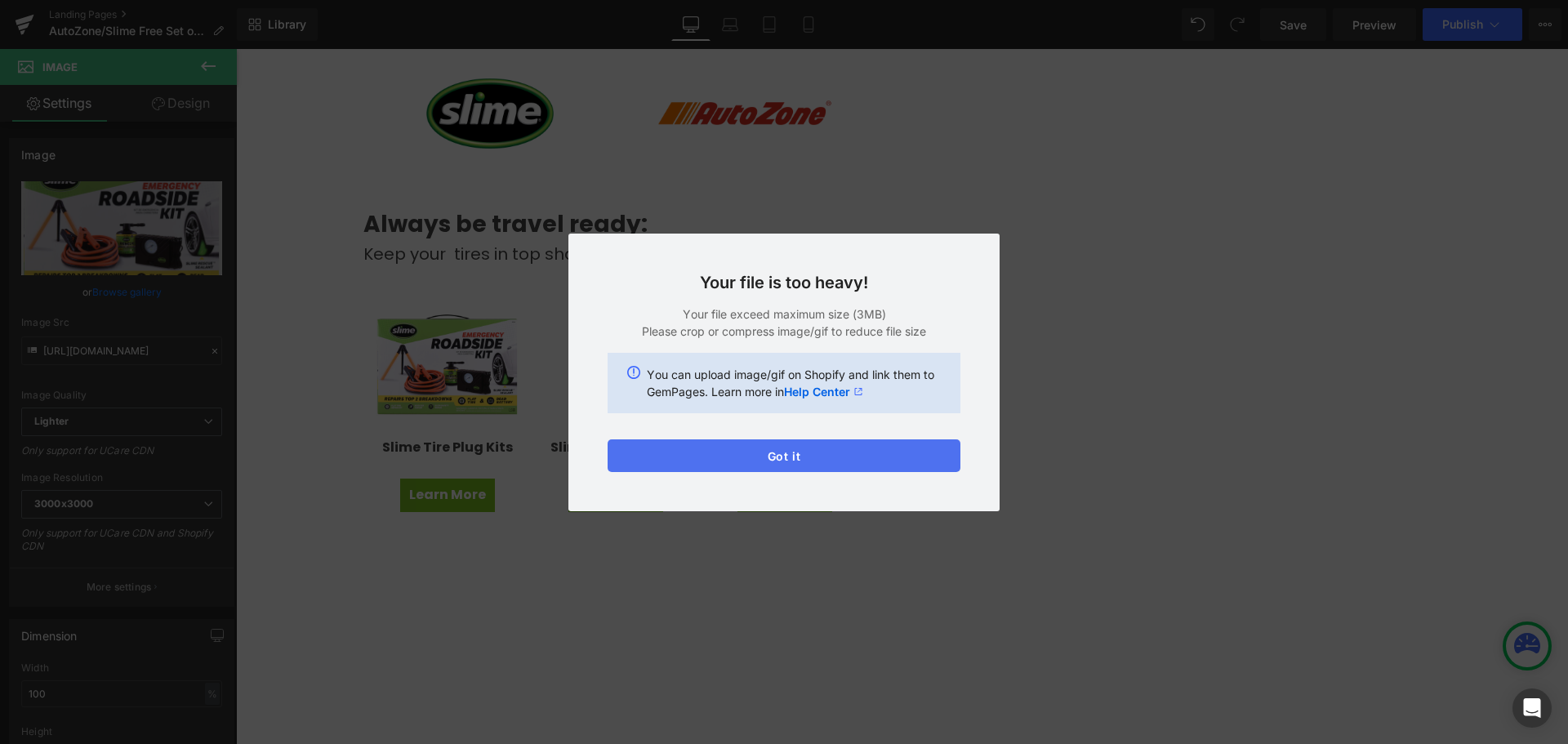
click at [771, 453] on button "Got it" at bounding box center [784, 455] width 353 height 32
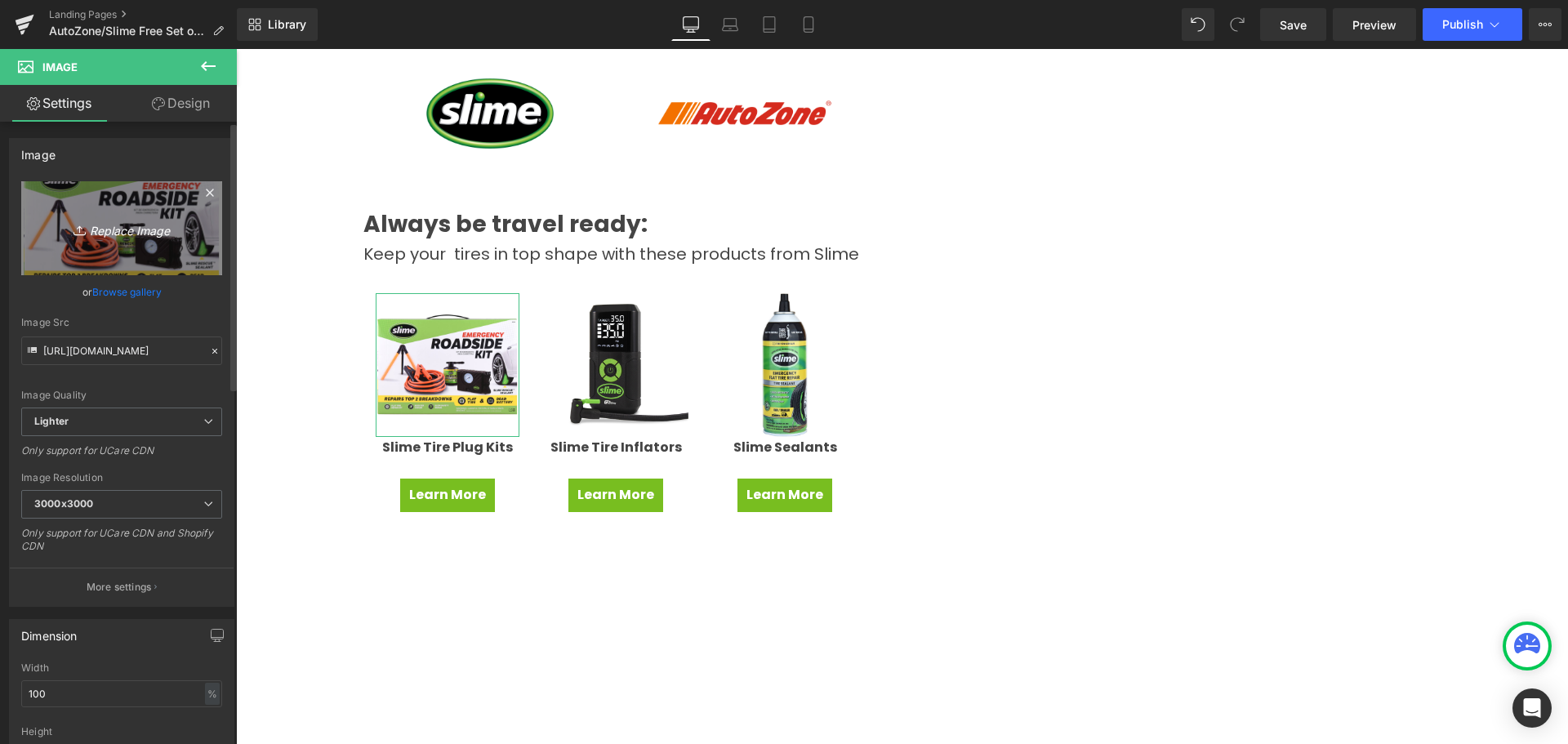
click at [116, 235] on icon "Replace Image" at bounding box center [121, 228] width 130 height 20
type input "C:\fakepath\1034-A_001_Tire-Plug-Kit_OP.jpg"
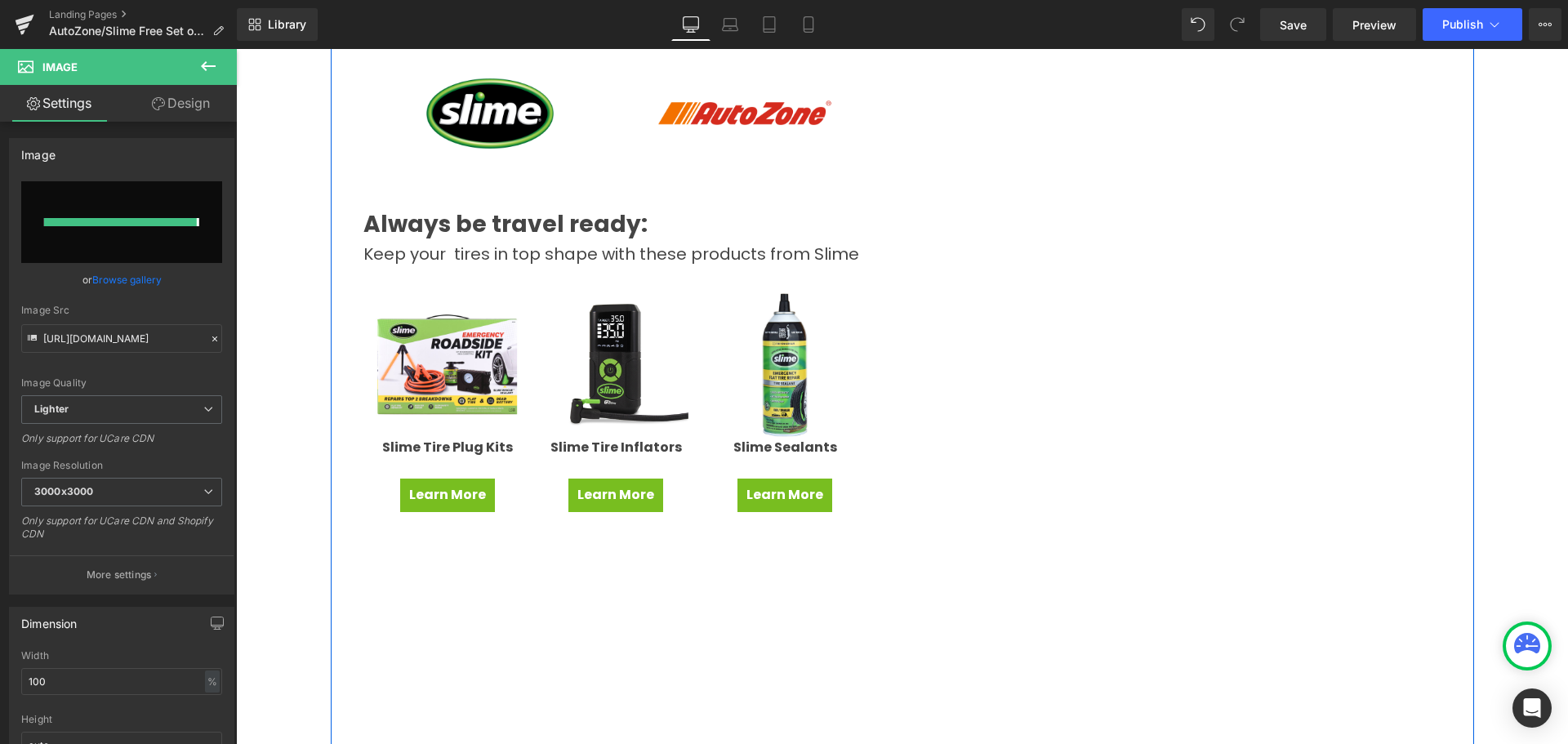
type input "[URL][DOMAIN_NAME]"
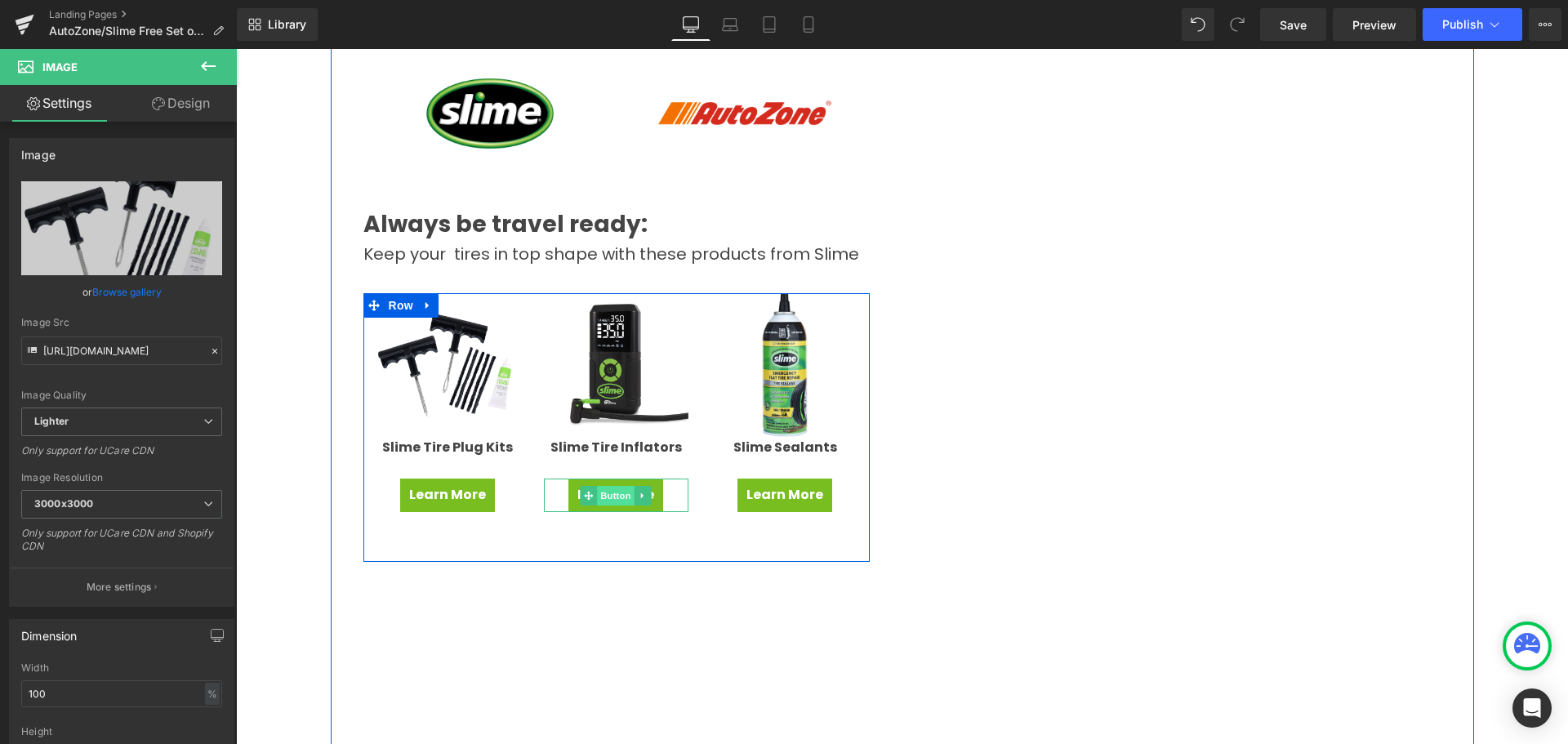
click at [613, 489] on span "Button" at bounding box center [616, 495] width 38 height 19
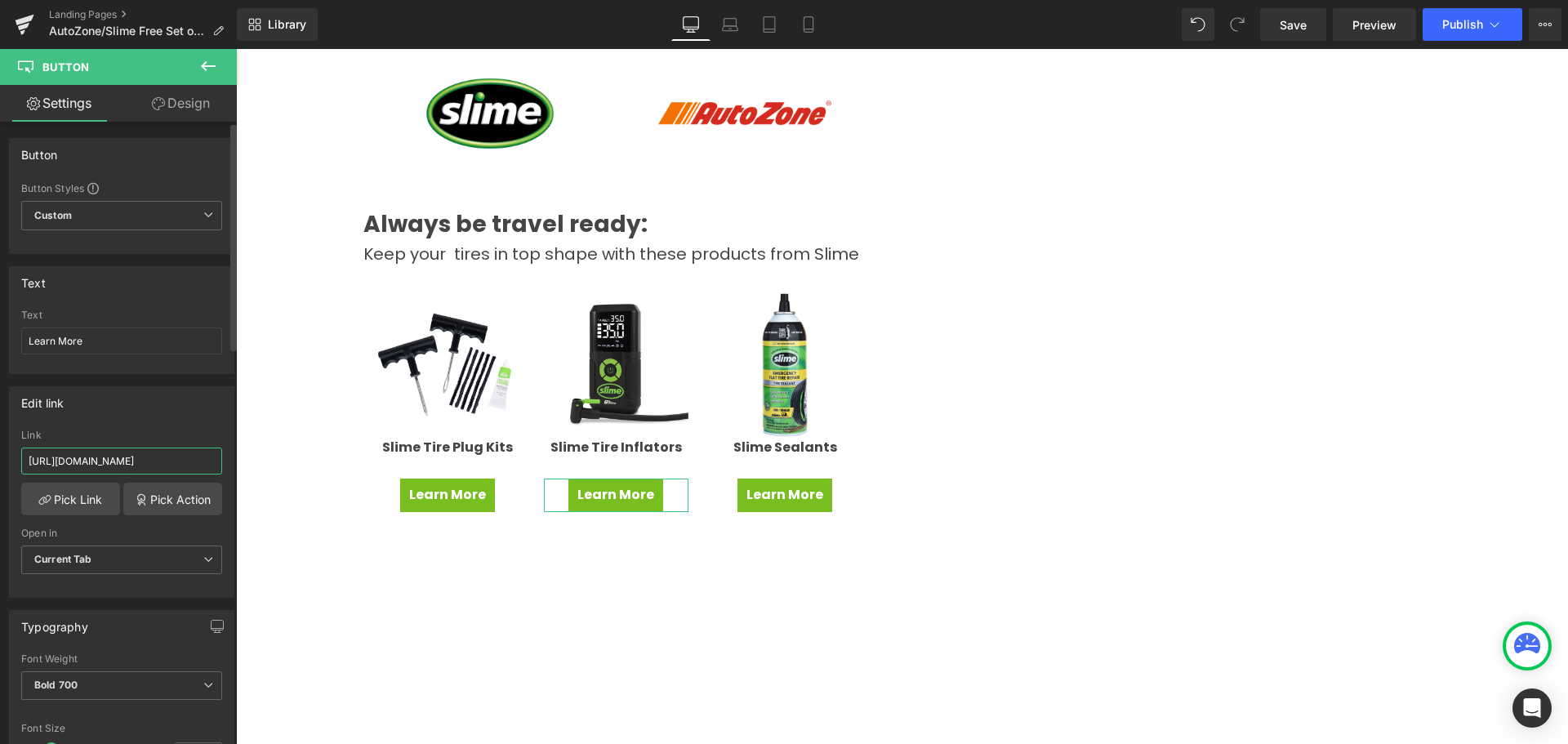
click at [110, 463] on input "[URL][DOMAIN_NAME]" at bounding box center [122, 460] width 201 height 27
paste input "earchresult?searchText=slime+tire+inflators&facet=part_type_name_s%3APortable+T…"
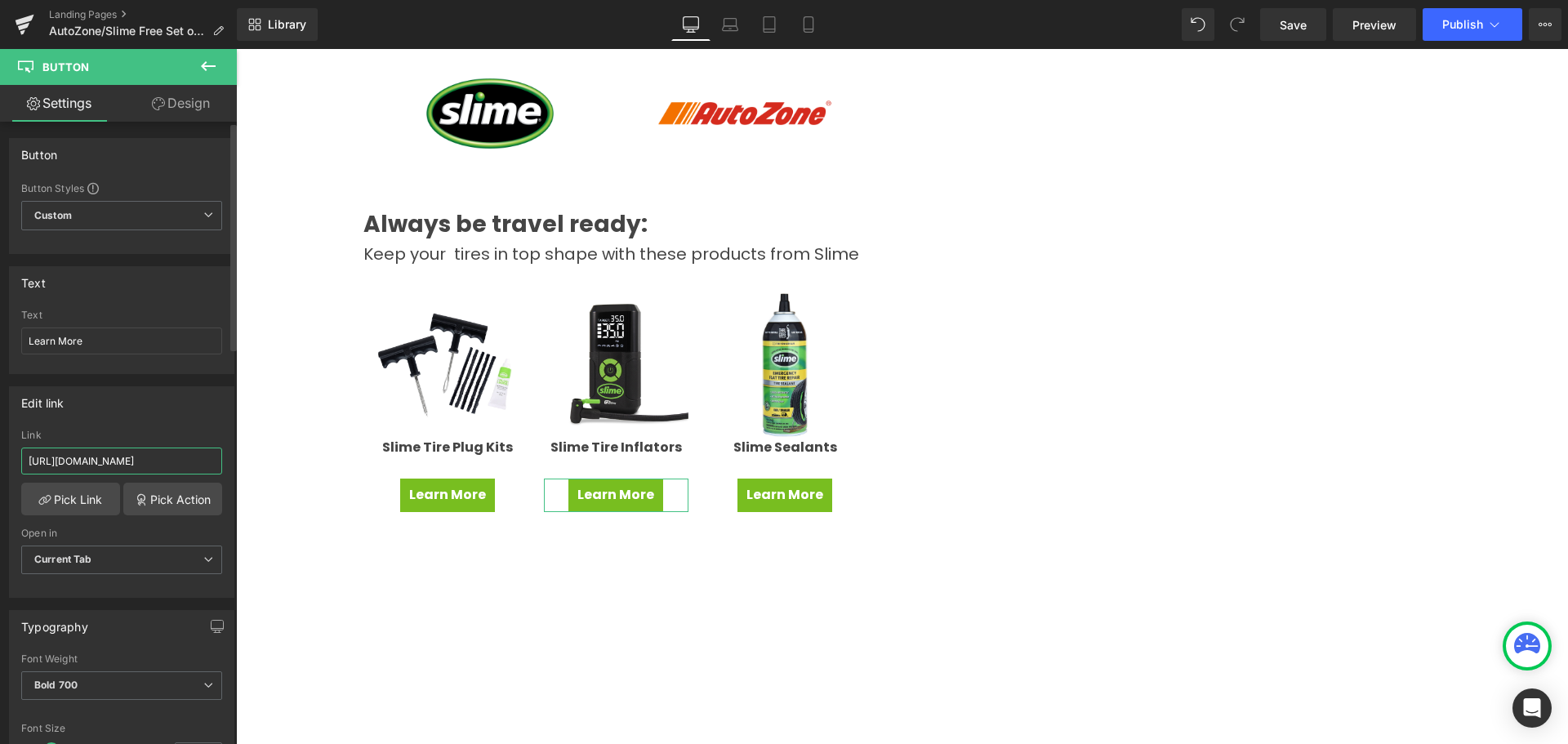
type input "[URL][DOMAIN_NAME]"
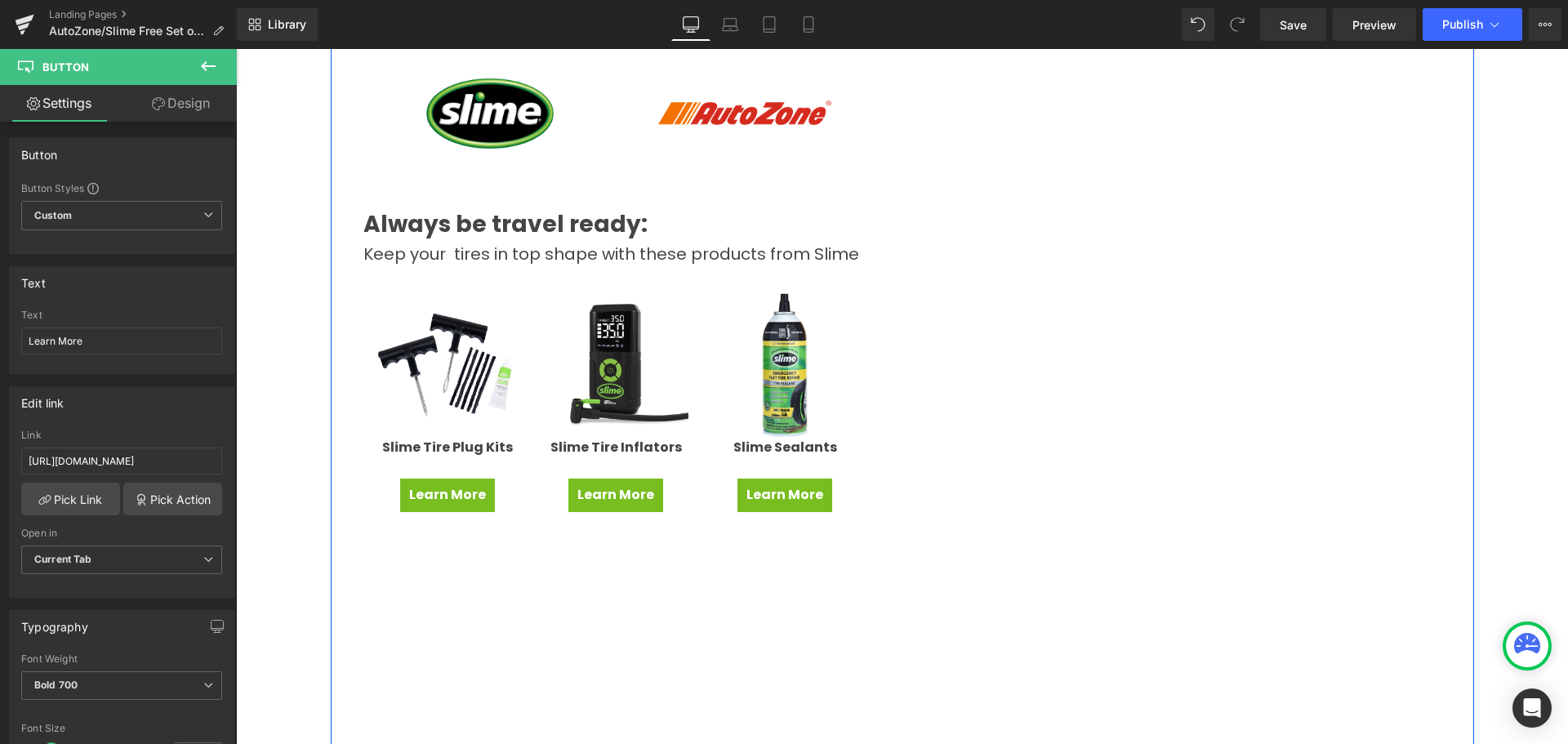
click at [332, 446] on div "Win a Free Set of Tires! Heading New tires ... so many possibilities! Whether y…" at bounding box center [616, 361] width 572 height 972
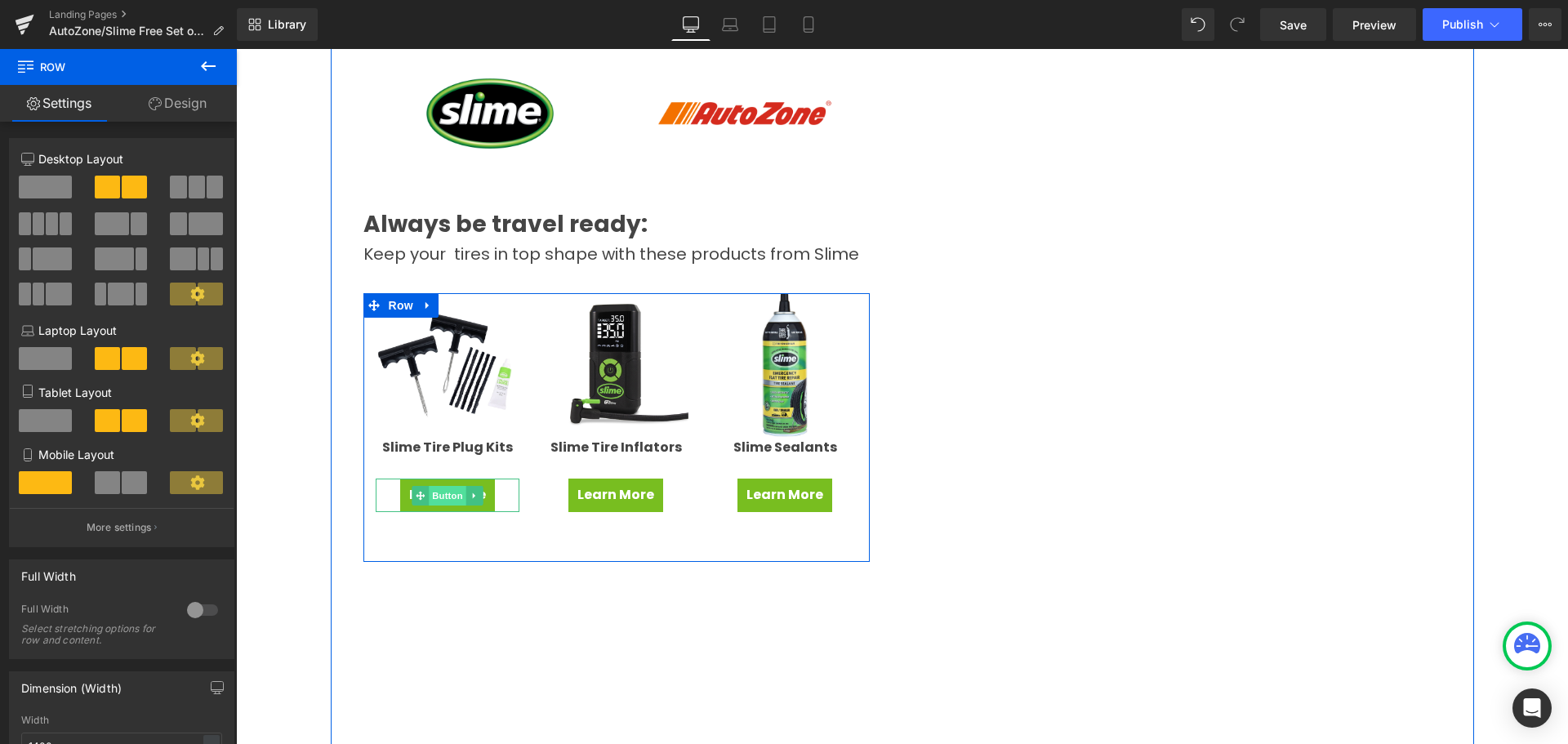
click at [443, 494] on span "Button" at bounding box center [447, 495] width 38 height 19
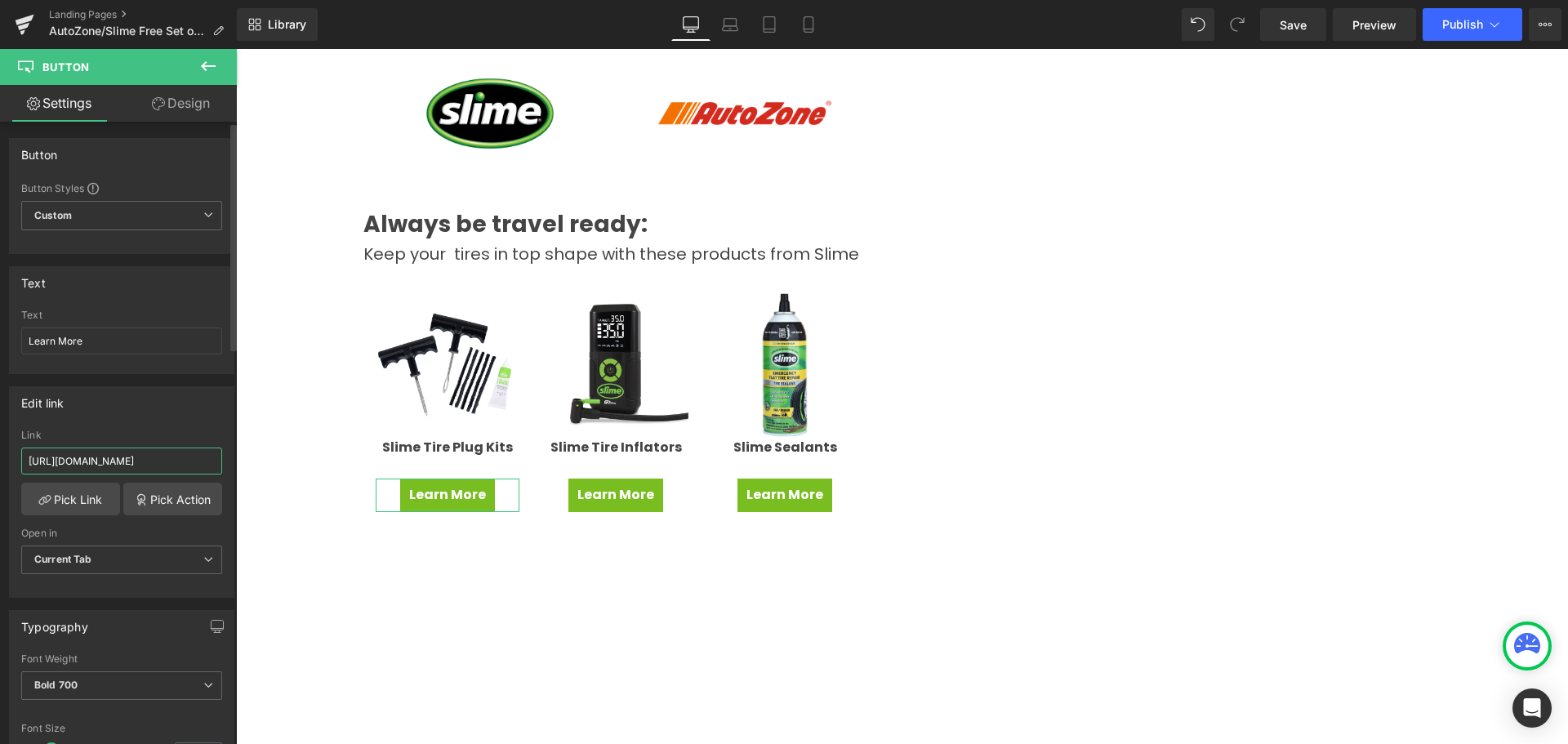
click at [108, 461] on input "[URL][DOMAIN_NAME]" at bounding box center [122, 460] width 201 height 27
paste input "earchresult?searchText=slime%20tire%20plug%20kits"
type input "[URL][DOMAIN_NAME]"
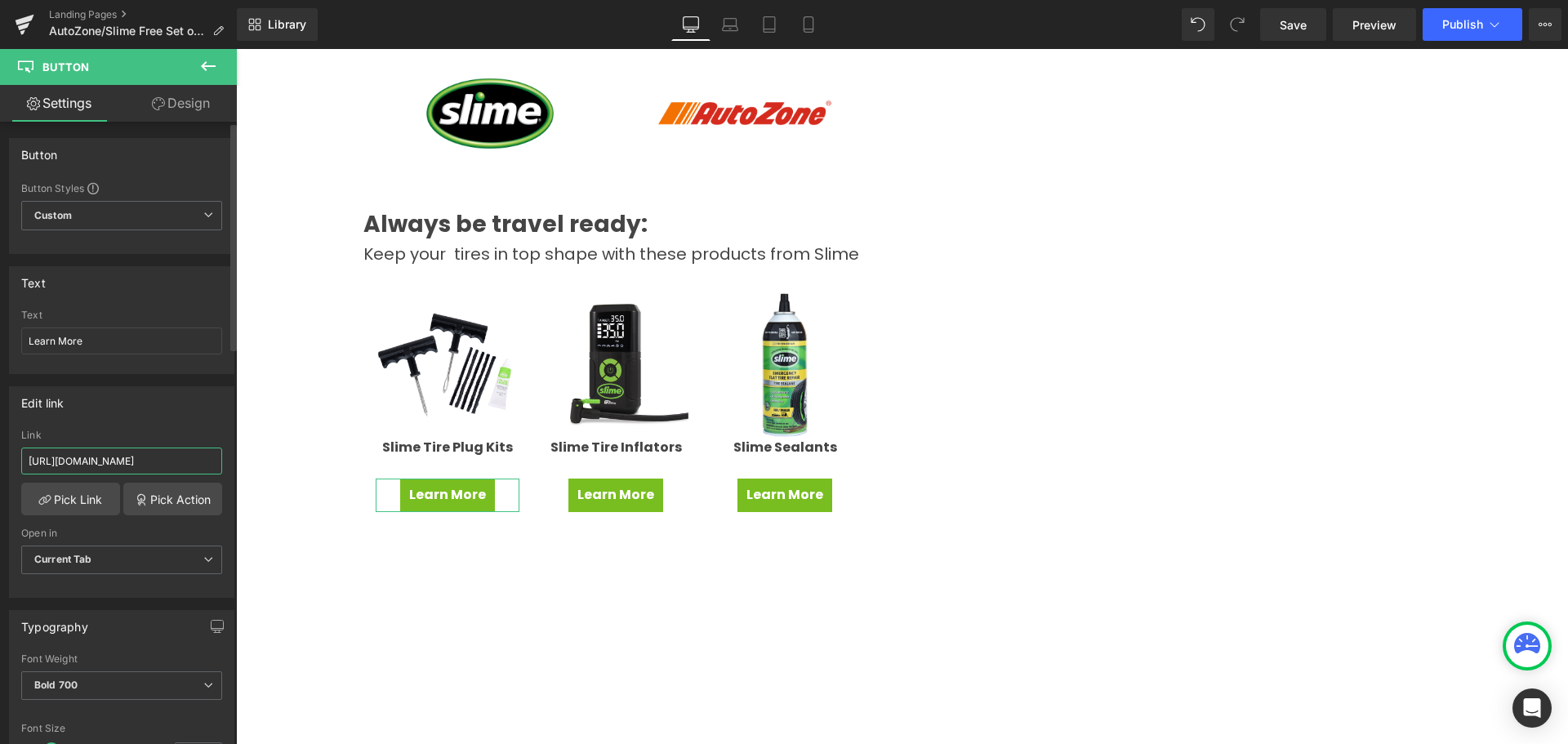
scroll to position [0, 210]
click at [268, 498] on div "Hero Banner Win a Free Set of Tires! Heading New tires ... so many possibilitie…" at bounding box center [903, 234] width 1332 height 1675
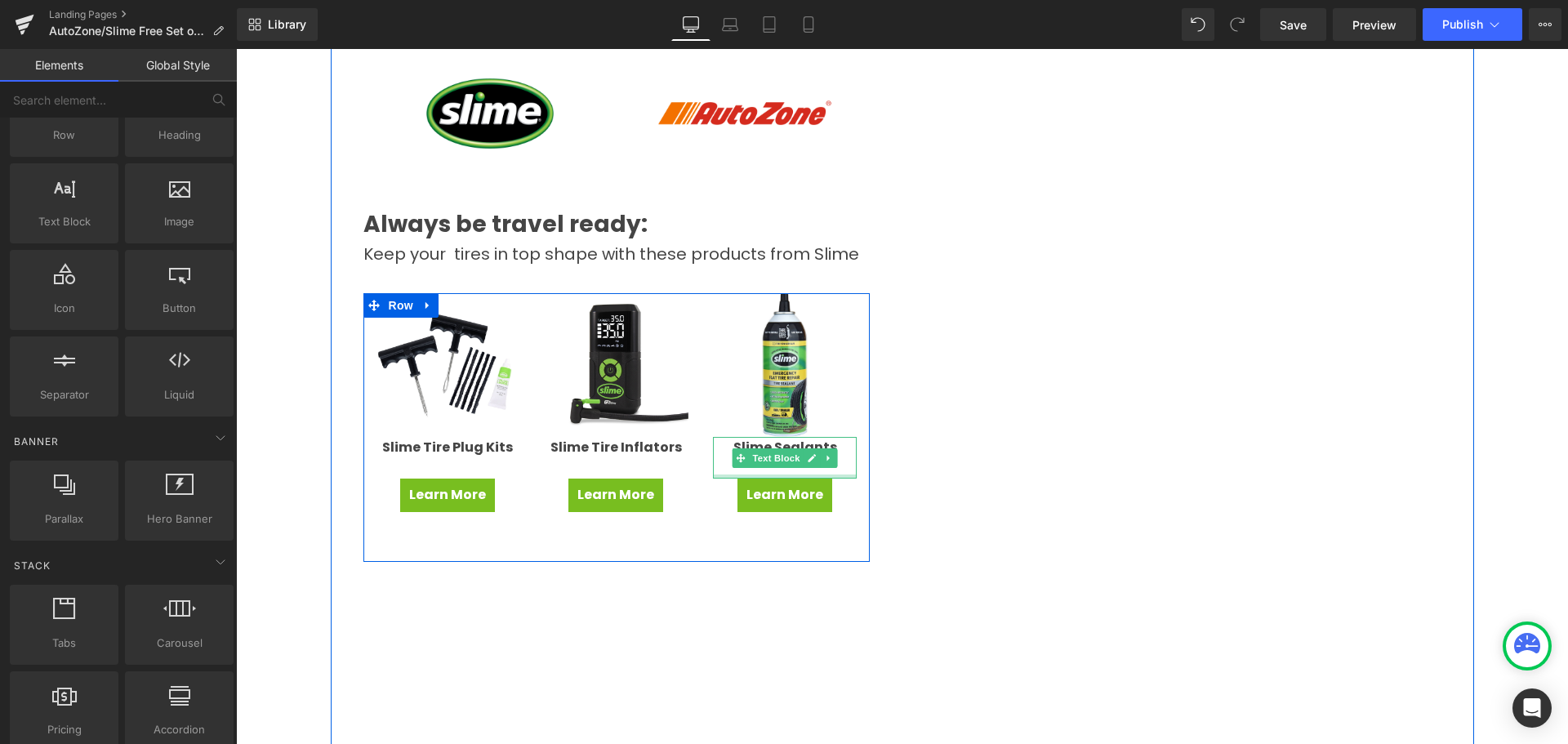
scroll to position [735, 0]
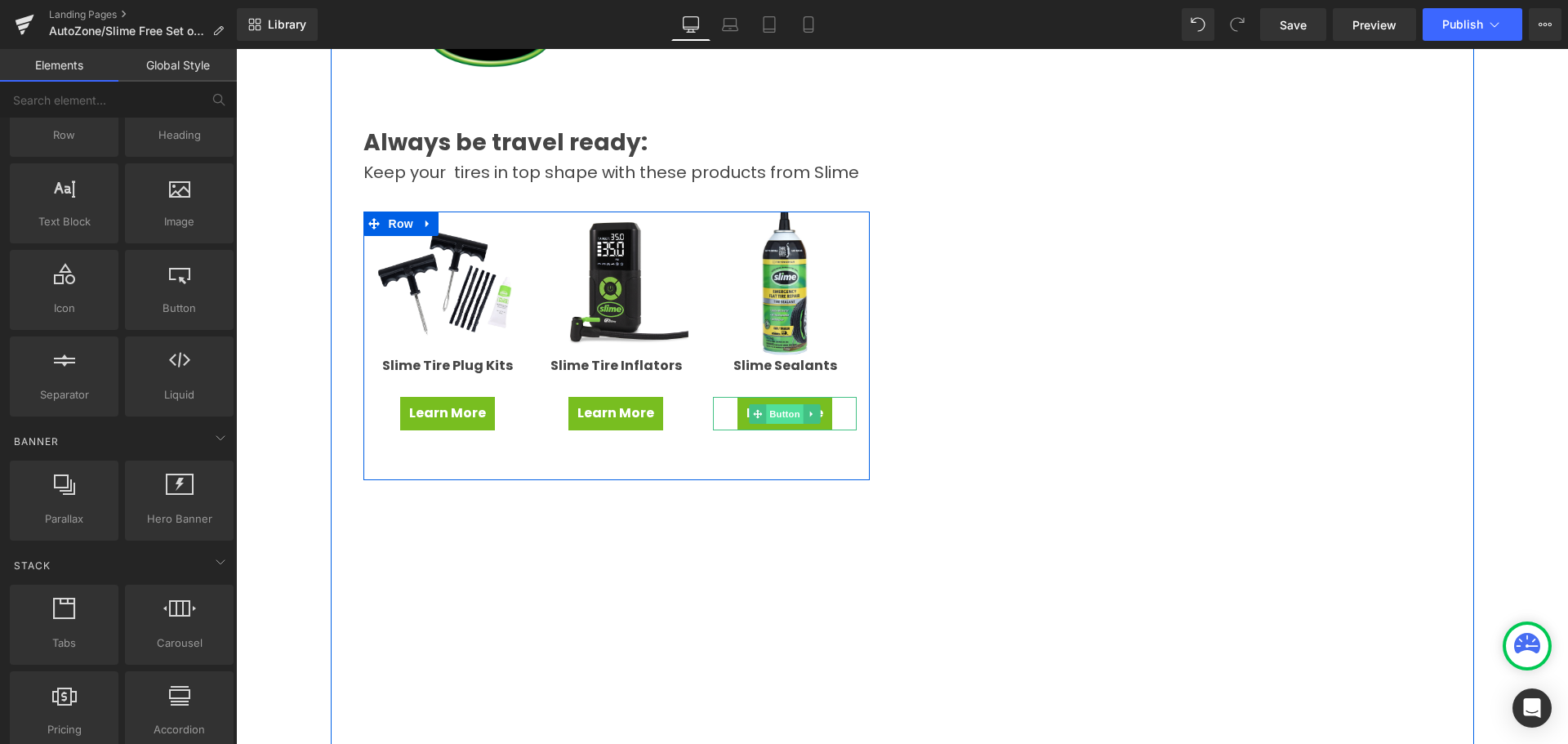
click at [770, 411] on span "Button" at bounding box center [784, 414] width 38 height 19
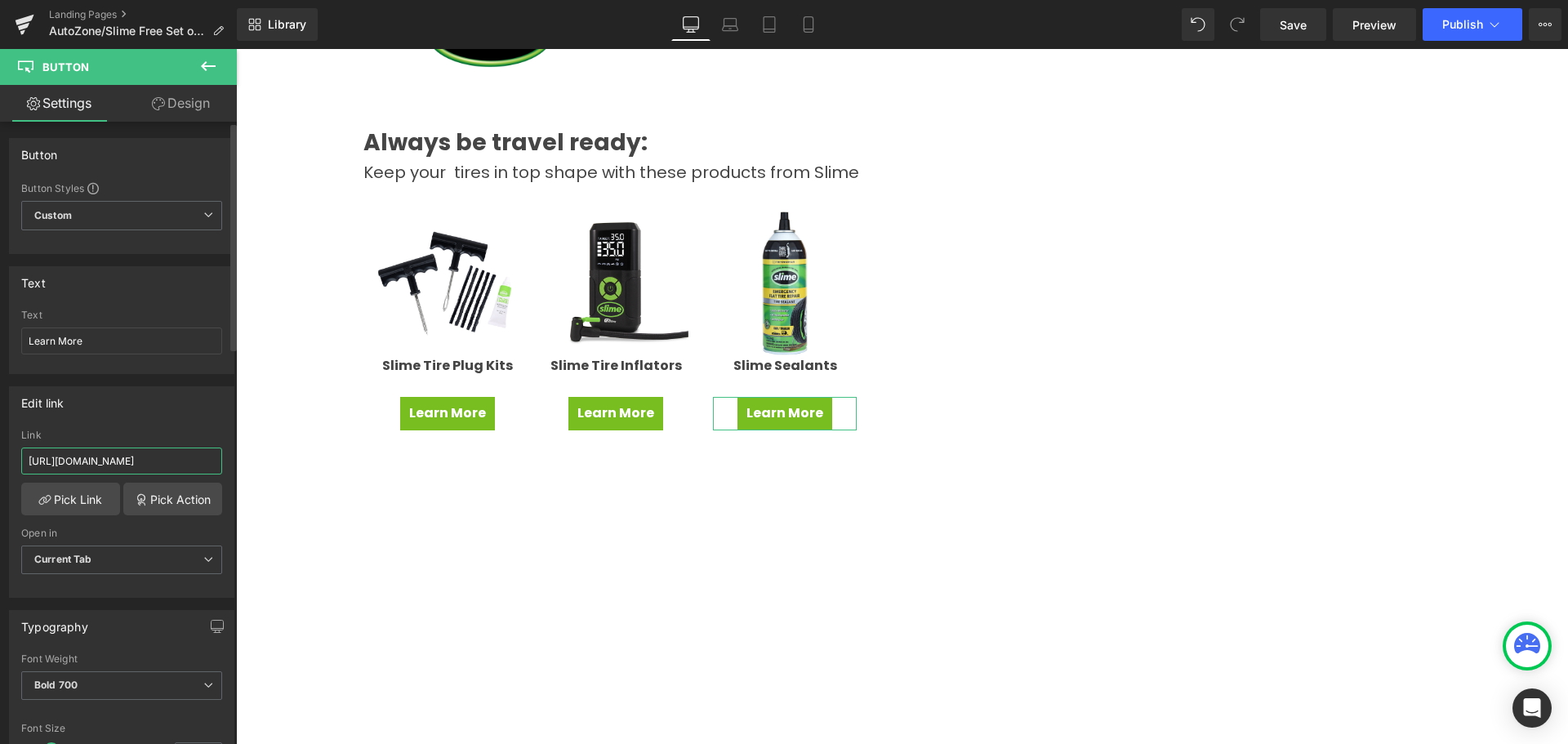
click at [152, 463] on input "[URL][DOMAIN_NAME]" at bounding box center [122, 460] width 201 height 27
click at [275, 460] on div "Hero Banner Win a Free Set of Tires! Heading New tires ... so many possibilitie…" at bounding box center [903, 151] width 1332 height 1675
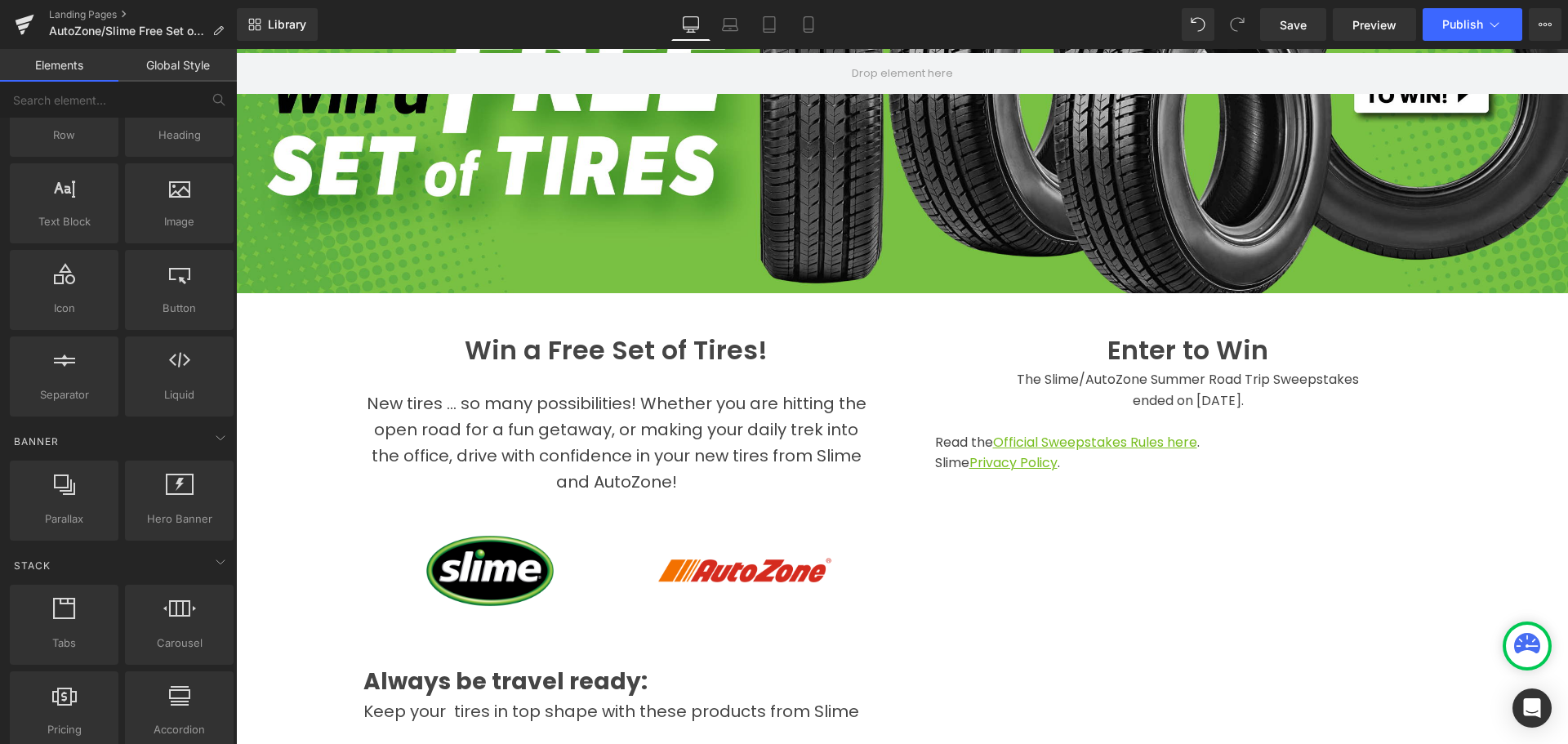
scroll to position [0, 0]
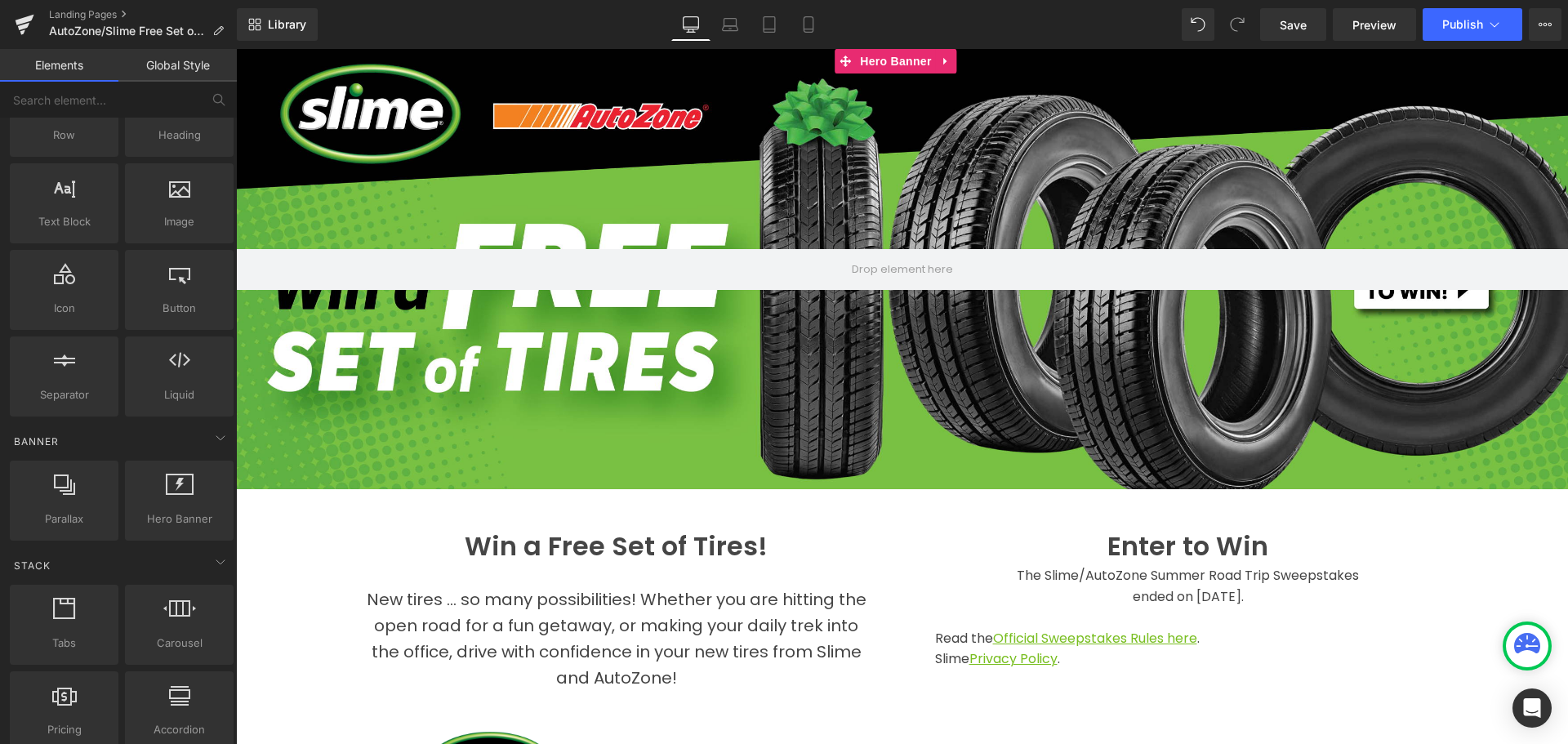
click at [756, 203] on div at bounding box center [903, 269] width 1332 height 440
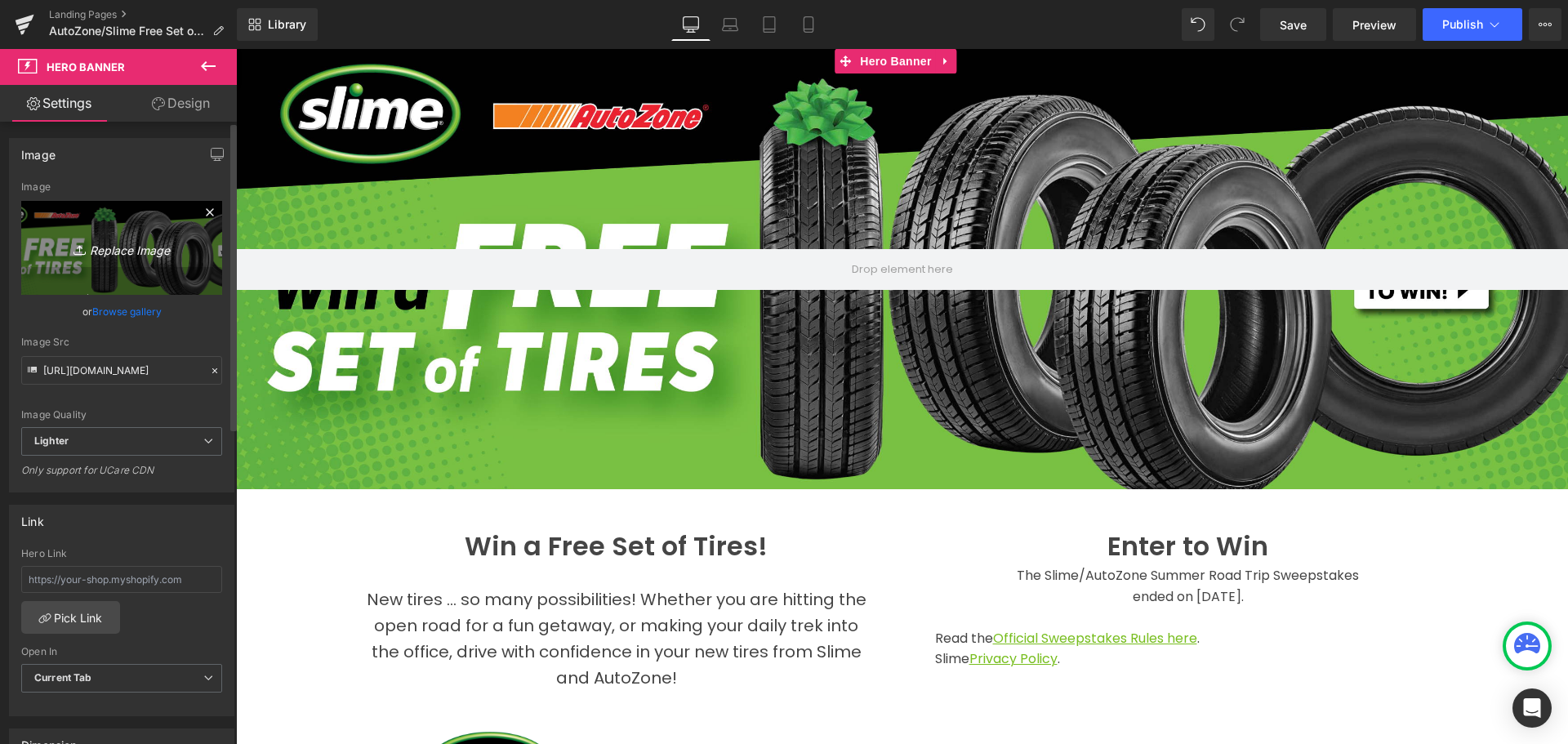
click at [130, 246] on icon "Replace Image" at bounding box center [121, 248] width 130 height 20
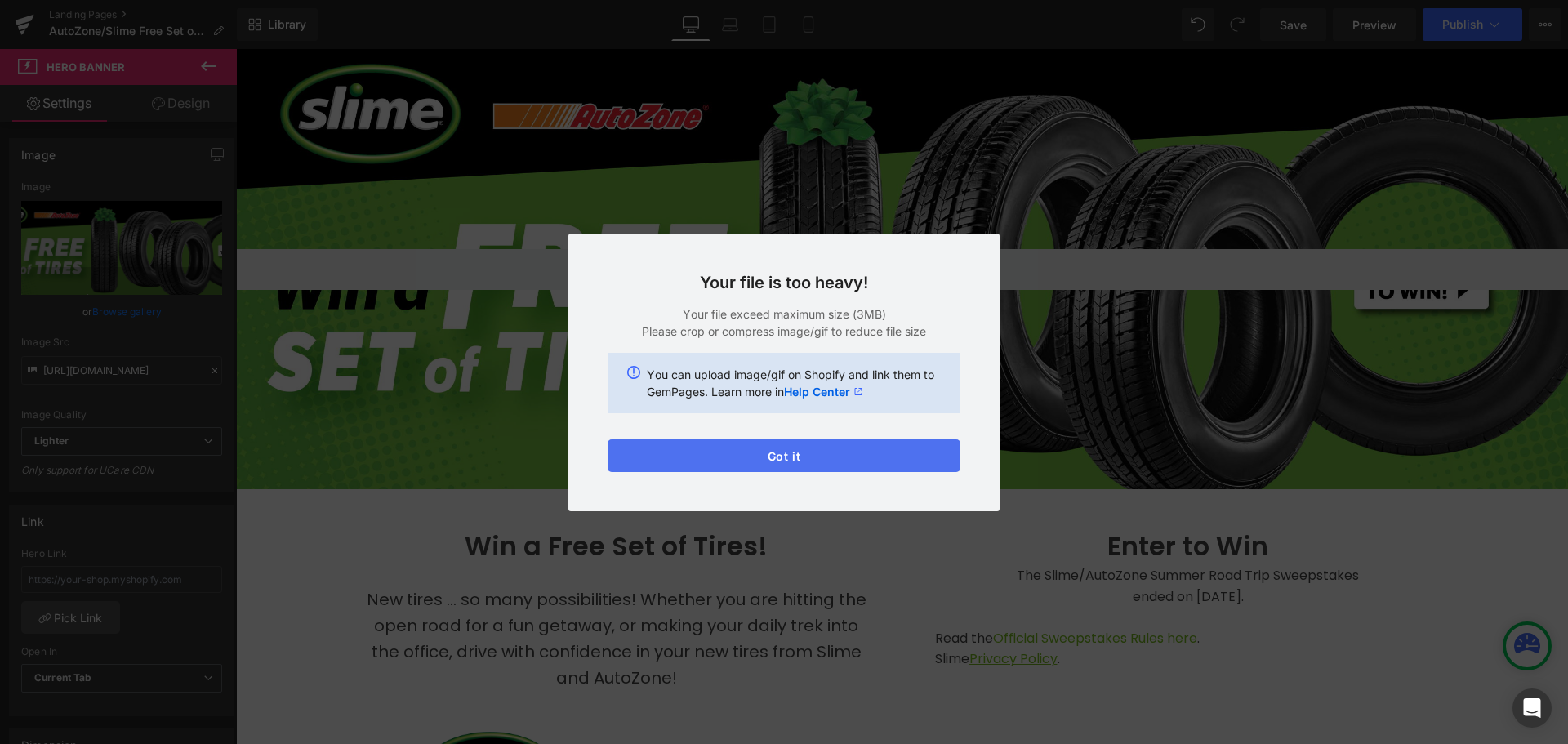
click at [798, 459] on button "Got it" at bounding box center [784, 455] width 353 height 32
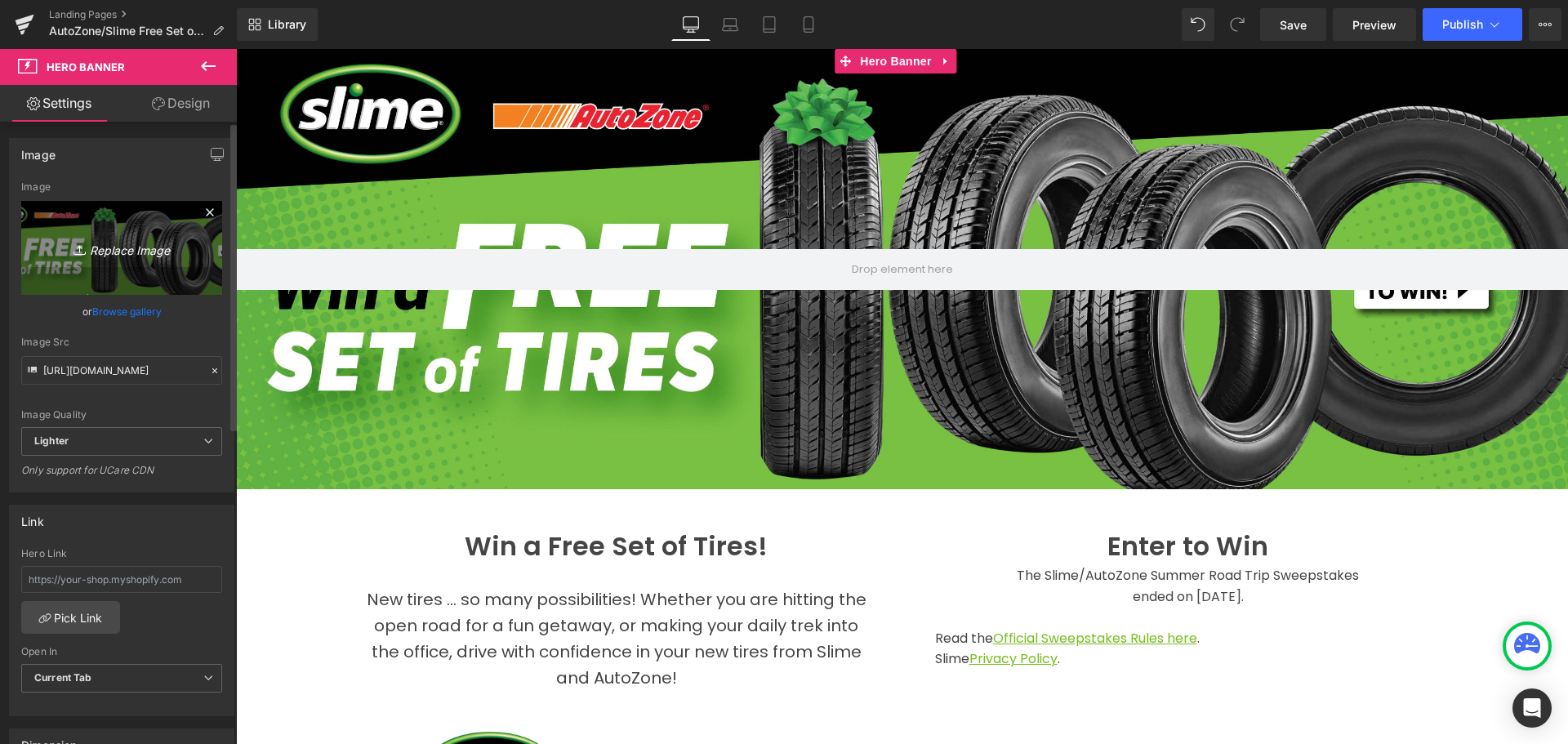
click at [127, 249] on icon "Replace Image" at bounding box center [121, 248] width 130 height 20
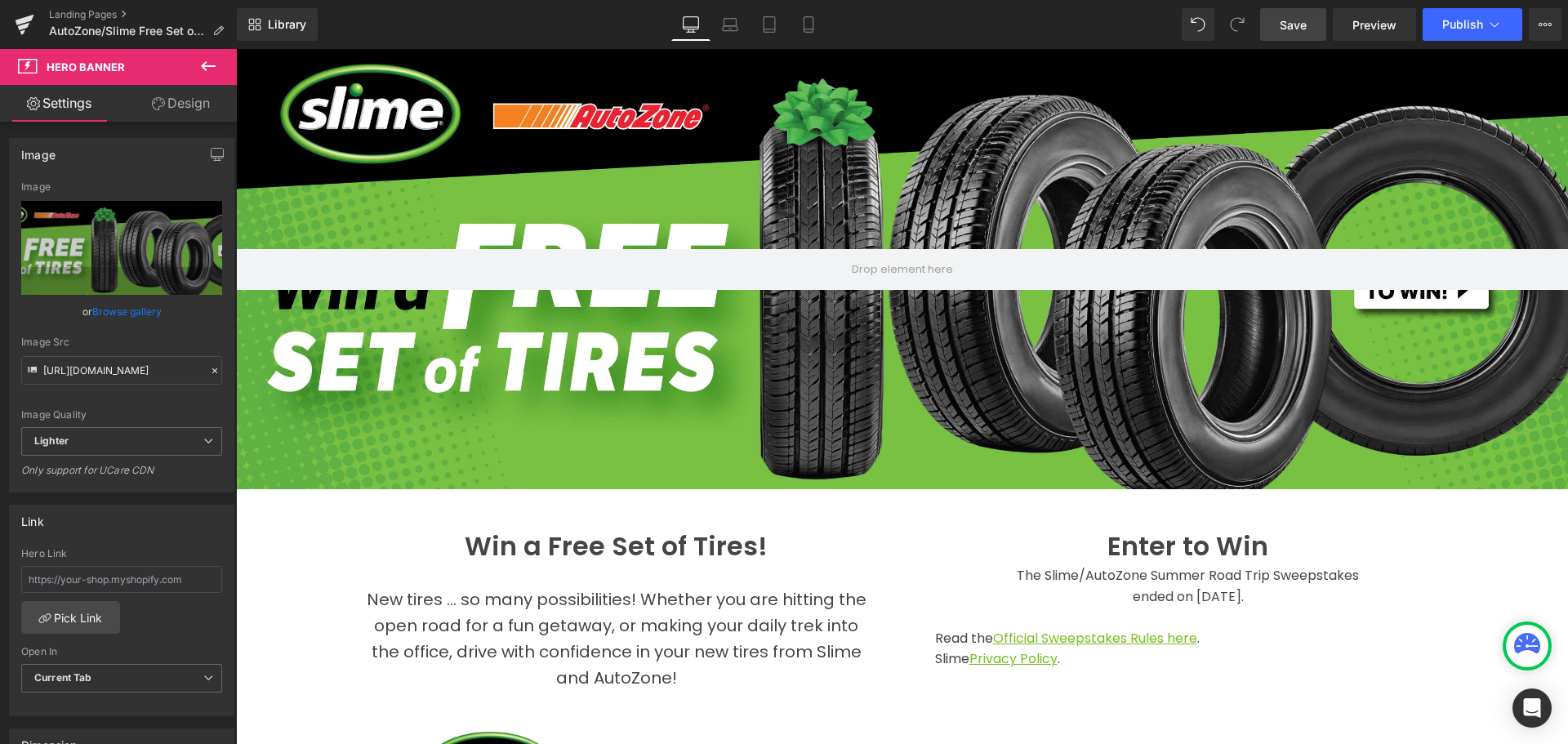
click at [1291, 29] on span "Save" at bounding box center [1293, 25] width 27 height 18
